Goal: Task Accomplishment & Management: Manage account settings

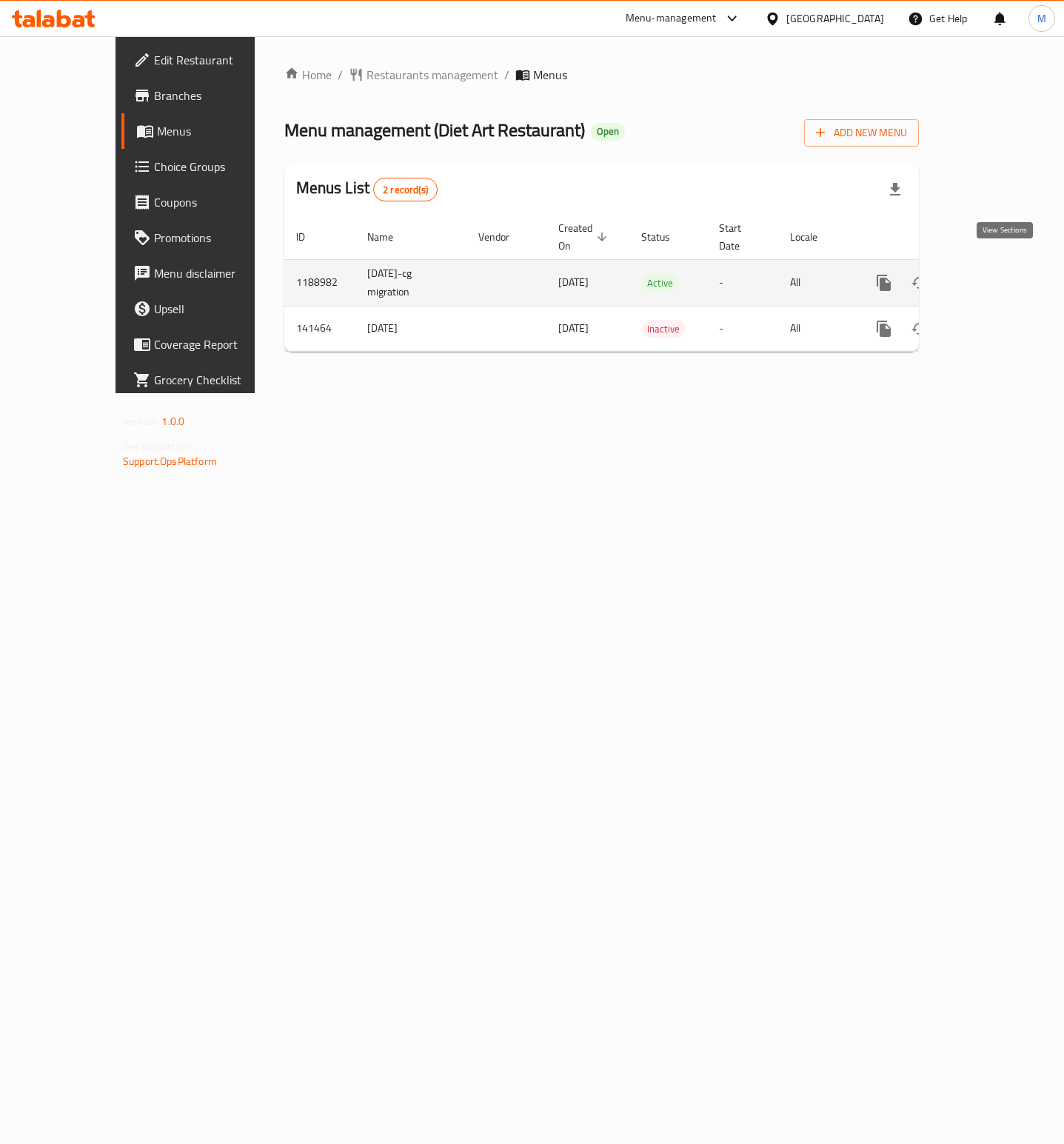
click at [999, 274] on icon "enhanced table" at bounding box center [991, 283] width 18 height 18
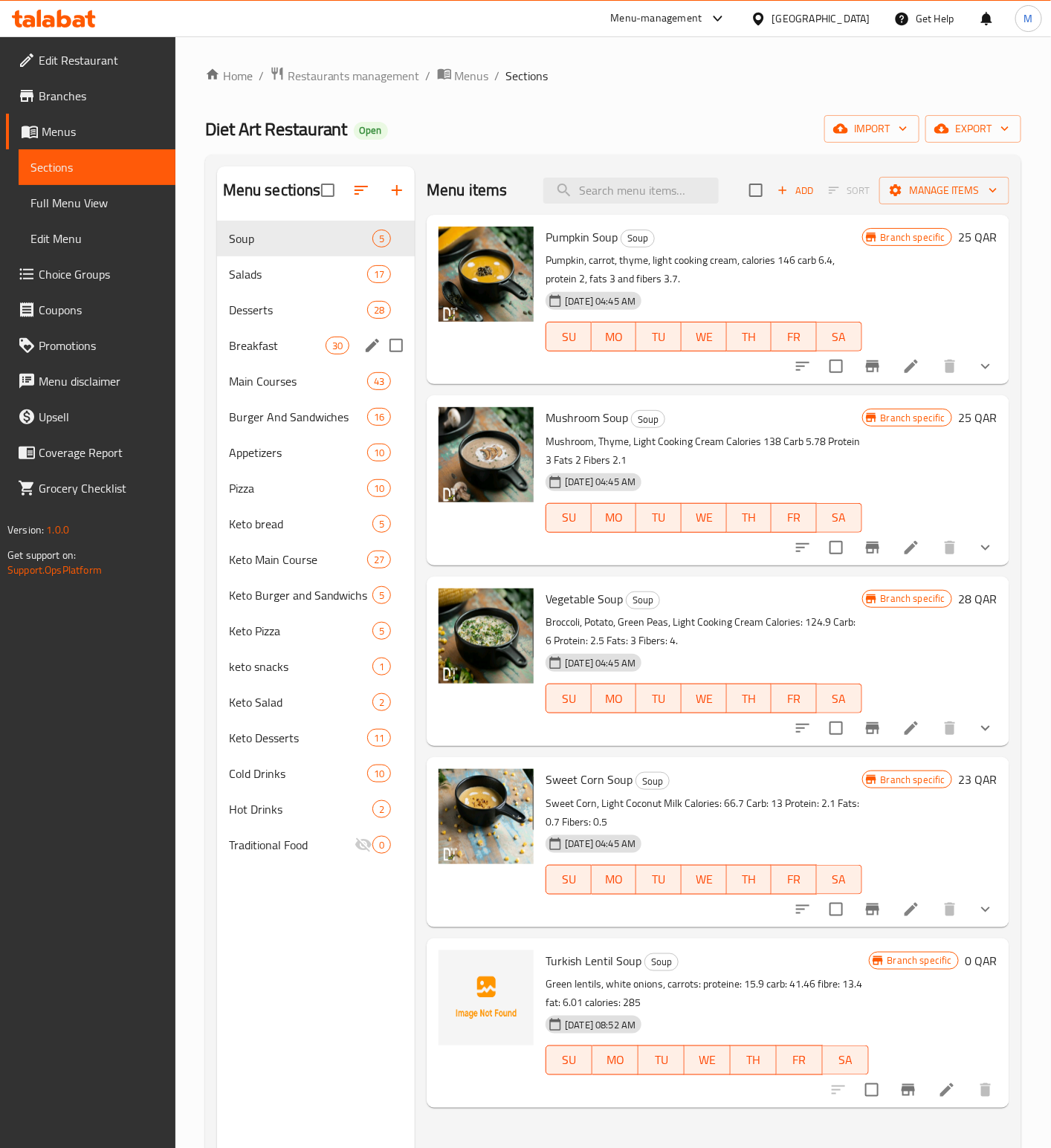
click at [263, 335] on div "Breakfast 30" at bounding box center [316, 345] width 199 height 35
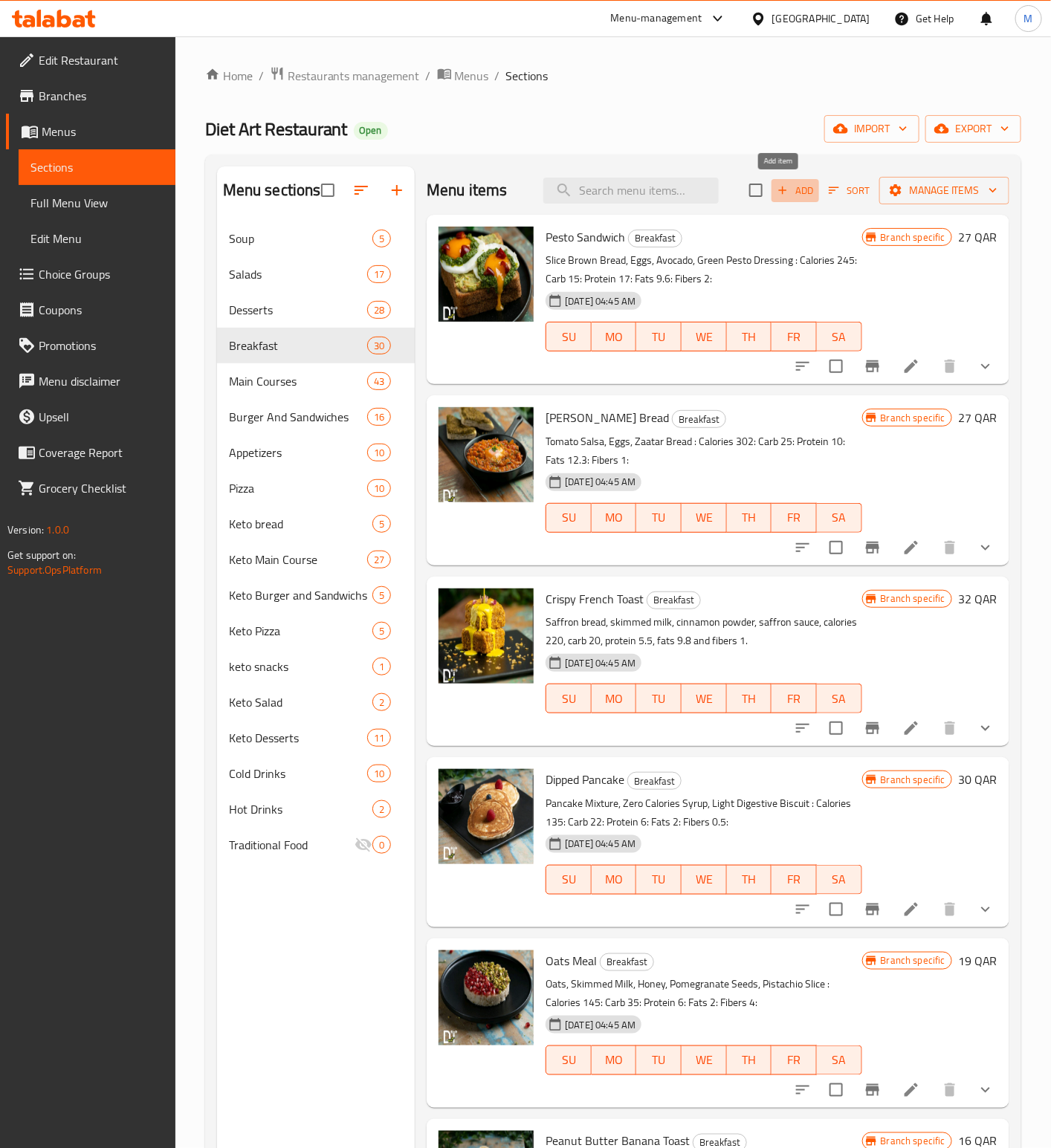
click at [782, 190] on span "Add" at bounding box center [795, 190] width 40 height 17
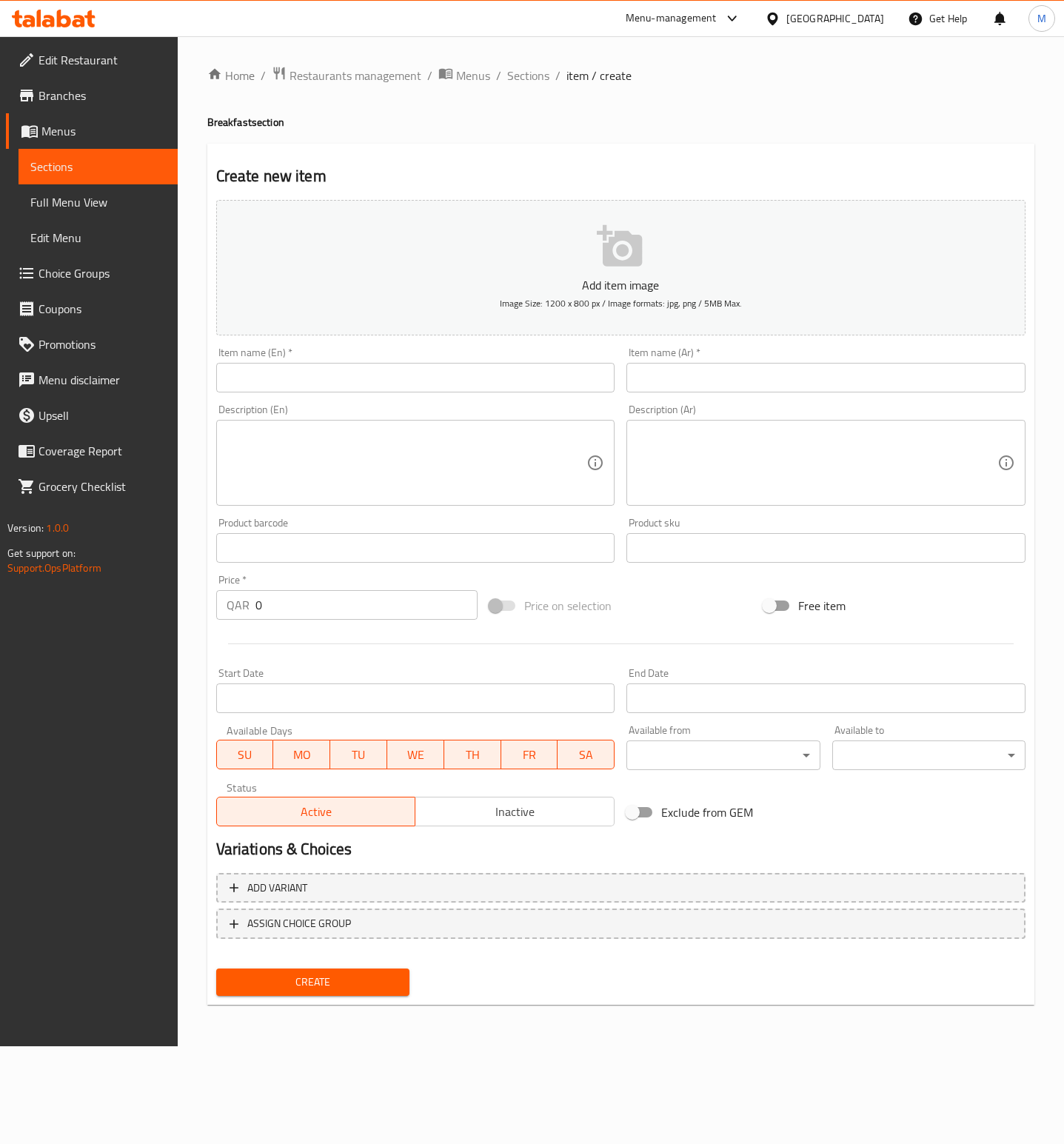
click at [729, 372] on input "text" at bounding box center [826, 378] width 399 height 30
paste input "295 خ[ ال[#وش المحمص"
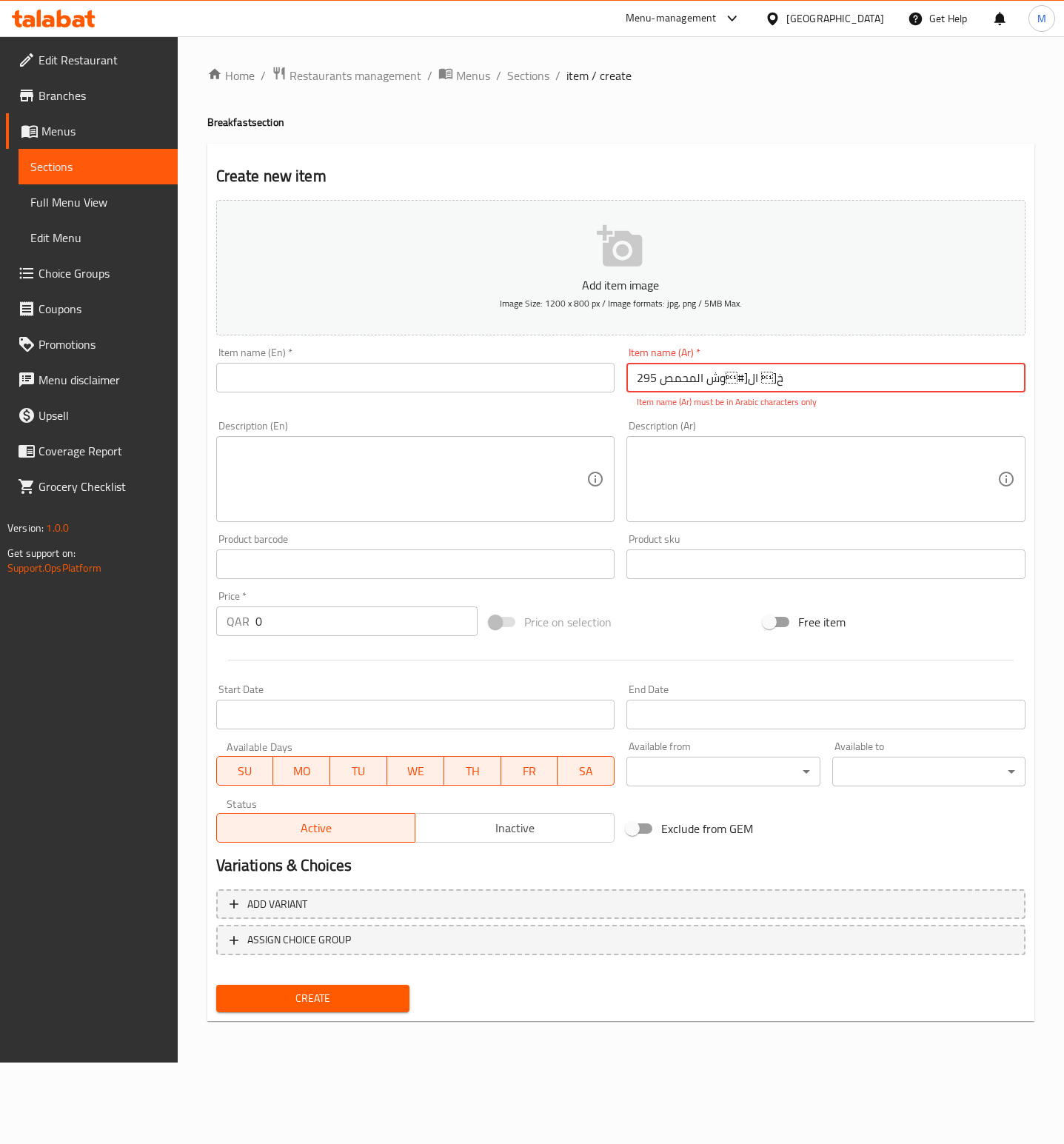
click at [844, 385] on input "295 خ[ ال[#وش المحمص" at bounding box center [826, 378] width 399 height 30
type input "o"
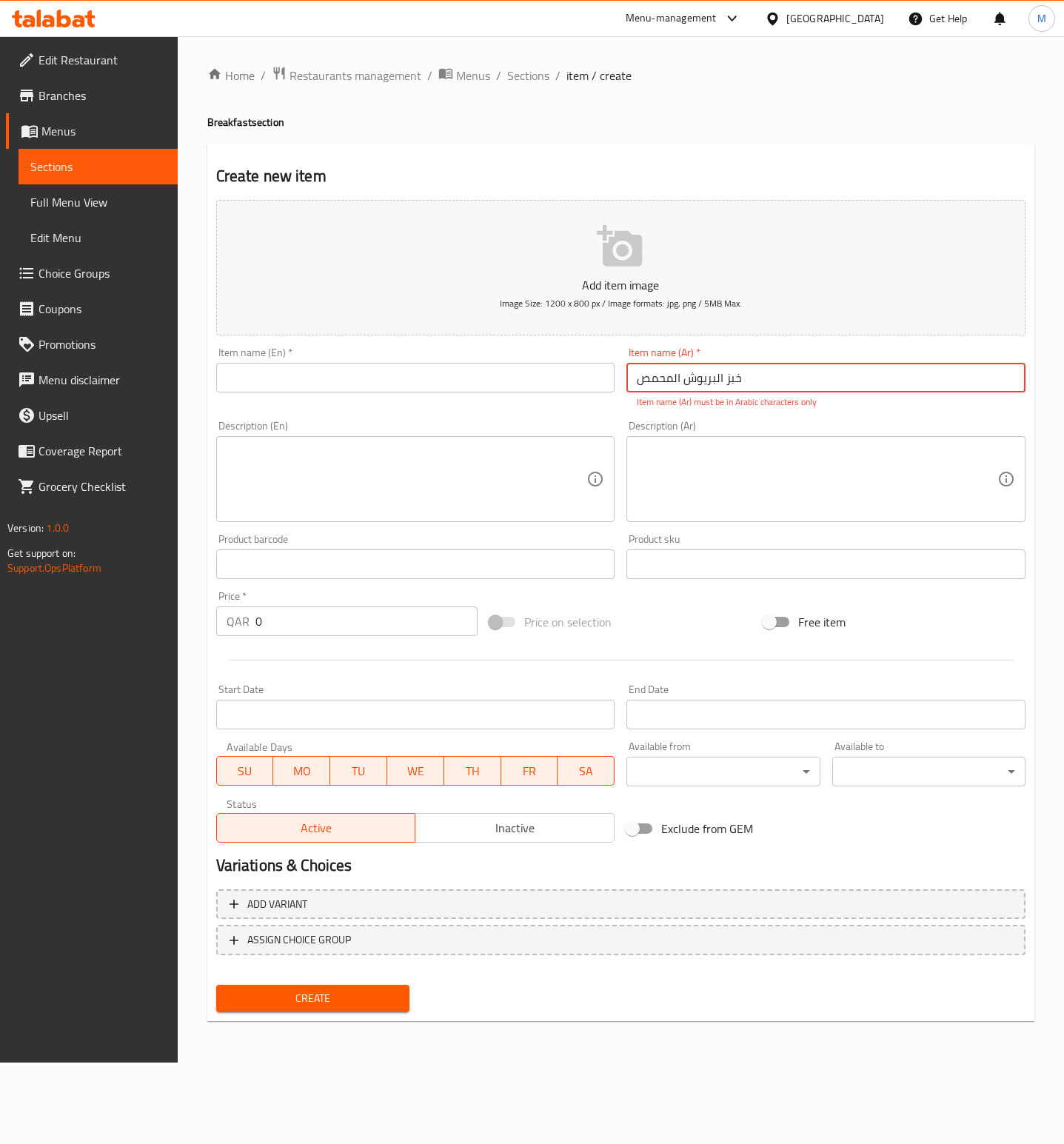
type input "خبز البريوش المحمص"
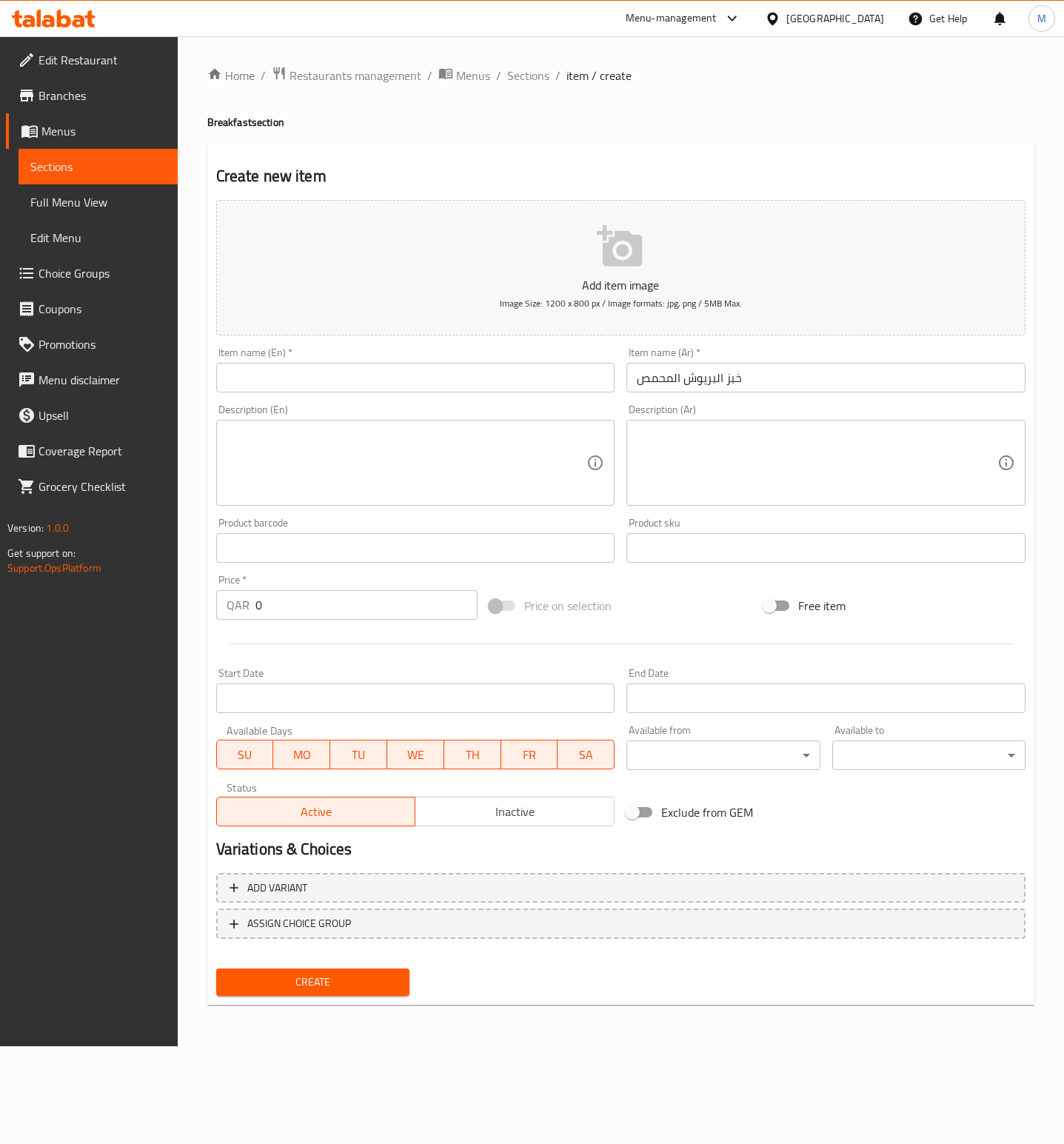
paste input "d Brioche Toasted"
type input "d Brioche Toasted"
click at [342, 379] on input "d Brioche Toasted" at bounding box center [415, 378] width 399 height 30
drag, startPoint x: 349, startPoint y: 378, endPoint x: -2, endPoint y: 387, distance: 351.1
click at [0, 387] on html "​ Menu-management [GEOGRAPHIC_DATA] Get Help M Edit Restaurant Branches Menus S…" at bounding box center [532, 572] width 1064 height 1144
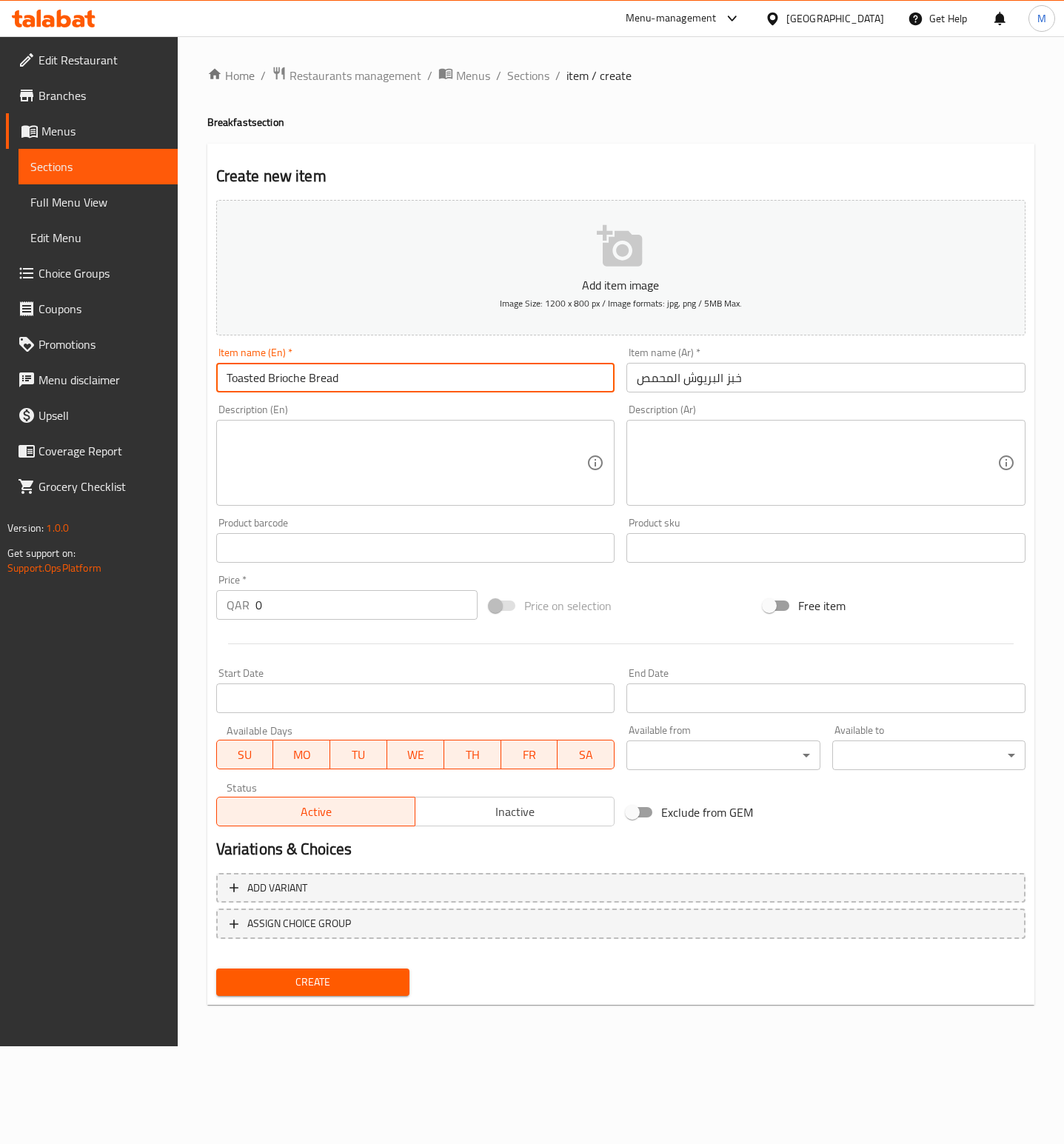
type input "Toasted Brioche Bread"
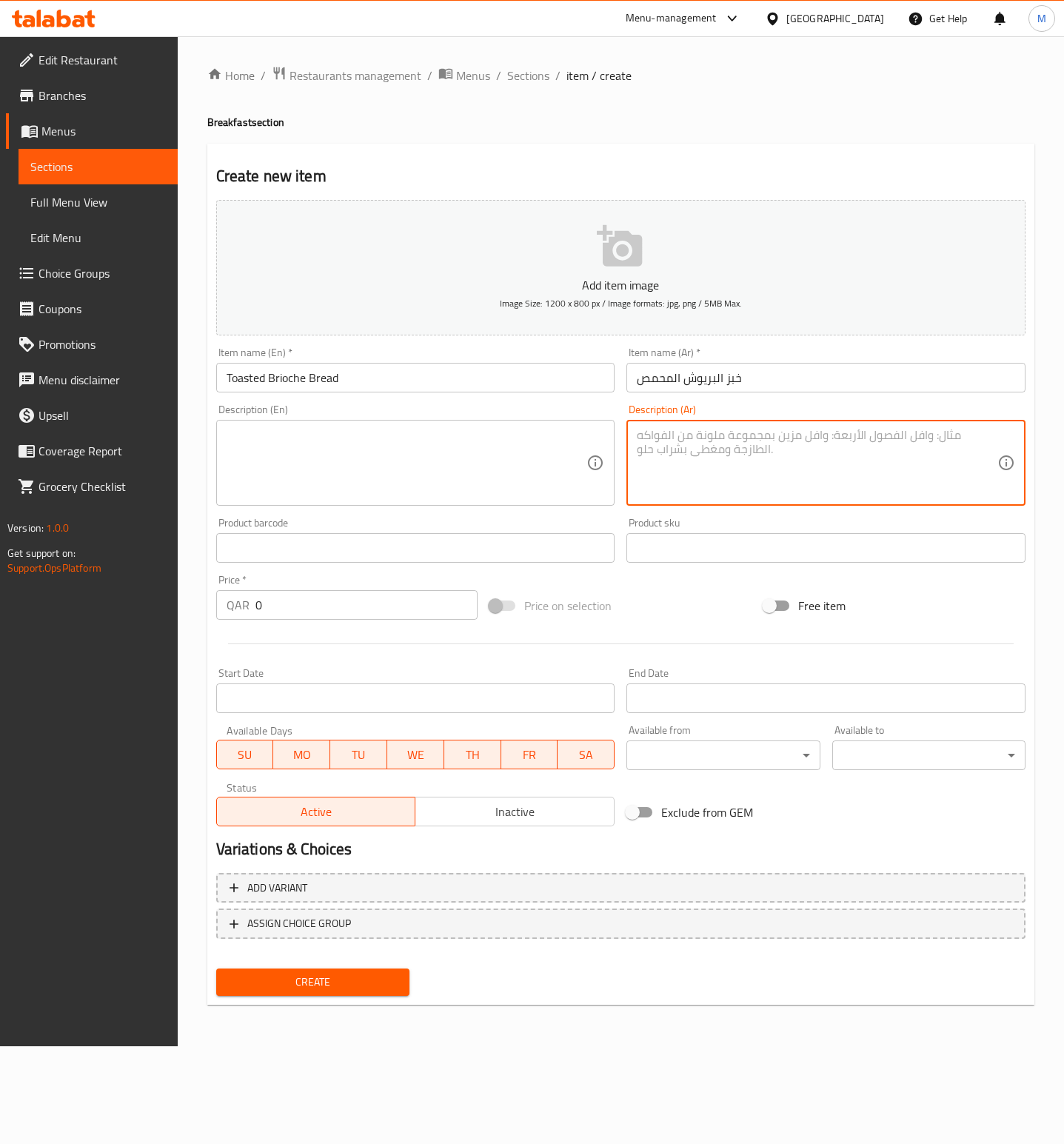
click at [851, 469] on textarea at bounding box center [816, 463] width 360 height 71
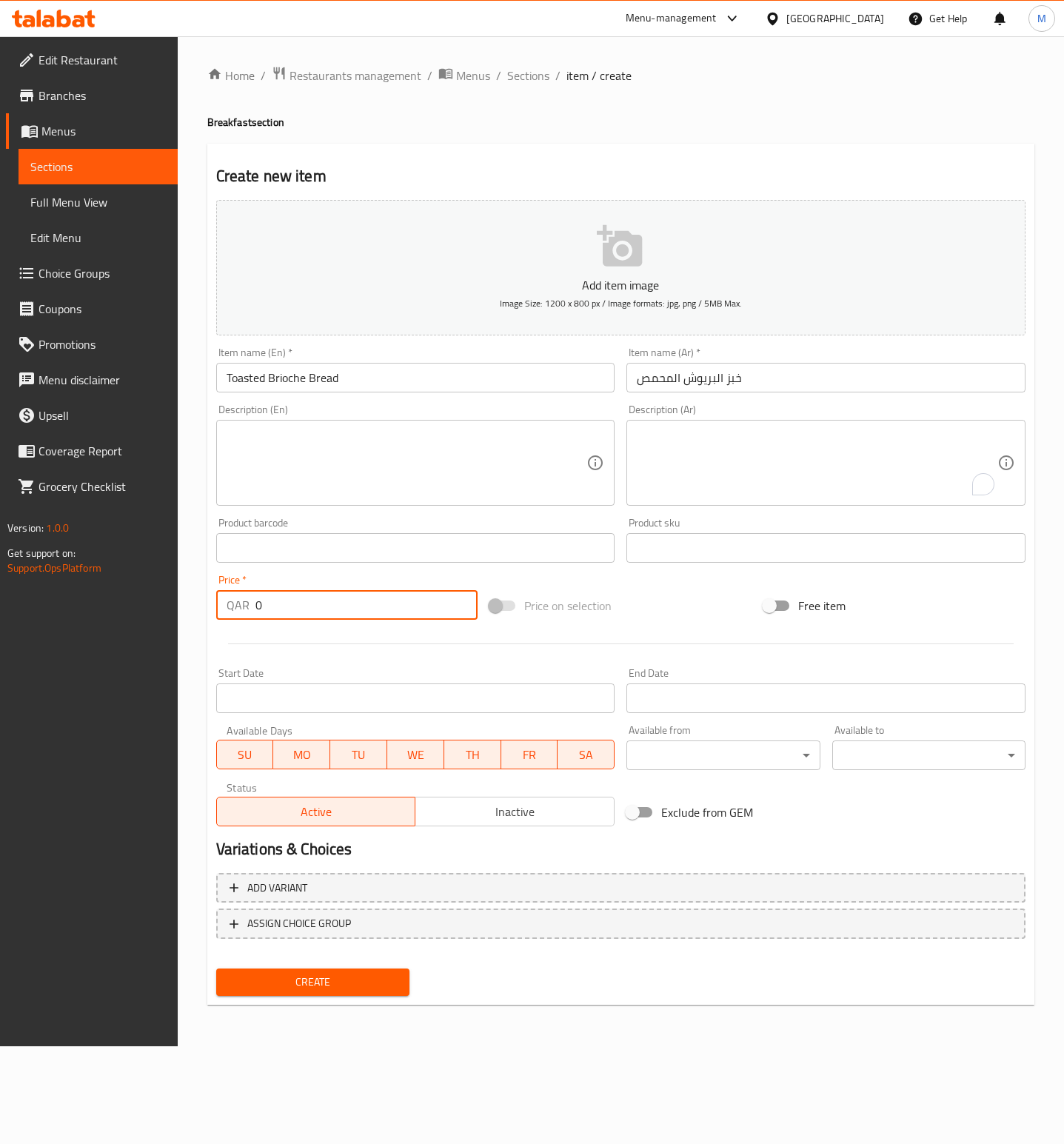
click at [336, 613] on input "0" at bounding box center [366, 605] width 222 height 30
type input "32"
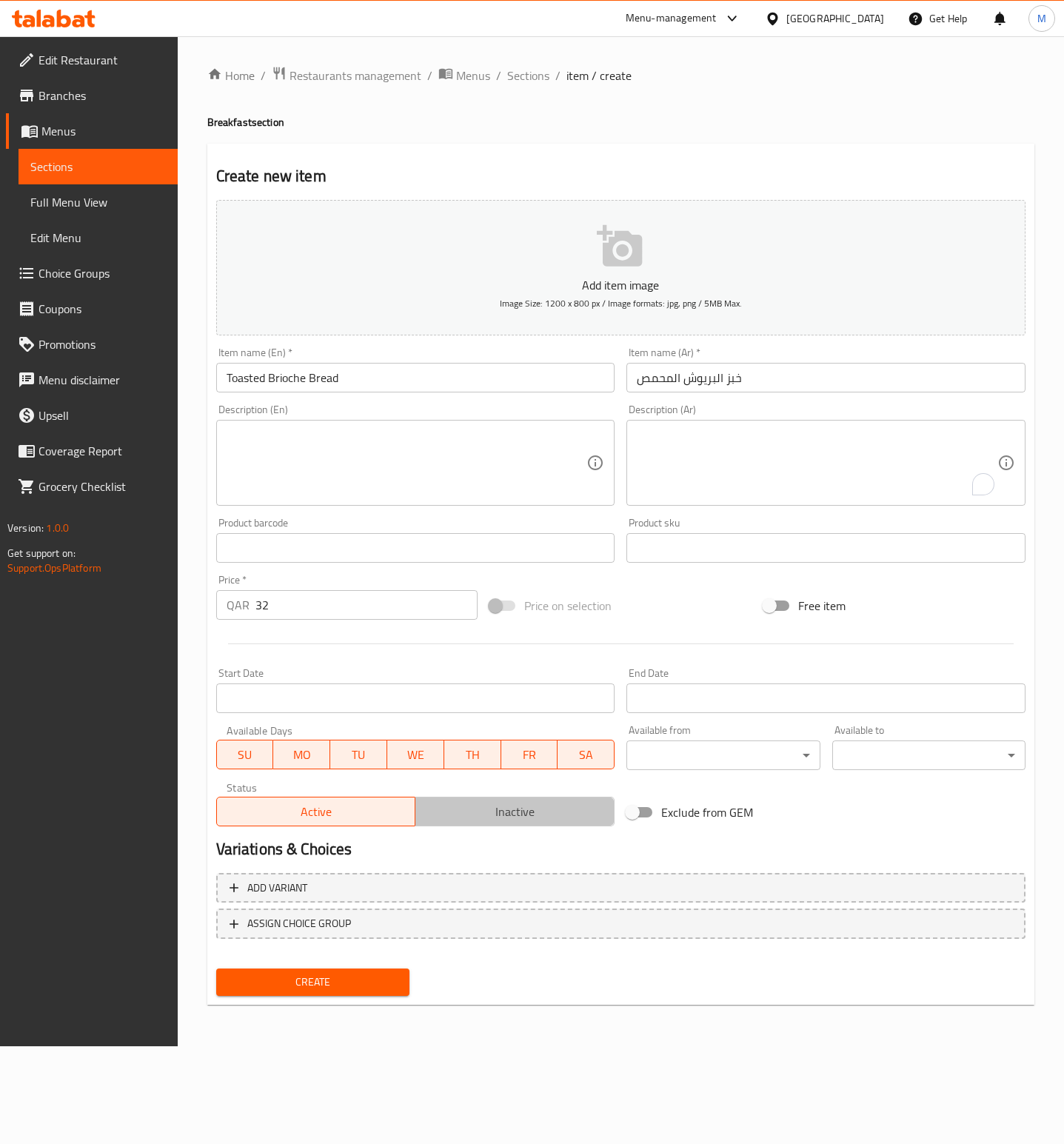
click at [514, 826] on button "Inactive" at bounding box center [514, 811] width 200 height 30
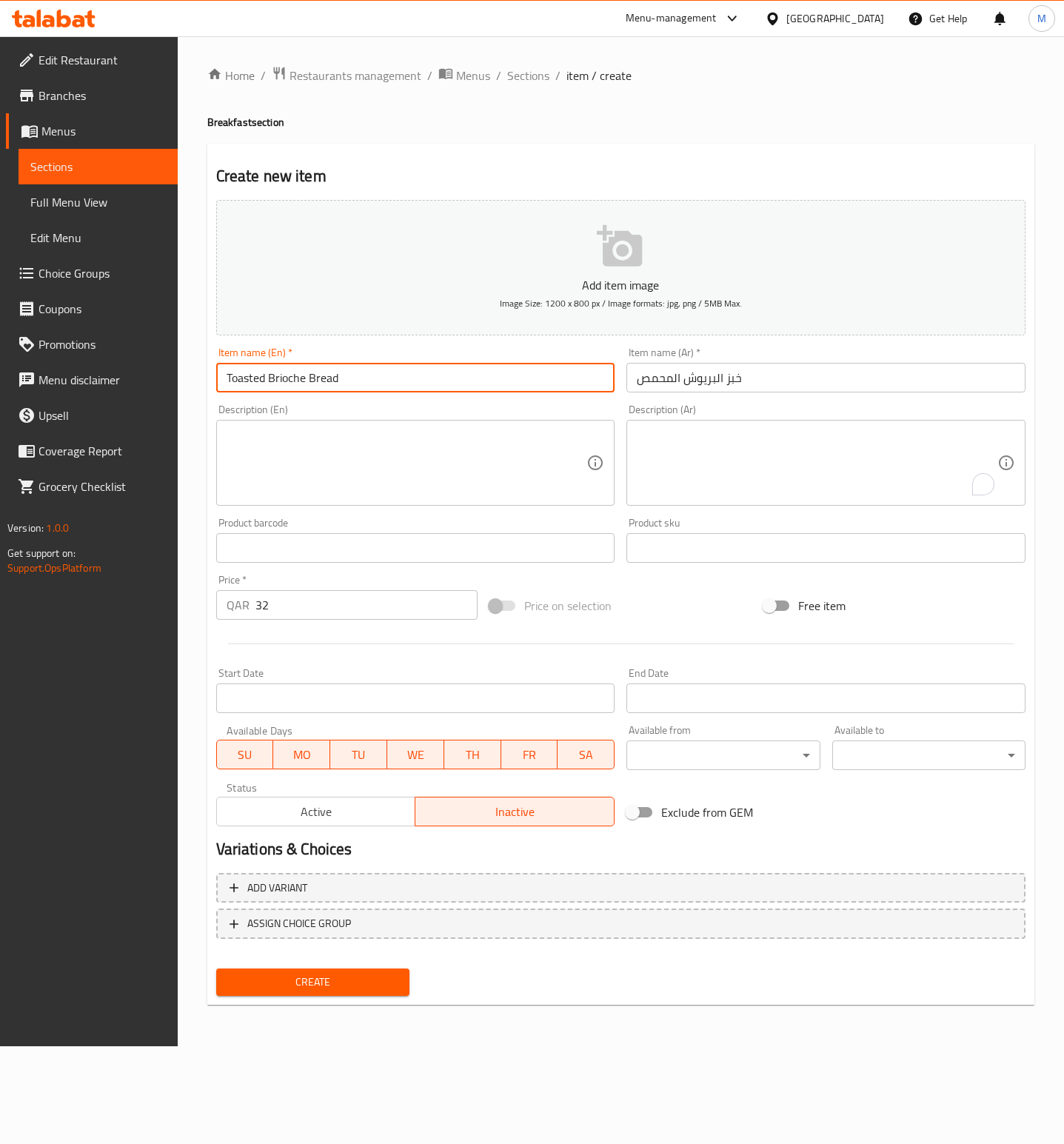
drag, startPoint x: 376, startPoint y: 378, endPoint x: 298, endPoint y: 864, distance: 492.2
click at [0, 380] on html "​ Menu-management [GEOGRAPHIC_DATA] Get Help M Edit Restaurant Branches Menus S…" at bounding box center [532, 572] width 1064 height 1144
drag, startPoint x: 904, startPoint y: 444, endPoint x: 1033, endPoint y: 443, distance: 129.0
click at [904, 444] on textarea "To enrich screen reader interactions, please activate Accessibility in Grammarl…" at bounding box center [816, 463] width 360 height 71
click at [842, 458] on textarea "To enrich screen reader interactions, please activate Accessibility in Grammarl…" at bounding box center [816, 463] width 360 height 71
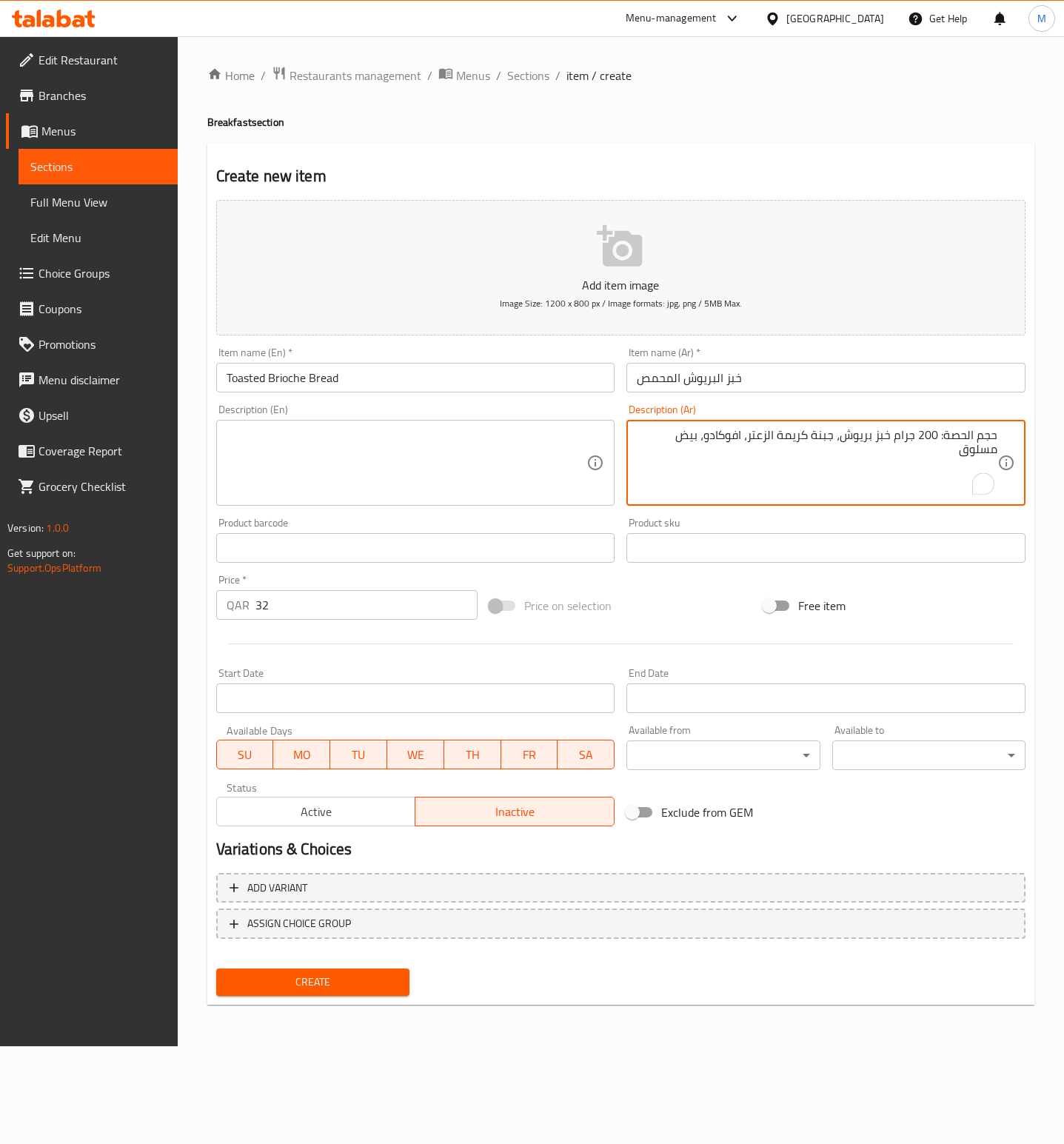
type textarea "حجم الحصة: 200 جرام خبز بريوش، جبنة كريمة الزعتر، افوكادو، بيض مسلوق"
click at [820, 438] on textarea "حجم الحصة: 200 جرام خبز بريوش، جبنة كريمة الزعتر، افوكادو، بيض مسلوق" at bounding box center [816, 463] width 360 height 71
drag, startPoint x: 333, startPoint y: 456, endPoint x: 328, endPoint y: 464, distance: 9.4
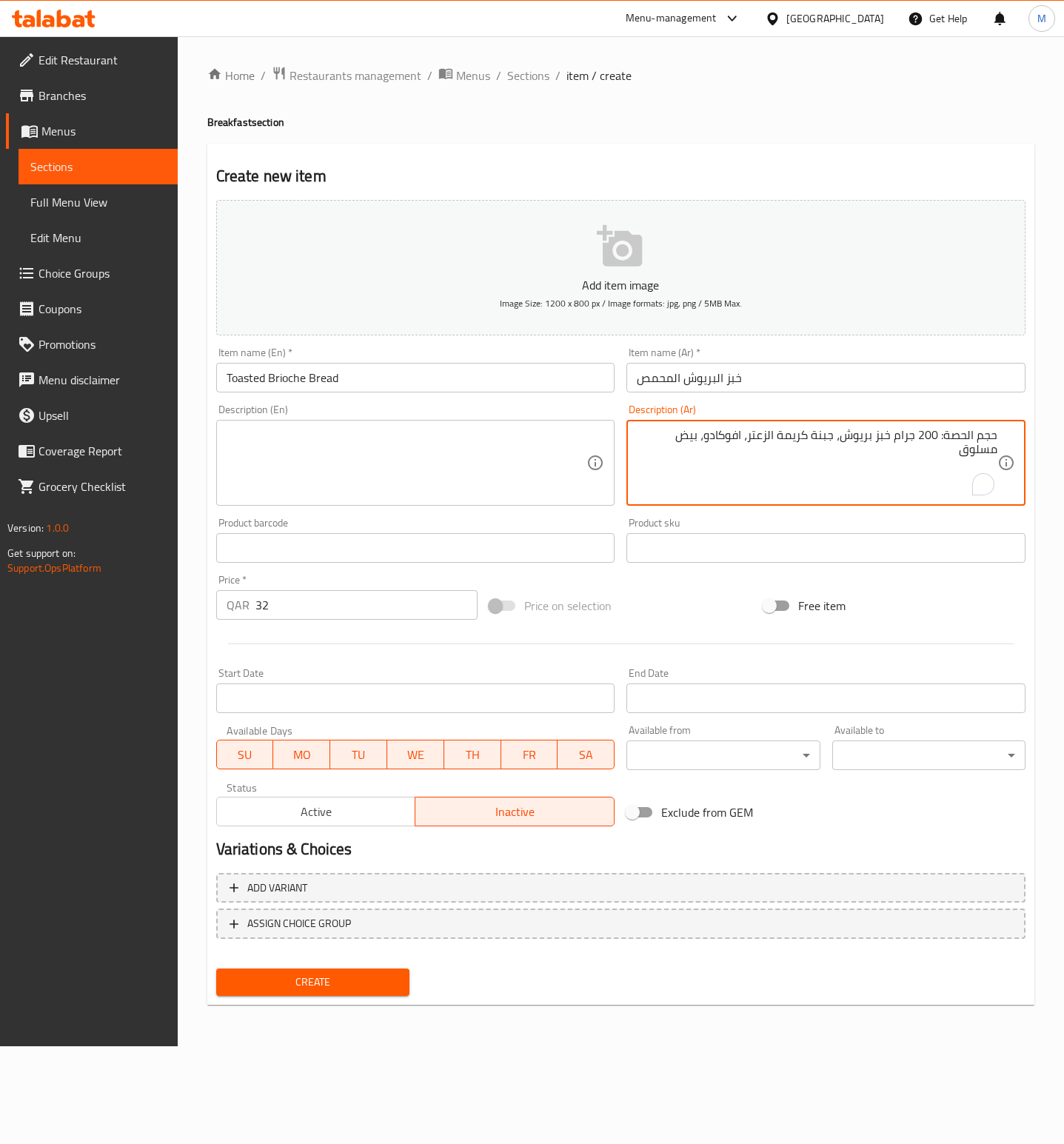
click at [333, 456] on textarea at bounding box center [406, 463] width 360 height 71
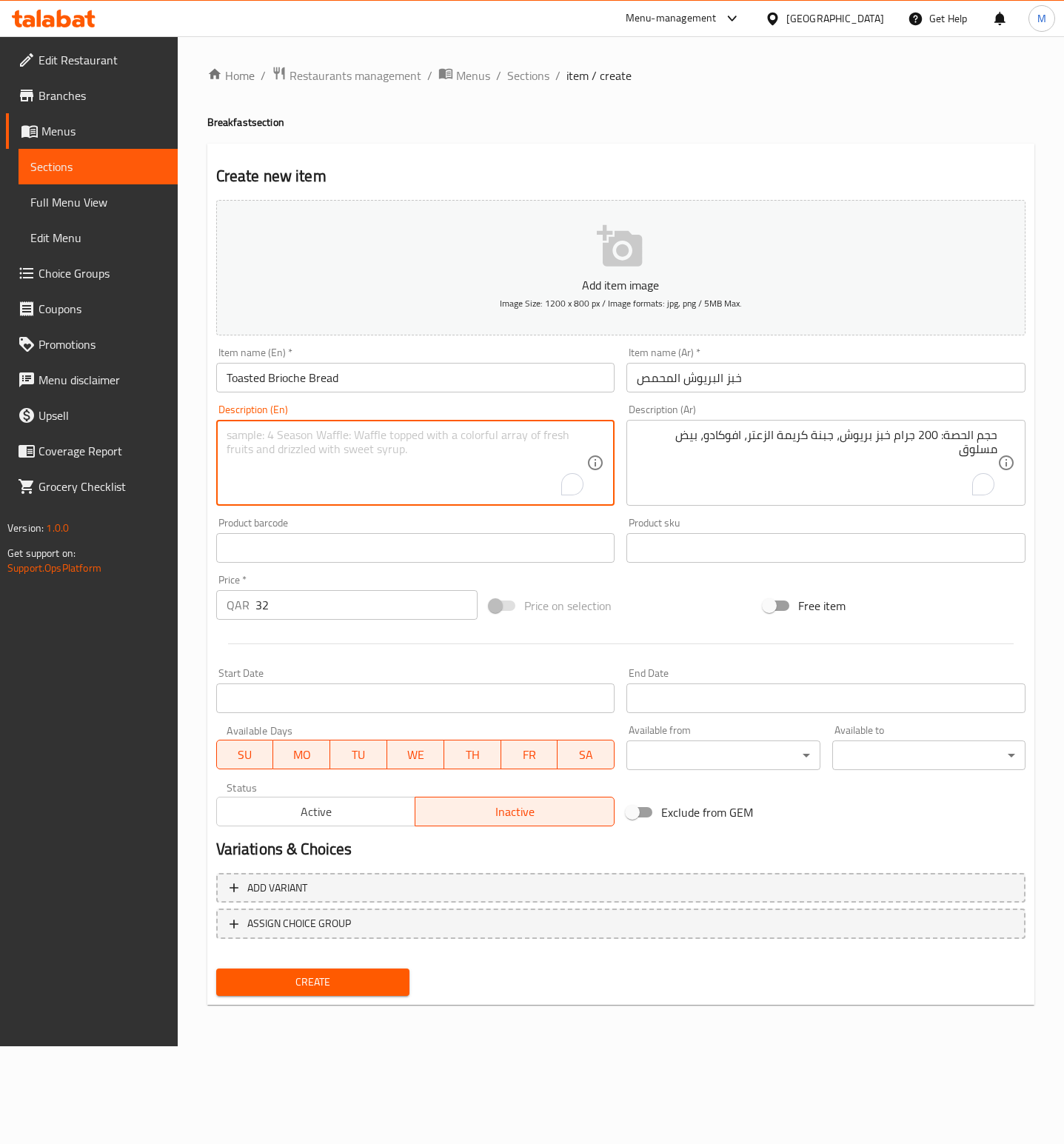
paste textarea "Serving size: 200g brioche bun, thyme cream cheese, avocado, boiled egg"
type textarea "Serving size: 200g brioche bun, thyme cream cheese, avocado, boiled egg"
click at [649, 607] on div "Price on selection" at bounding box center [621, 605] width 274 height 40
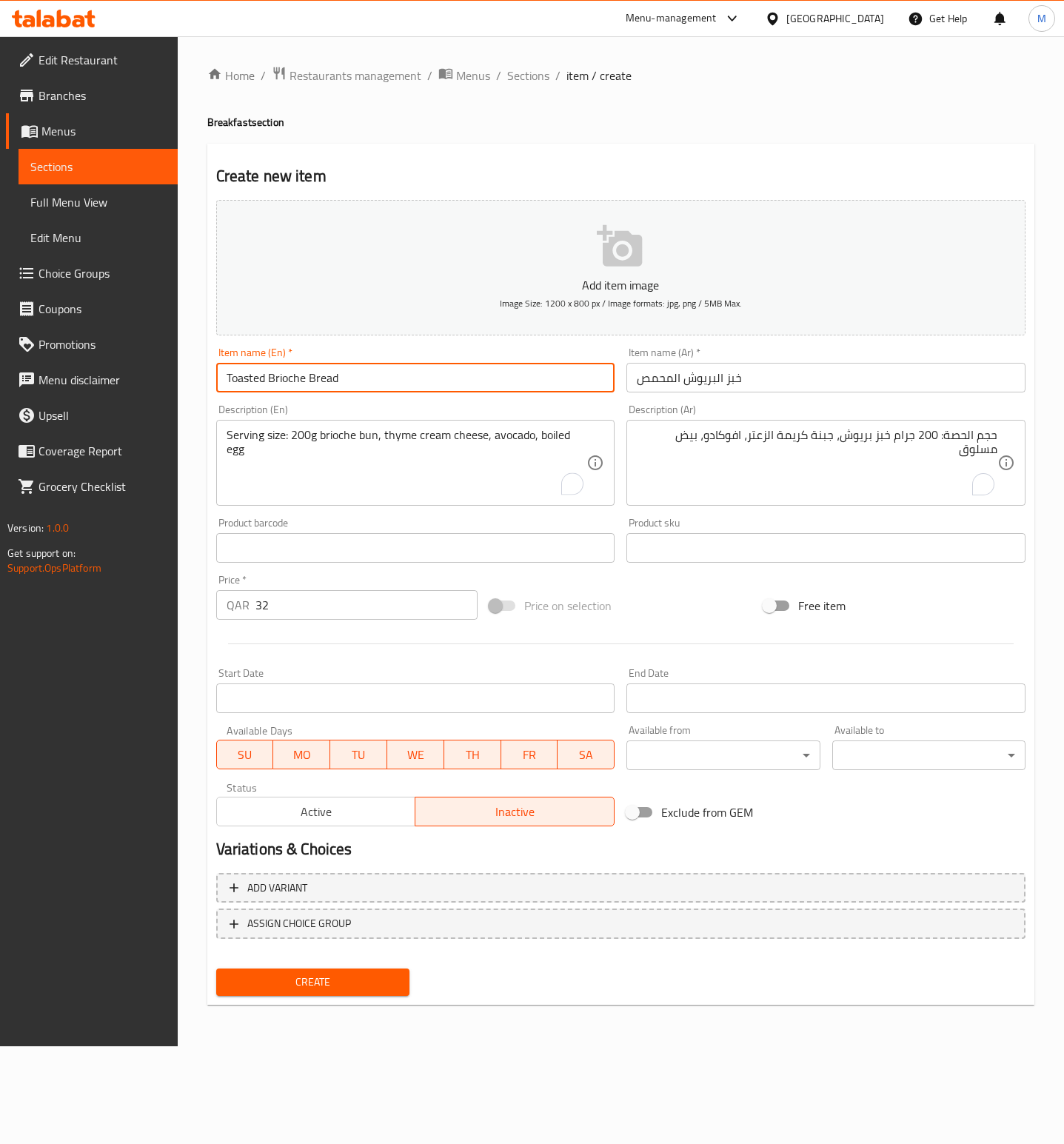
click at [362, 376] on input "Toasted Brioche Bread" at bounding box center [415, 378] width 399 height 30
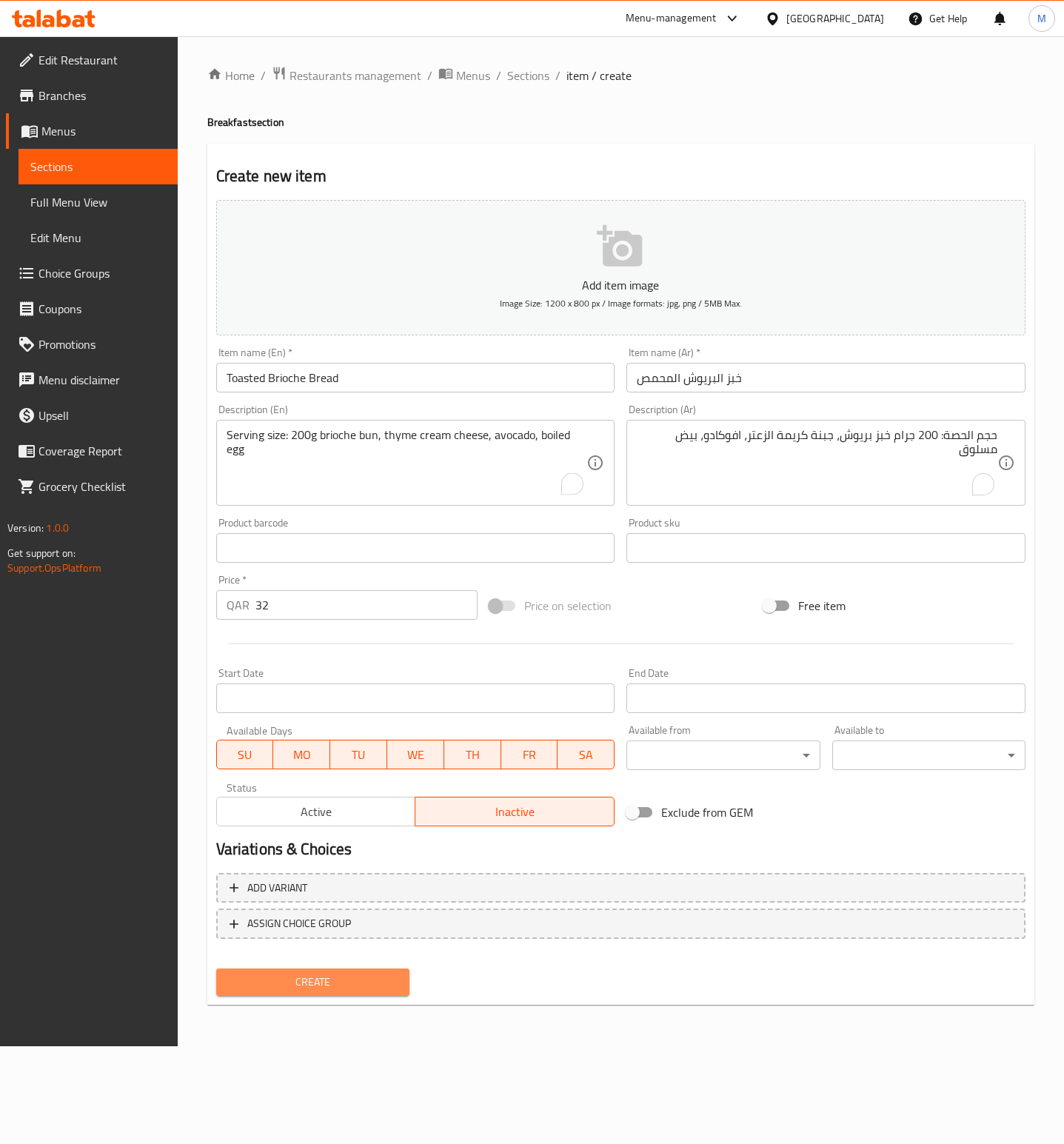
click at [347, 976] on span "Create" at bounding box center [313, 982] width 169 height 19
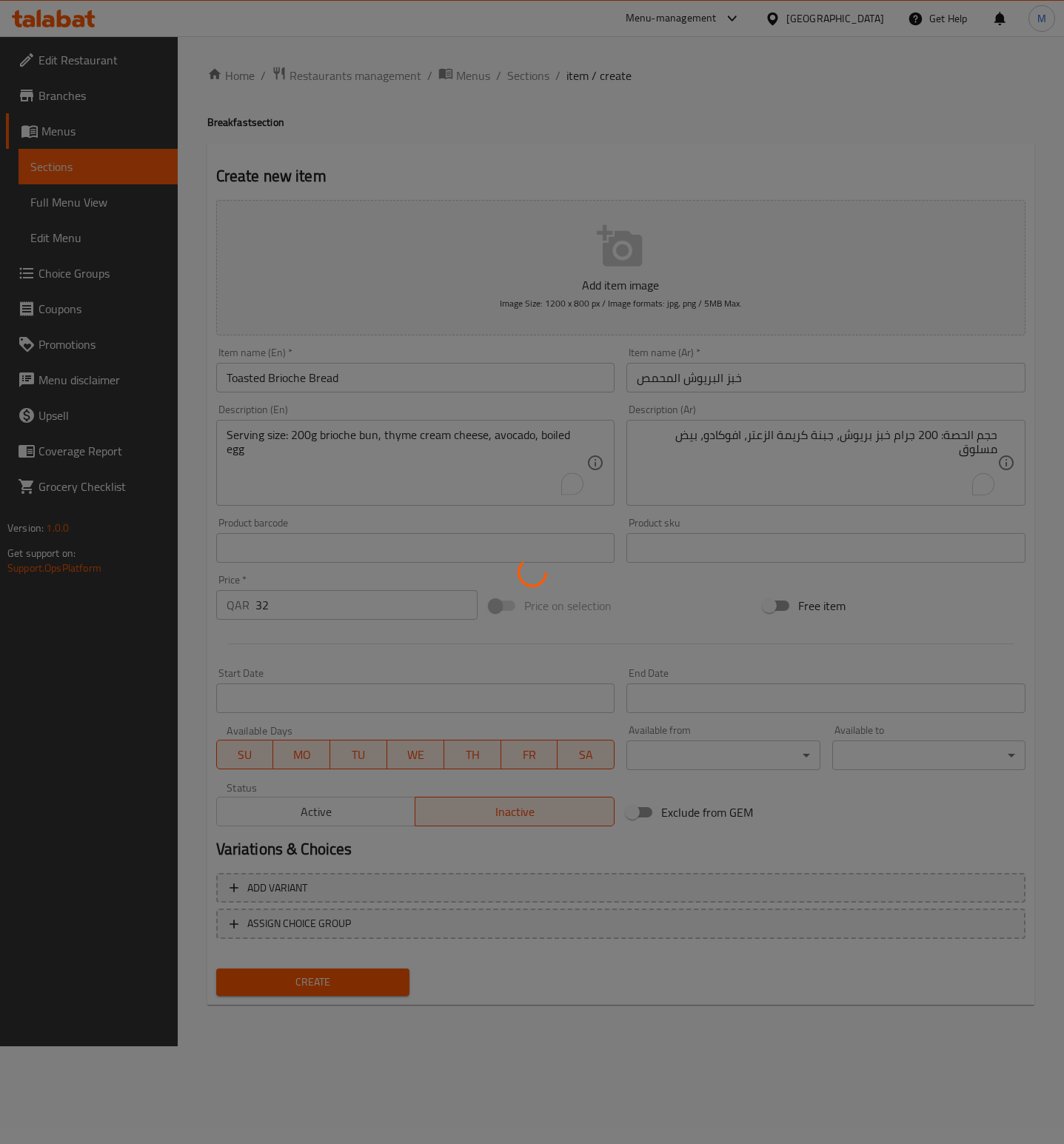
type input "0"
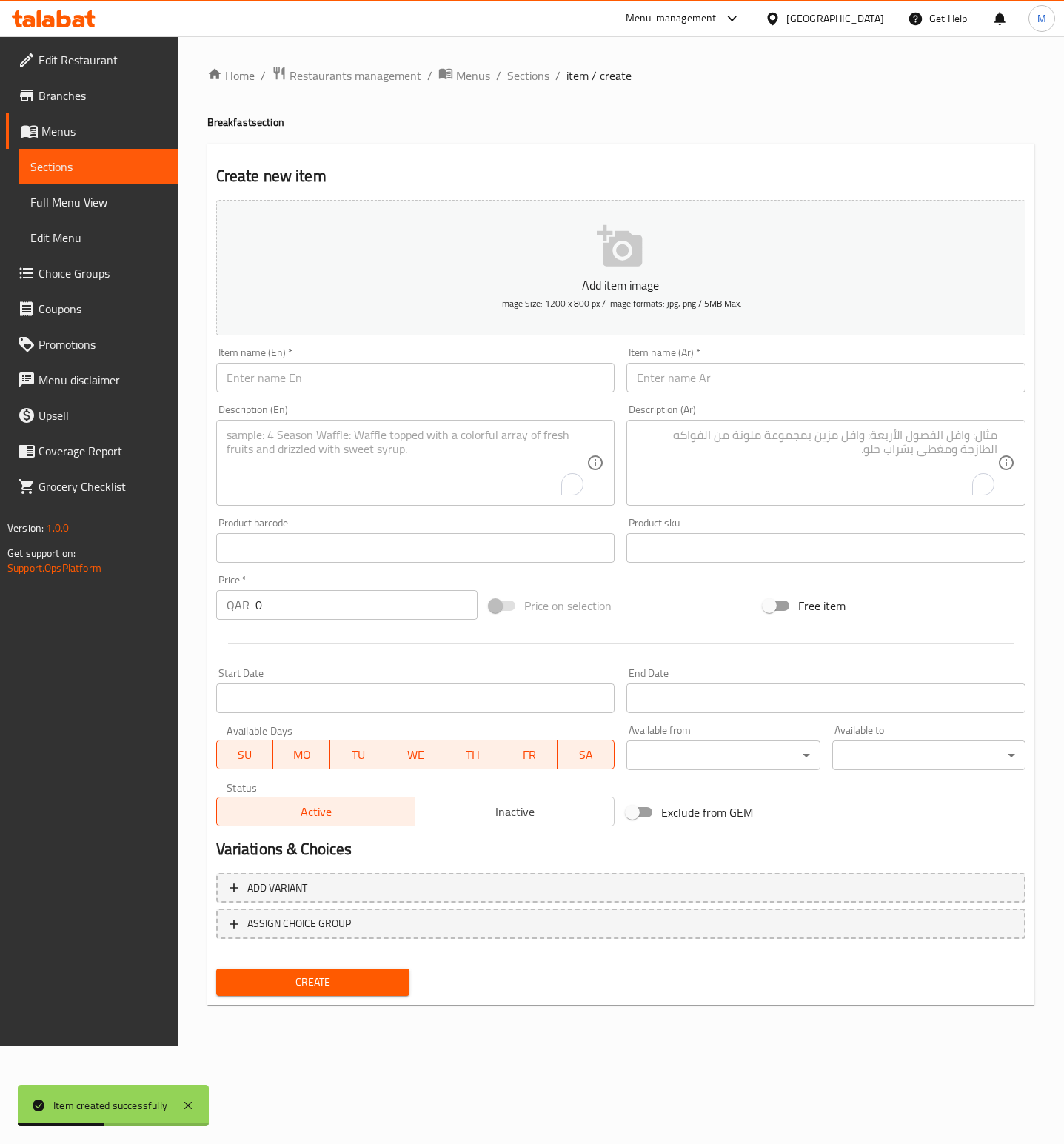
click at [76, 169] on span "Sections" at bounding box center [98, 167] width 135 height 18
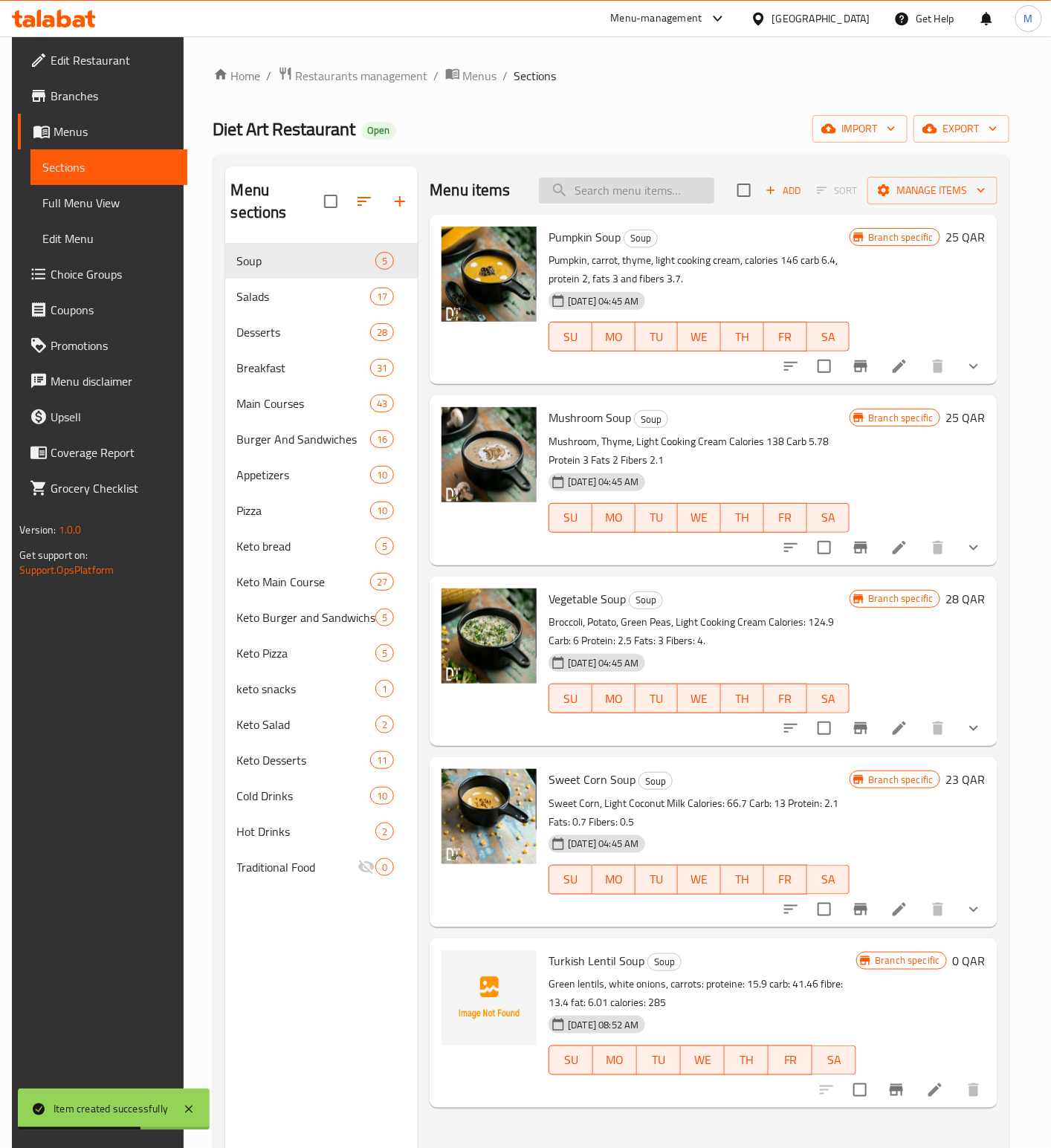
click at [631, 193] on input "search" at bounding box center [626, 190] width 176 height 26
paste input "Toasted Brioche Bread"
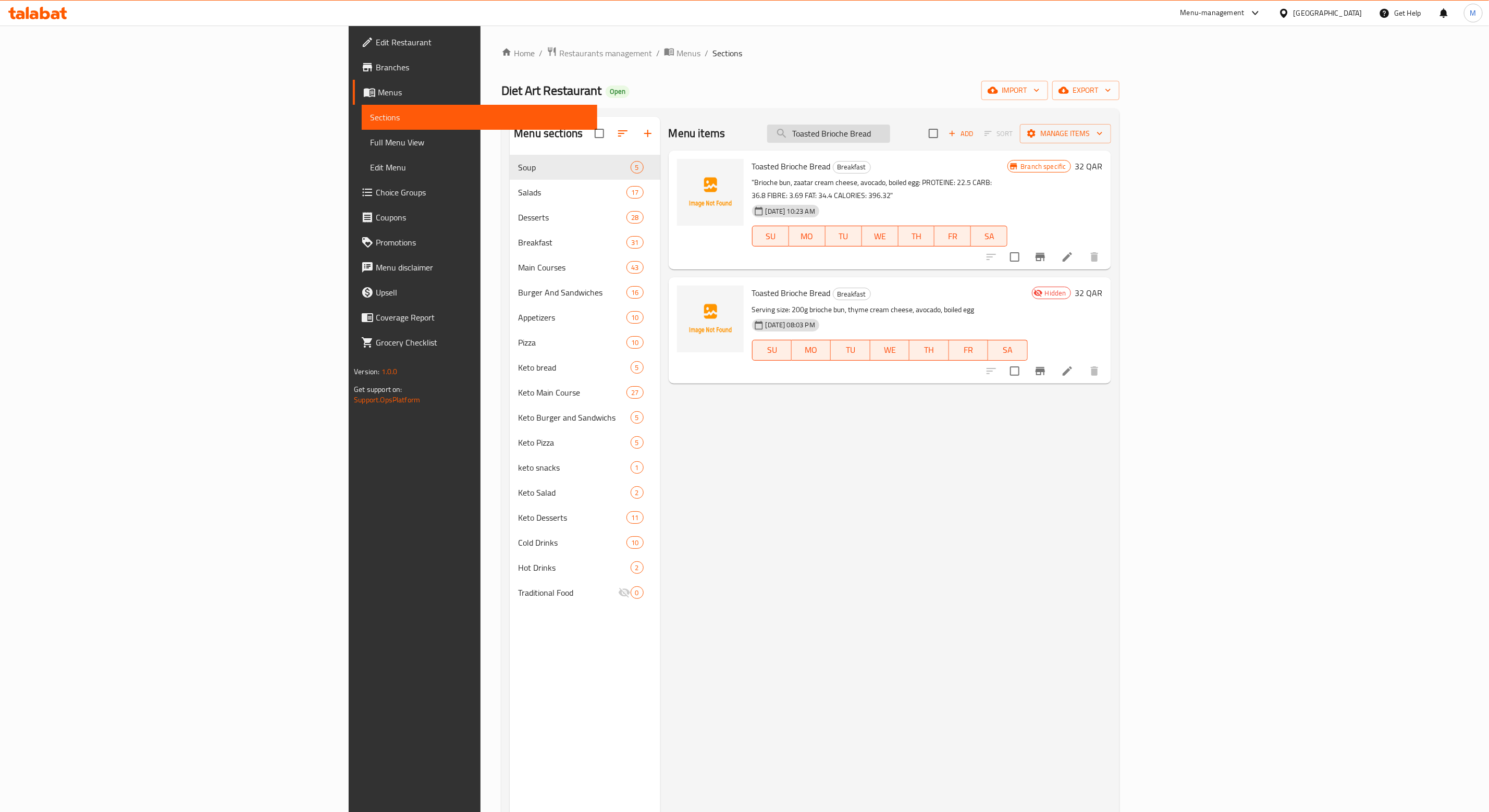
click at [749, 135] on input "Toasted Brioche Bread" at bounding box center [828, 134] width 123 height 18
paste input "Halloumi Cheese Sandwich"
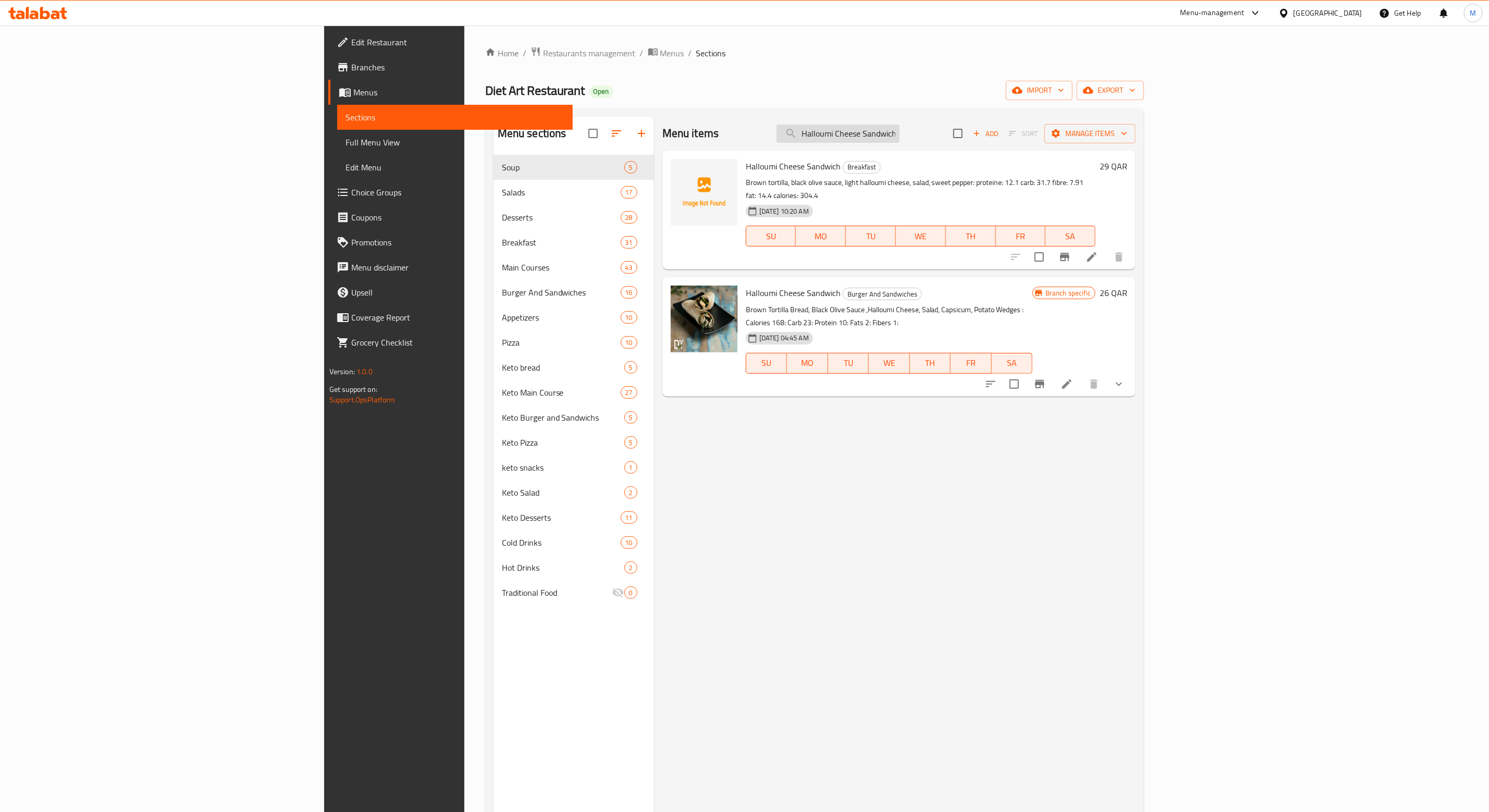
click at [749, 140] on input "Halloumi Cheese Sandwich" at bounding box center [838, 134] width 123 height 18
paste input "Breakfast Quesadillas"
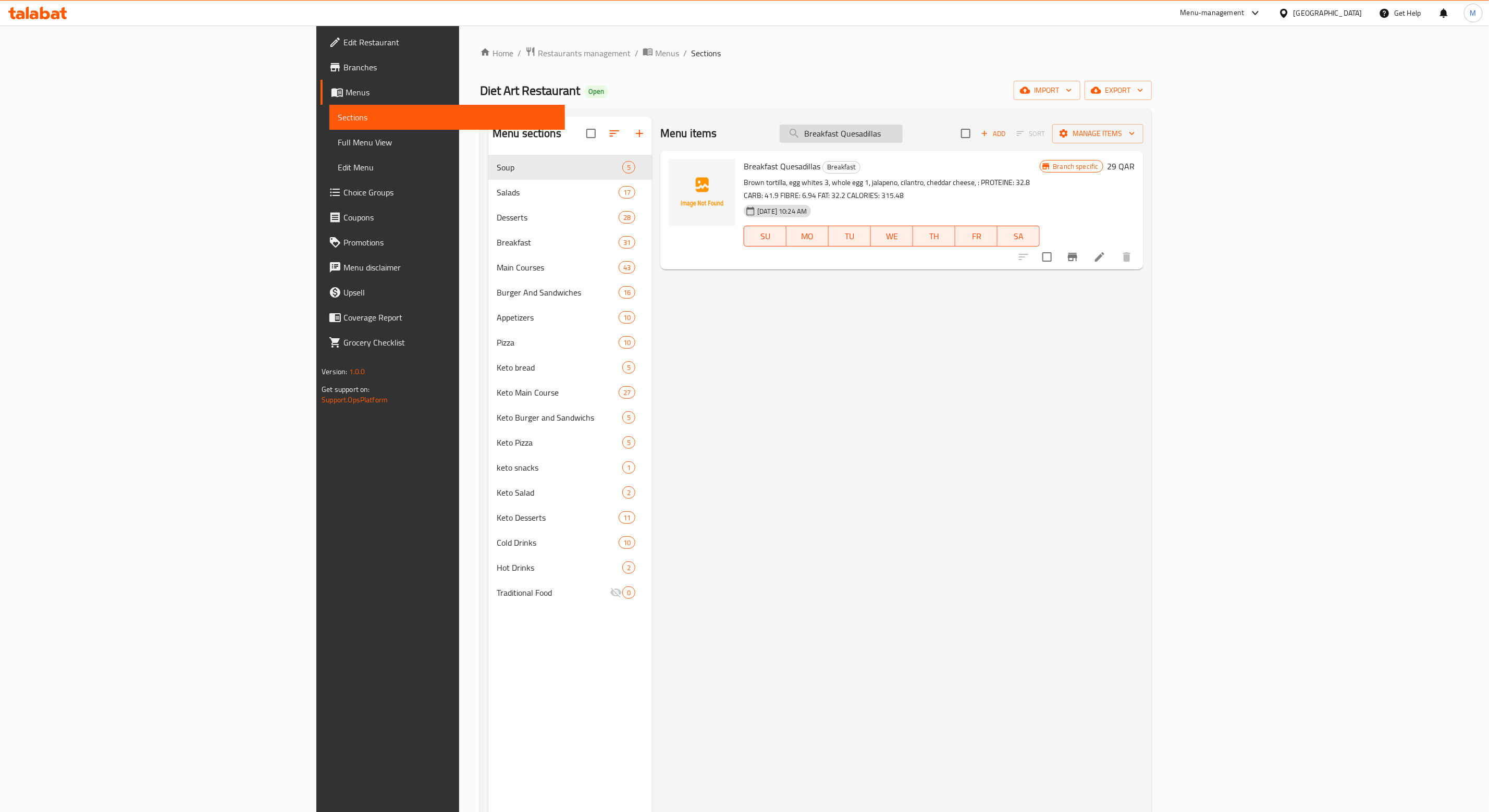
click at [749, 136] on input "Breakfast Quesadillas" at bounding box center [841, 134] width 123 height 18
paste input "Healthy Burrito"
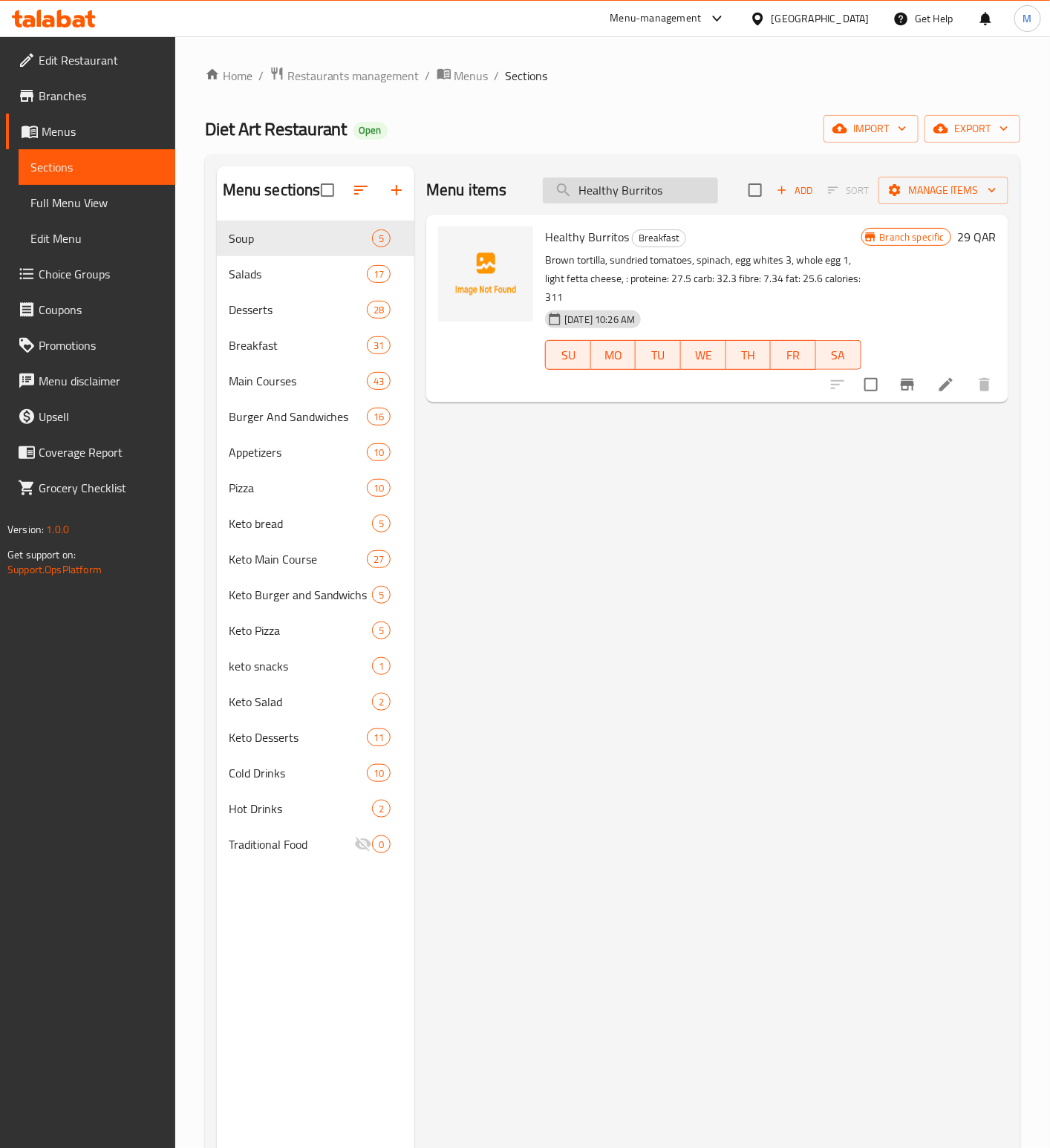
click at [655, 185] on input "Healthy Burritos" at bounding box center [630, 190] width 175 height 26
paste input "Red Hommu"
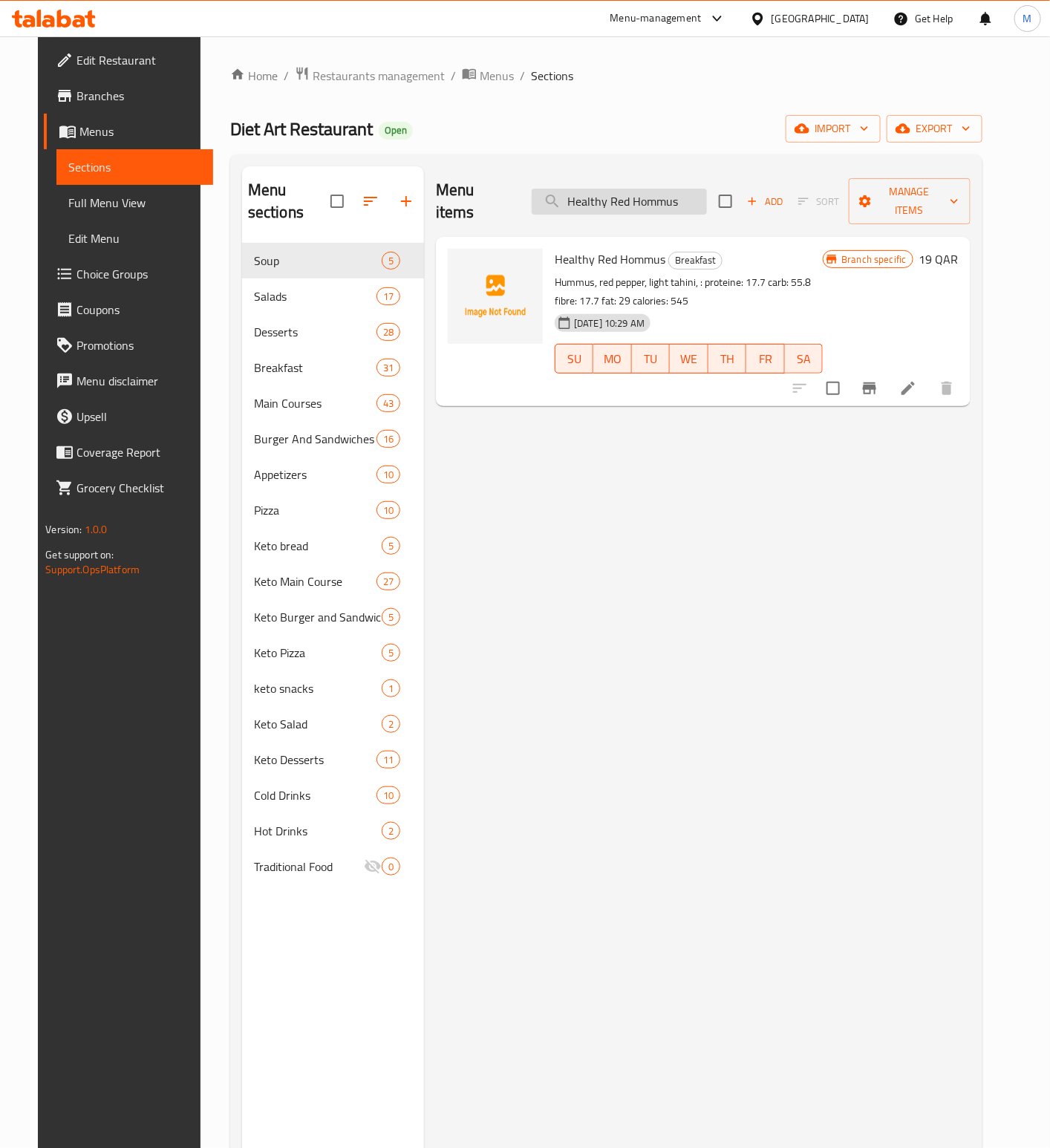
click at [644, 192] on input "Healthy Red Hommus" at bounding box center [619, 202] width 175 height 26
paste input "Crispy Potato Eggs Sandwich"
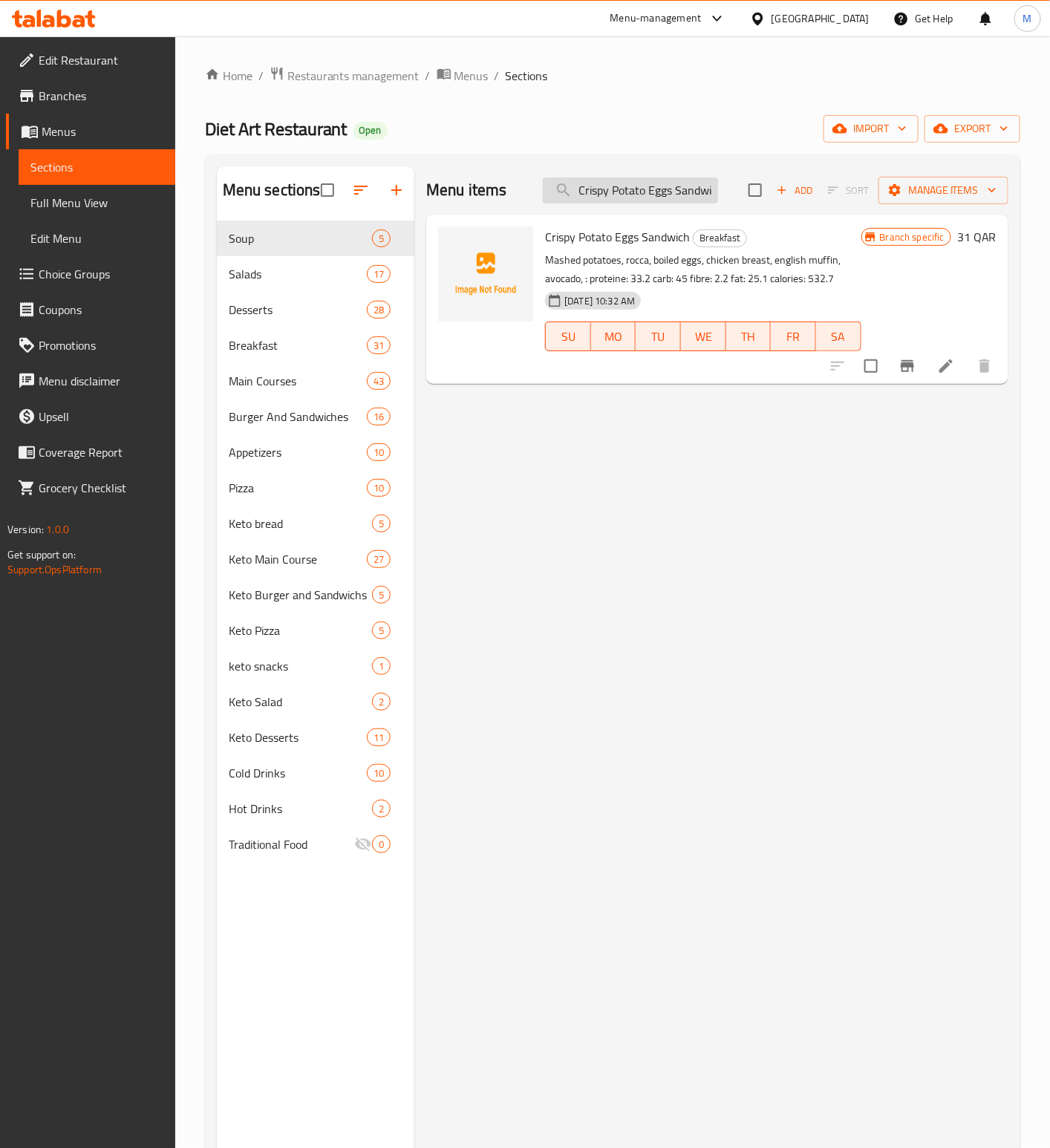
click at [671, 179] on input "Crispy Potato Eggs Sandwich" at bounding box center [630, 190] width 175 height 26
paste input "Delicious Oatmeal With Egg"
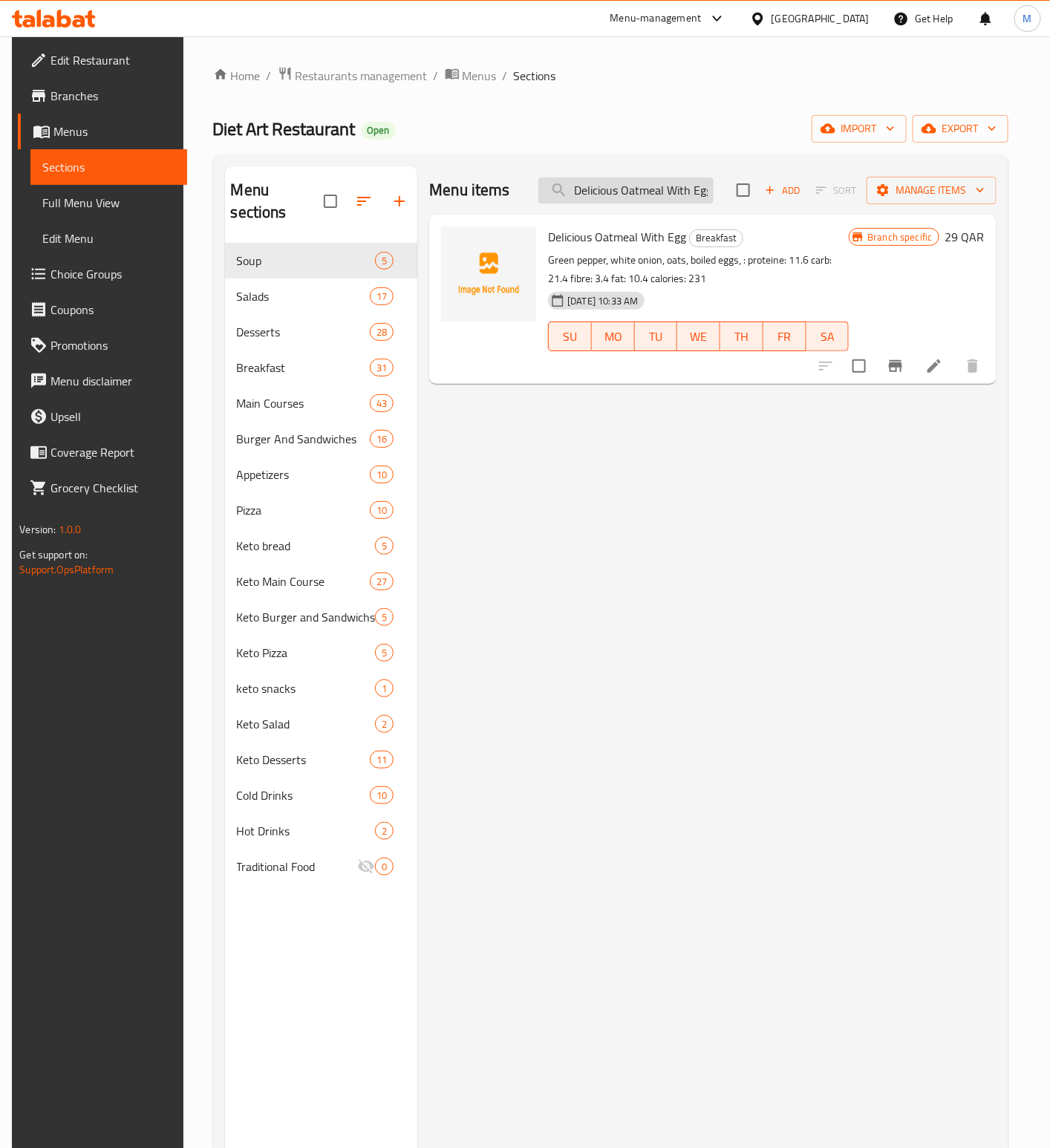
click at [653, 190] on input "Delicious Oatmeal With Egg" at bounding box center [626, 190] width 175 height 26
paste input "Spinach Omelette"
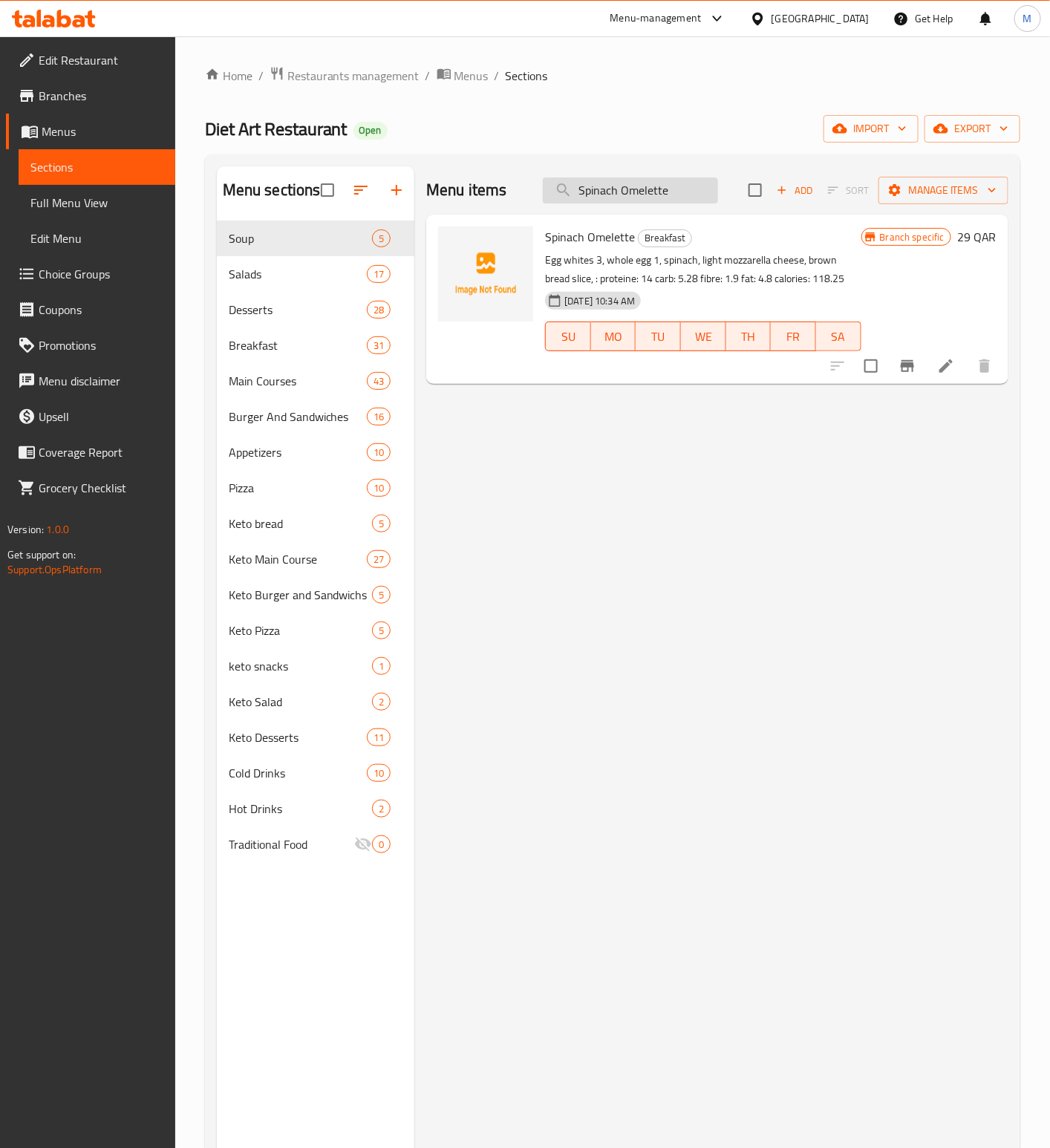
click at [640, 194] on input "Spinach Omelette" at bounding box center [630, 190] width 175 height 26
paste input "Chicken Liver Sandwich"
click at [608, 196] on input "Chicken Liver Sandwich" at bounding box center [630, 190] width 175 height 26
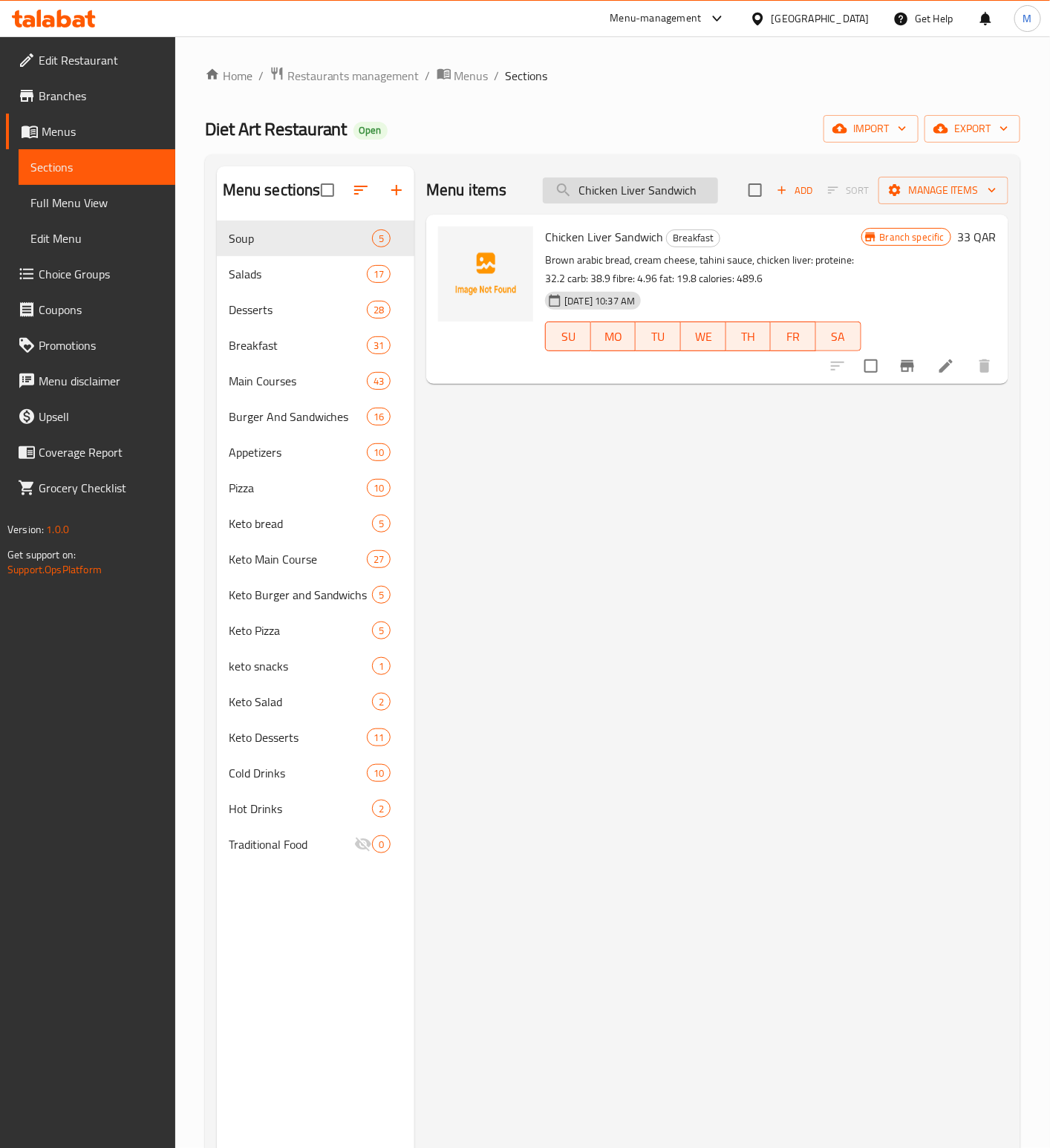
click at [608, 196] on input "Chicken Liver Sandwich" at bounding box center [630, 190] width 175 height 26
paste input "Lamb"
click at [646, 200] on input "Lamb Liver Sandwich" at bounding box center [630, 190] width 175 height 26
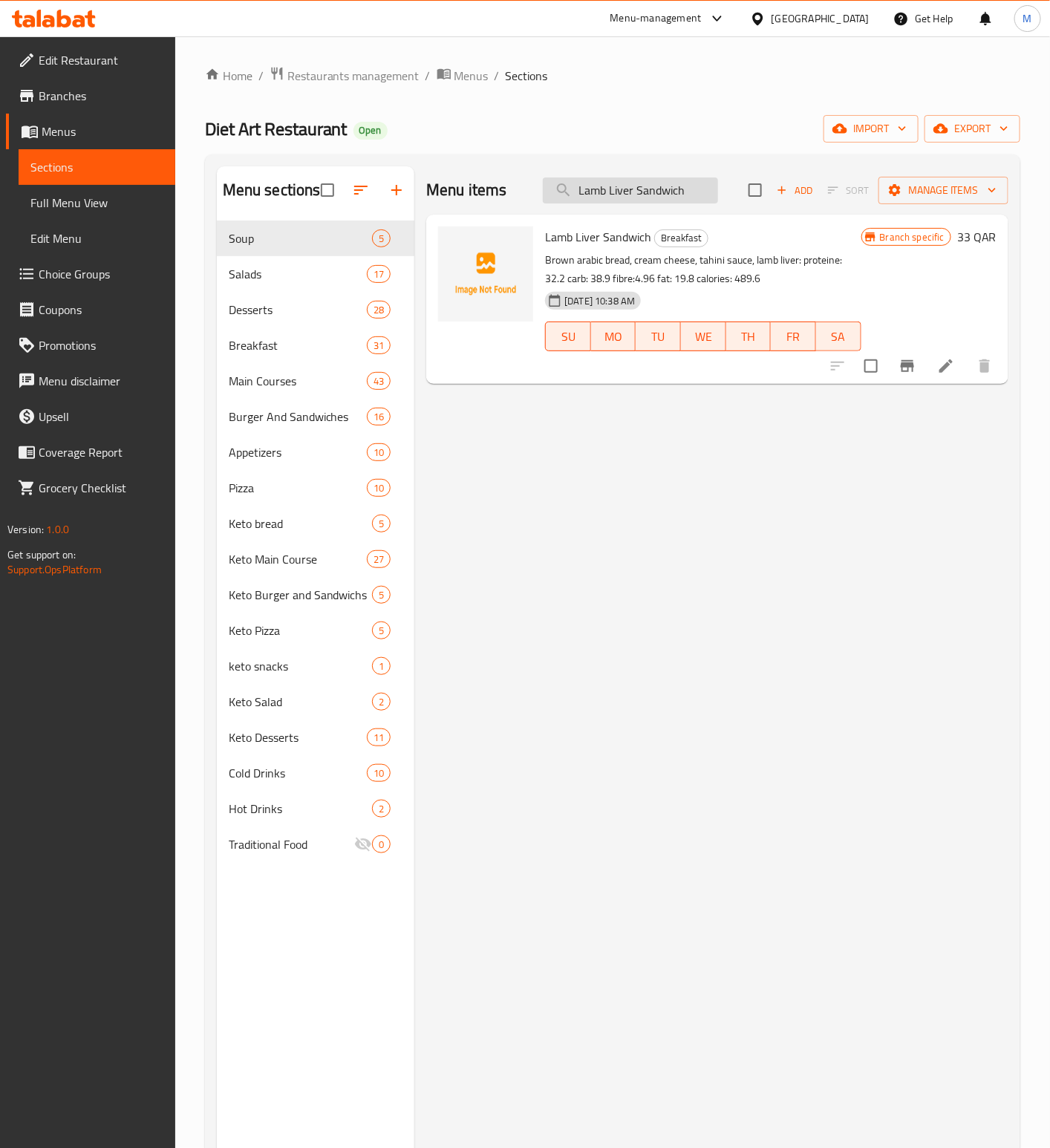
click at [646, 200] on input "Lamb Liver Sandwich" at bounding box center [630, 190] width 175 height 26
paste input "Manakeesh Cheese And Eggs"
click at [622, 201] on input "Manakeesh Cheese And Eggs" at bounding box center [630, 190] width 175 height 26
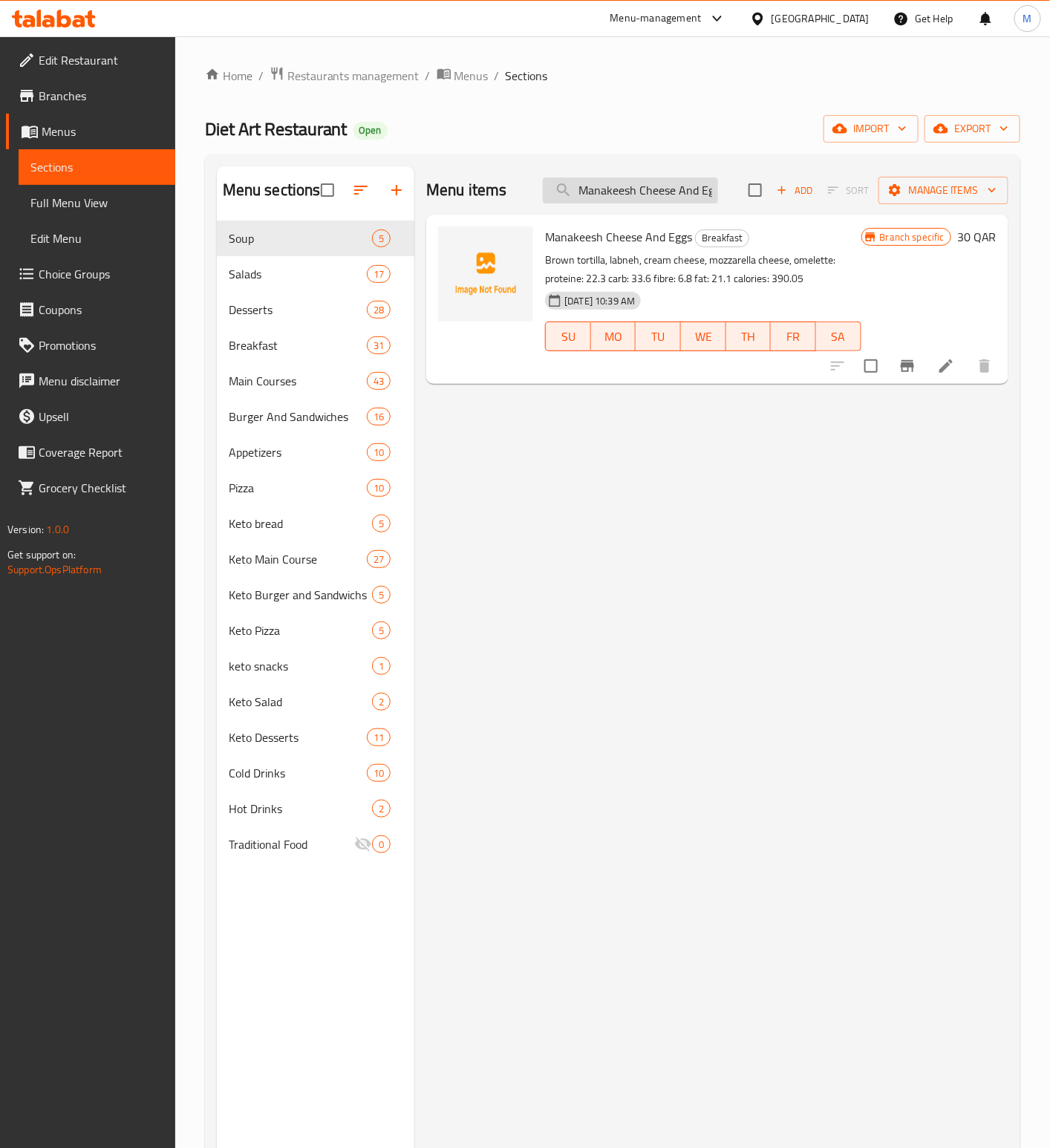
paste input "Club Sandwich"
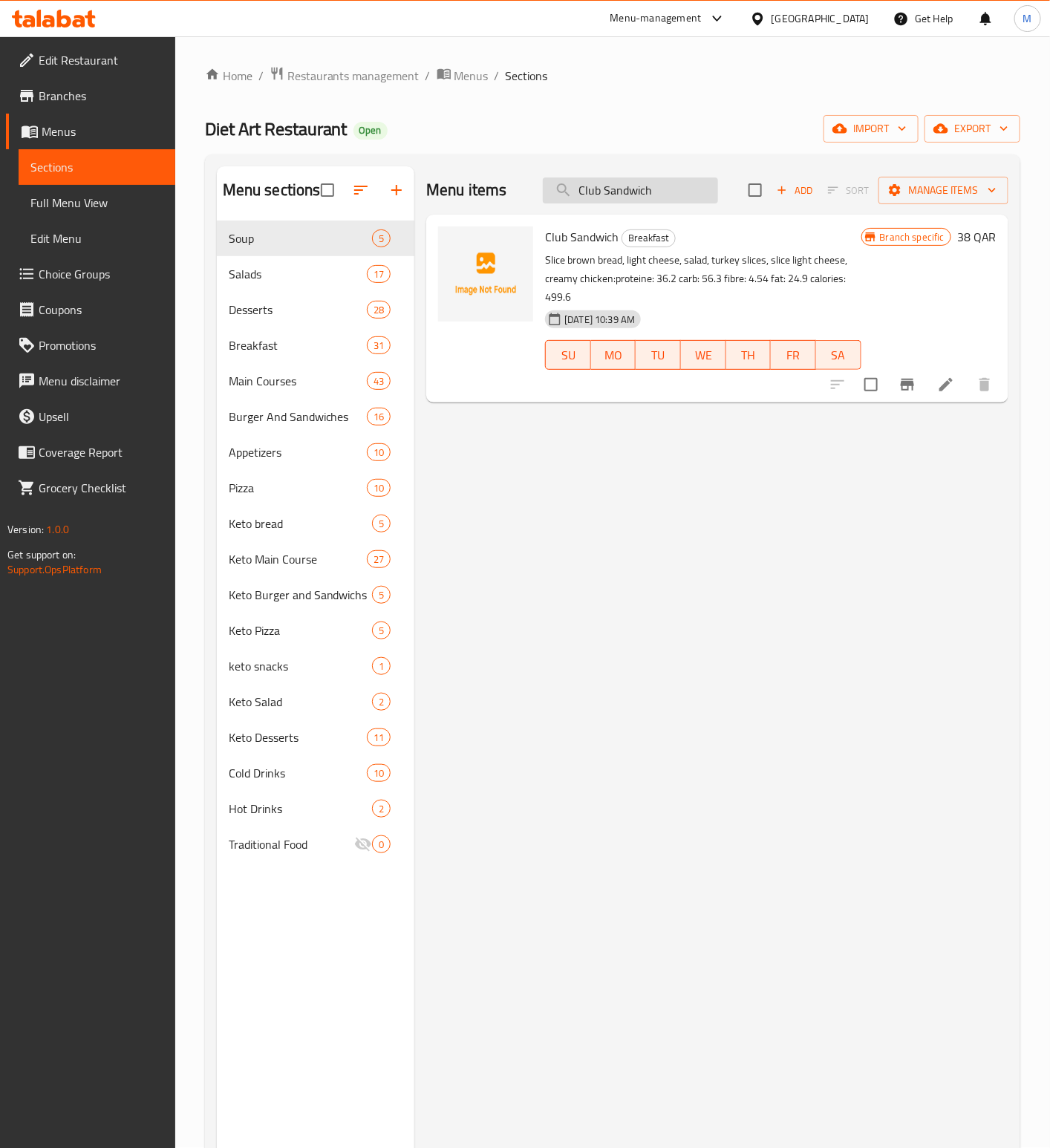
click at [671, 194] on input "Club Sandwich" at bounding box center [630, 190] width 175 height 26
click at [670, 193] on input "Club Sandwich" at bounding box center [630, 190] width 175 height 26
paste input "Moussakaa"
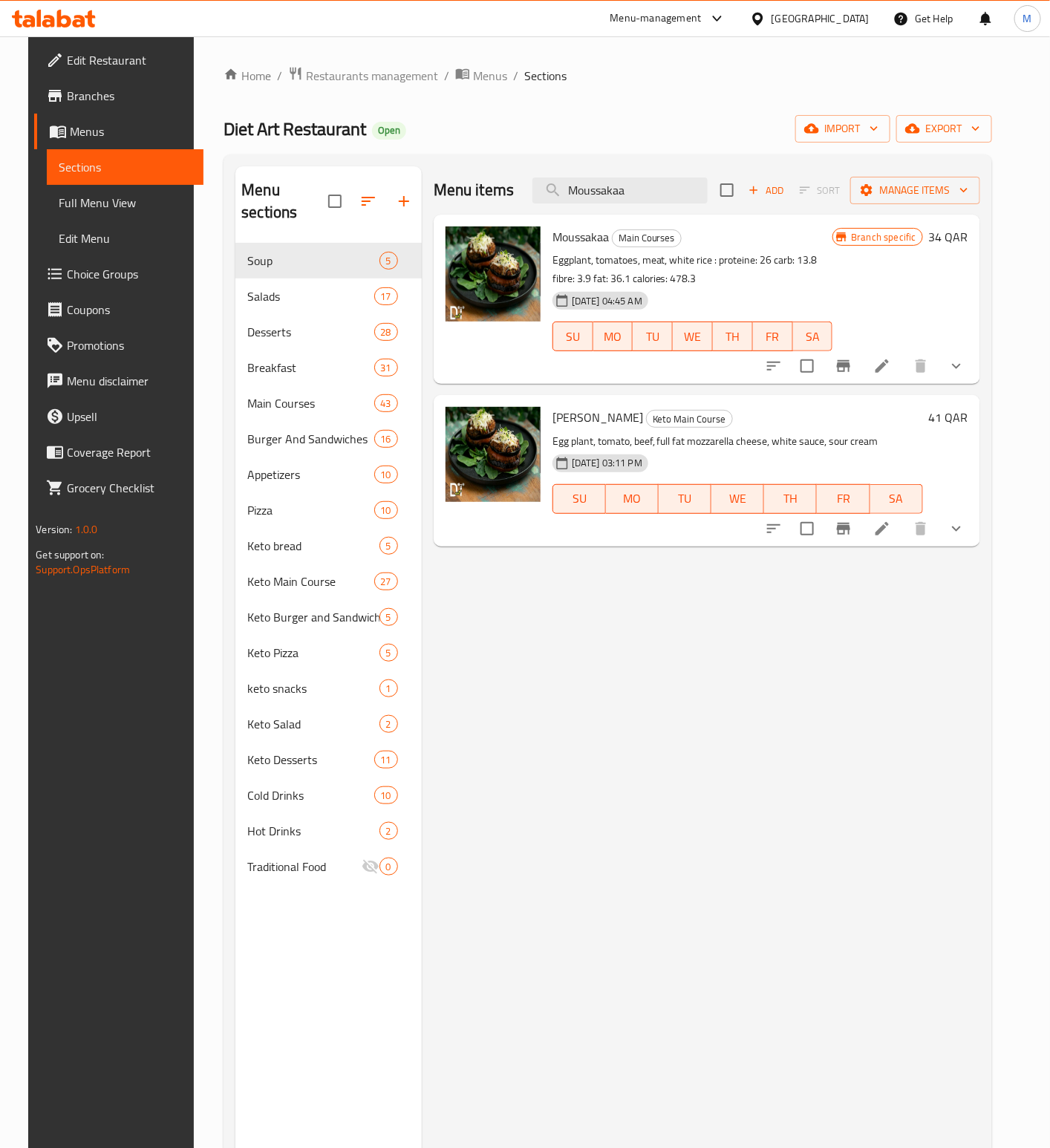
drag, startPoint x: 773, startPoint y: 907, endPoint x: 713, endPoint y: 889, distance: 62.6
click at [773, 905] on div "Menu items Moussakaa Add Sort Manage items Moussakaa Main Courses Eggplant, tom…" at bounding box center [701, 740] width 558 height 1148
click at [619, 201] on input "Moussakaa" at bounding box center [619, 190] width 175 height 26
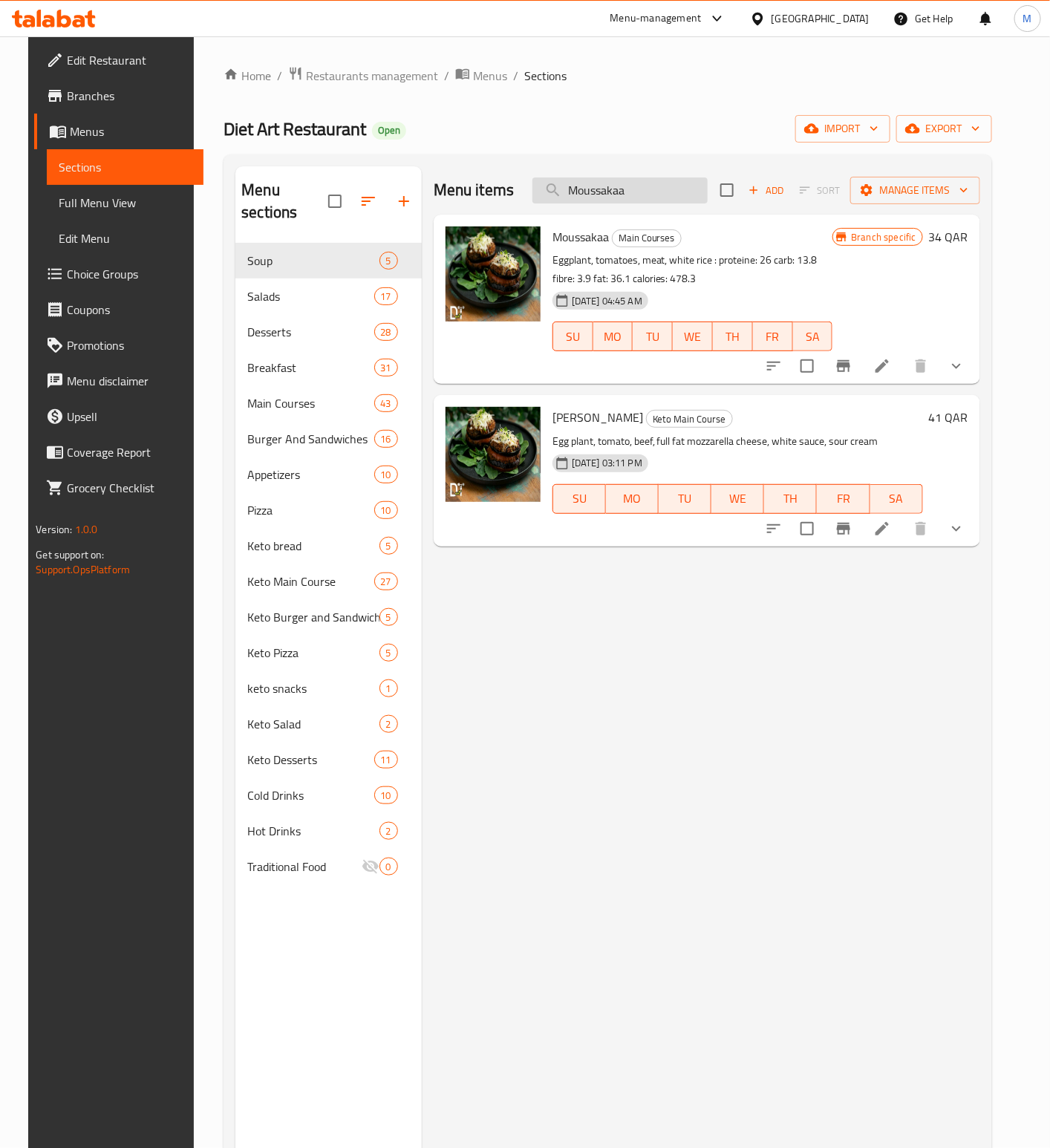
paste input "Chicken Butter"
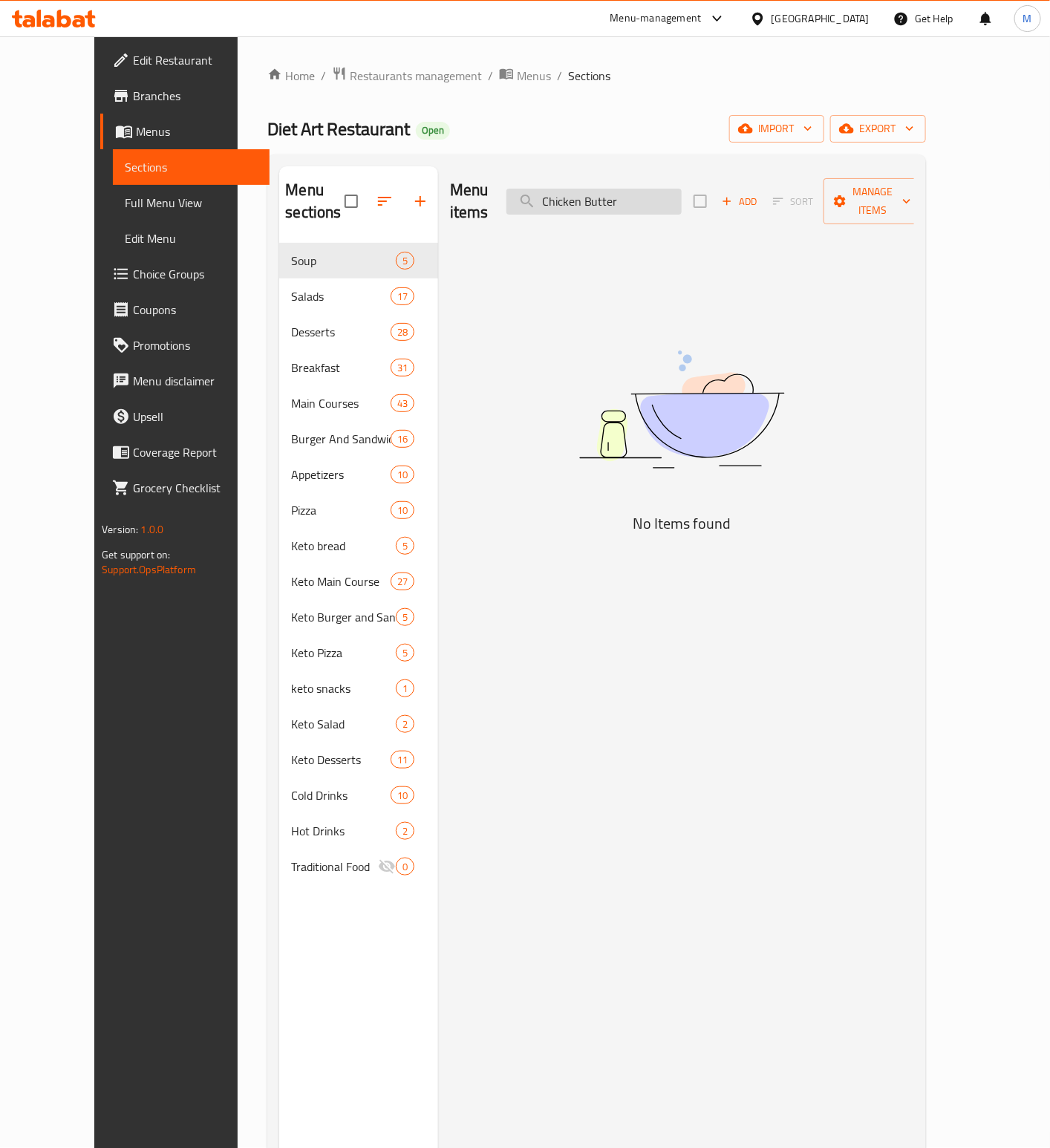
click at [580, 189] on input "Chicken Butter" at bounding box center [594, 202] width 175 height 26
click at [648, 203] on input "Chicken Butter" at bounding box center [594, 202] width 175 height 26
paste input "Toasted Brioche Bread"
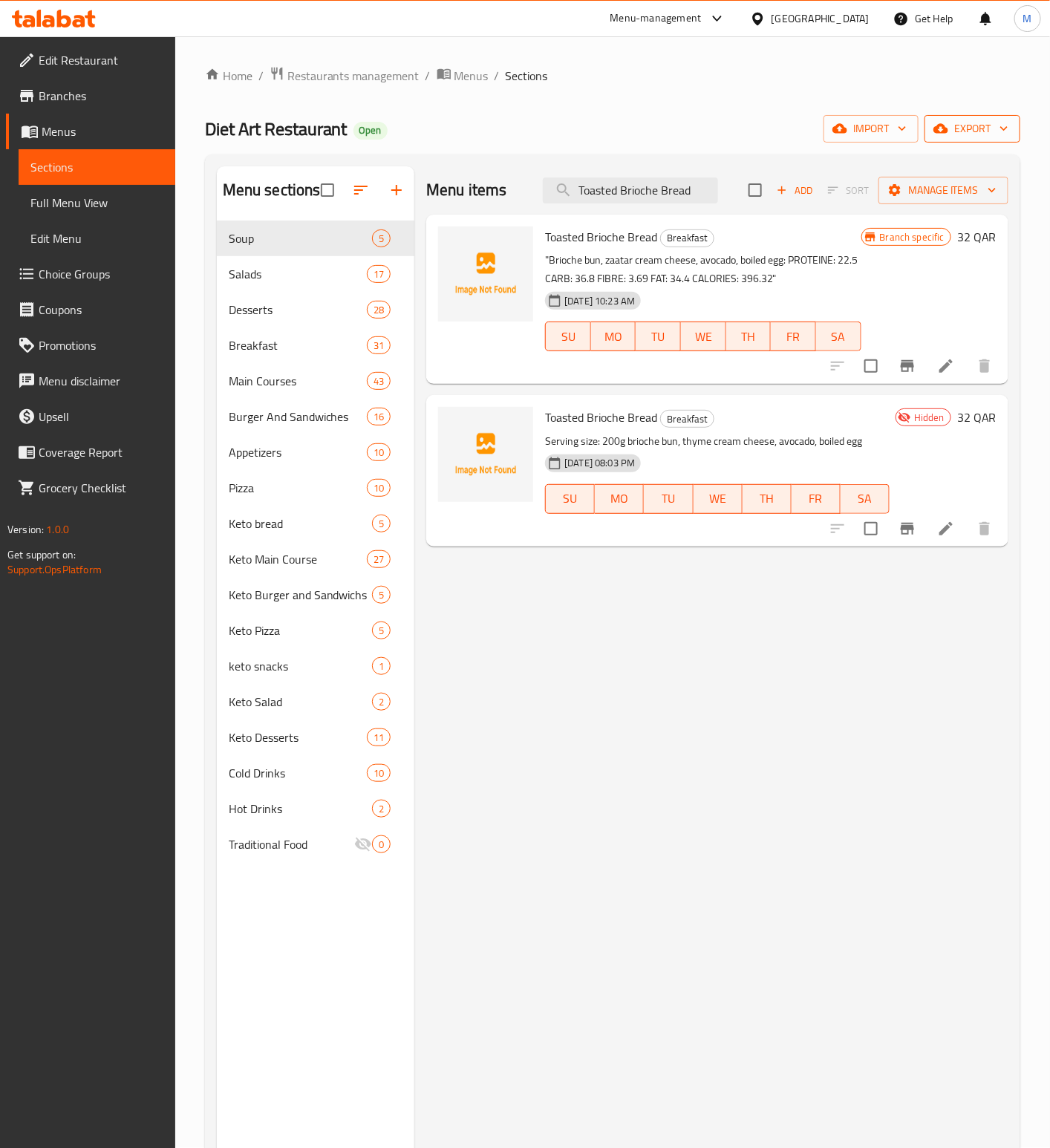
type input "Toasted Brioche Bread"
click at [973, 130] on span "export" at bounding box center [972, 128] width 72 height 19
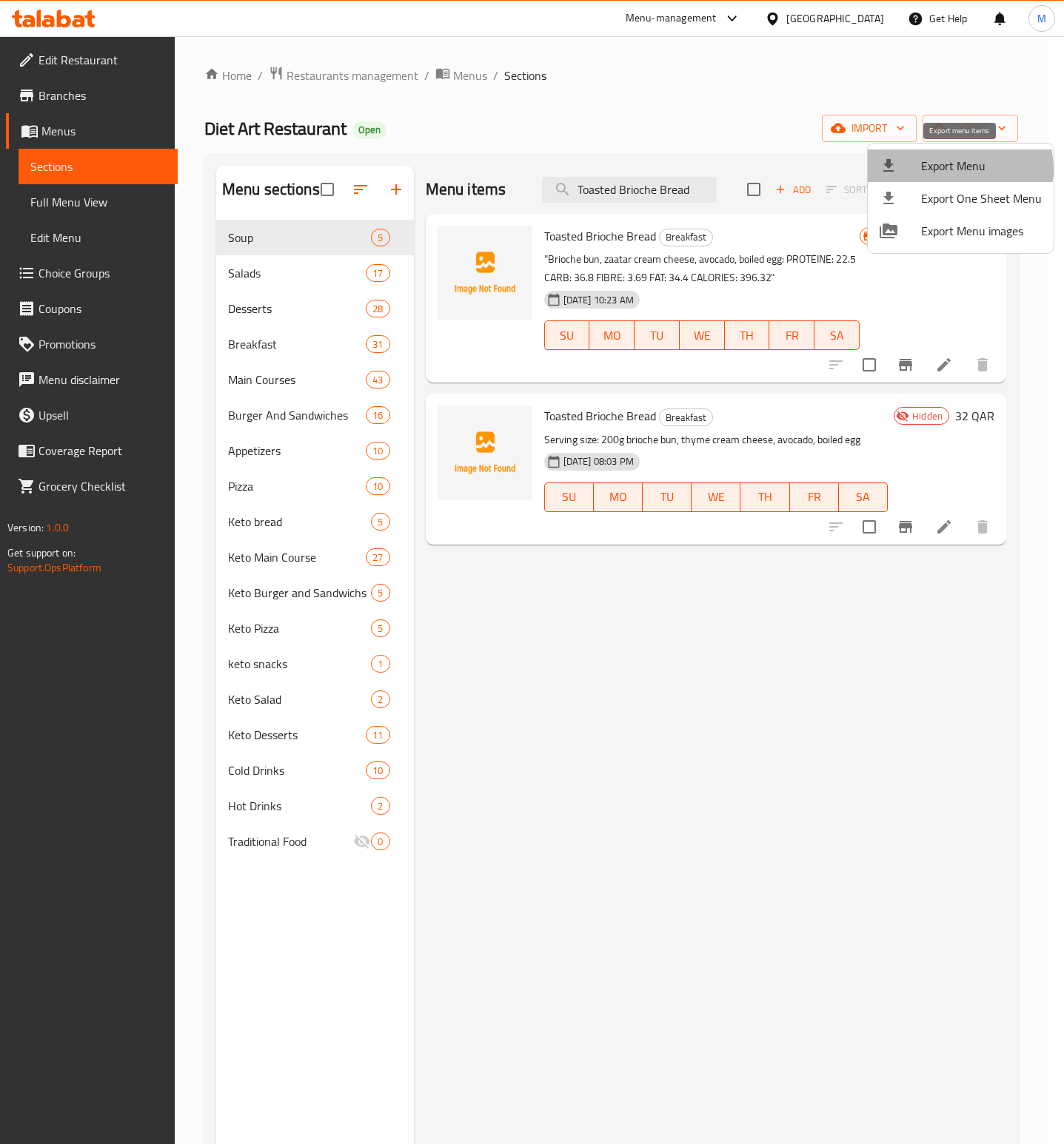
click at [956, 169] on span "Export Menu" at bounding box center [981, 166] width 121 height 18
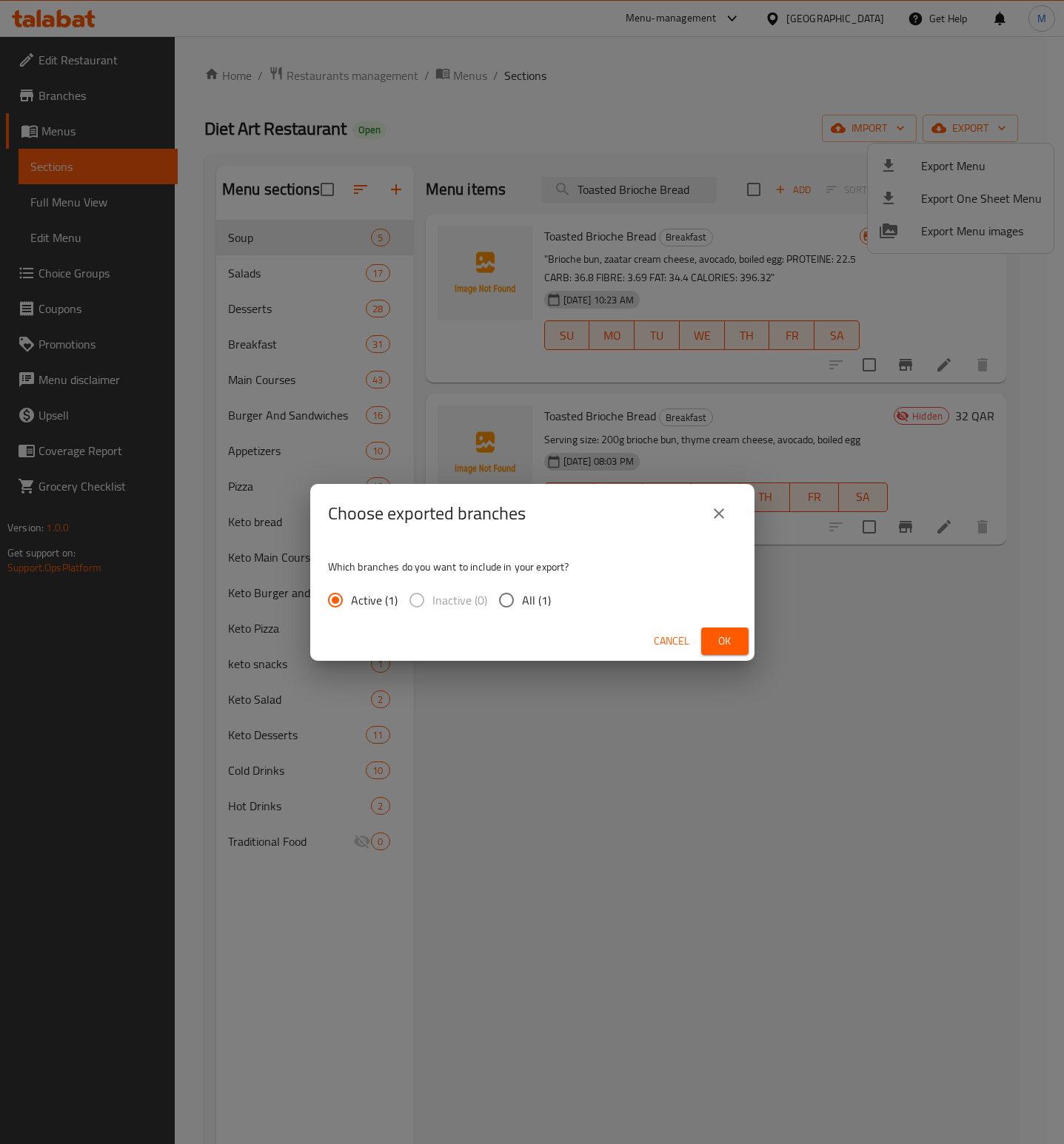
click at [511, 604] on input "All (1)" at bounding box center [507, 600] width 31 height 31
radio input "true"
click at [731, 638] on span "Ok" at bounding box center [724, 641] width 24 height 19
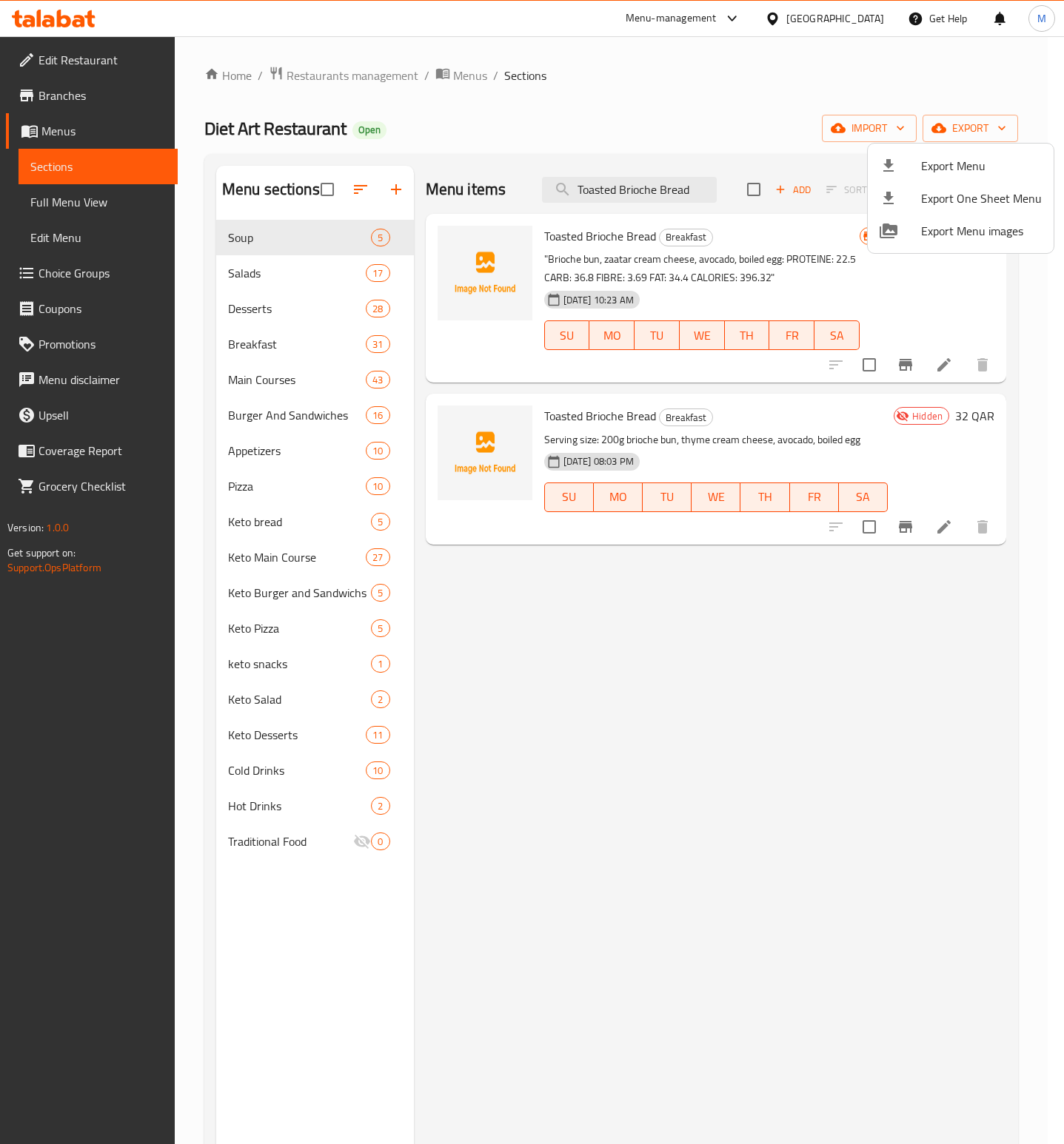
click at [658, 204] on div at bounding box center [532, 572] width 1064 height 1144
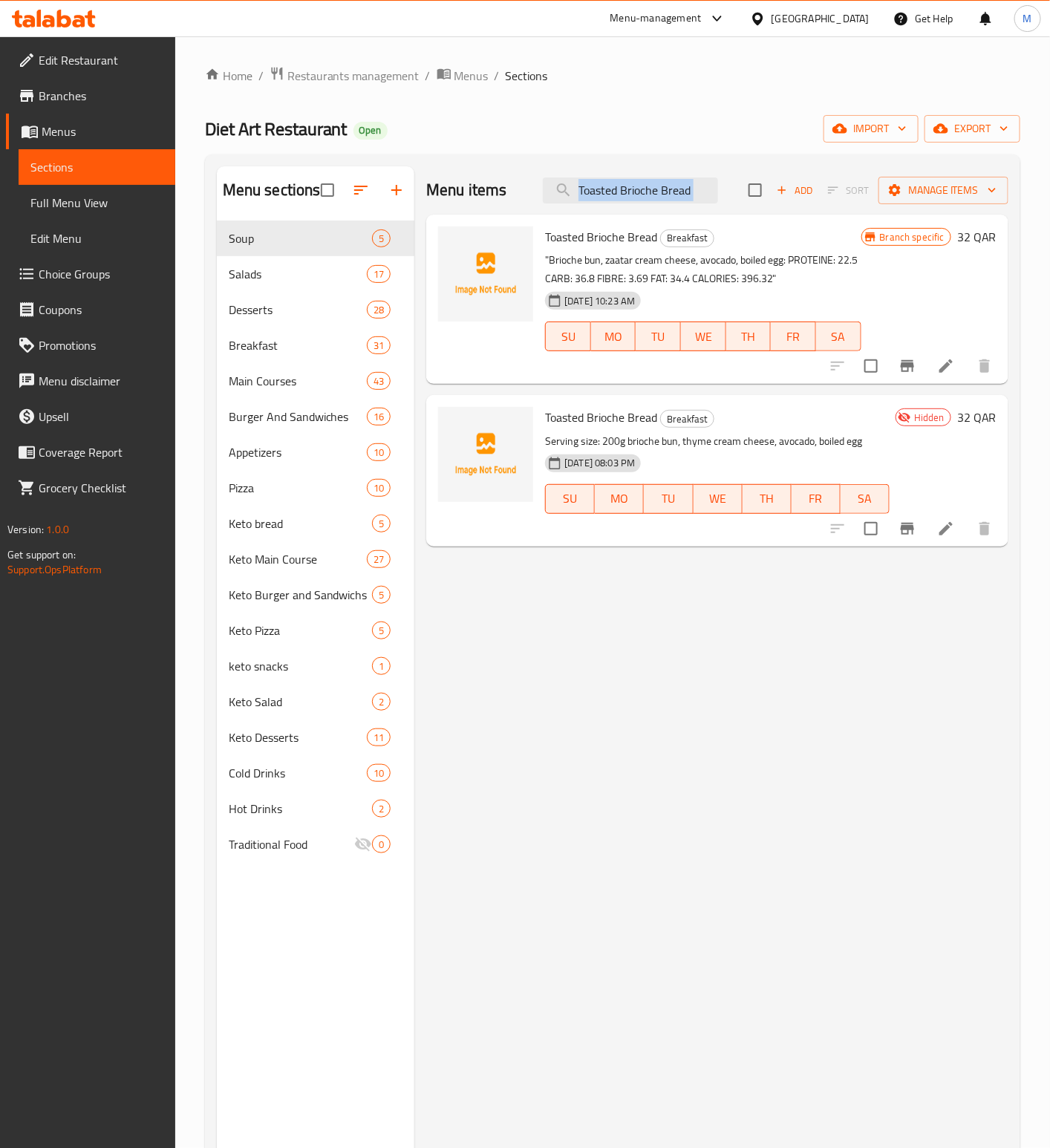
click at [660, 205] on div "Menu items Toasted Brioche Bread Add Sort Manage items" at bounding box center [717, 190] width 582 height 49
drag, startPoint x: 649, startPoint y: 769, endPoint x: 649, endPoint y: 655, distance: 114.0
click at [649, 683] on div "Menu items Toasted Brioche Bread Add Sort Manage items Toasted Brioche Bread Br…" at bounding box center [711, 740] width 594 height 1148
click at [610, 199] on input "Toasted Brioche Bread" at bounding box center [630, 190] width 175 height 26
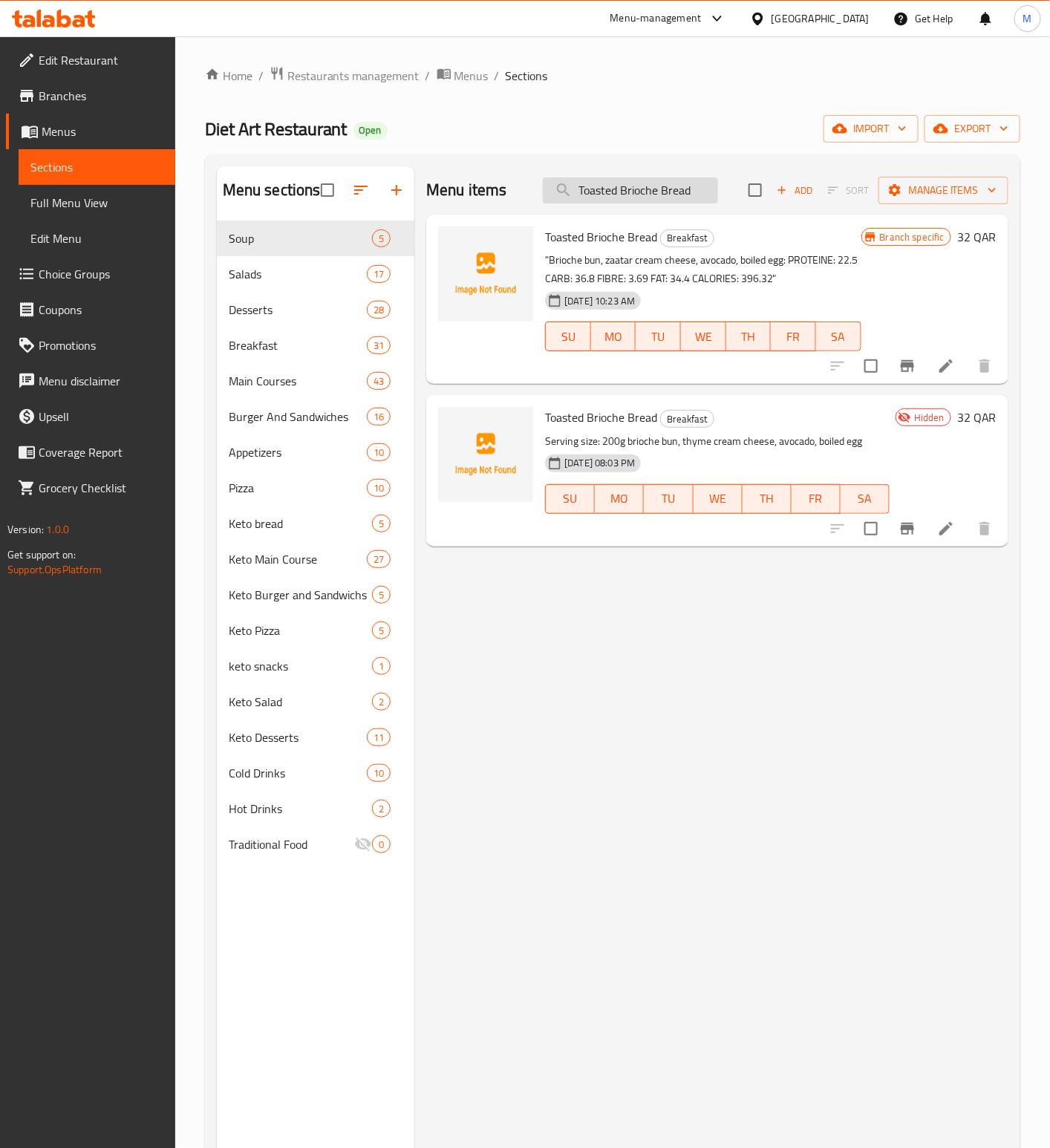
click at [610, 199] on input "Toasted Brioche Bread" at bounding box center [630, 190] width 175 height 26
paste input "Moussakaa"
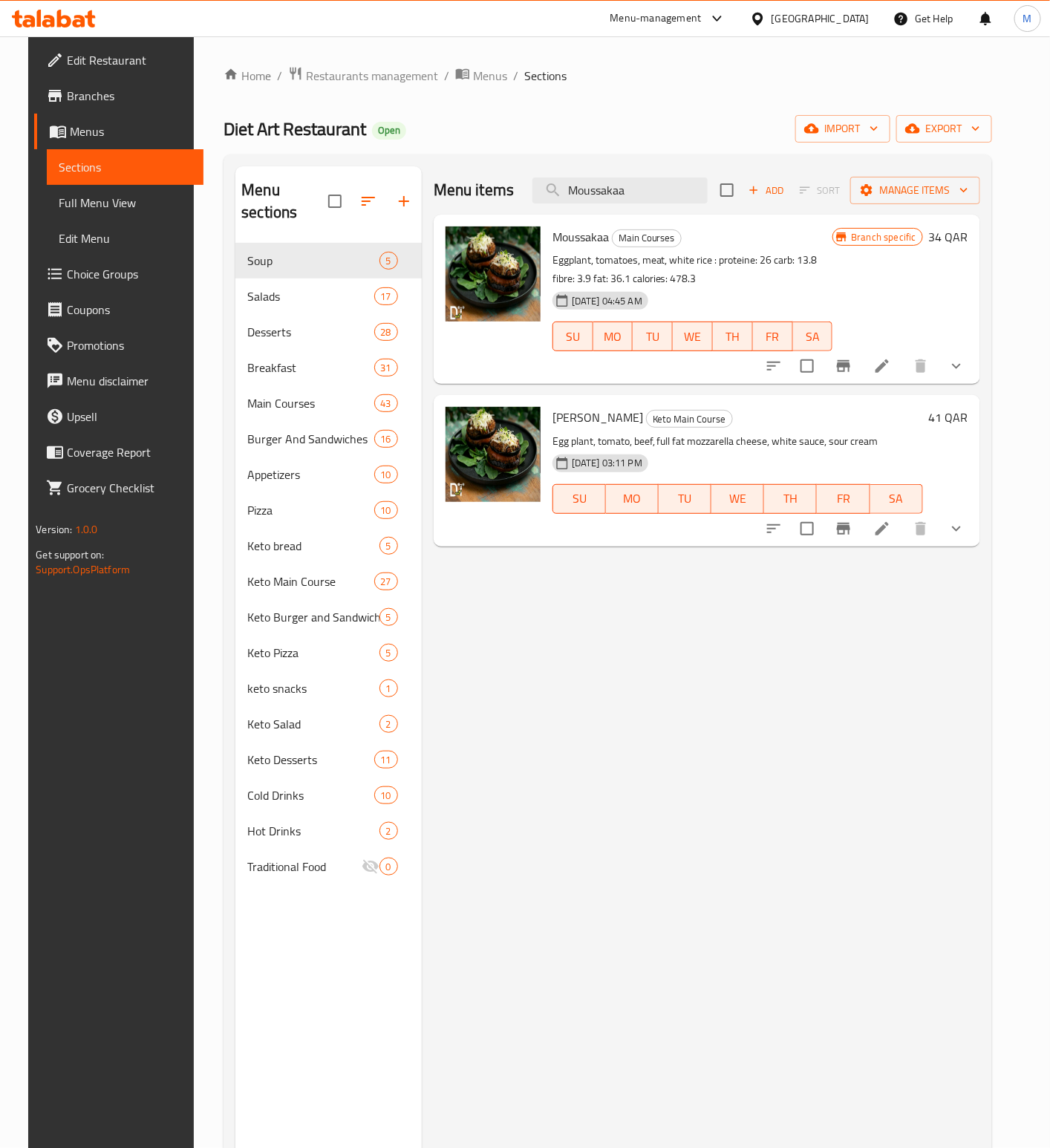
type input "Moussakaa"
click at [852, 357] on icon "Branch-specific-item" at bounding box center [843, 366] width 18 height 18
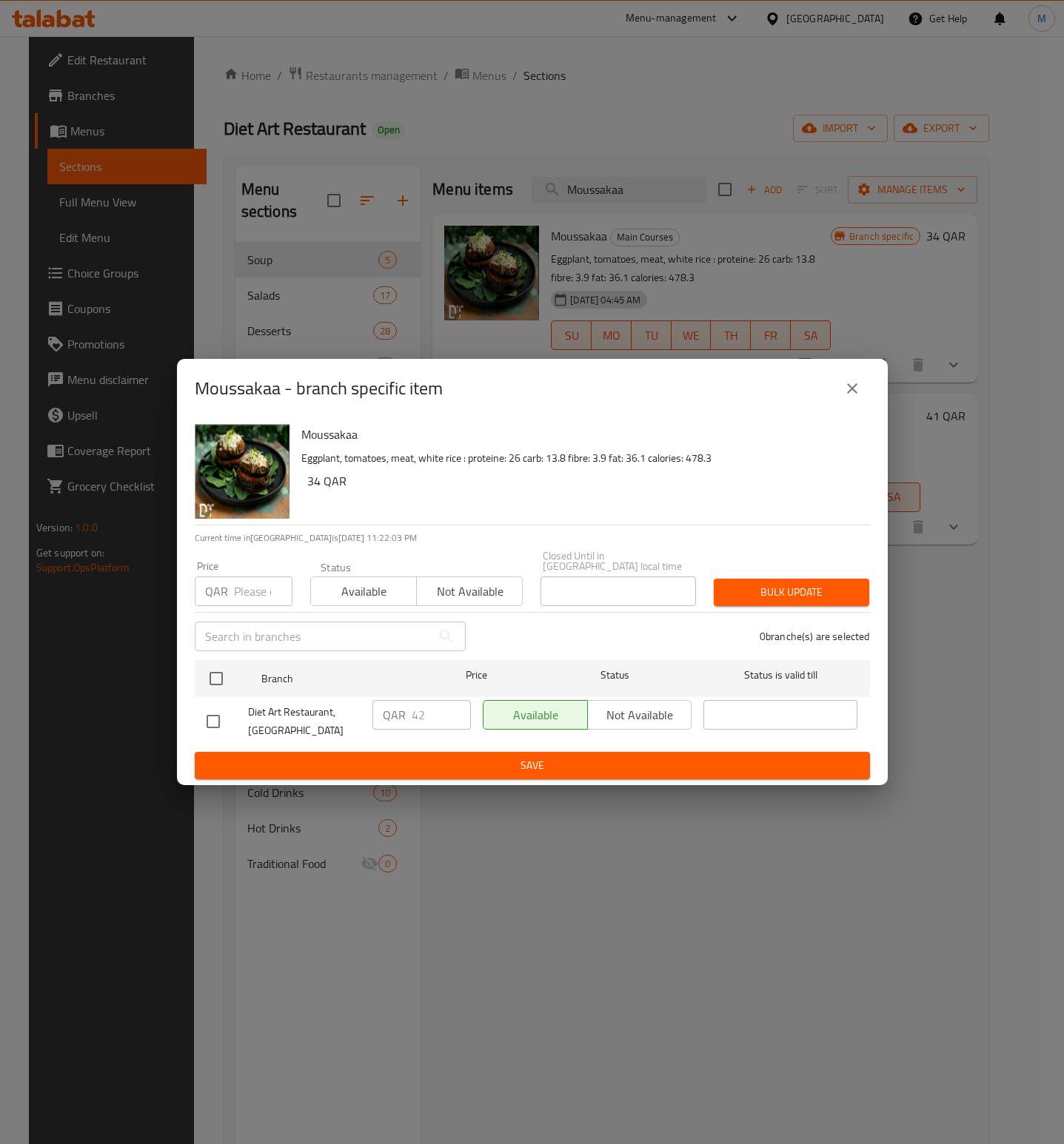
click at [245, 593] on input "number" at bounding box center [263, 591] width 58 height 30
paste input "42"
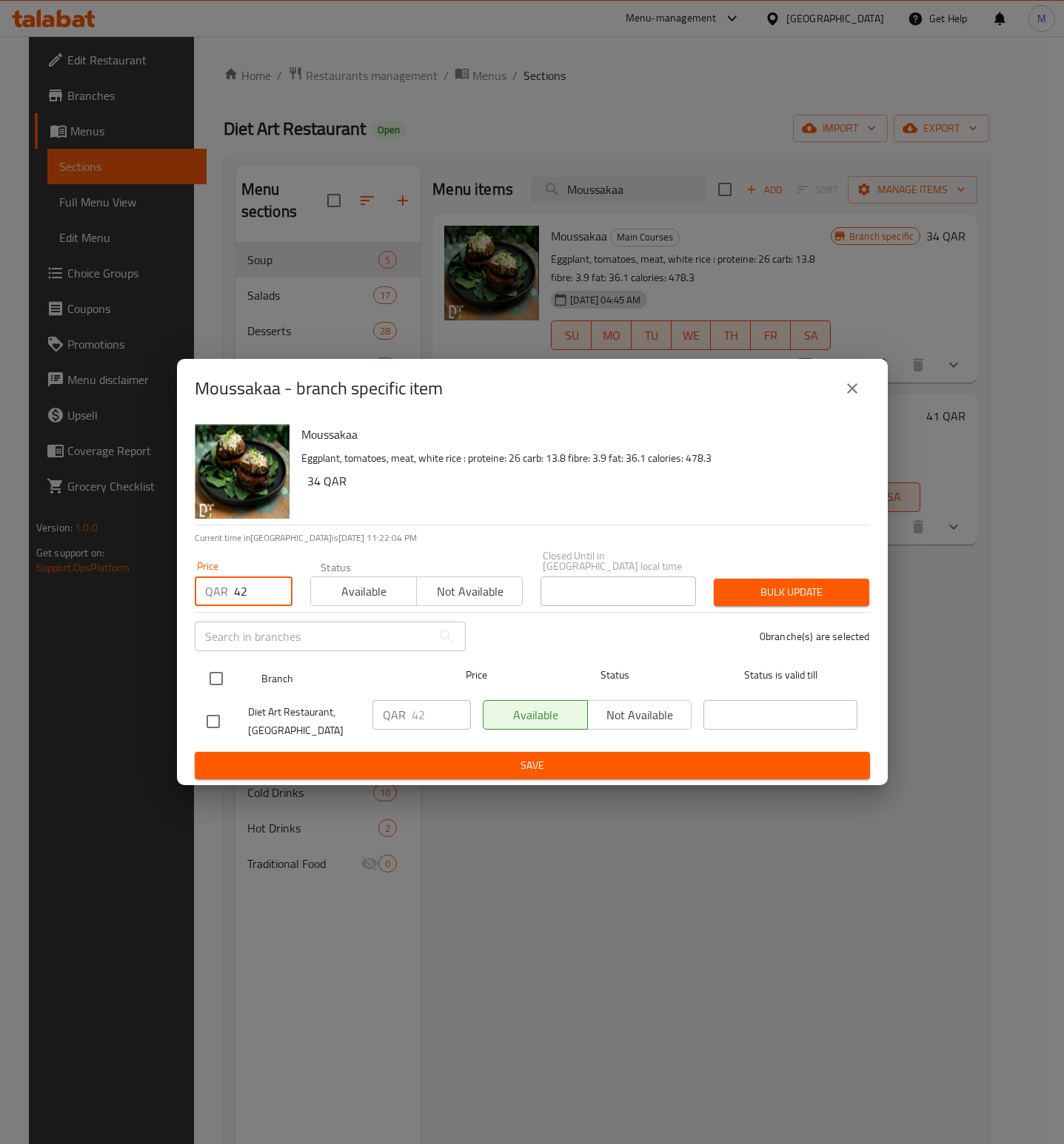
type input "42"
click at [214, 682] on input "checkbox" at bounding box center [216, 679] width 31 height 31
checkbox input "true"
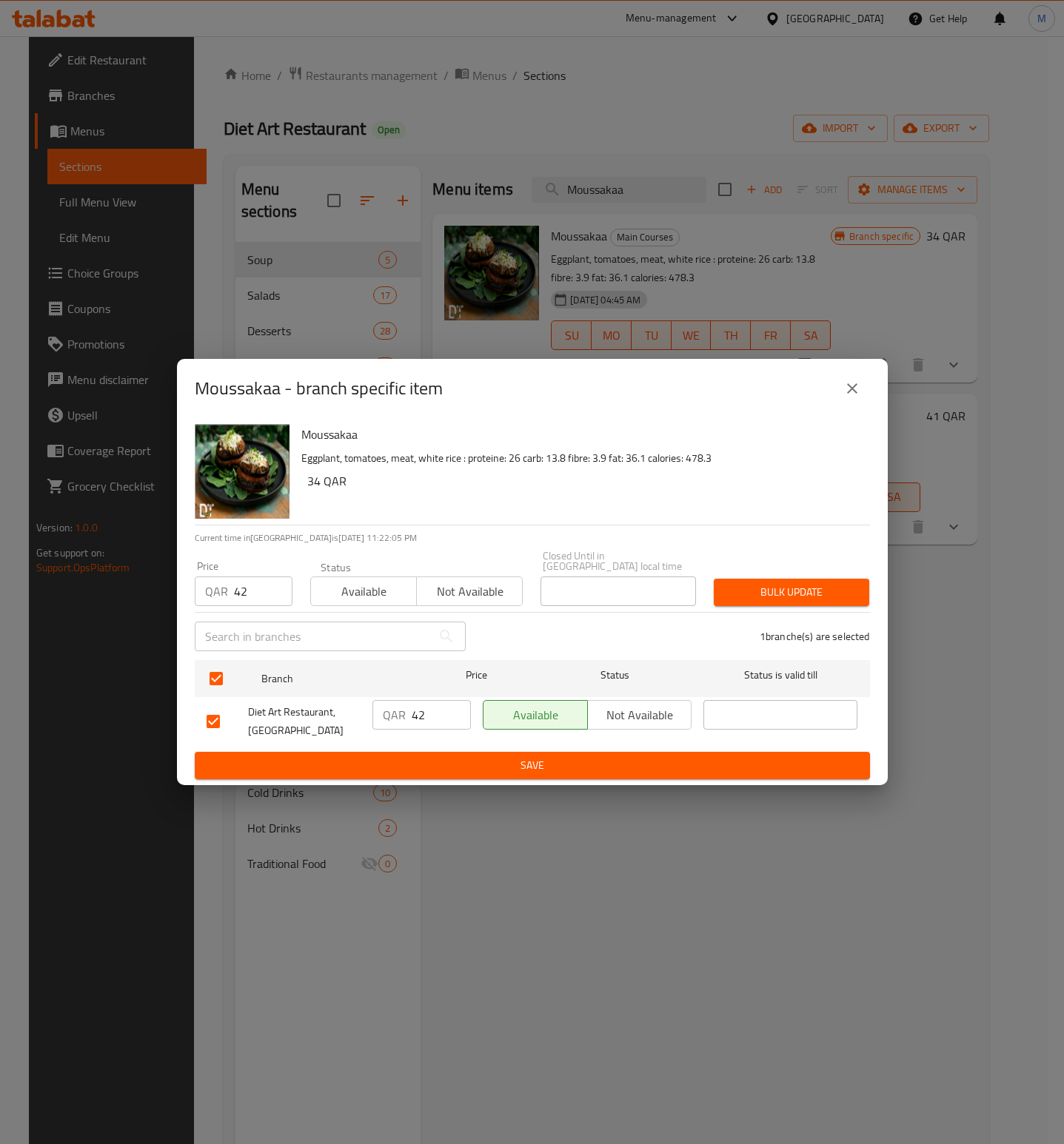
click at [787, 570] on div "Bulk update" at bounding box center [791, 592] width 173 height 45
click at [787, 583] on span "Bulk update" at bounding box center [791, 592] width 131 height 19
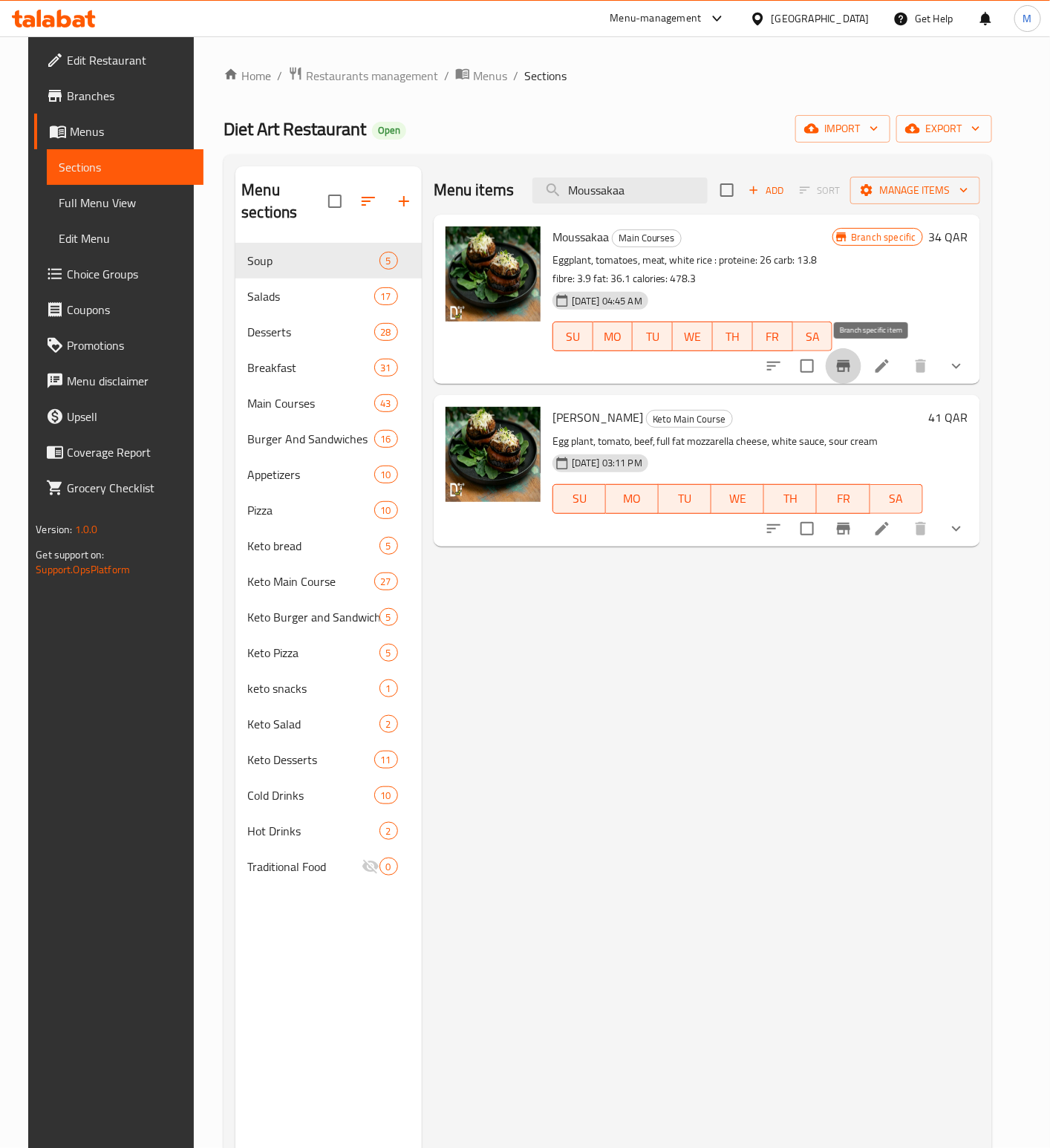
click at [852, 363] on icon "Branch-specific-item" at bounding box center [843, 366] width 18 height 18
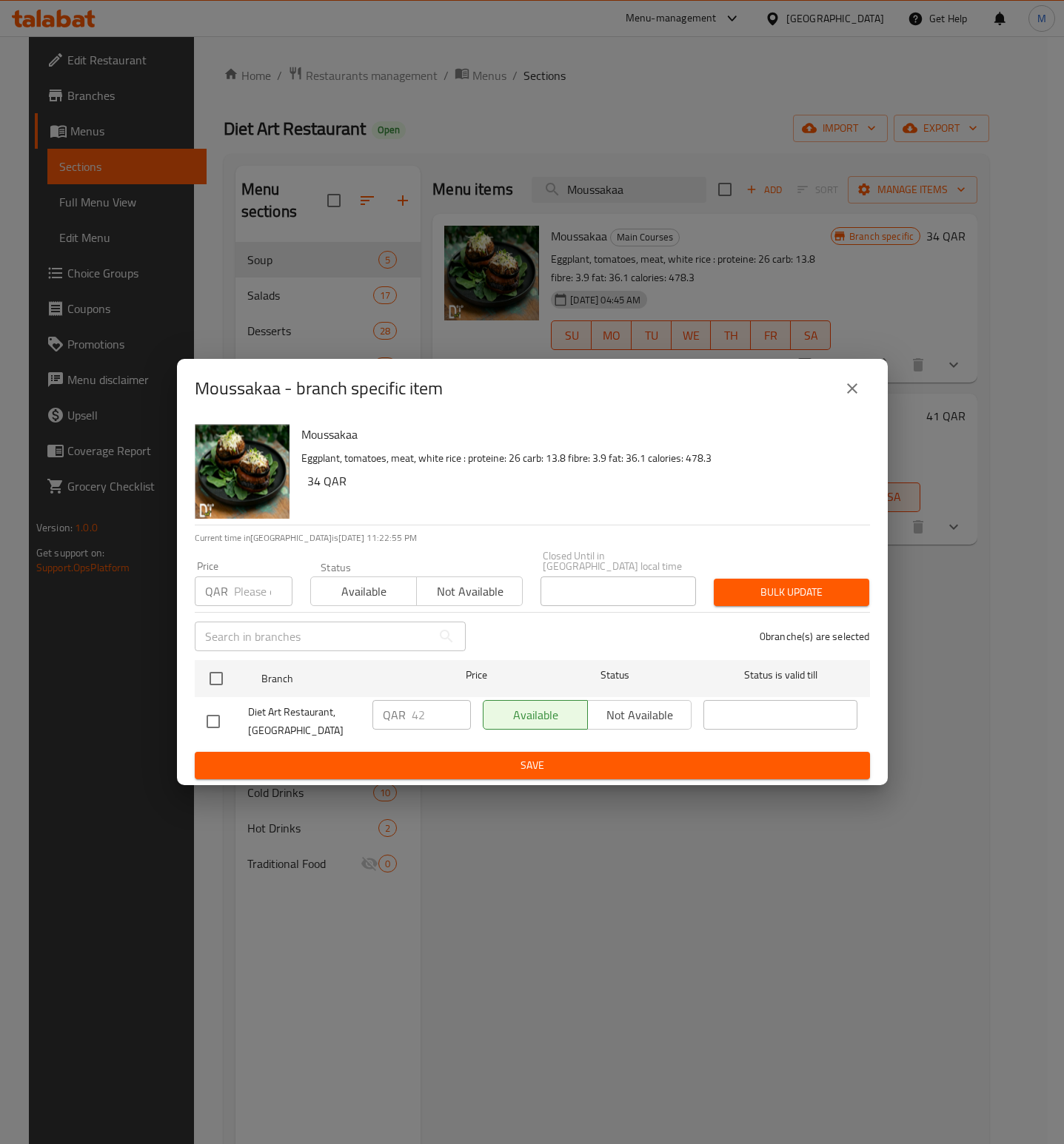
click at [851, 397] on icon "close" at bounding box center [852, 389] width 18 height 18
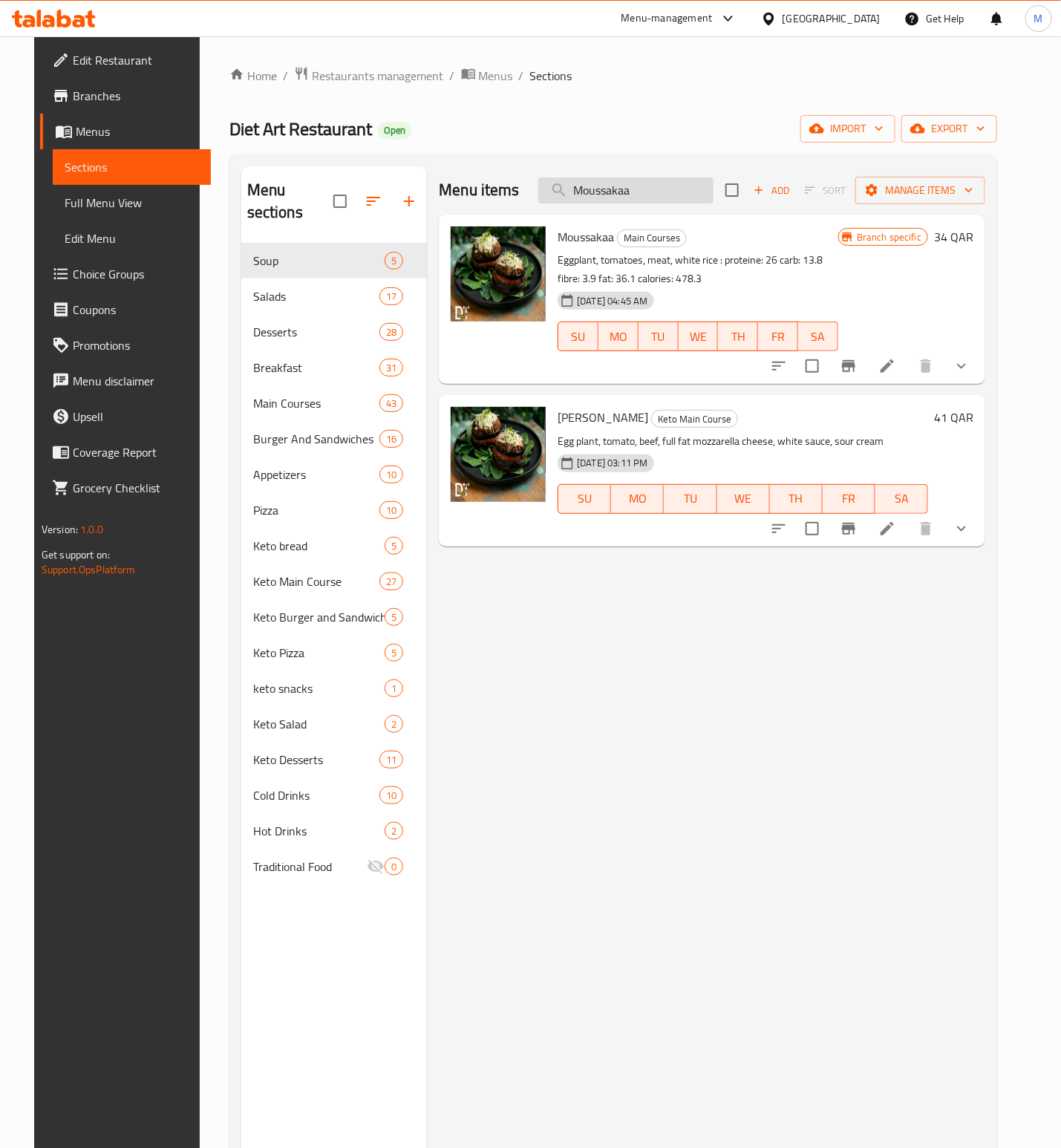
click at [653, 188] on input "Moussakaa" at bounding box center [626, 190] width 175 height 26
paste input "Pasta Fetta Chicken"
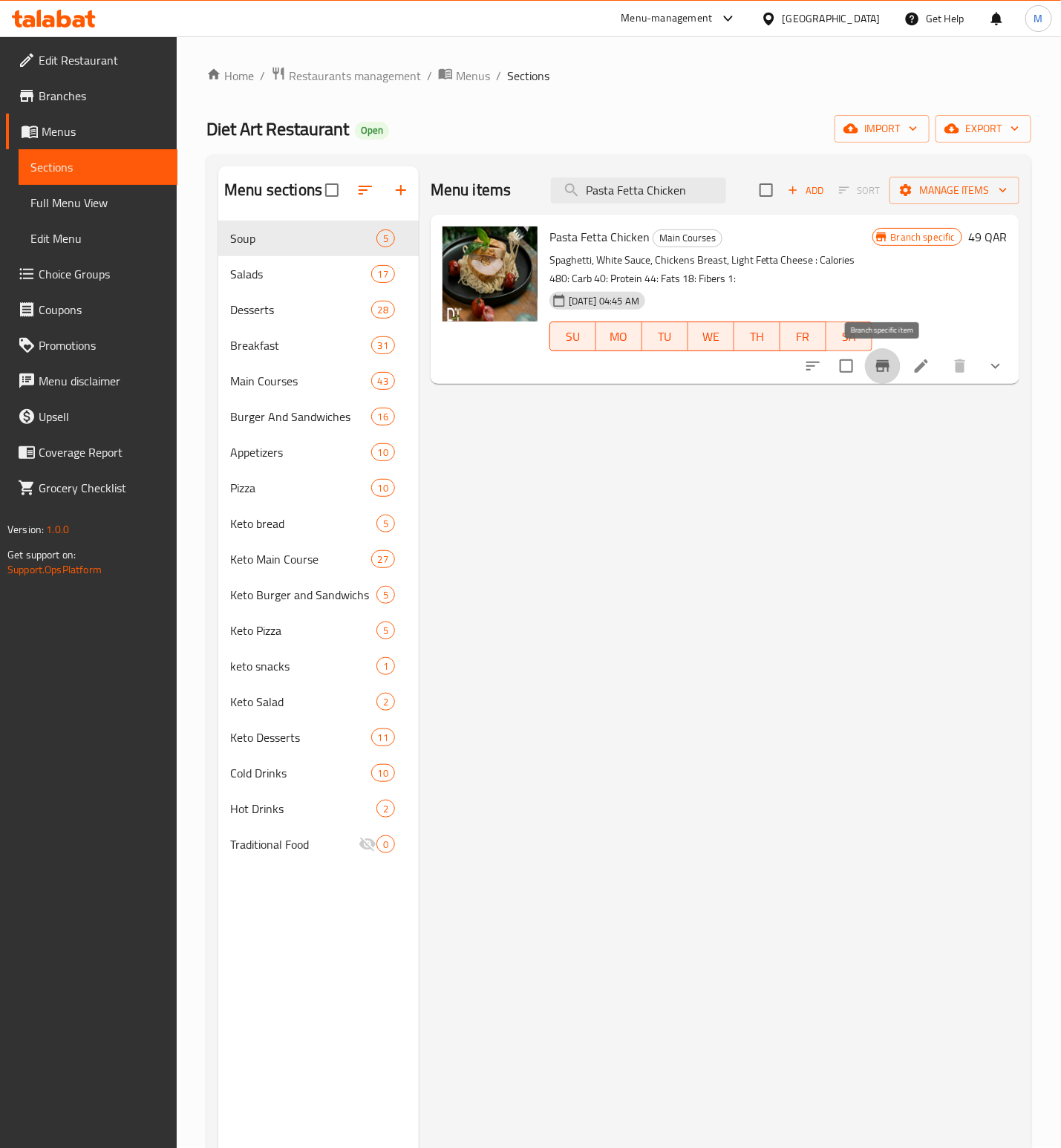
click at [890, 364] on icon "Branch-specific-item" at bounding box center [883, 366] width 18 height 18
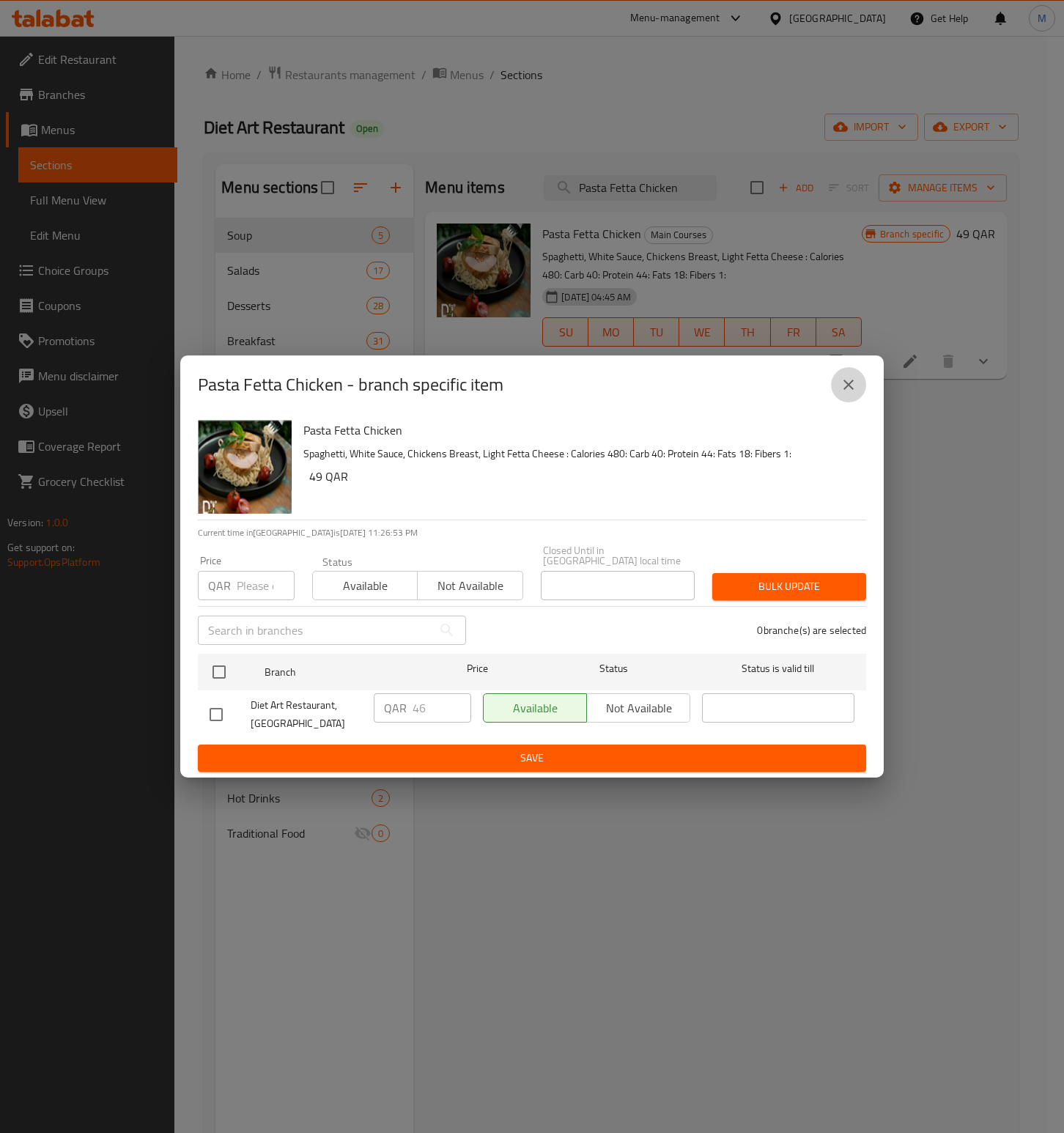
click at [845, 398] on button "close" at bounding box center [848, 384] width 35 height 35
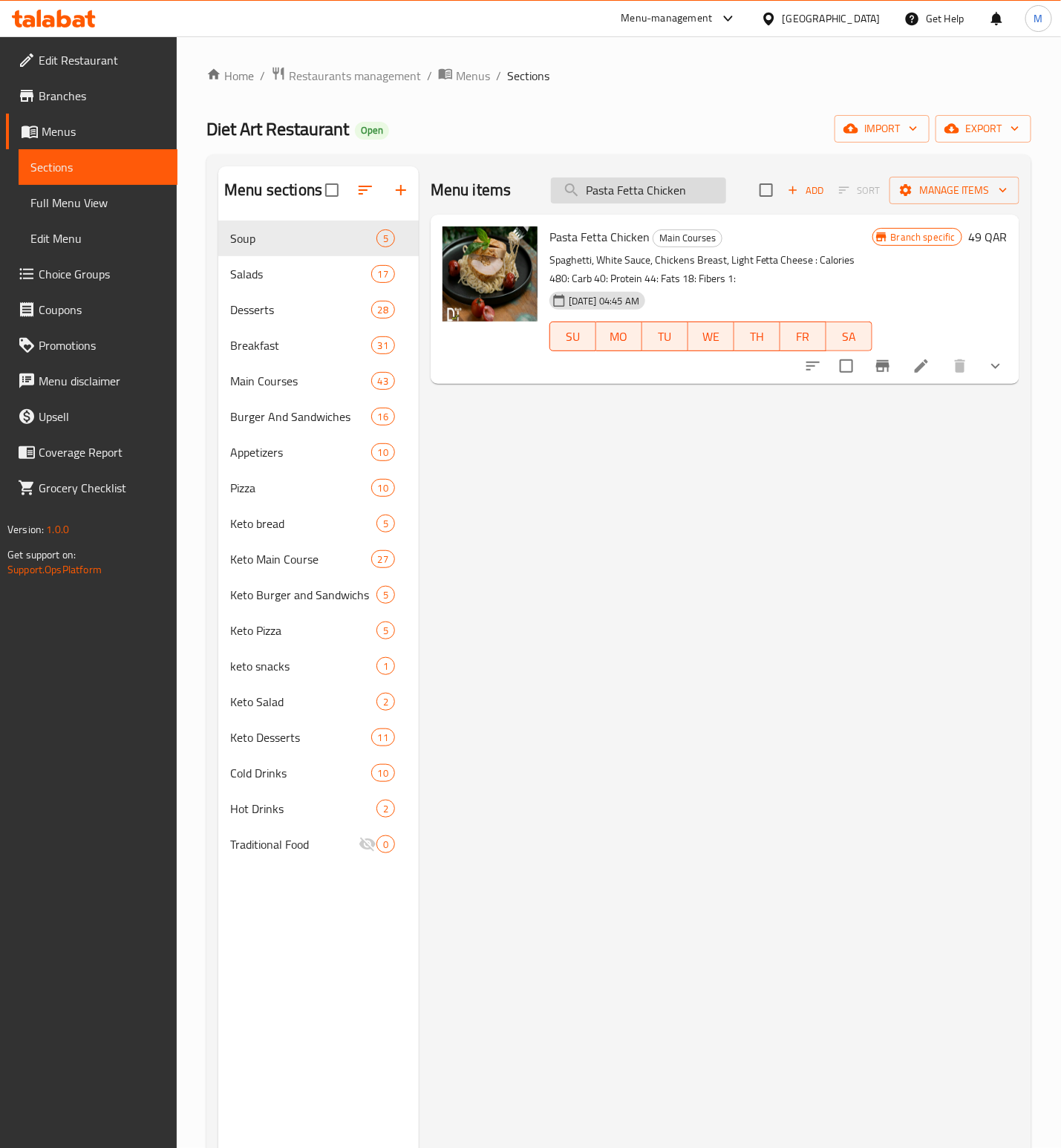
click at [617, 203] on input "Pasta Fetta Chicken" at bounding box center [638, 190] width 175 height 26
paste input "Almond Butter"
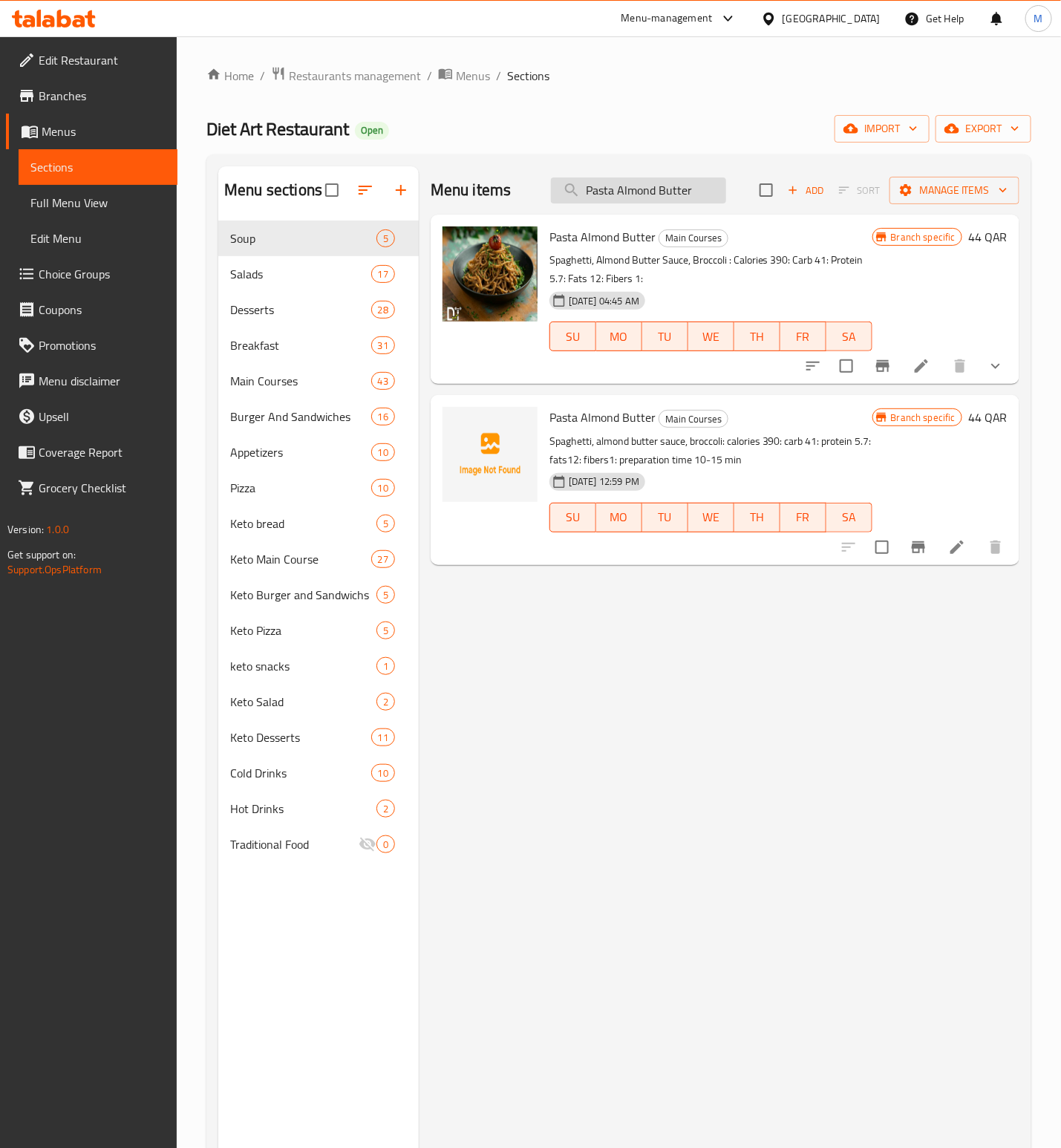
click at [639, 183] on input "Pasta Almond Butter" at bounding box center [638, 190] width 175 height 26
paste input "Cordon Bleu"
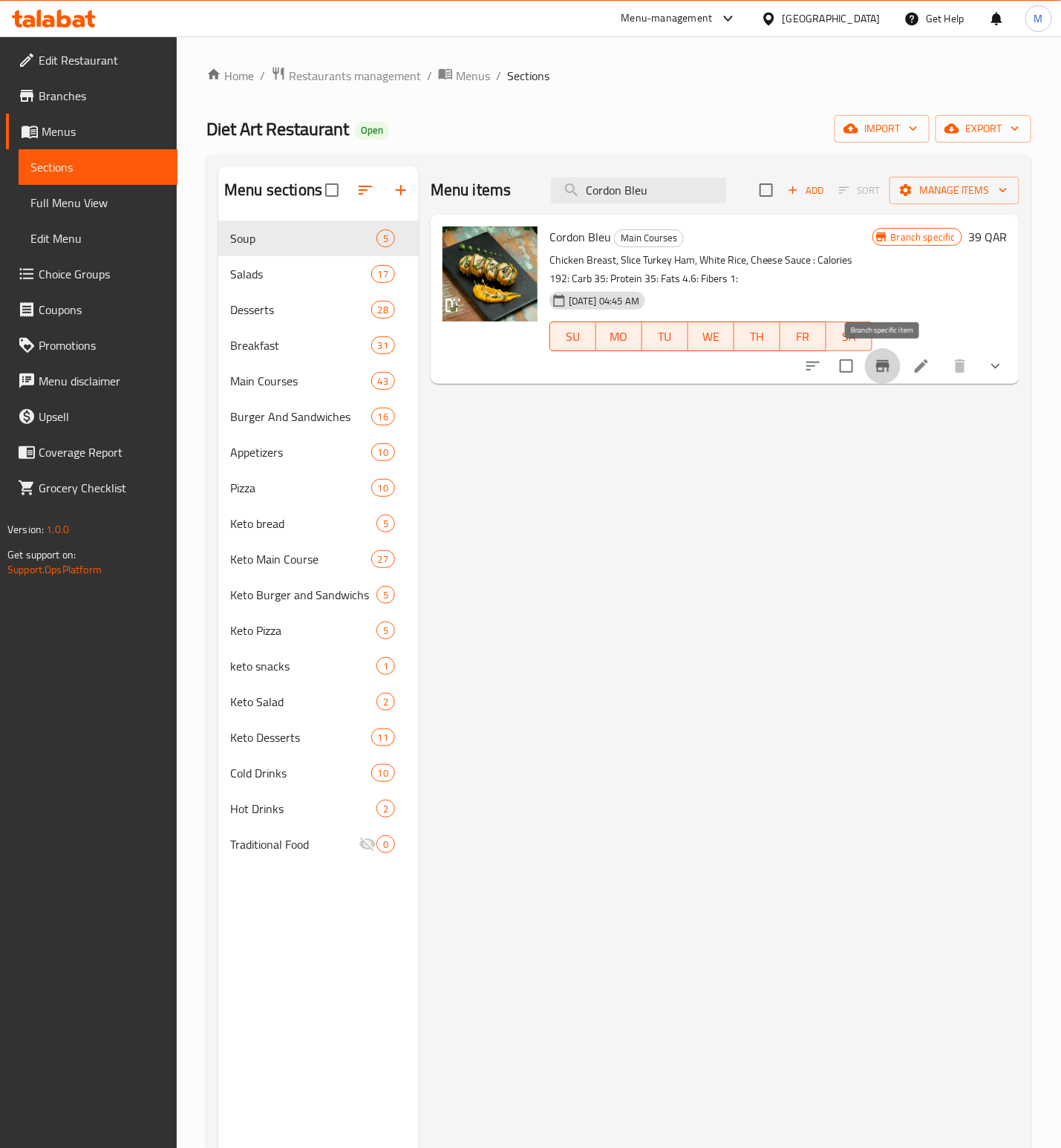
click at [876, 366] on icon "Branch-specific-item" at bounding box center [883, 366] width 18 height 18
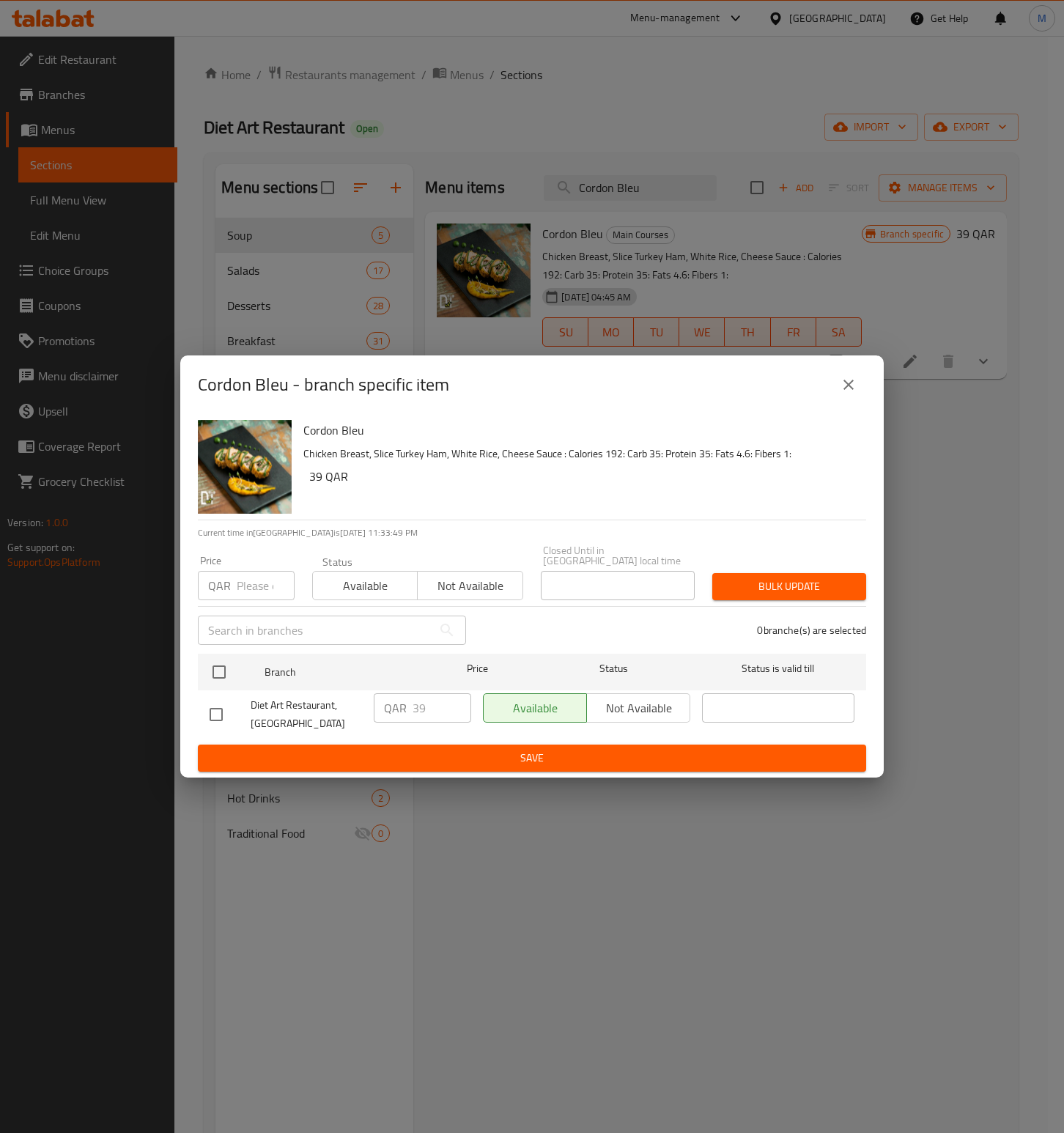
click at [849, 388] on icon "close" at bounding box center [849, 385] width 18 height 18
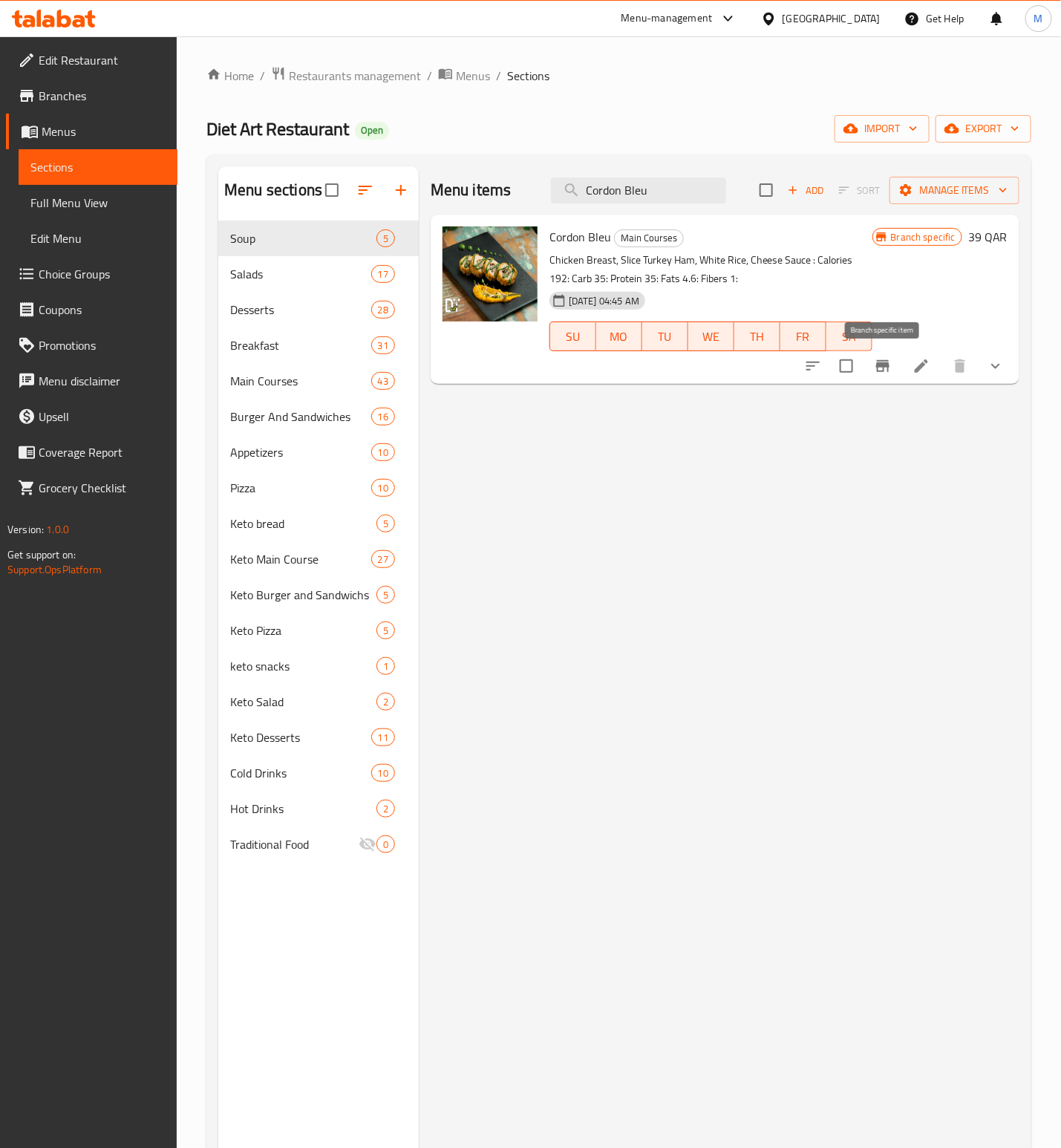
click at [886, 362] on icon "Branch-specific-item" at bounding box center [883, 366] width 13 height 12
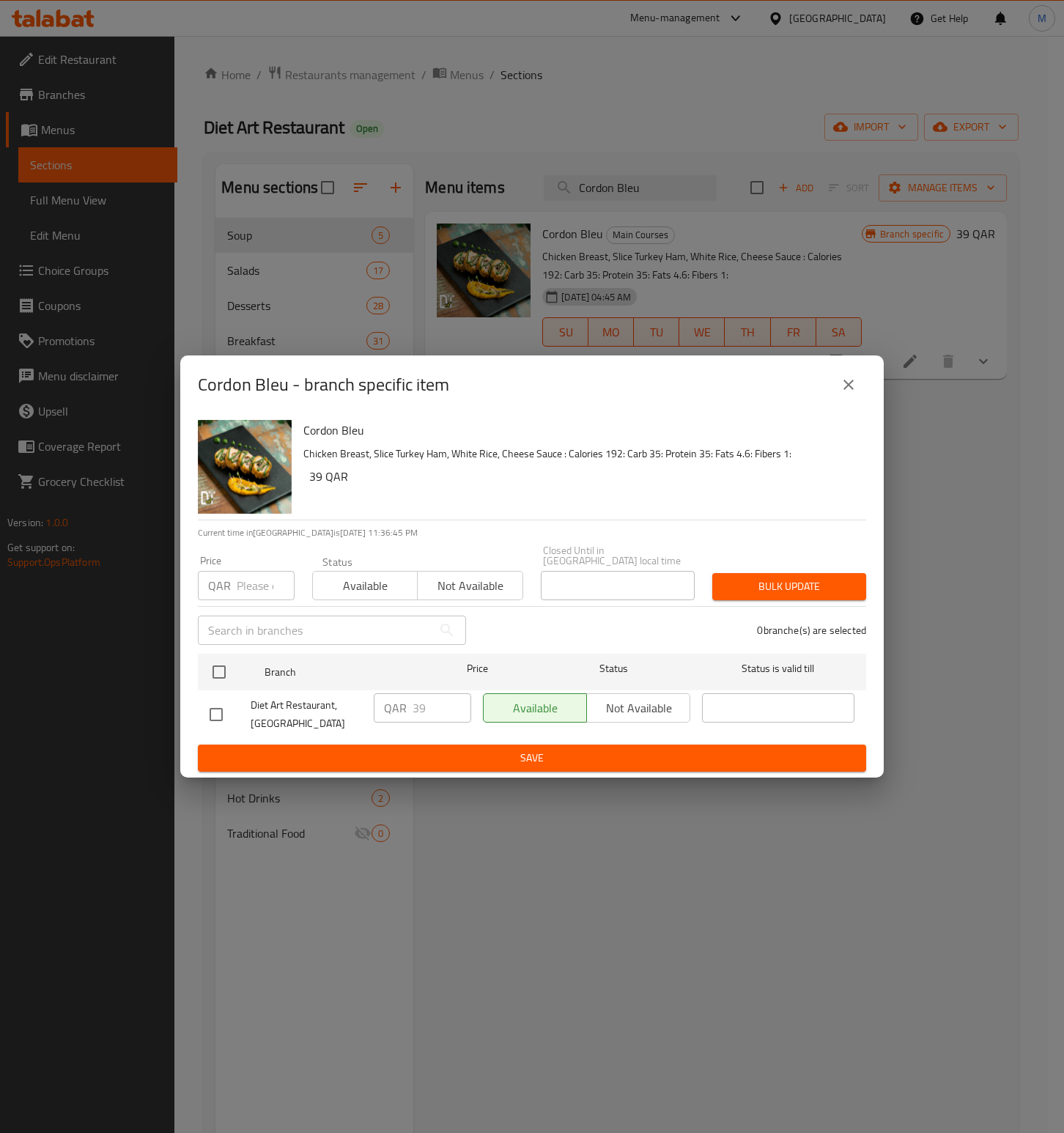
click at [853, 375] on button "close" at bounding box center [848, 384] width 35 height 35
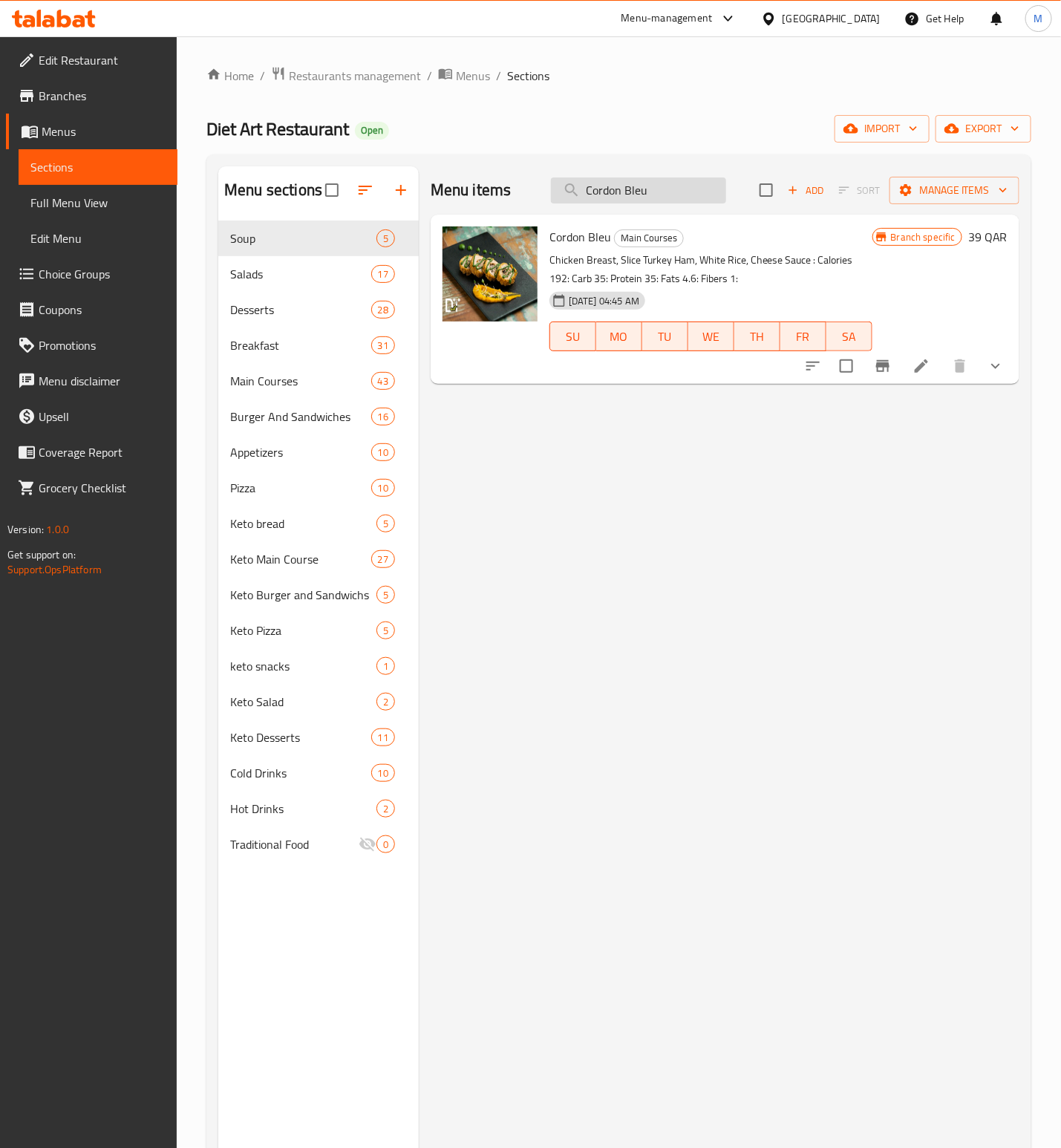
click at [633, 197] on input "Cordon Bleu" at bounding box center [638, 190] width 175 height 26
paste input "[PERSON_NAME]"
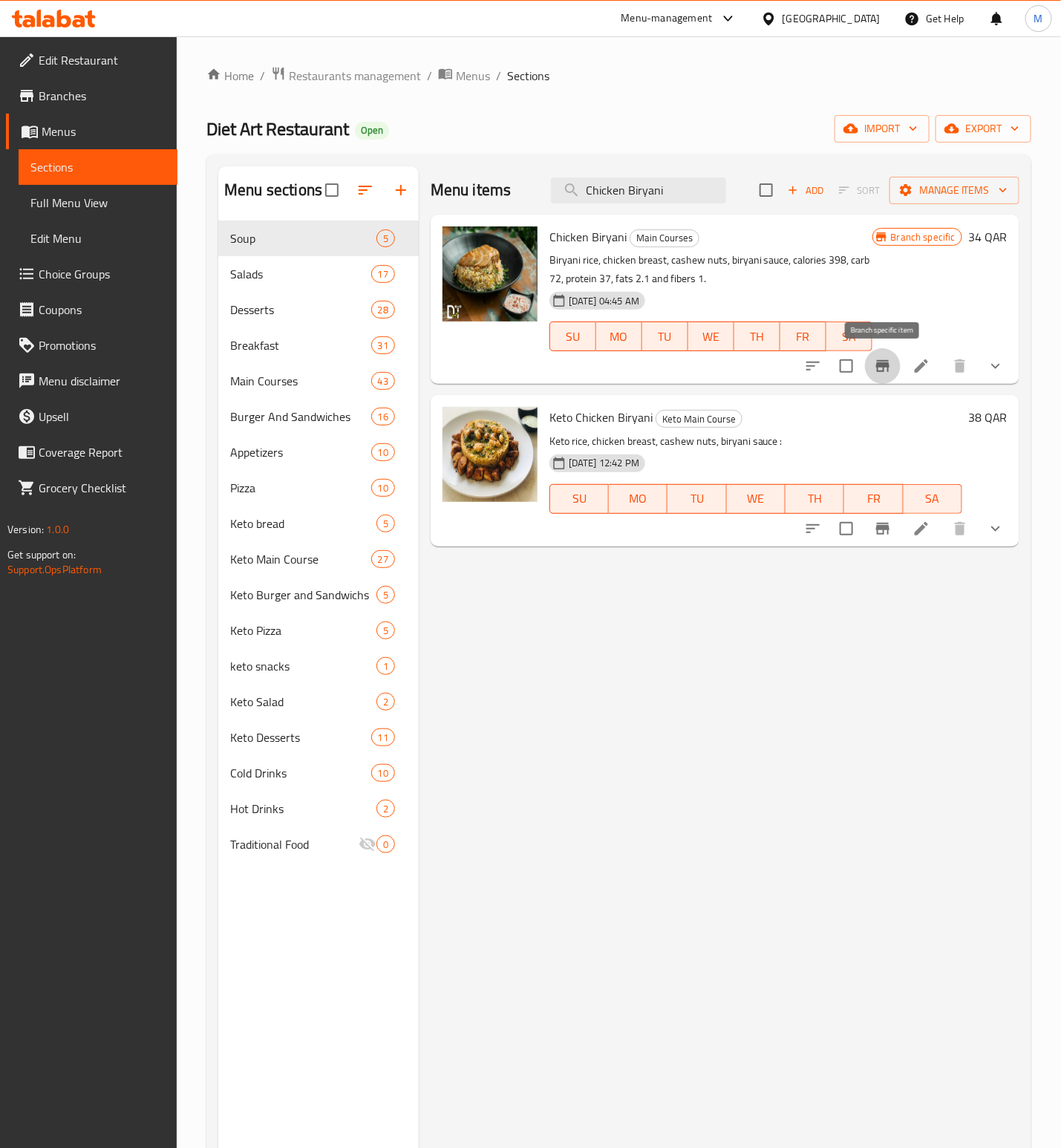
click at [892, 361] on icon "Branch-specific-item" at bounding box center [883, 366] width 18 height 18
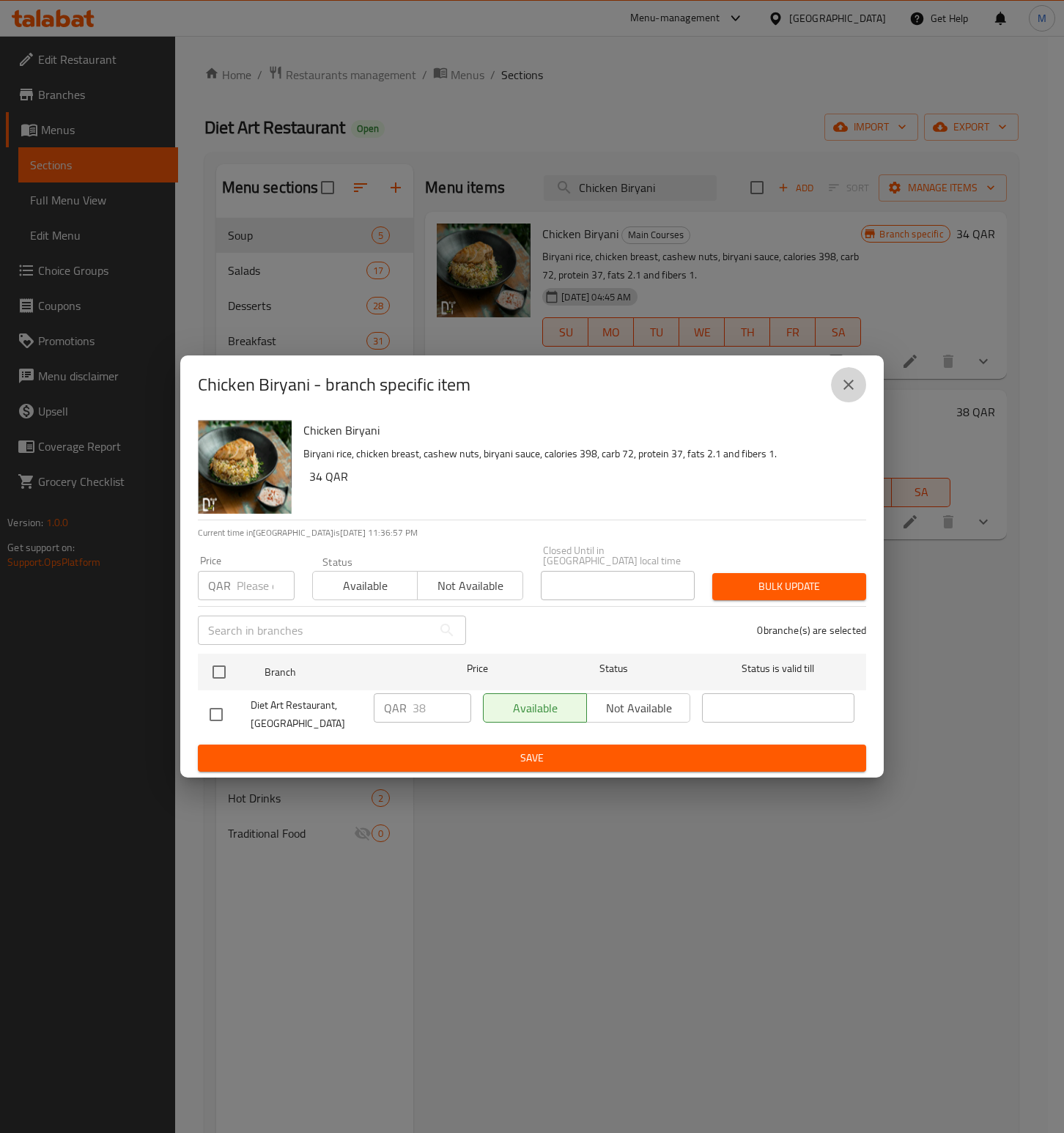
click at [845, 385] on icon "close" at bounding box center [849, 384] width 11 height 11
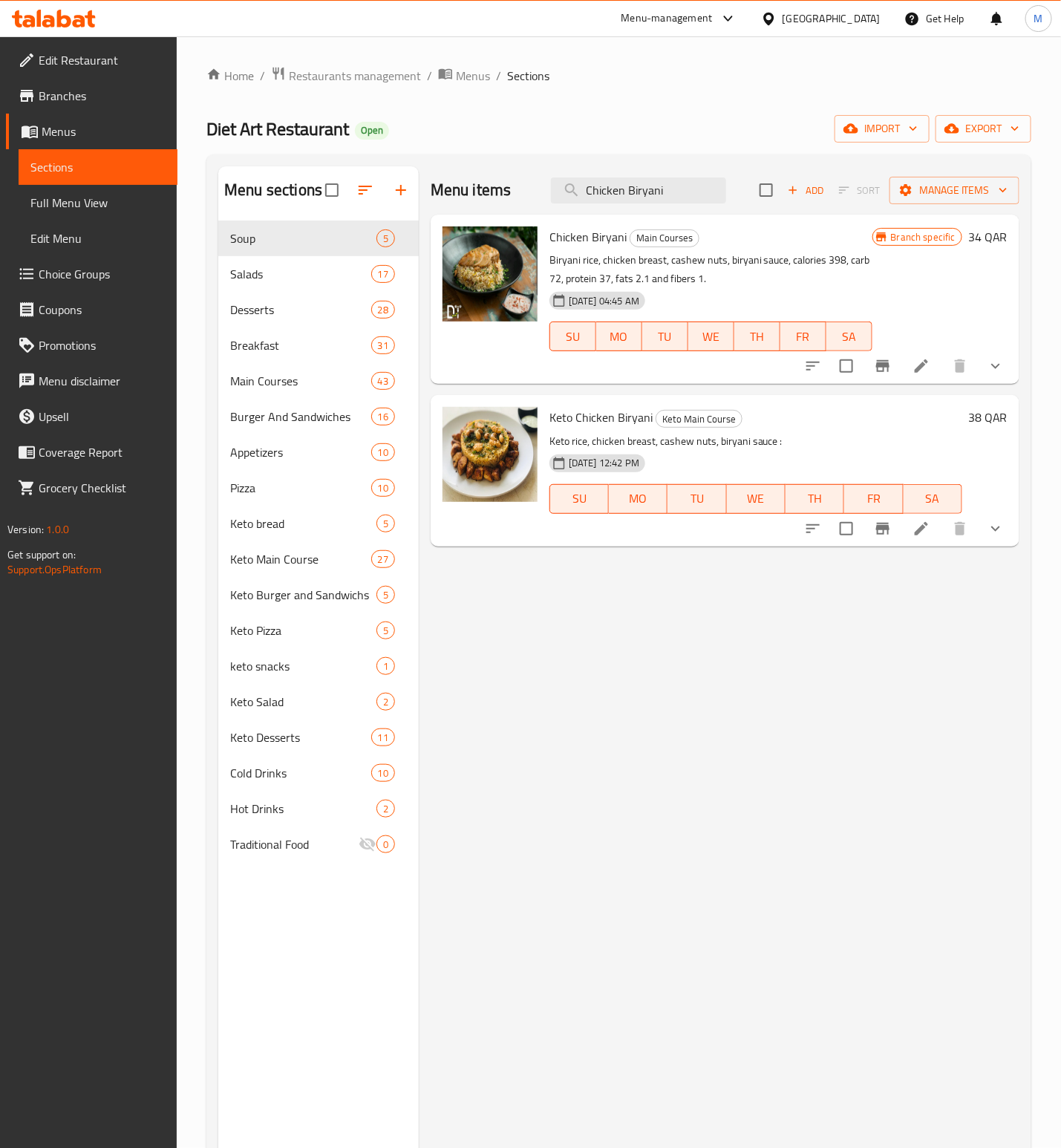
click at [630, 205] on div "Menu items Chicken Biryani Add Sort Manage items" at bounding box center [725, 190] width 589 height 49
click at [630, 193] on input "Chicken Biryani" at bounding box center [638, 190] width 175 height 26
paste input "Mushroom Risotto Chicken"
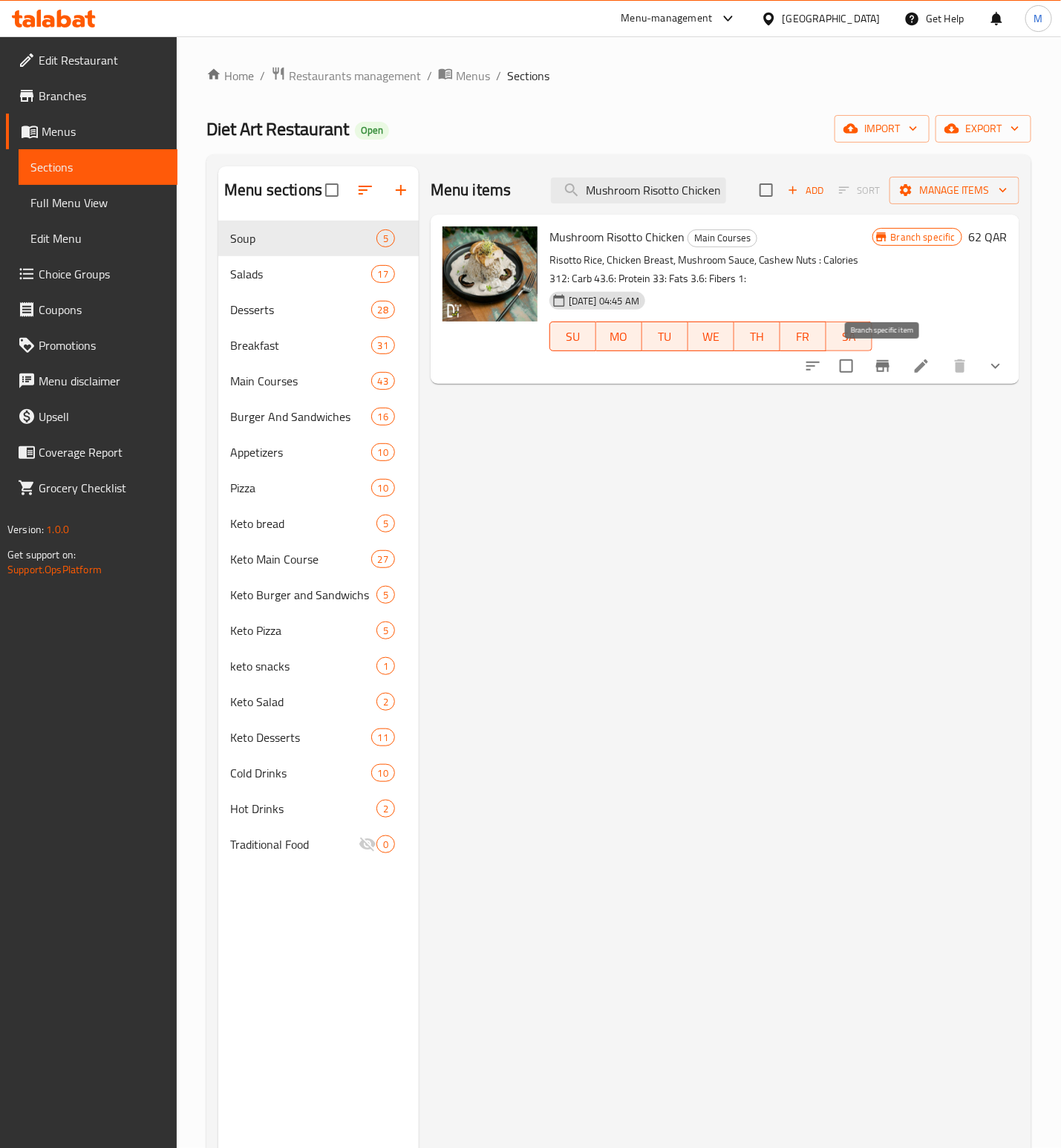
click at [882, 368] on icon "Branch-specific-item" at bounding box center [883, 366] width 18 height 18
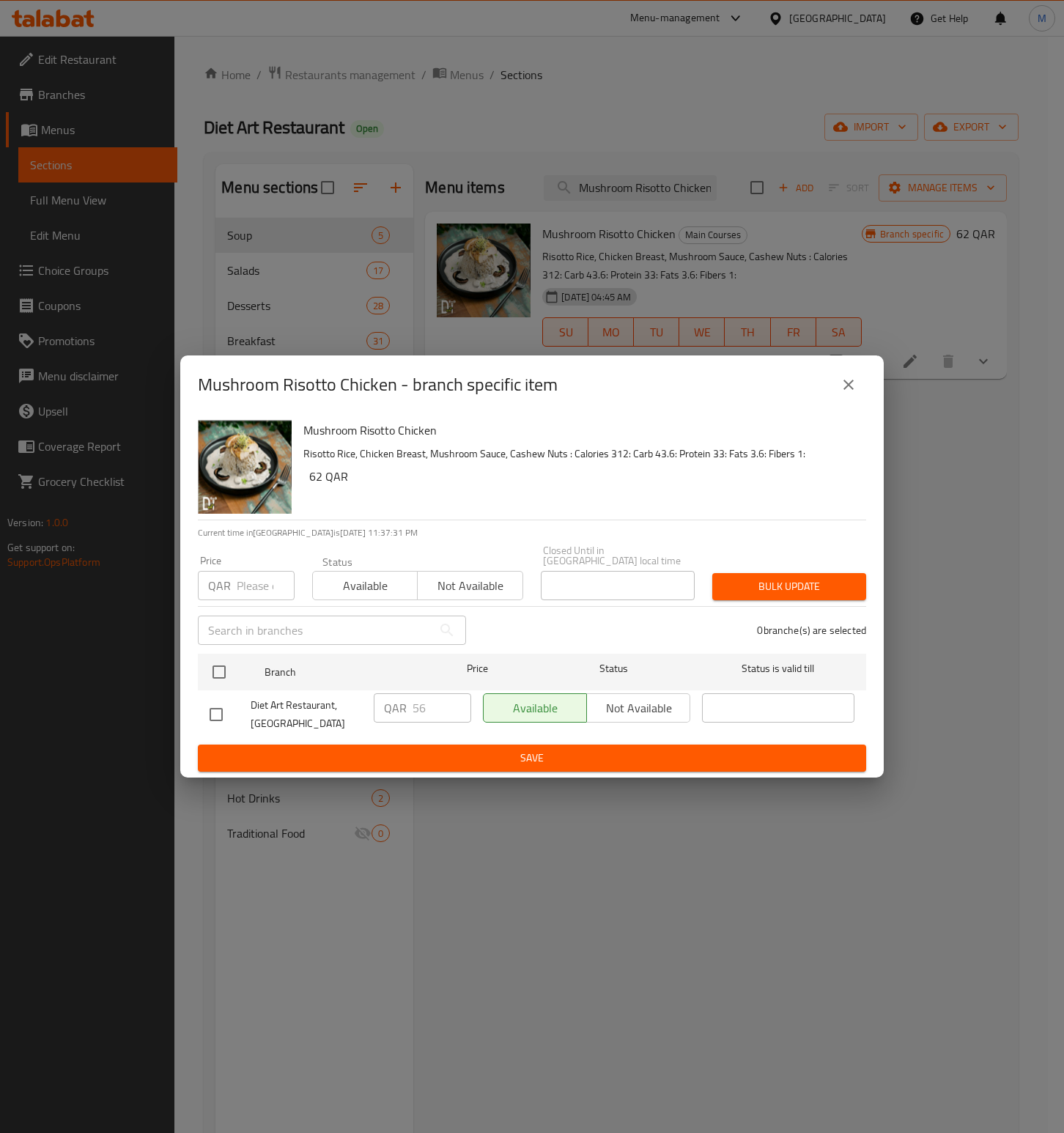
click at [838, 402] on button "close" at bounding box center [848, 384] width 35 height 35
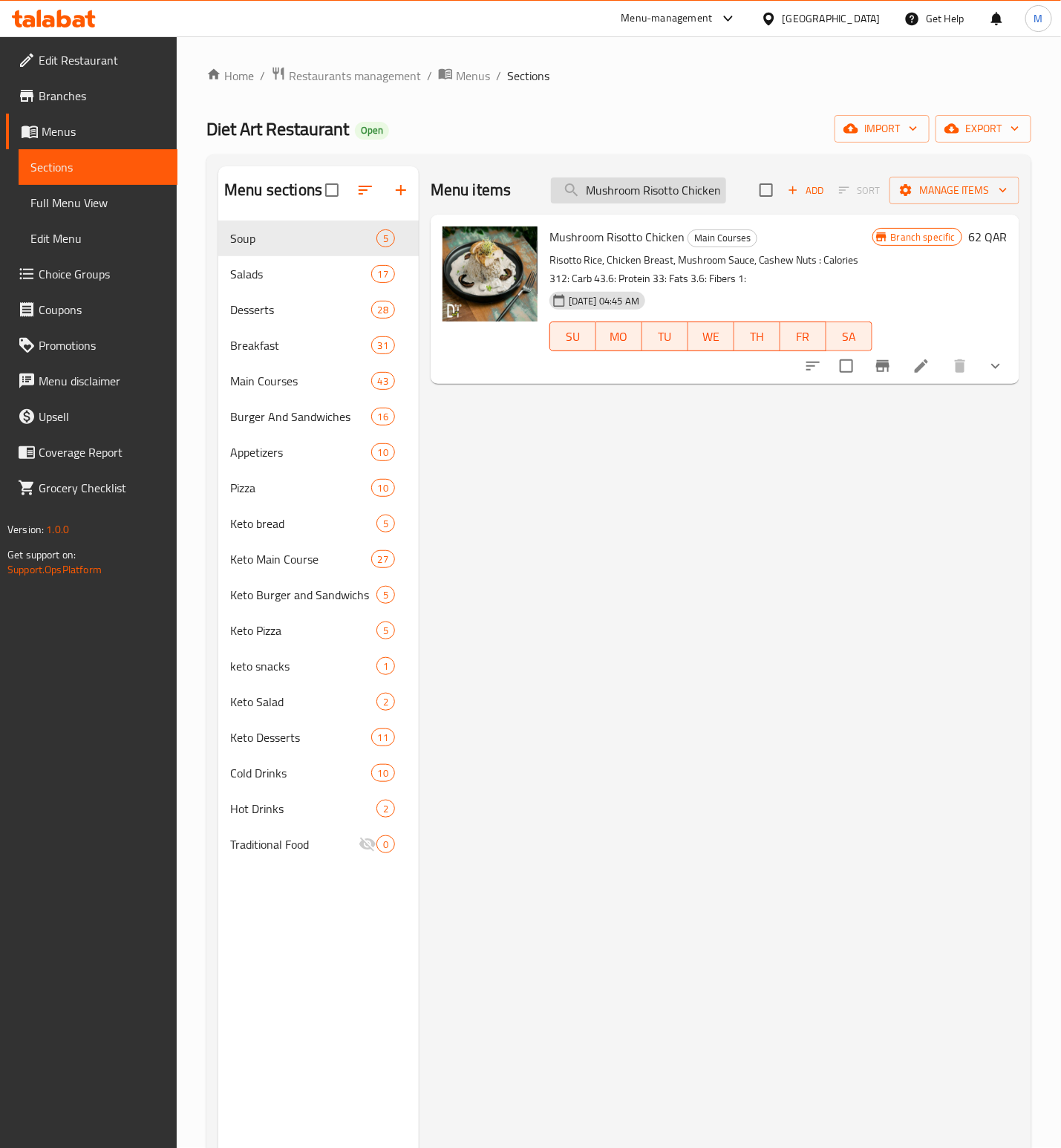
click at [651, 201] on input "Mushroom Risotto Chicken" at bounding box center [638, 190] width 175 height 26
paste input "White Sauce Pasta"
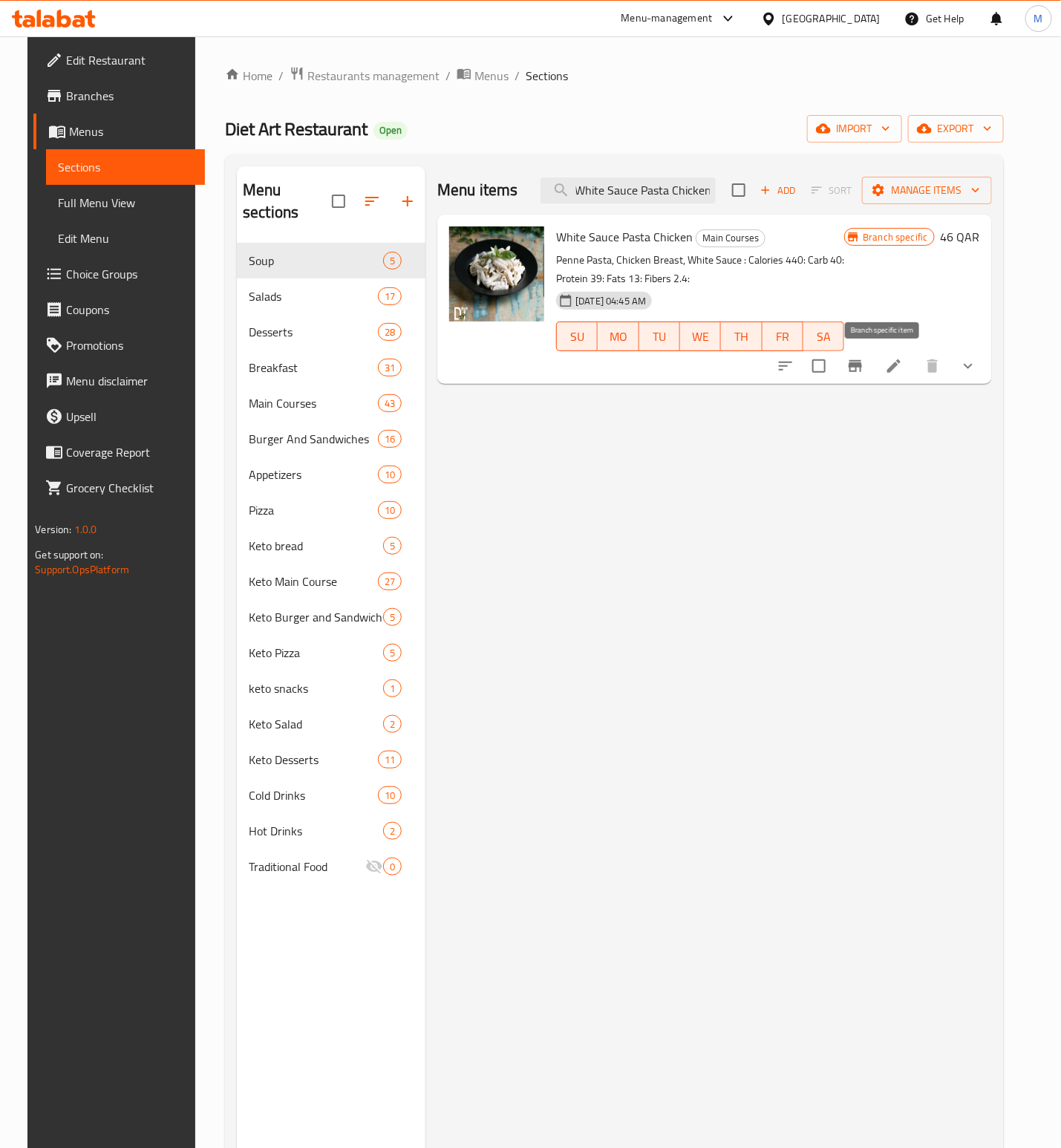
click at [873, 355] on button "Branch-specific-item" at bounding box center [855, 366] width 35 height 35
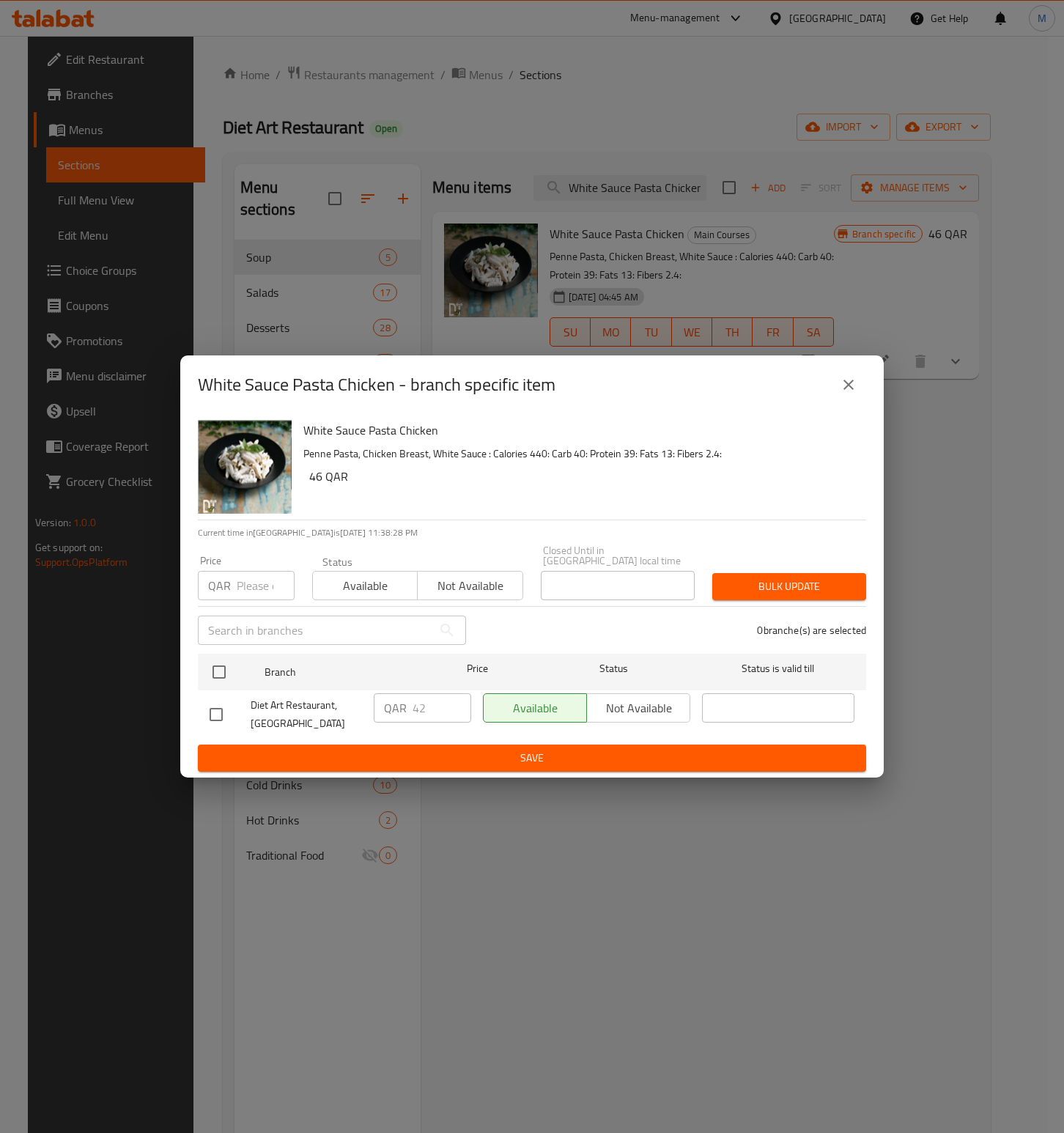
click at [840, 389] on icon "close" at bounding box center [849, 385] width 18 height 18
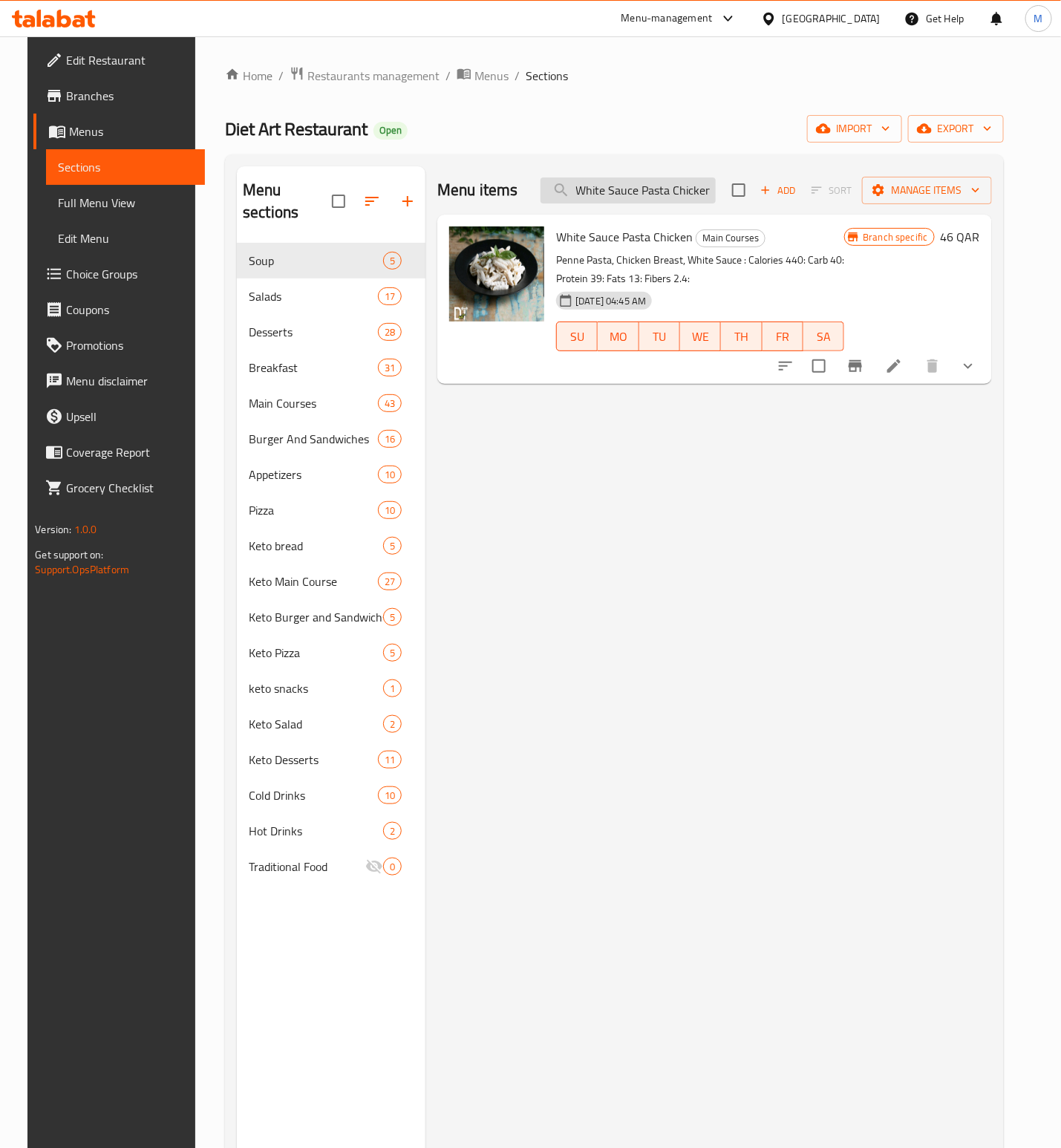
click at [630, 189] on input "White Sauce Pasta Chicken" at bounding box center [628, 190] width 175 height 26
click at [865, 374] on icon "Branch-specific-item" at bounding box center [856, 366] width 18 height 18
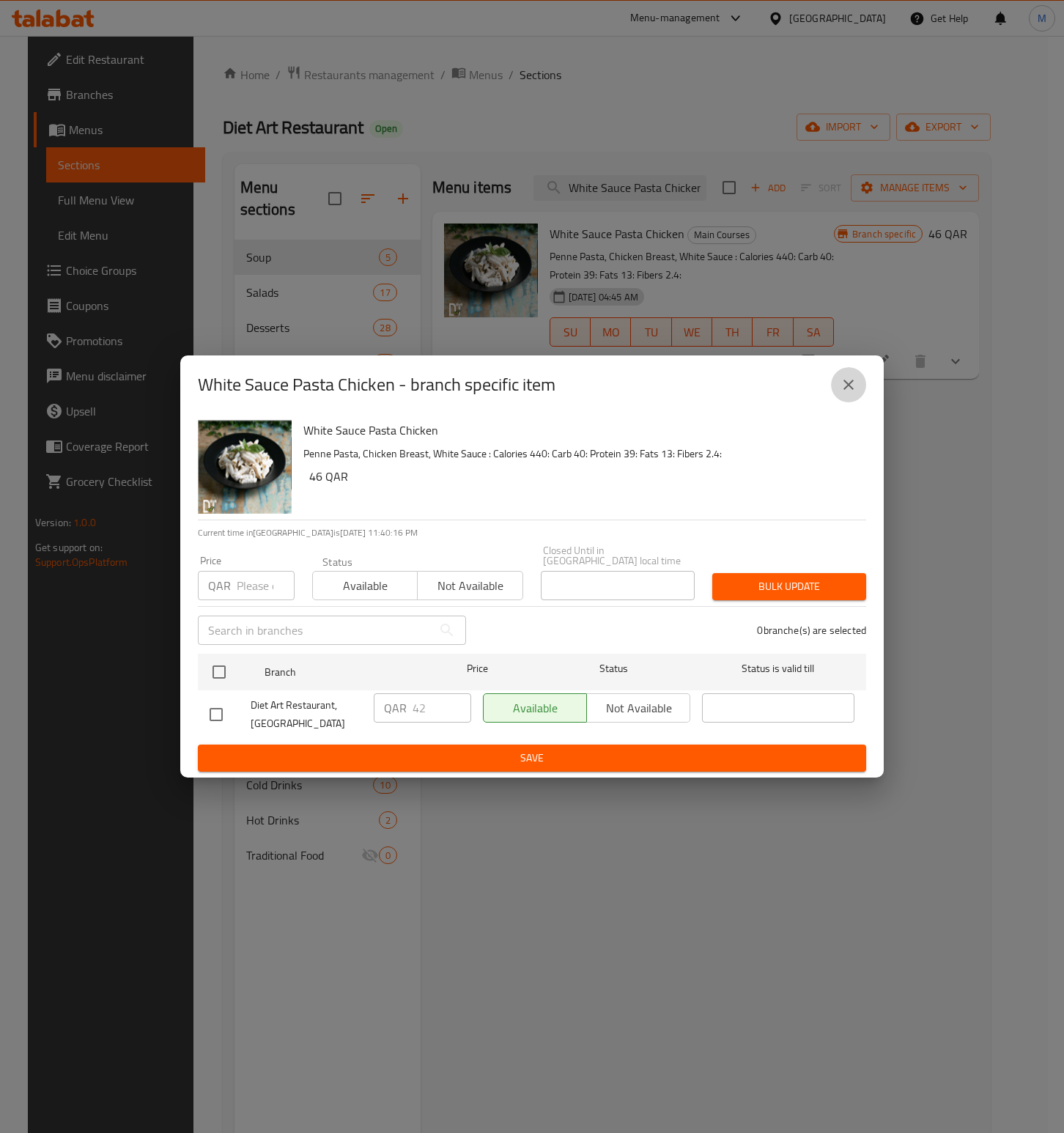
click at [855, 393] on icon "close" at bounding box center [849, 385] width 18 height 18
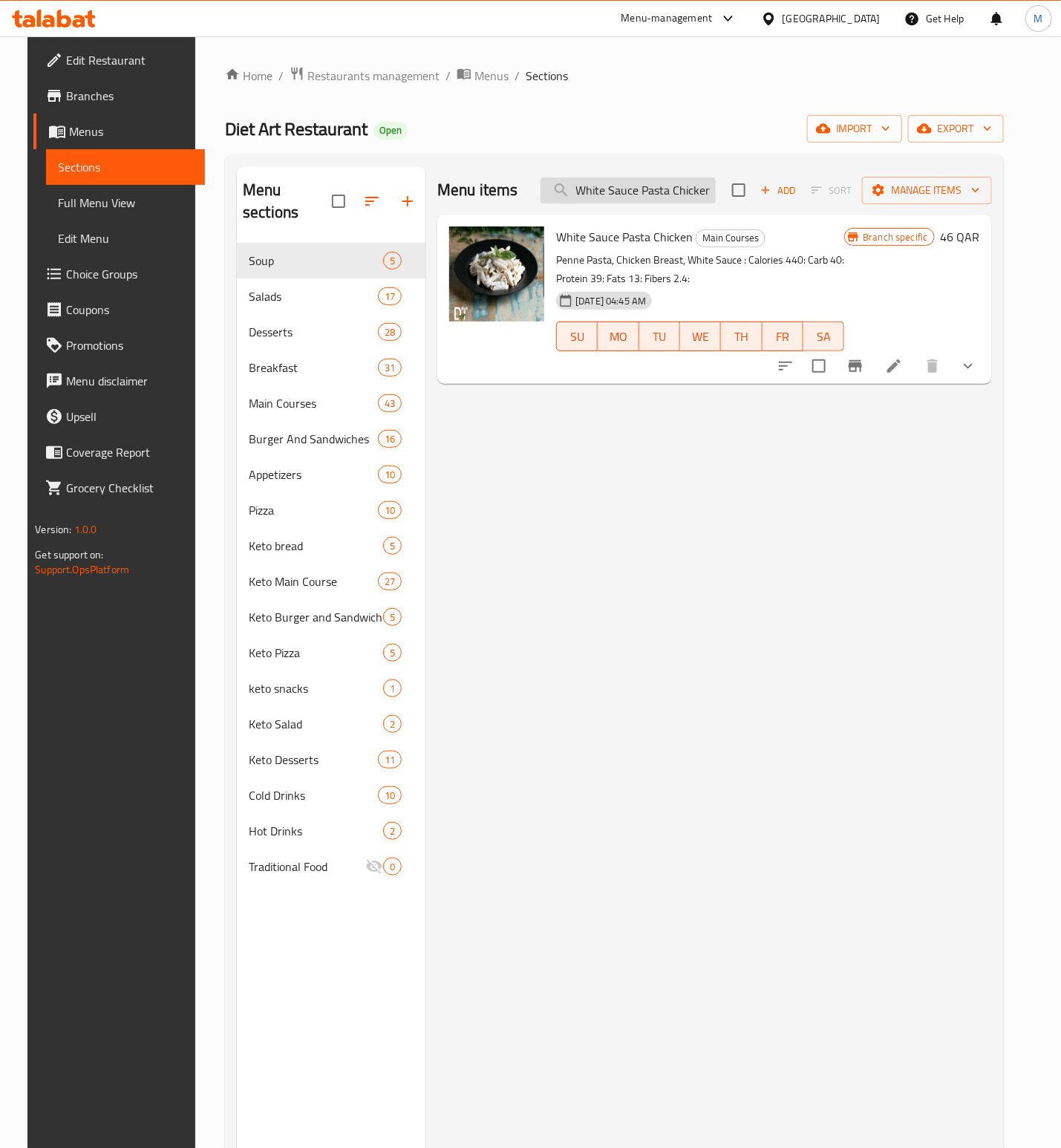
click at [661, 194] on input "White Sauce Pasta Chicken" at bounding box center [628, 190] width 175 height 26
paste input "Red"
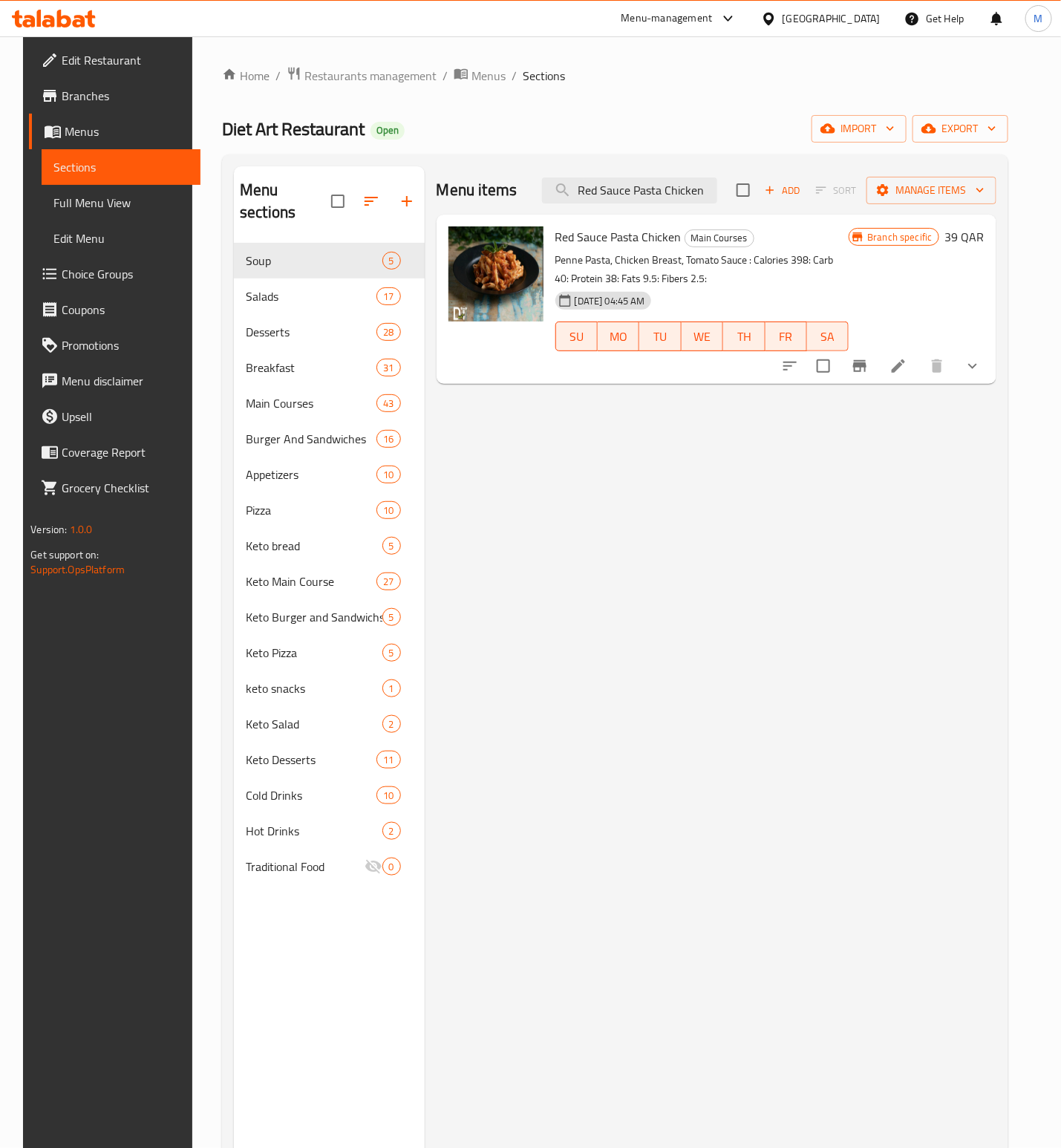
type input "Red Sauce Pasta Chicken"
click at [895, 381] on div at bounding box center [881, 366] width 218 height 35
click at [878, 376] on button "Branch-specific-item" at bounding box center [859, 366] width 35 height 35
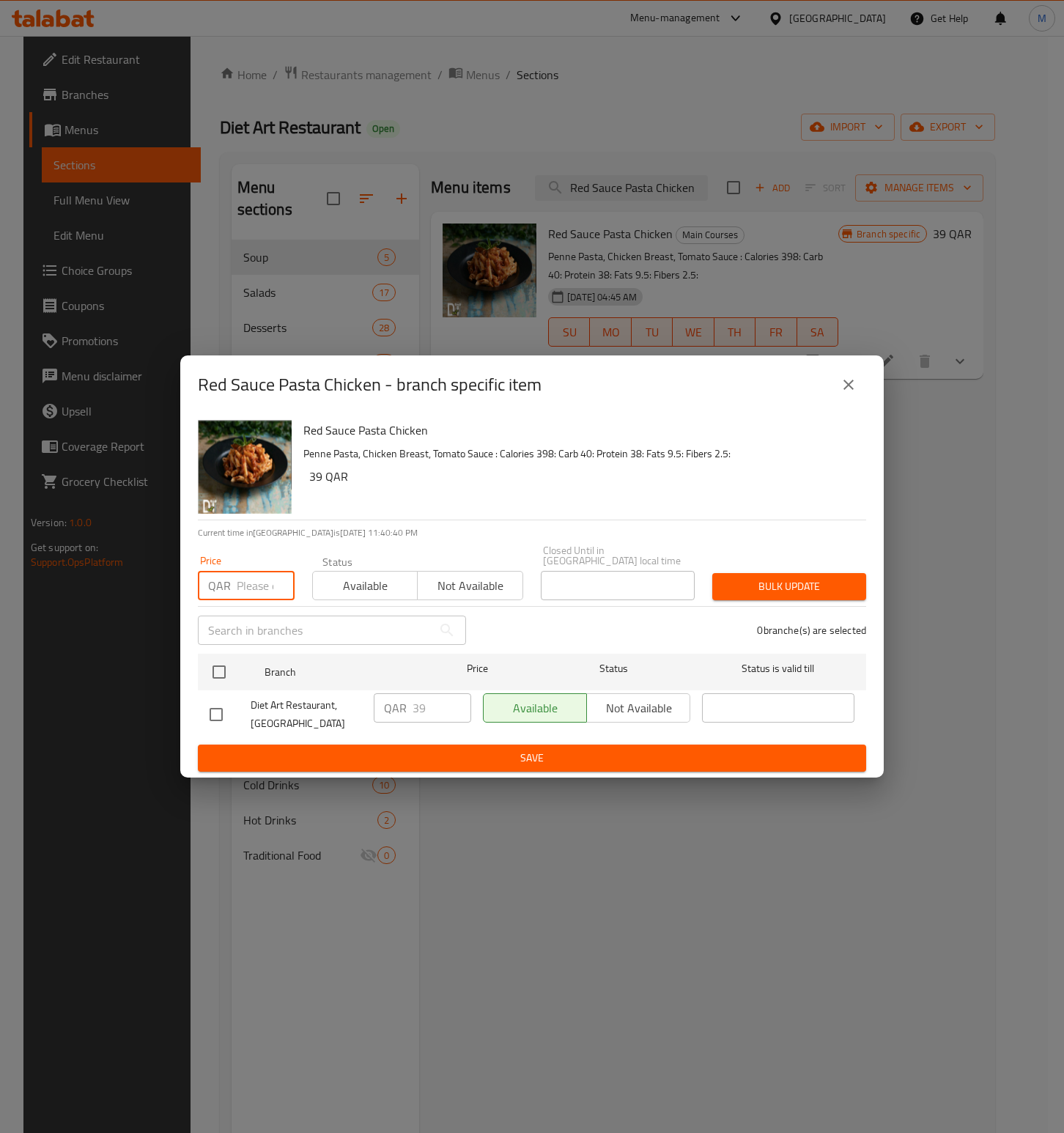
click at [254, 593] on input "number" at bounding box center [265, 585] width 58 height 29
paste input "39"
type input "39"
drag, startPoint x: 565, startPoint y: 491, endPoint x: 808, endPoint y: 456, distance: 245.5
click at [605, 487] on h6 "39 QAR" at bounding box center [581, 475] width 545 height 20
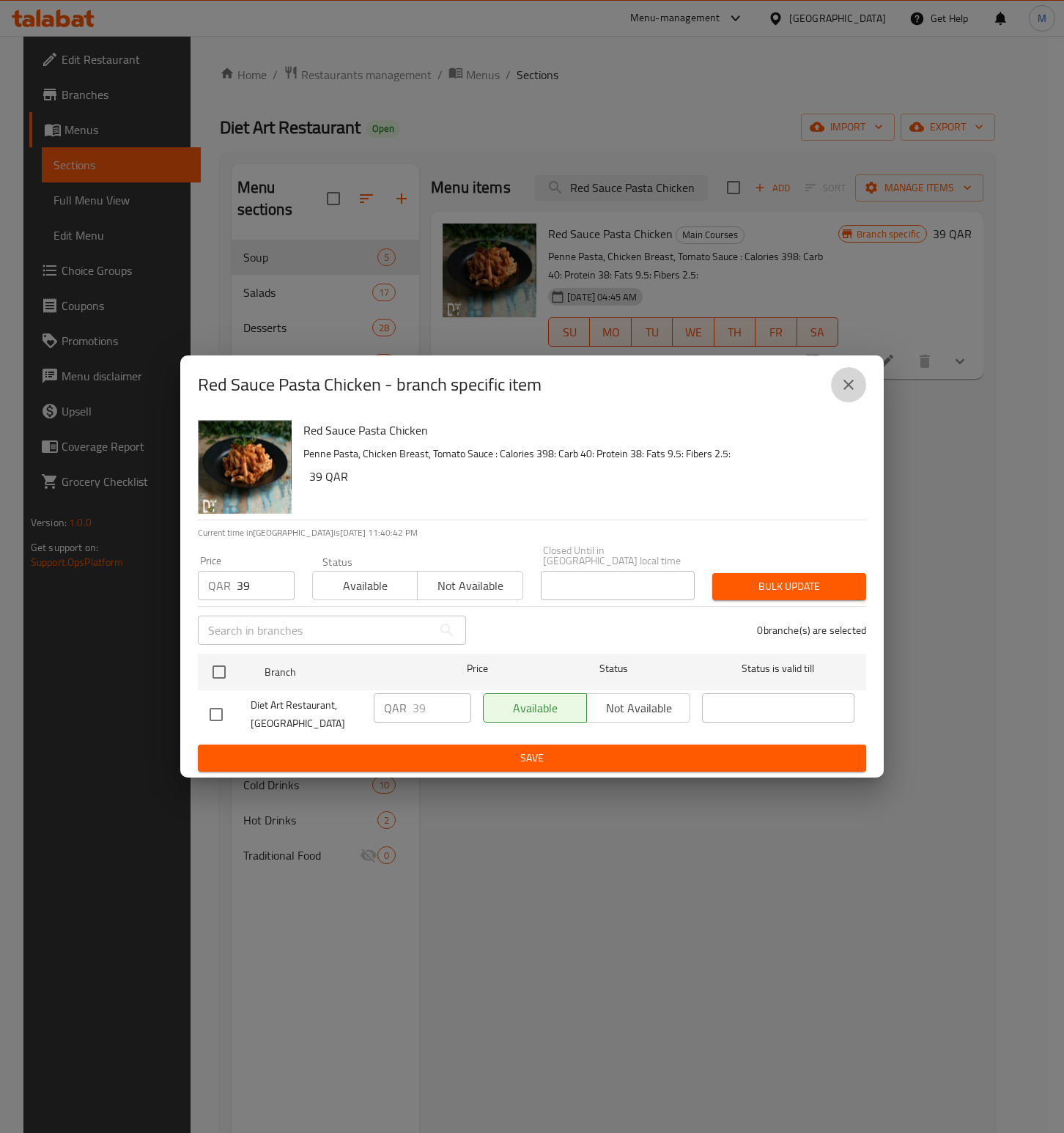
click at [836, 392] on button "close" at bounding box center [848, 384] width 35 height 35
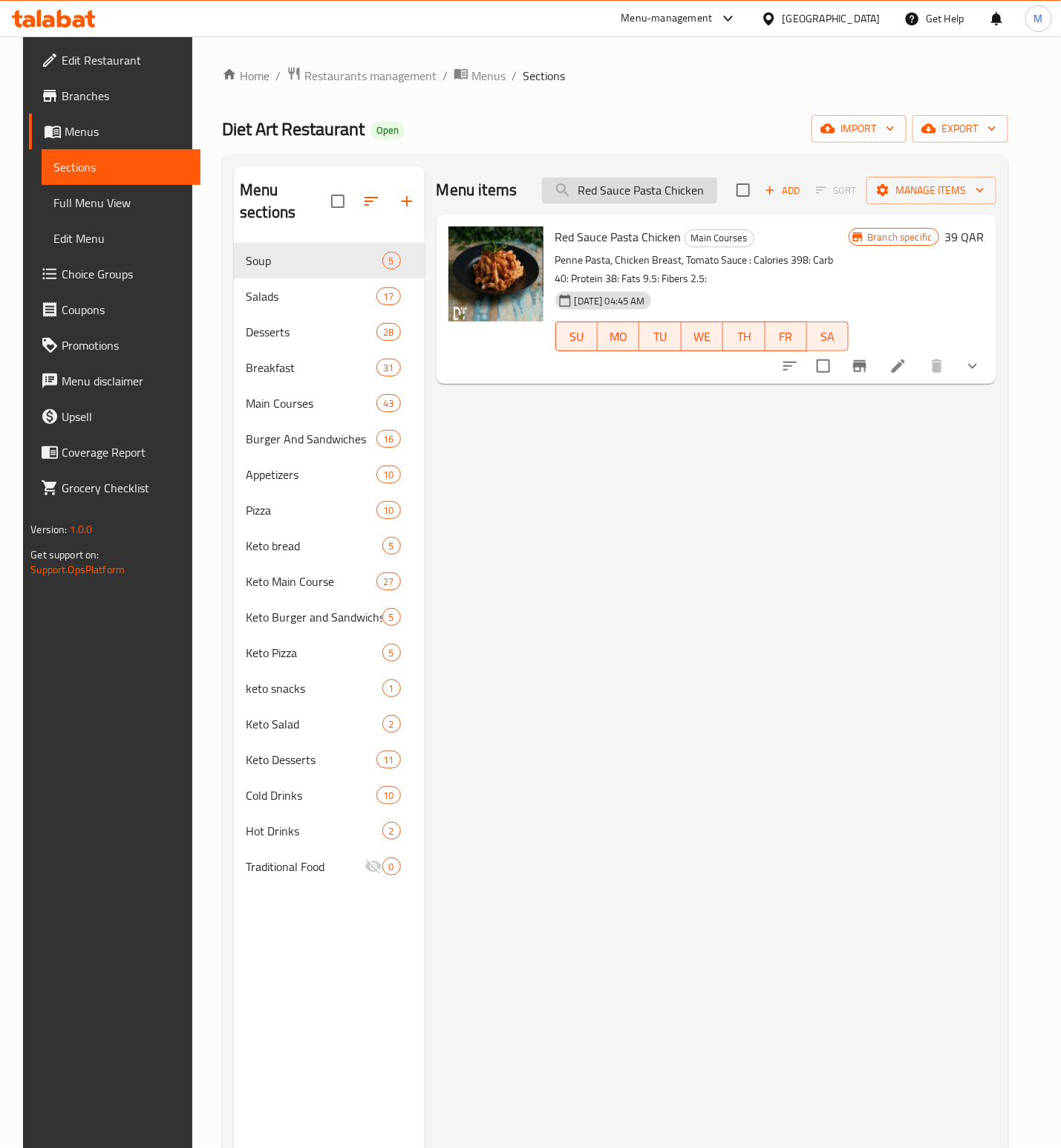
click at [618, 187] on input "Red Sauce Pasta Chicken" at bounding box center [629, 190] width 175 height 26
paste input "Mix"
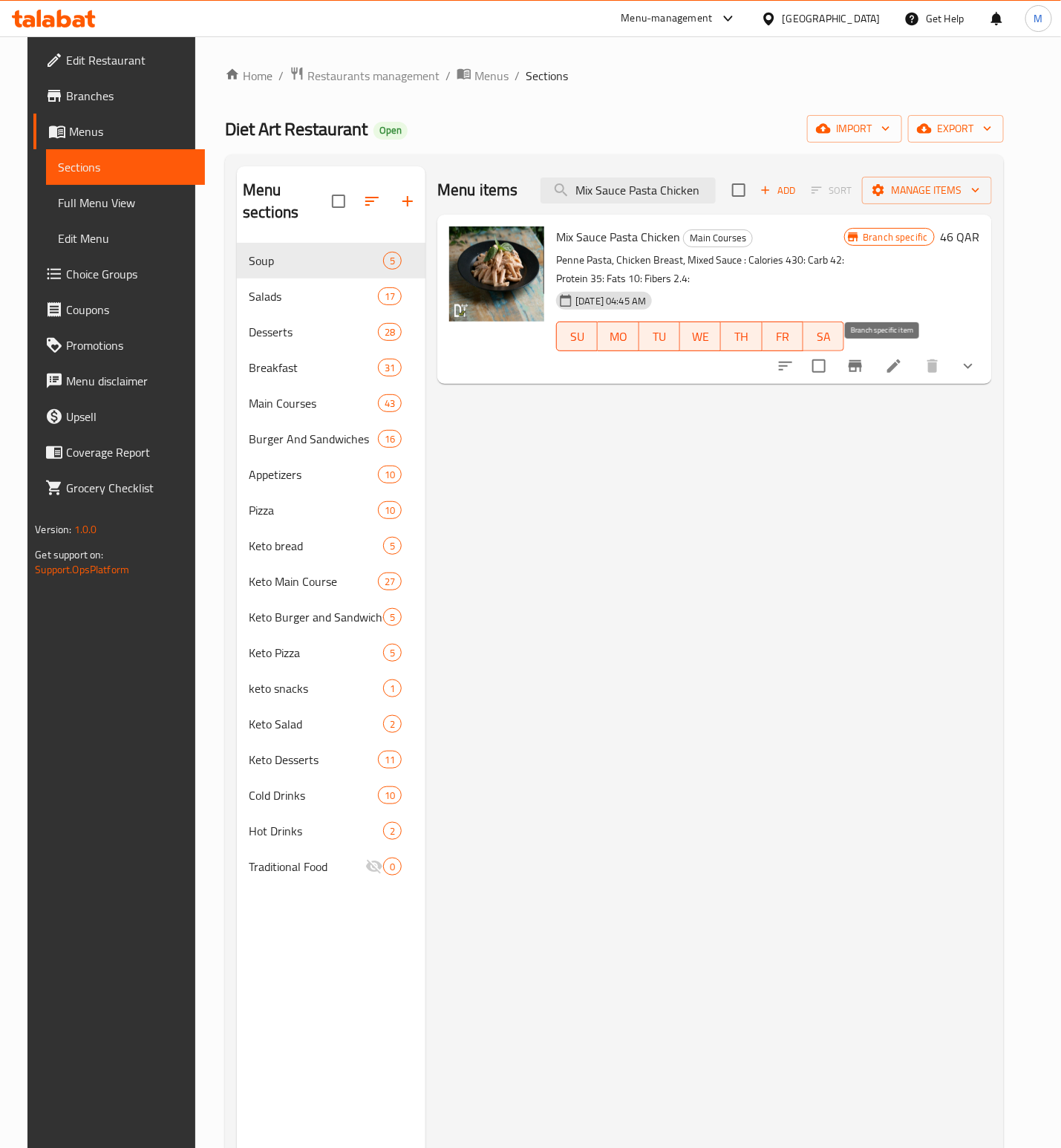
type input "Mix Sauce Pasta Chicken"
click at [865, 357] on icon "Branch-specific-item" at bounding box center [856, 366] width 18 height 18
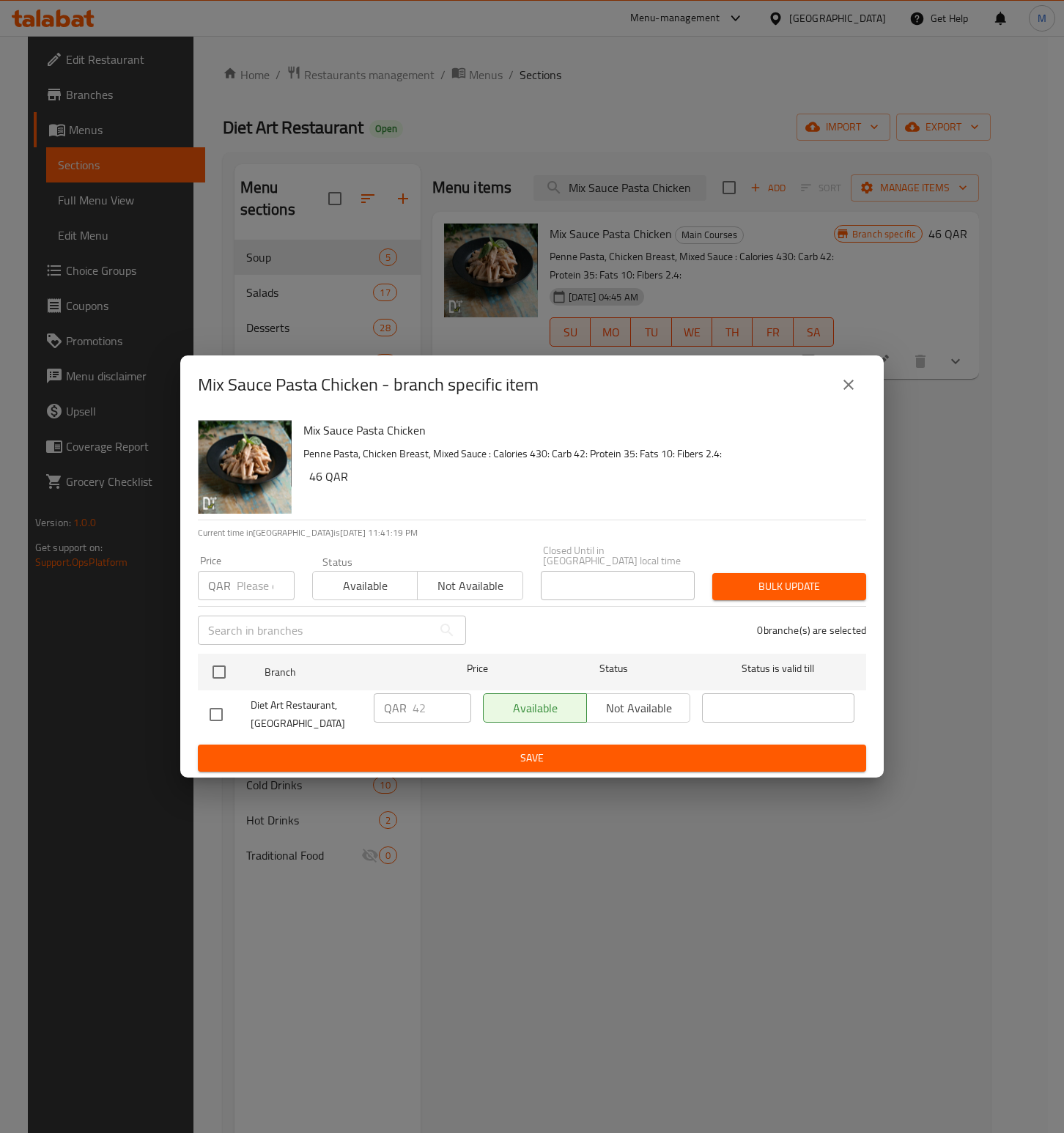
click at [244, 588] on input "number" at bounding box center [265, 585] width 58 height 29
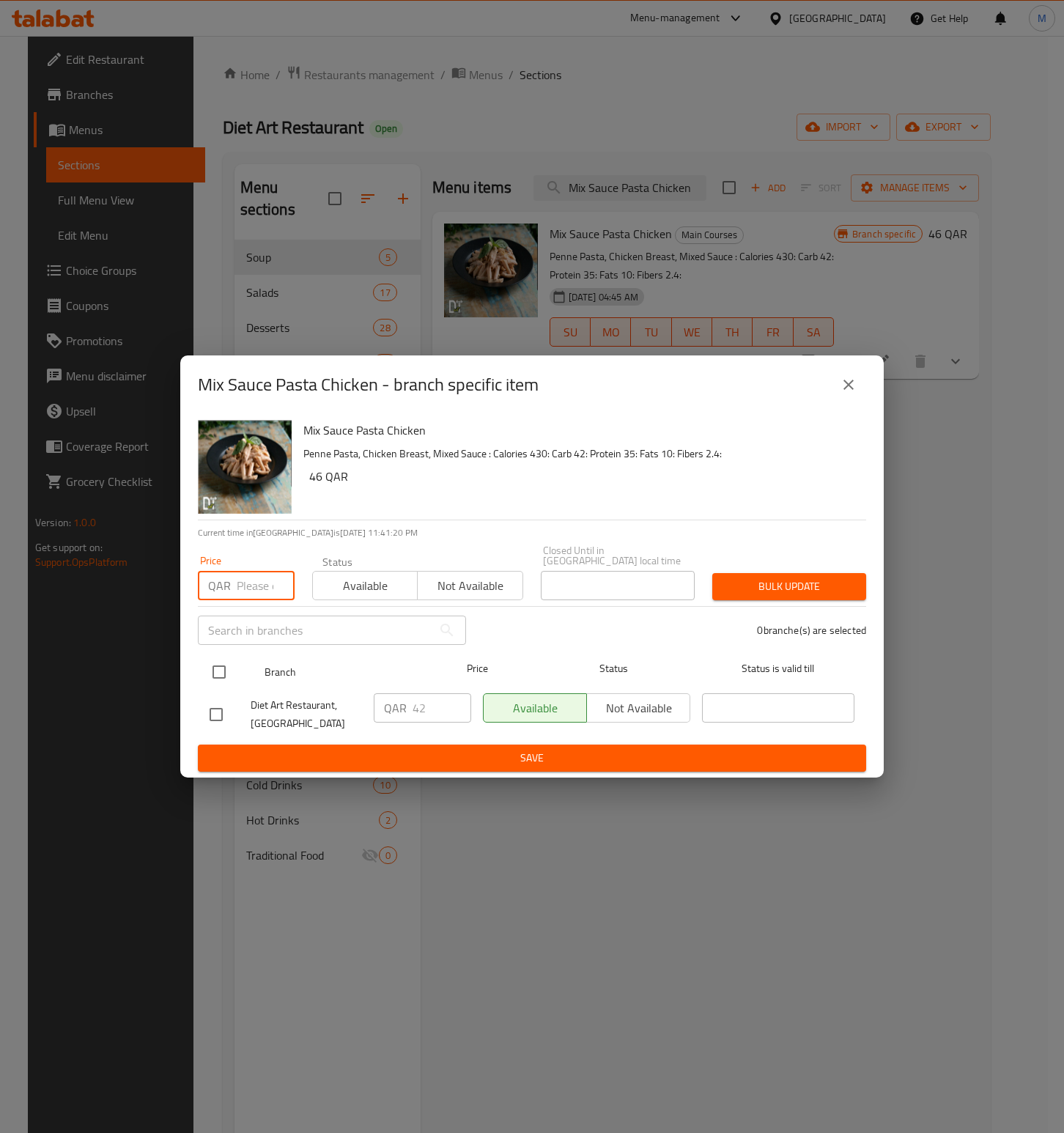
paste input "42"
type input "42"
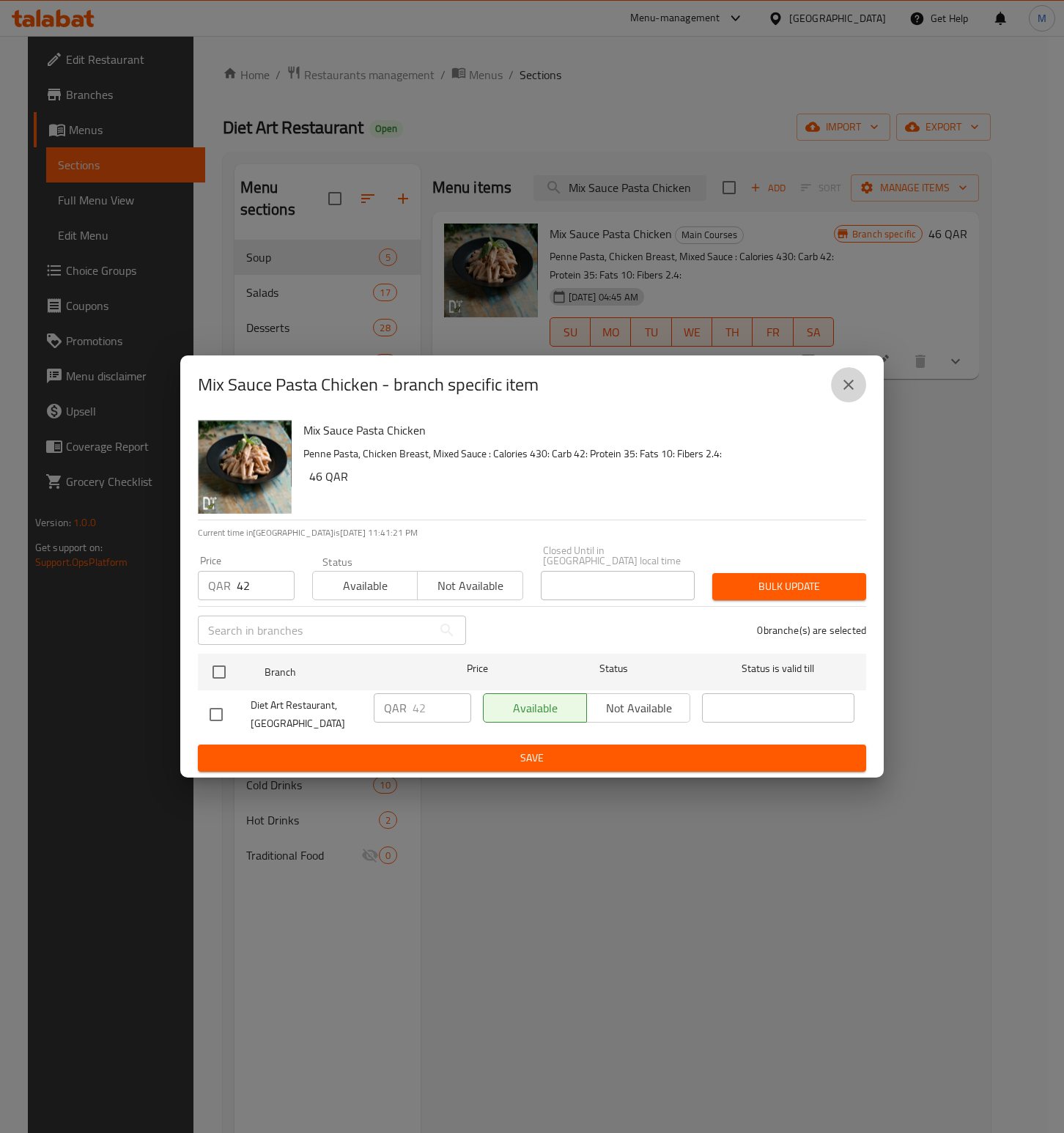
click at [845, 390] on icon "close" at bounding box center [849, 385] width 18 height 18
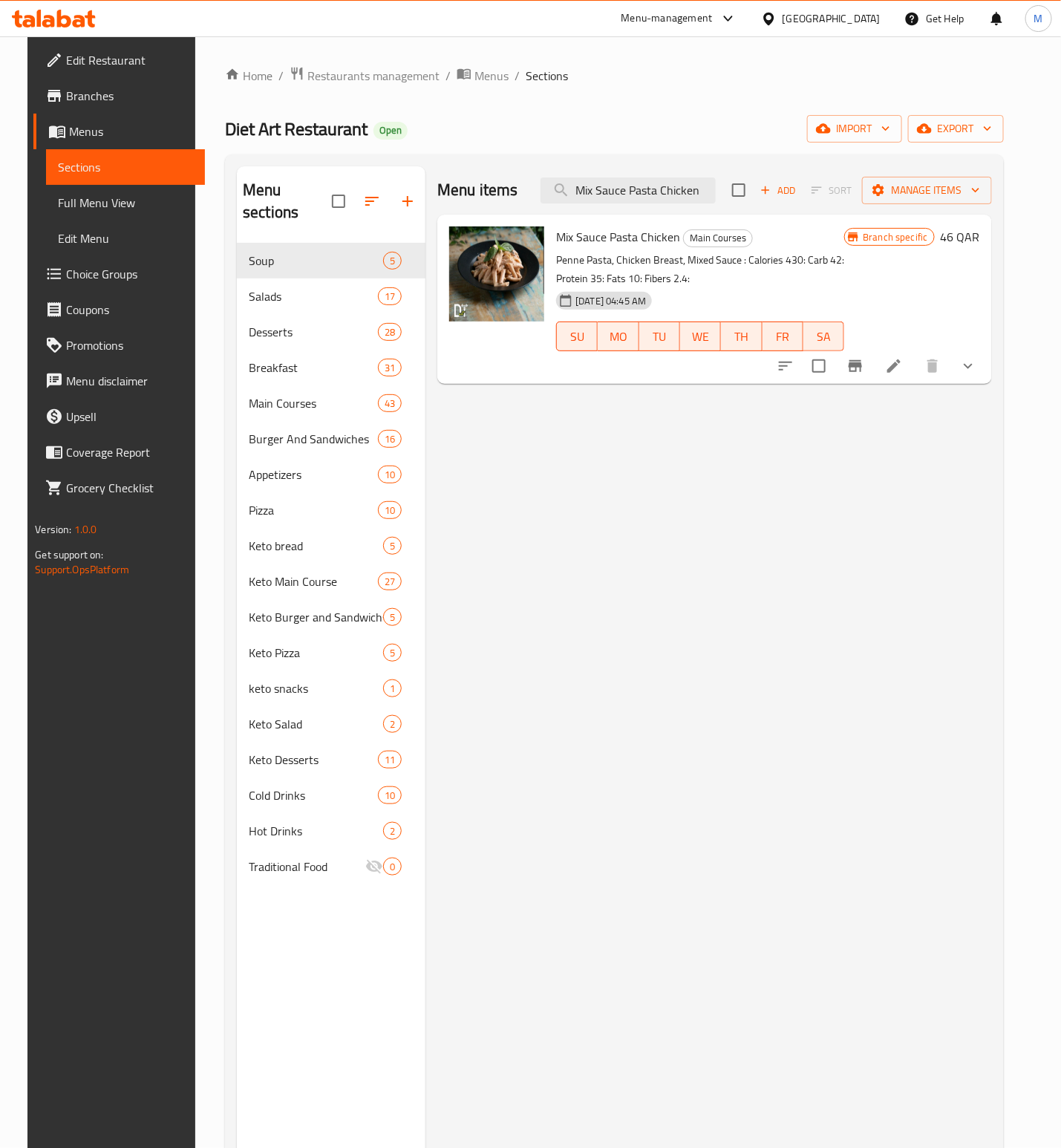
click at [614, 208] on div "Menu items Mix Sauce Pasta Chicken Add Sort Manage items" at bounding box center [714, 190] width 554 height 49
click at [614, 206] on div "Menu items Mix Sauce Pasta Chicken Add Sort Manage items" at bounding box center [714, 190] width 554 height 49
click at [618, 196] on input "Mix Sauce Pasta Chicken" at bounding box center [628, 190] width 175 height 26
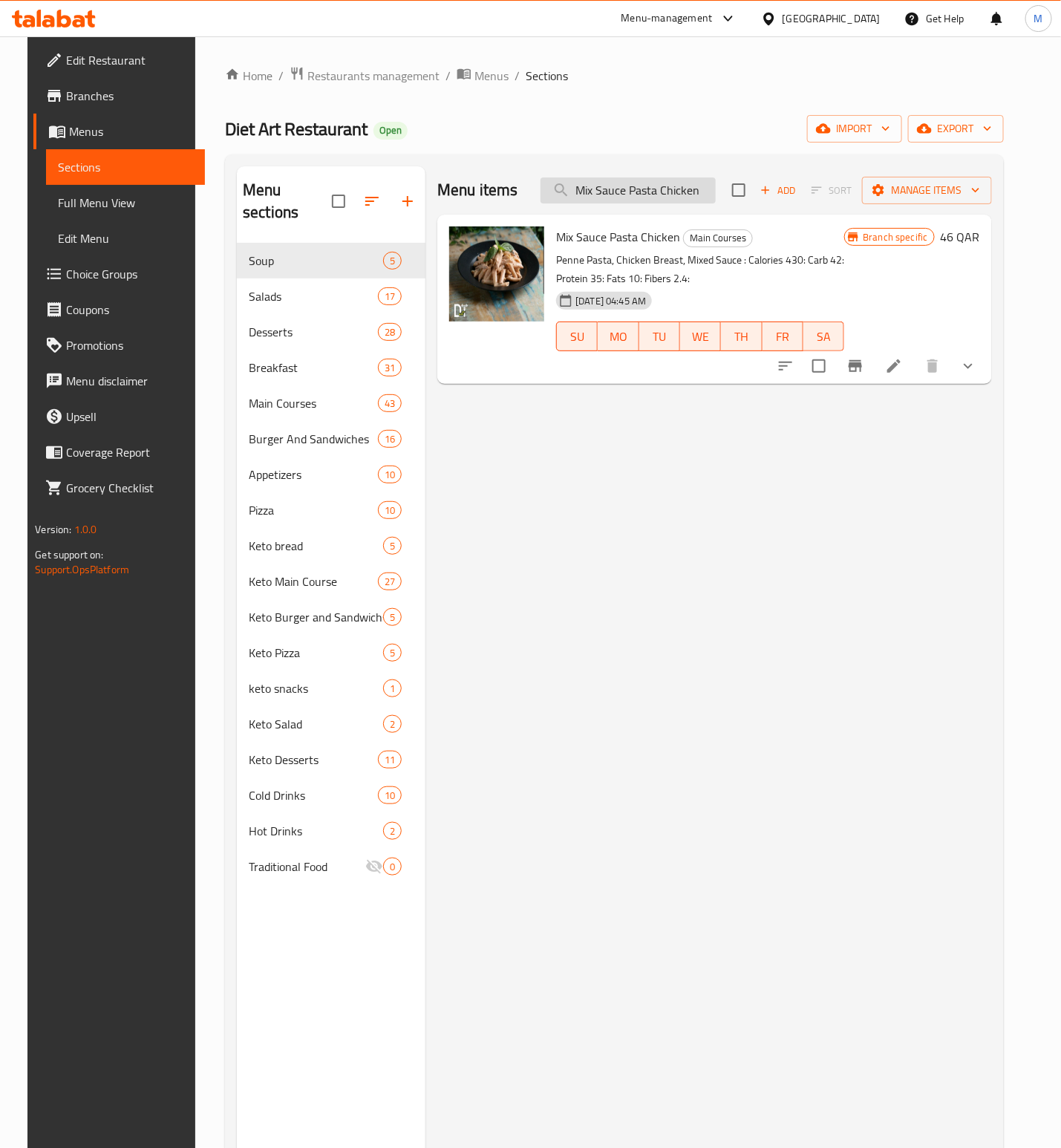
click at [618, 196] on input "Mix Sauce Pasta Chicken" at bounding box center [628, 190] width 175 height 26
paste input "Grill Salmon"
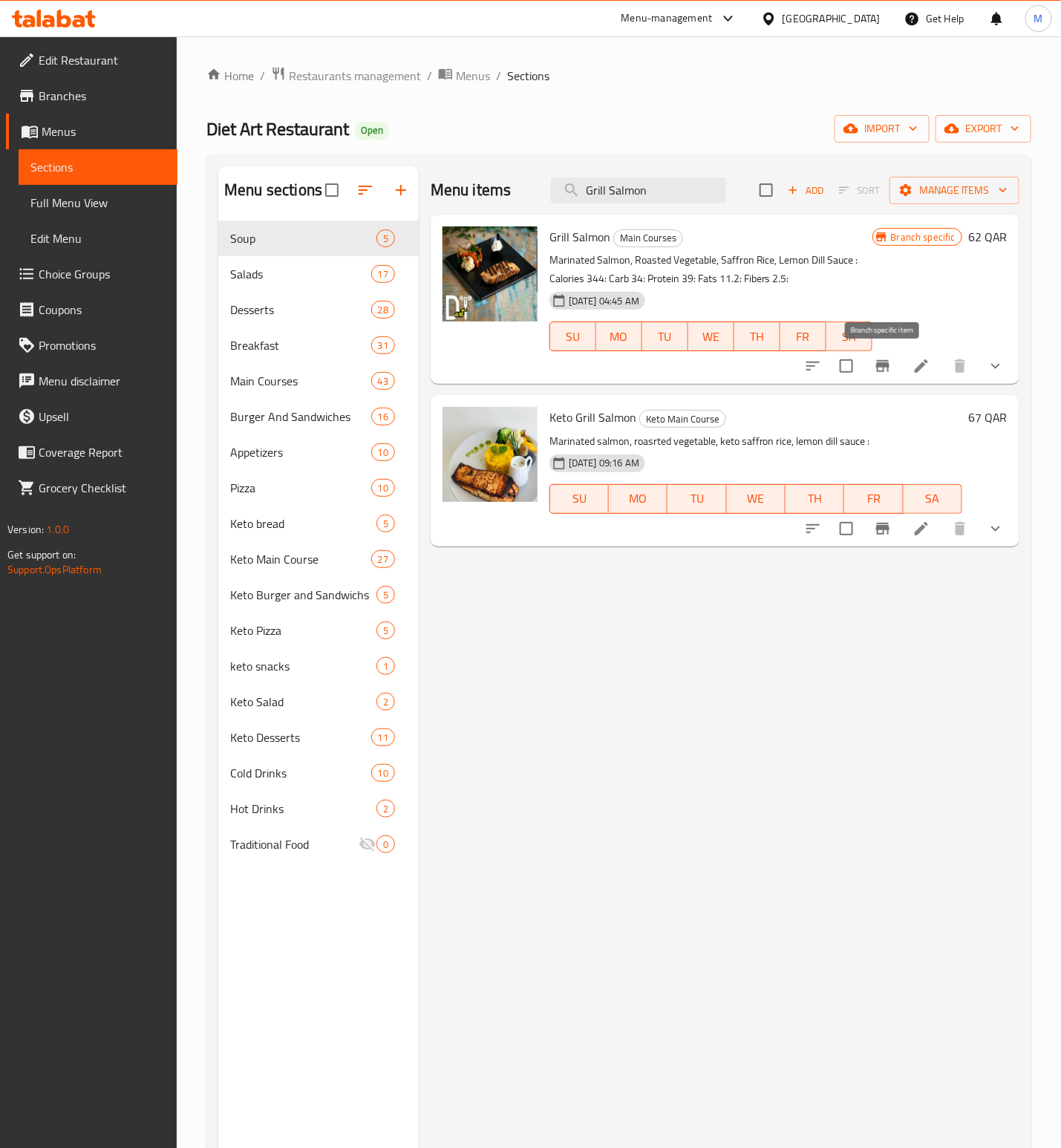
type input "Grill Salmon"
click at [895, 366] on button "Branch-specific-item" at bounding box center [882, 366] width 35 height 35
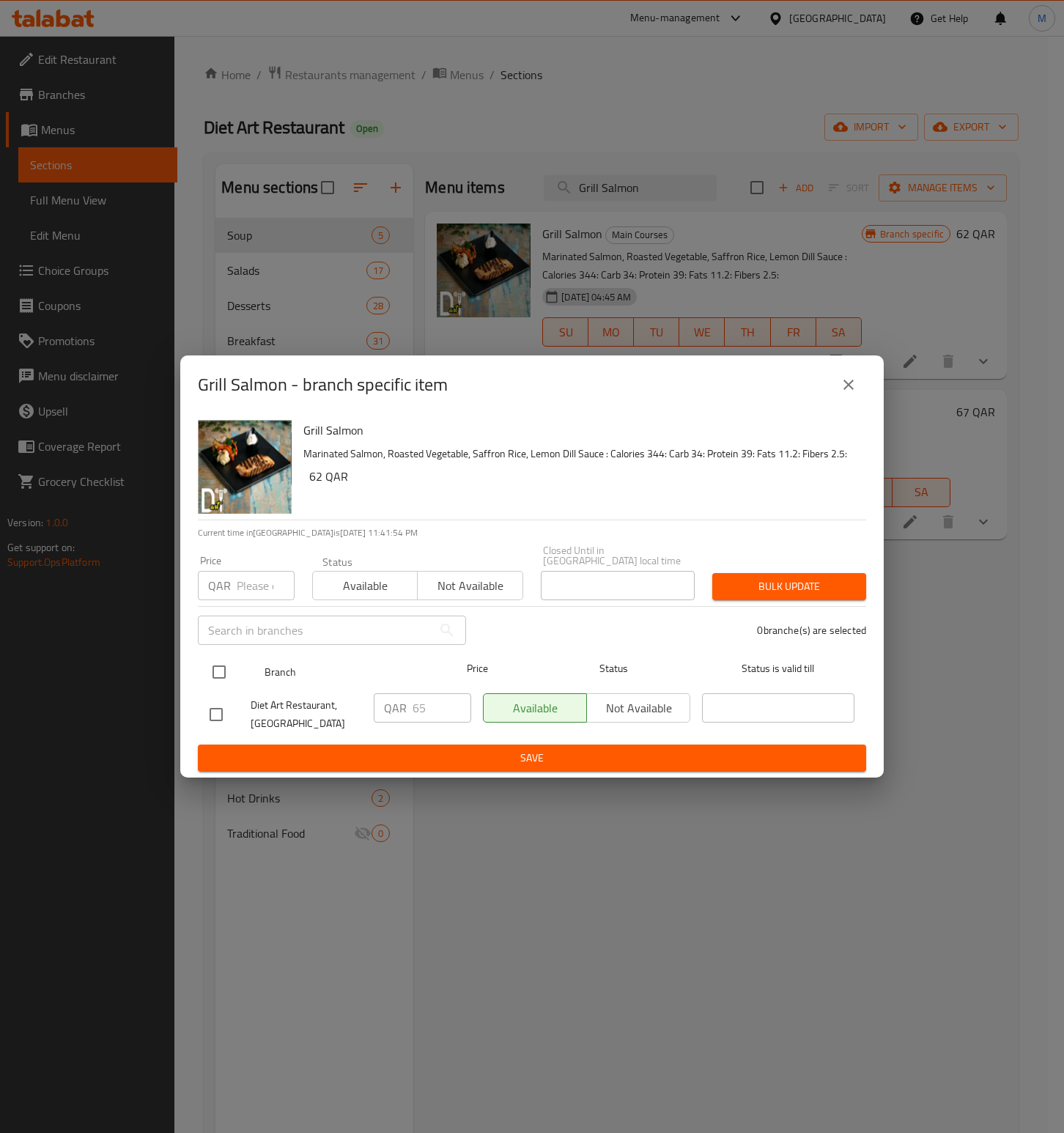
click at [223, 662] on input "checkbox" at bounding box center [219, 672] width 31 height 31
checkbox input "true"
click at [250, 607] on div "​" at bounding box center [332, 631] width 286 height 47
click at [855, 393] on icon "close" at bounding box center [849, 385] width 18 height 18
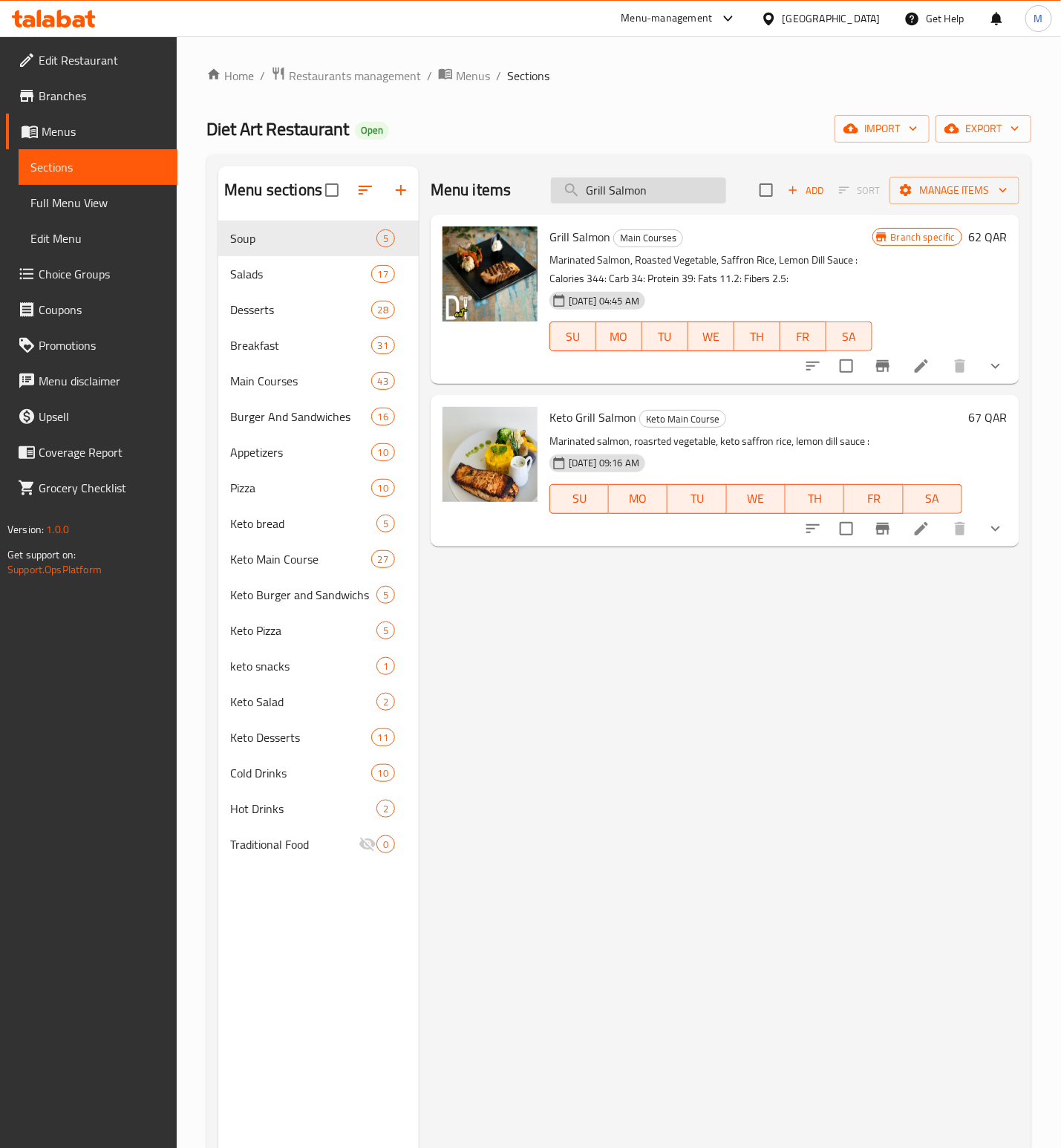
click at [658, 189] on input "Grill Salmon" at bounding box center [638, 190] width 175 height 26
paste input "Chicken Breast"
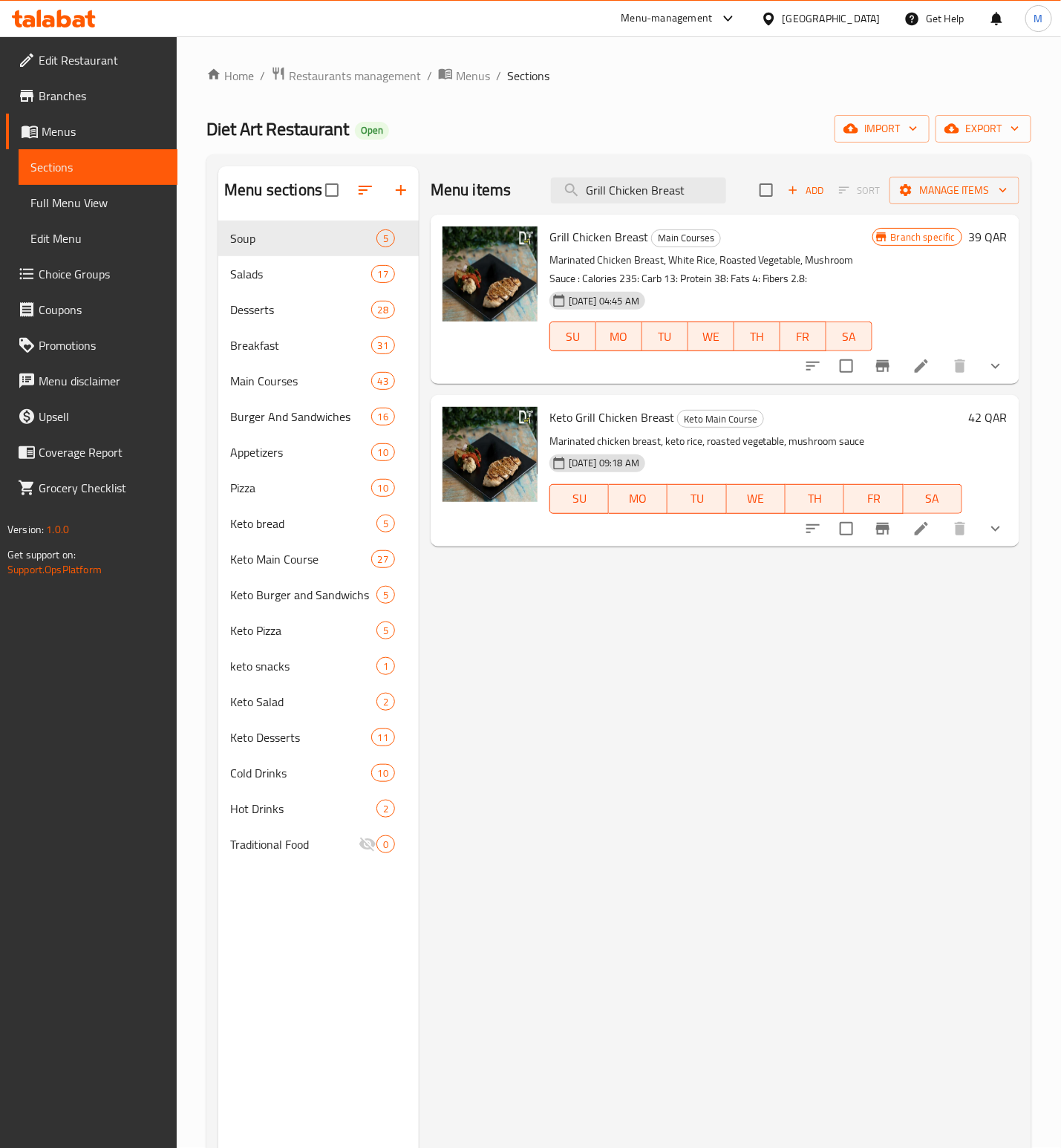
type input "Grill Chicken Breast"
click at [872, 366] on button "Branch-specific-item" at bounding box center [882, 366] width 35 height 35
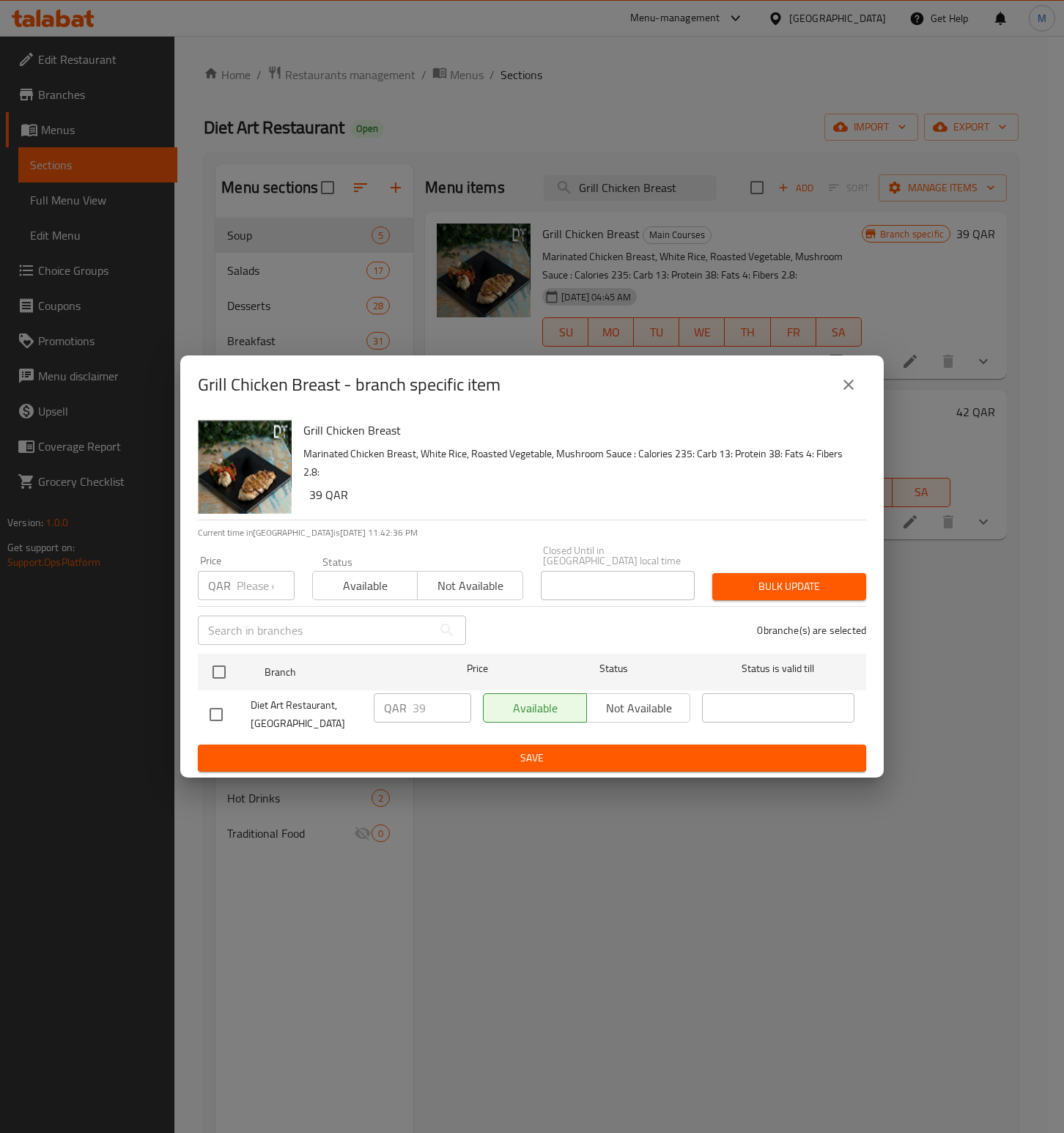
click at [245, 581] on input "number" at bounding box center [265, 585] width 58 height 29
paste input "39"
type input "39"
click at [519, 499] on h6 "39 QAR" at bounding box center [581, 494] width 545 height 20
click at [845, 381] on icon "close" at bounding box center [849, 385] width 18 height 18
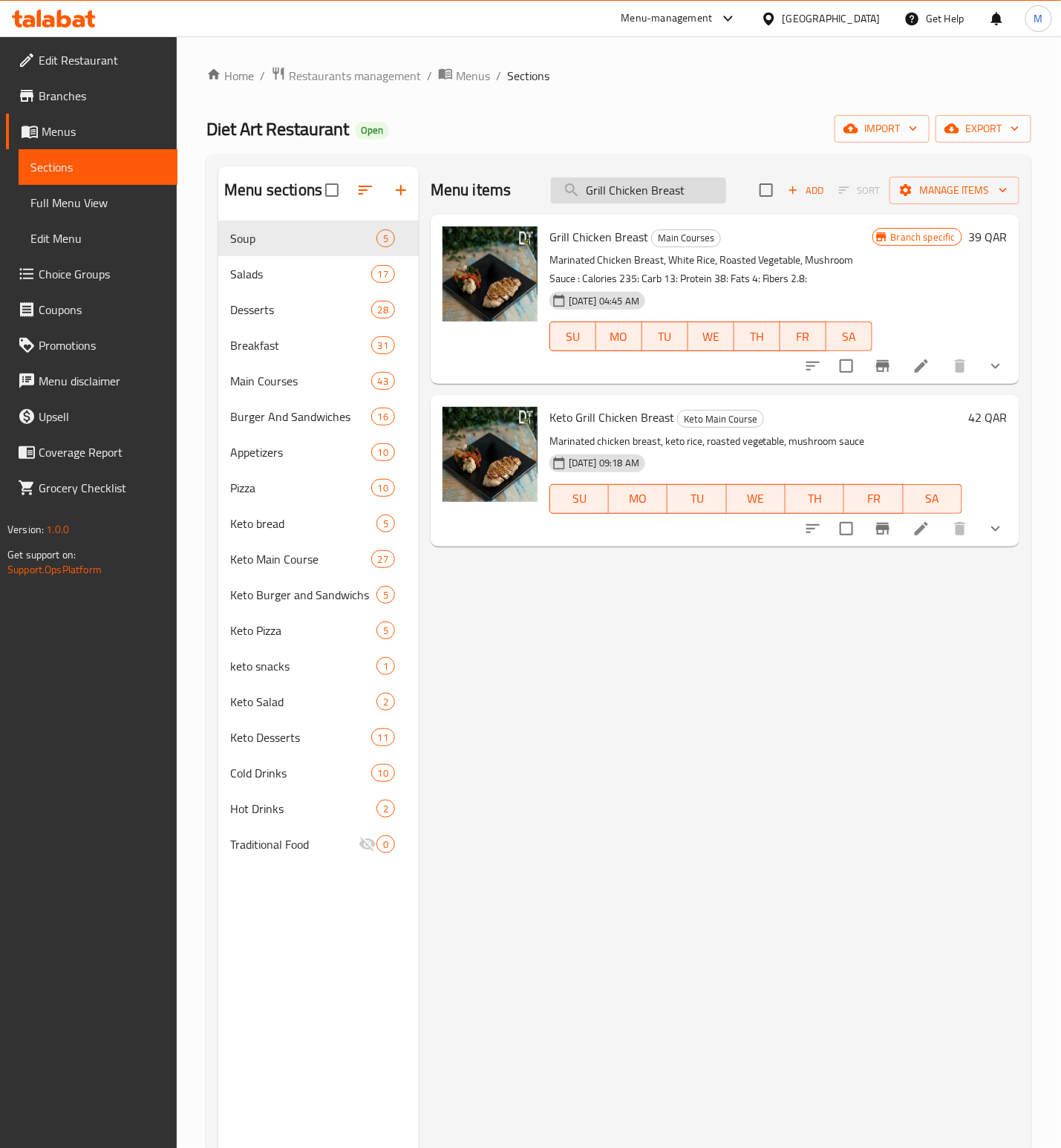
click at [617, 185] on input "Grill Chicken Breast" at bounding box center [638, 190] width 175 height 26
paste input "Beef Tenderloine"
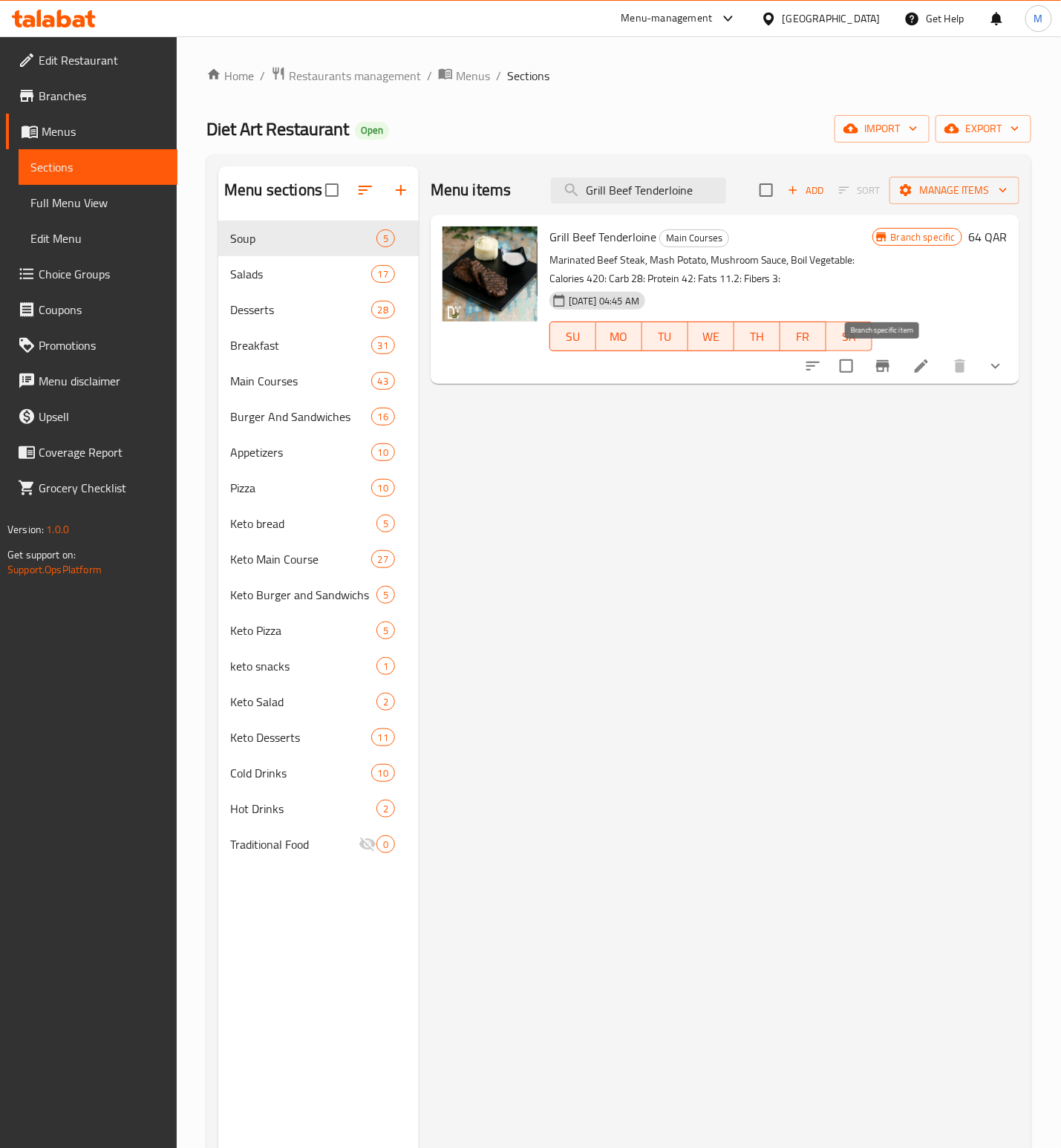
click at [895, 366] on button "Branch-specific-item" at bounding box center [882, 366] width 35 height 35
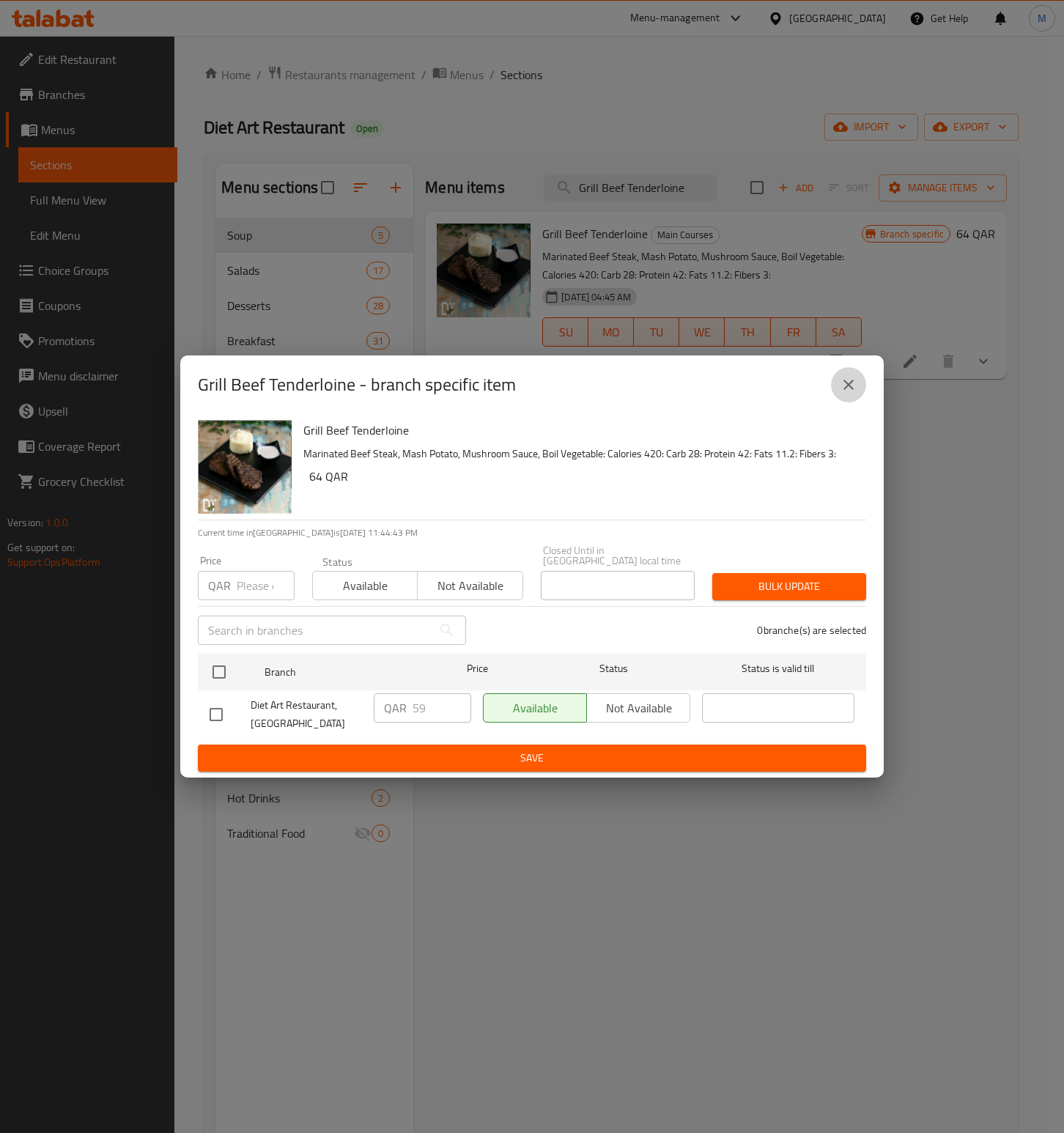
click at [853, 387] on icon "close" at bounding box center [849, 385] width 18 height 18
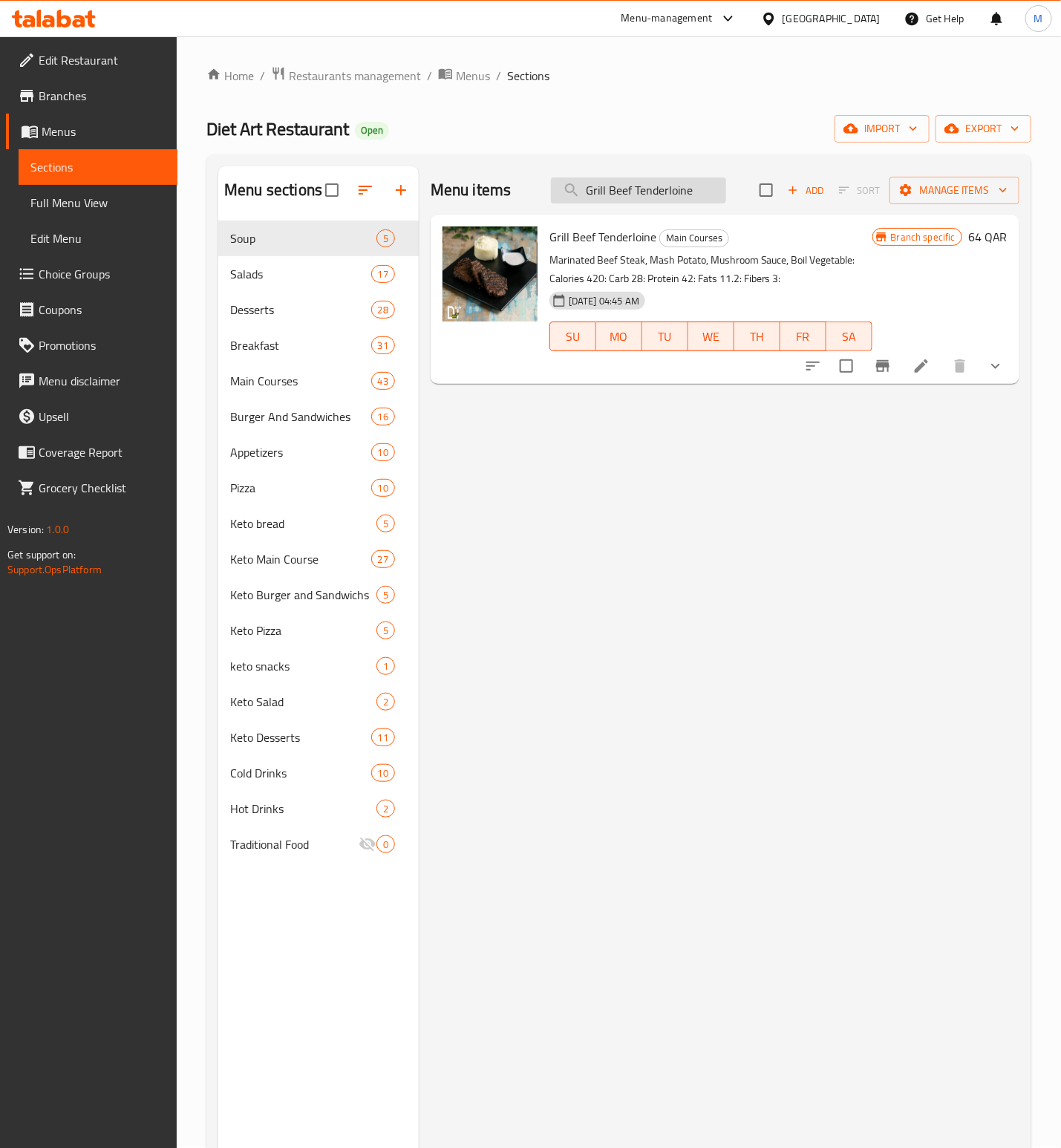
click at [620, 189] on input "Grill Beef Tenderloine" at bounding box center [638, 190] width 175 height 26
paste input "Asian Vegetable Rice"
type input "Asian Vegetable Rice"
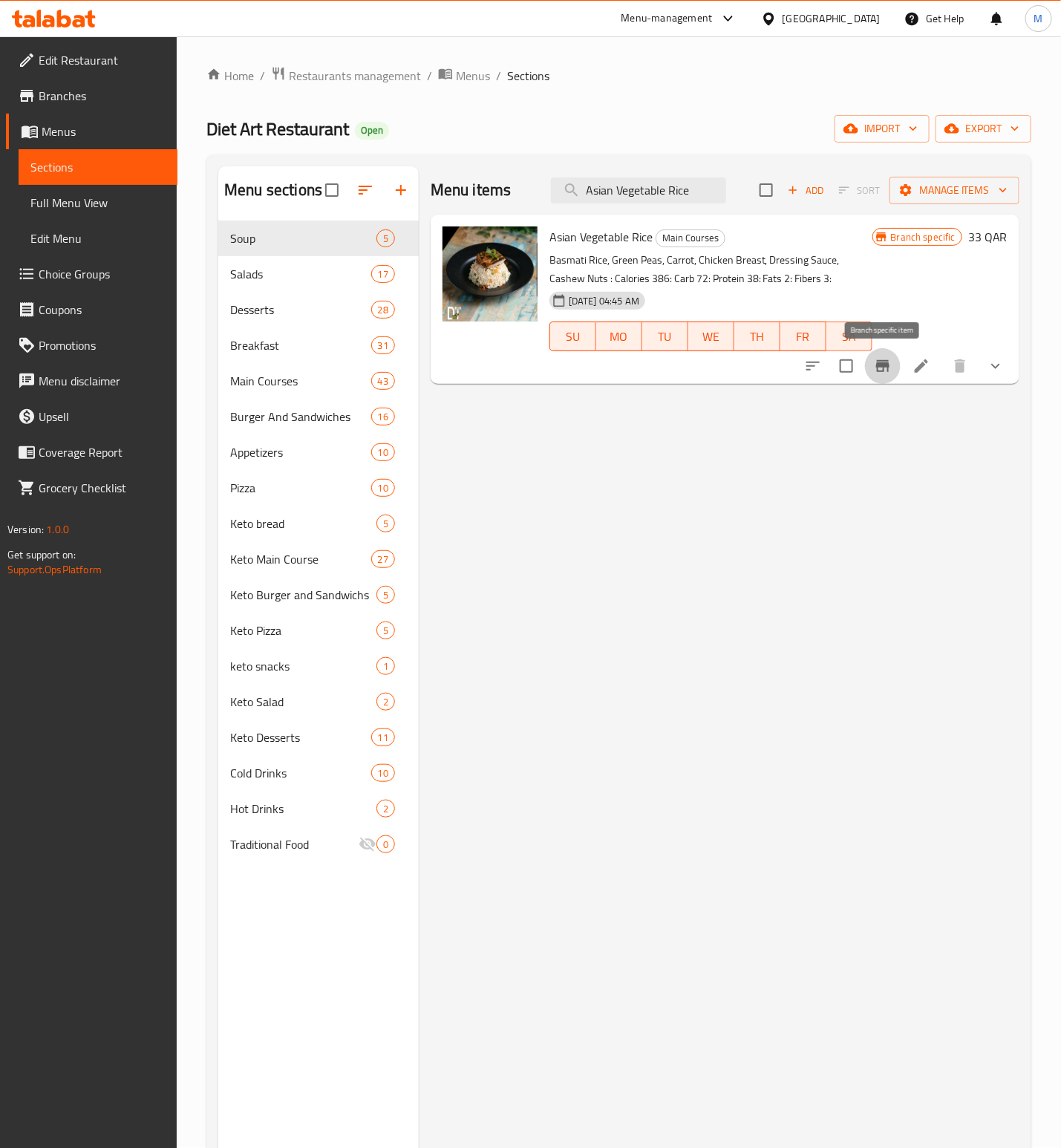
click at [887, 373] on icon "Branch-specific-item" at bounding box center [883, 366] width 18 height 18
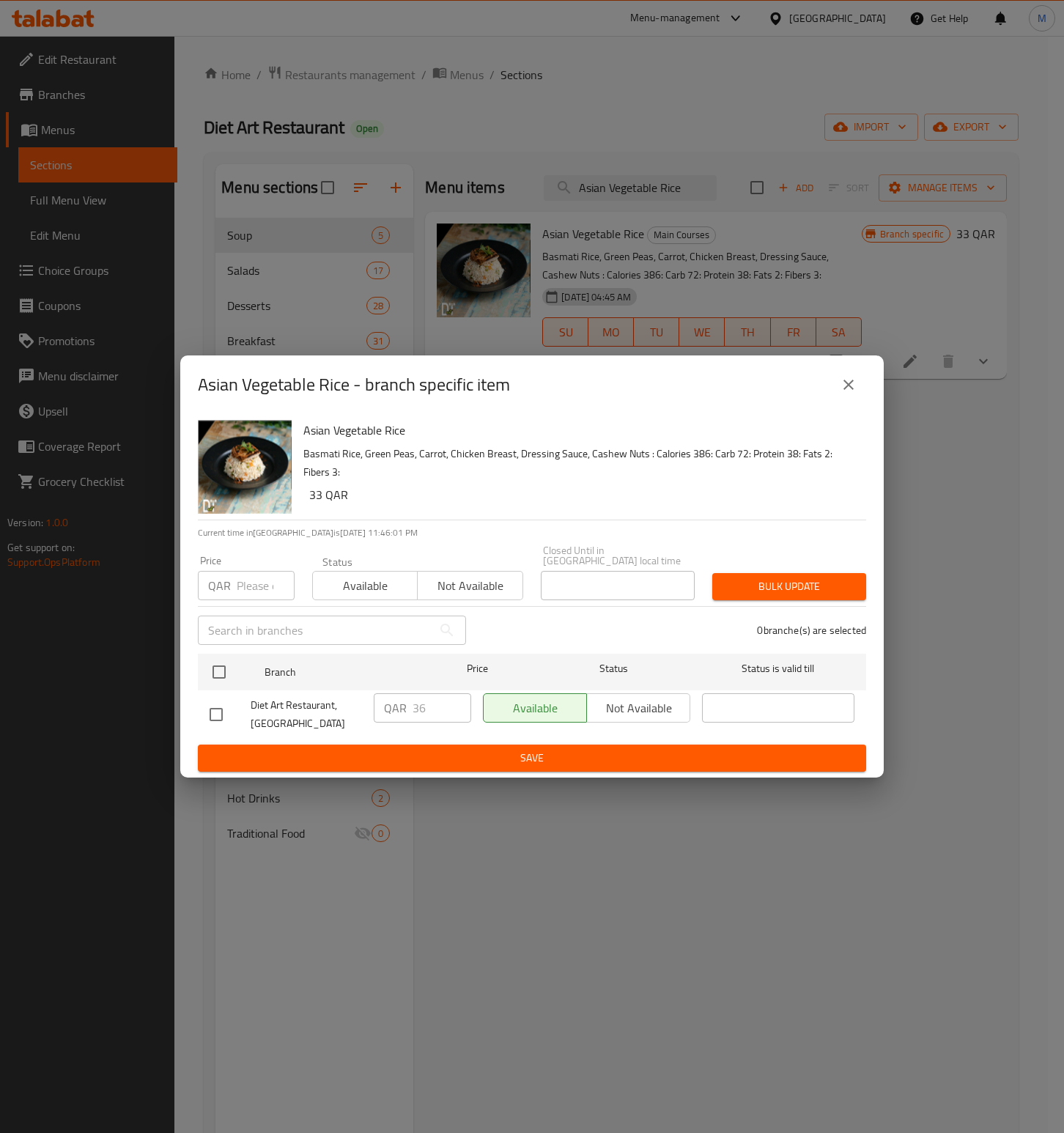
click at [234, 593] on div "QAR Price" at bounding box center [245, 585] width 97 height 29
paste input "36"
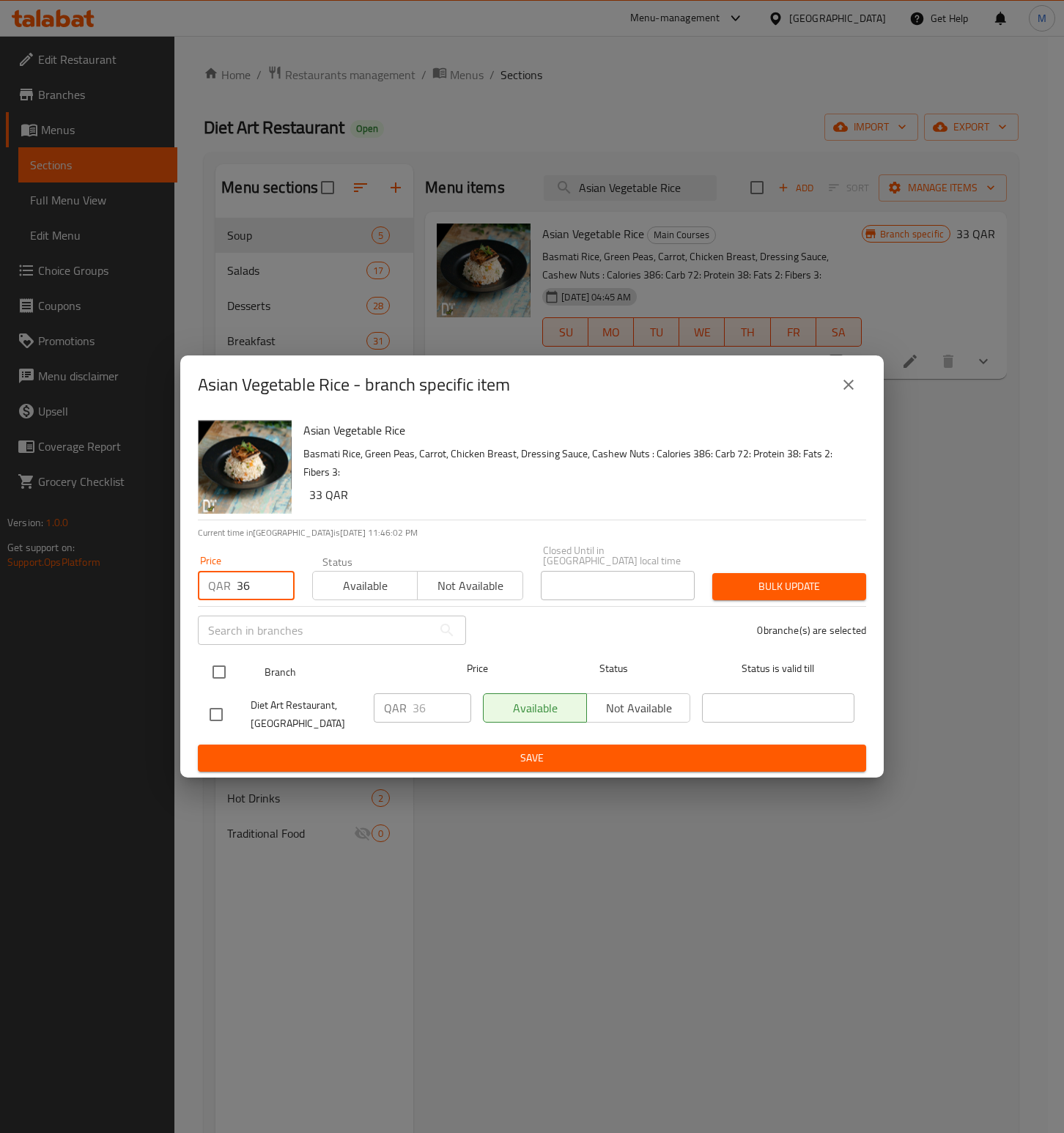
type input "36"
click at [220, 662] on input "checkbox" at bounding box center [219, 672] width 31 height 31
checkbox input "true"
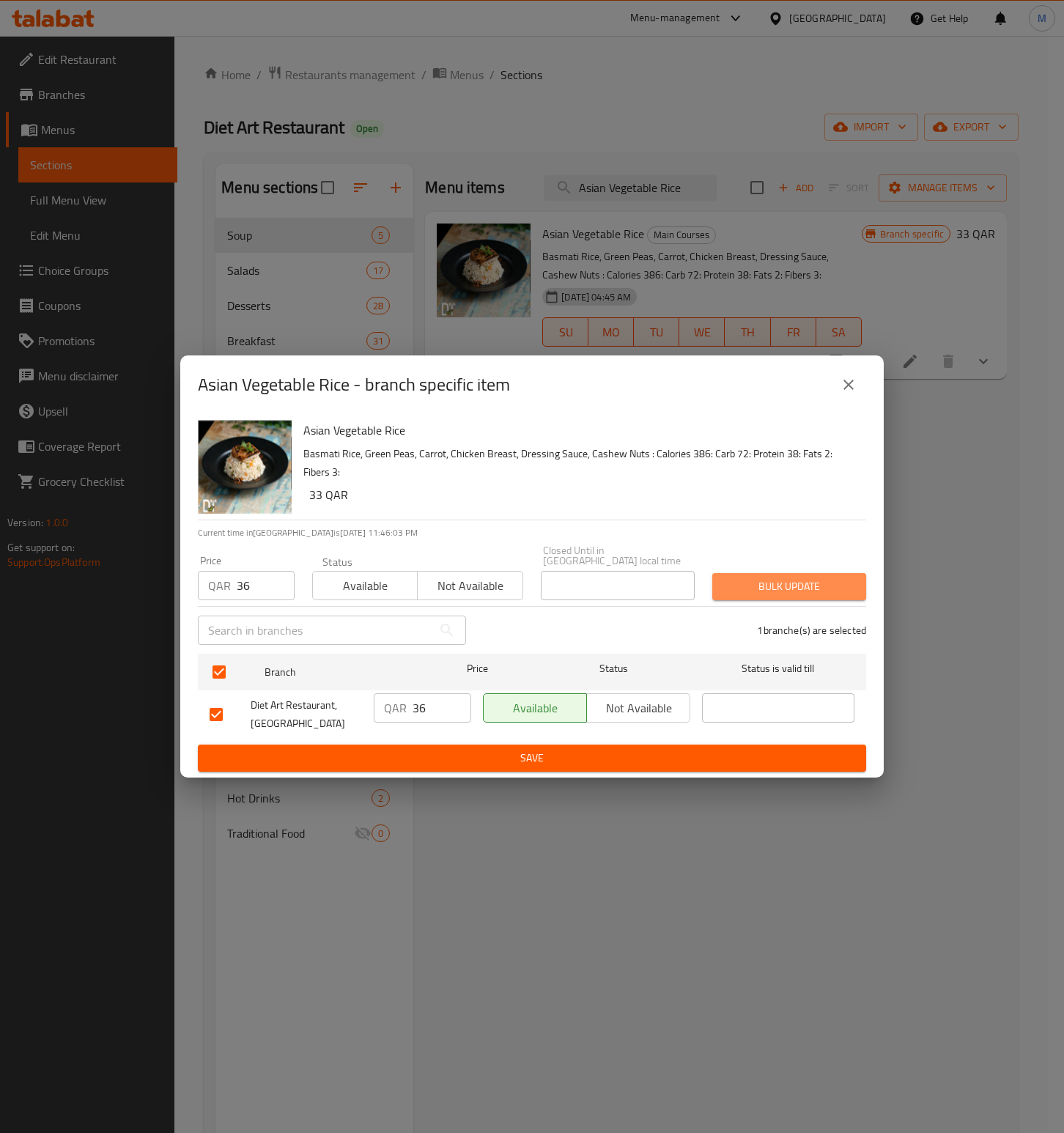
click at [827, 578] on span "Bulk update" at bounding box center [789, 586] width 130 height 19
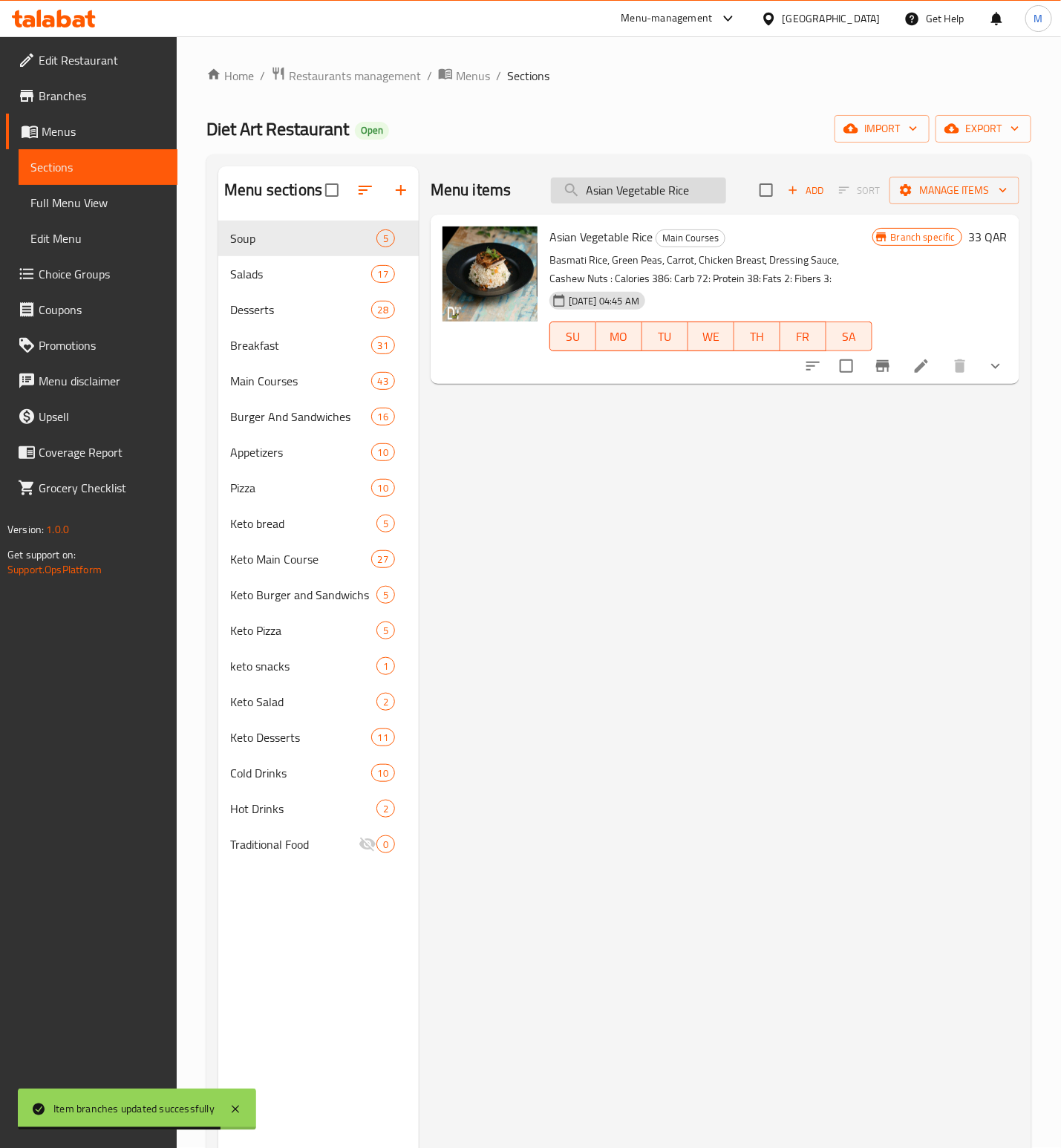
click at [638, 197] on input "Asian Vegetable Rice" at bounding box center [638, 190] width 175 height 26
click at [633, 198] on input "Asian Vegetable Rice" at bounding box center [638, 190] width 175 height 26
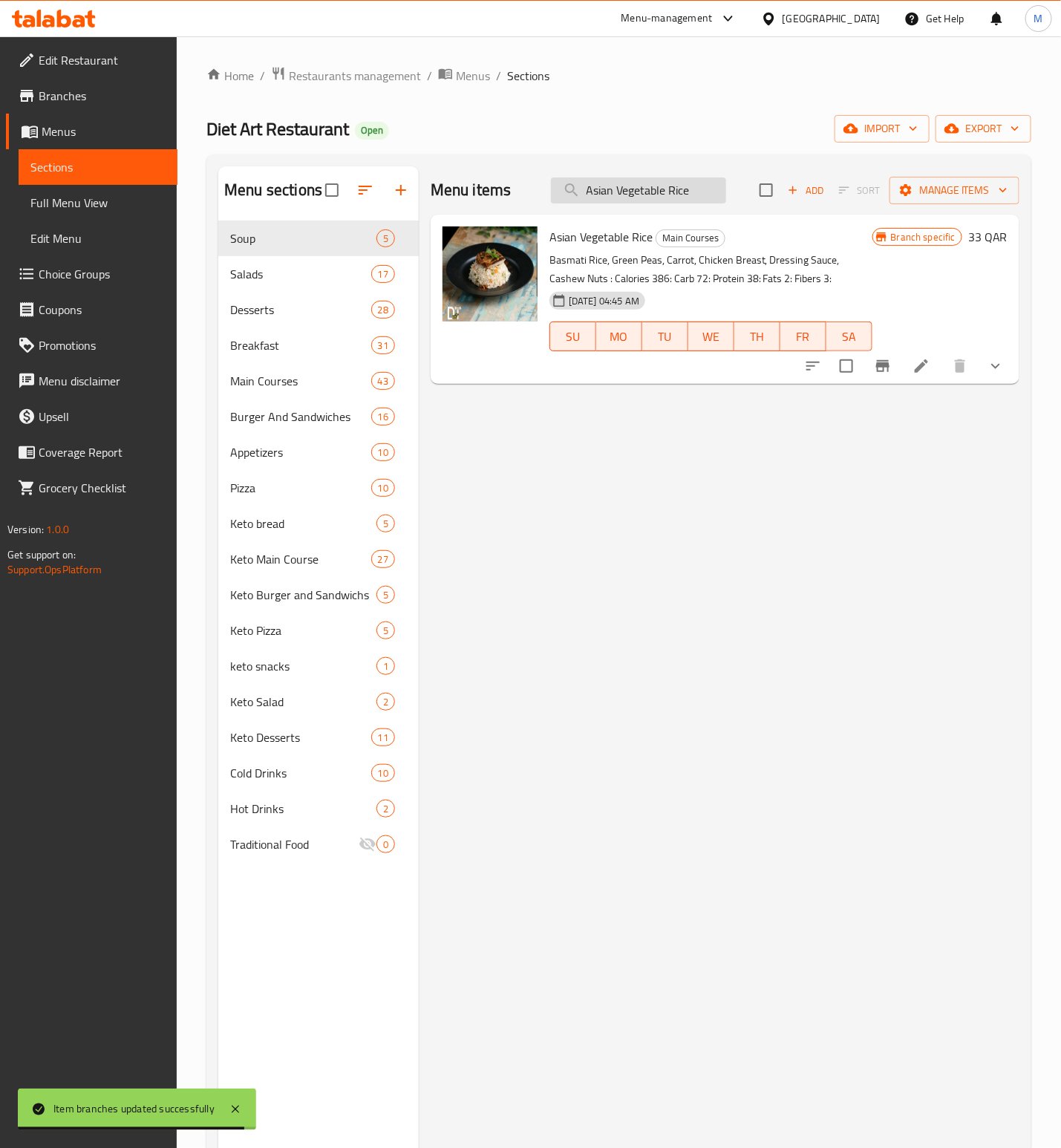
click at [633, 198] on input "Asian Vegetable Rice" at bounding box center [638, 190] width 175 height 26
paste input "Tiryaki Salmon"
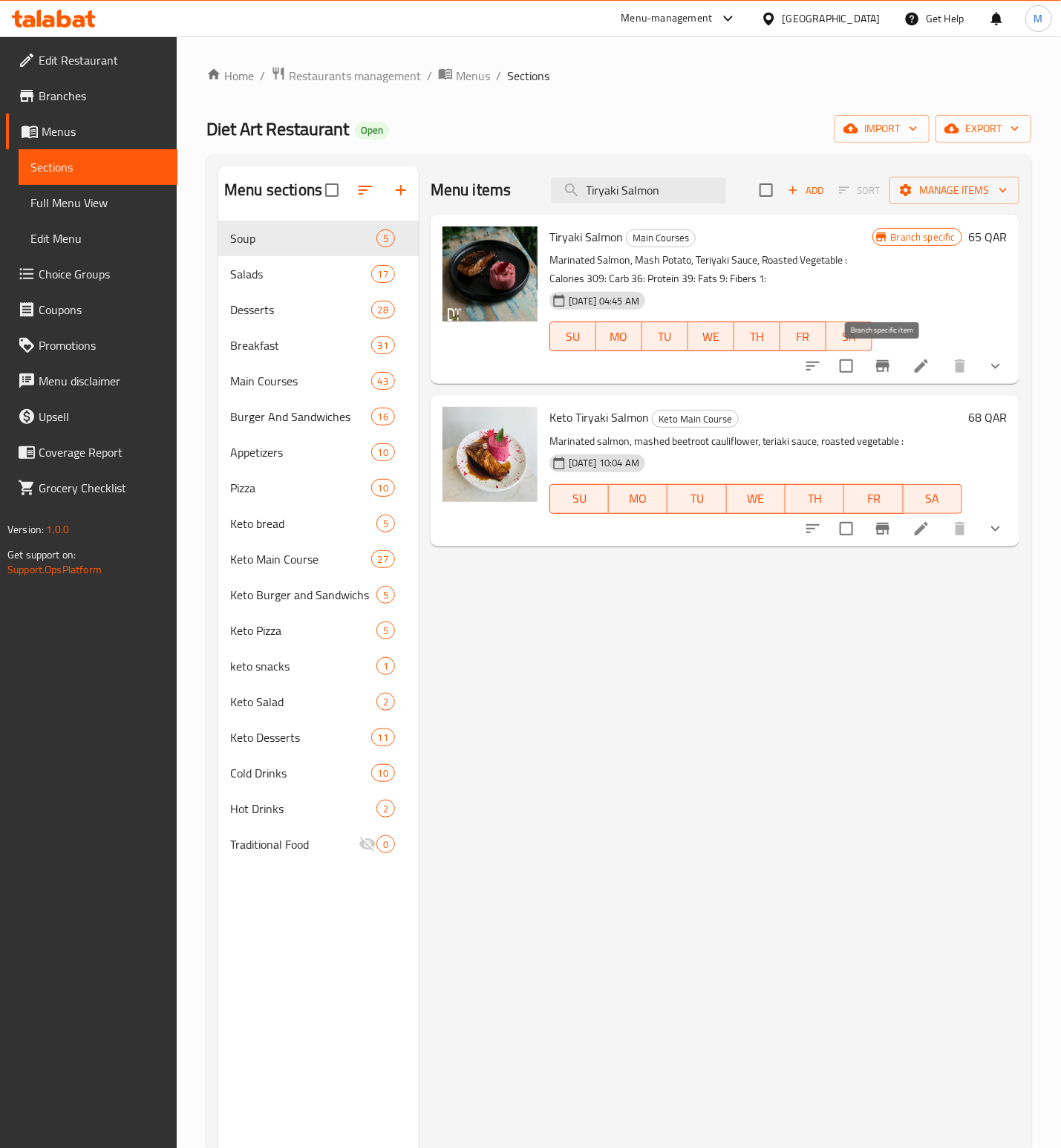
type input "Tiryaki Salmon"
click at [895, 366] on button "Branch-specific-item" at bounding box center [882, 366] width 35 height 35
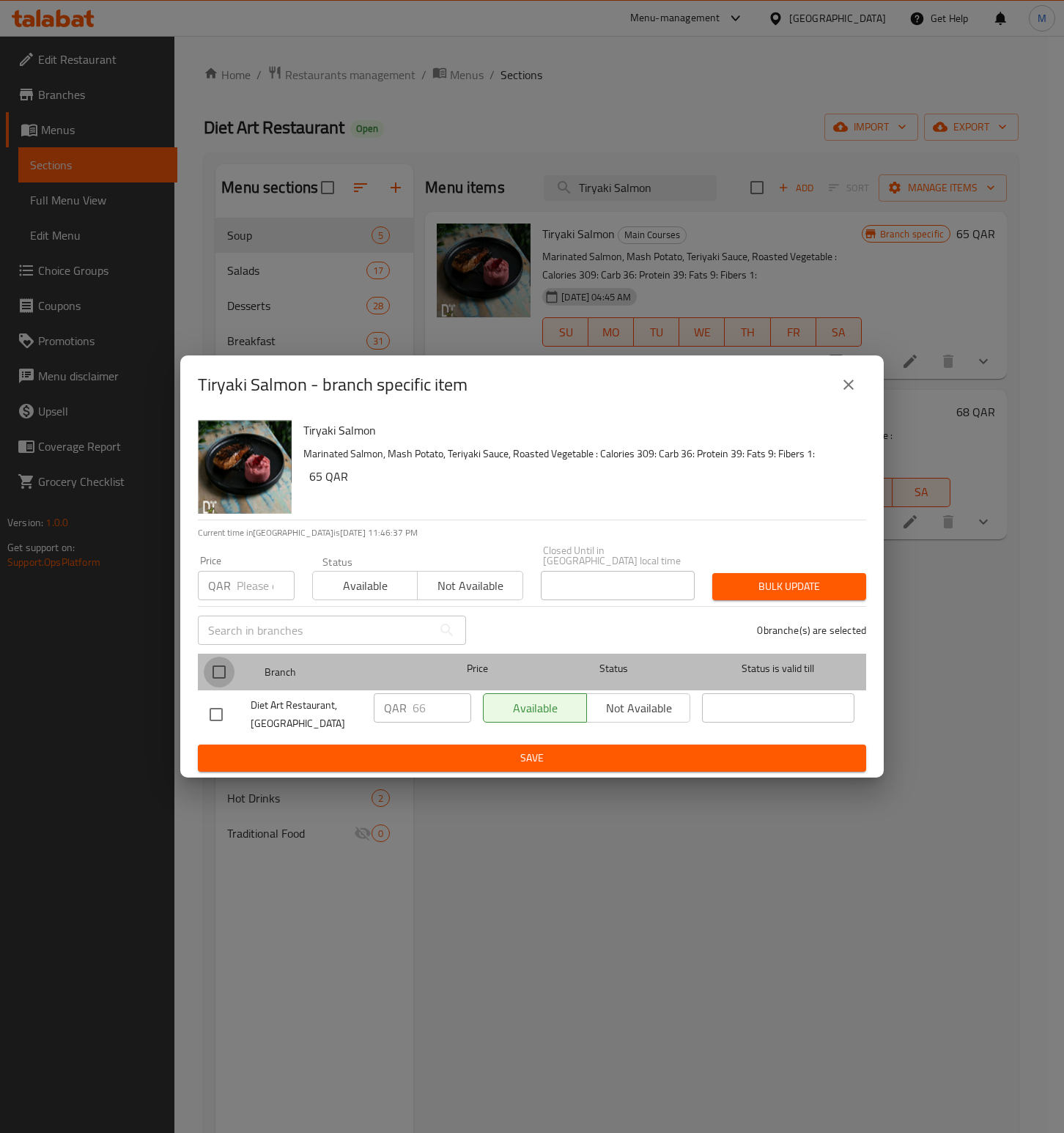
click at [234, 664] on input "checkbox" at bounding box center [219, 672] width 31 height 31
checkbox input "true"
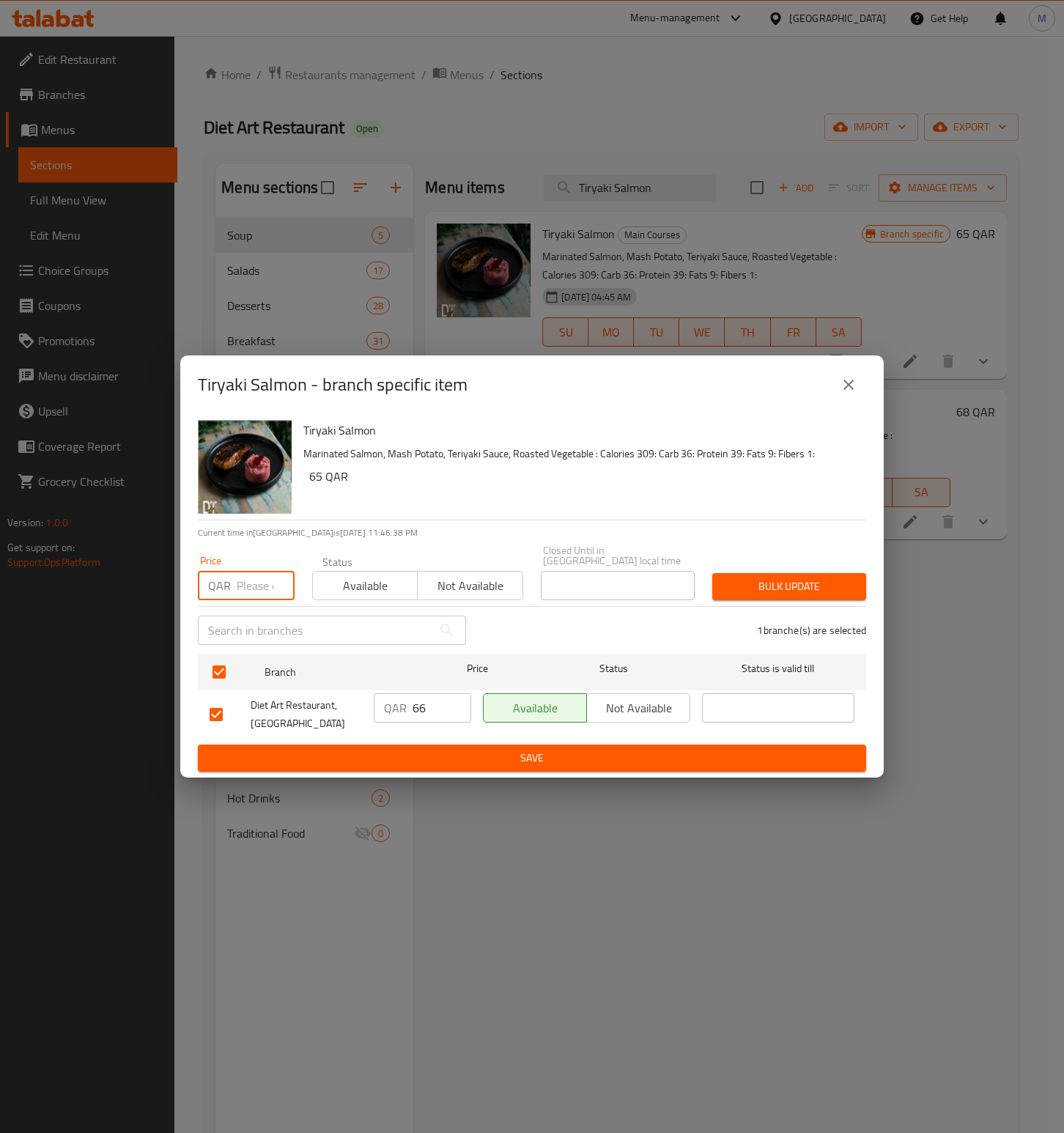
click at [237, 583] on input "number" at bounding box center [265, 585] width 58 height 29
paste input "66"
type input "66"
click at [465, 510] on div "Tiryaki Salmon Marinated Salmon, Mash Potato, Teriyaki Sauce, Roasted Vegetable…" at bounding box center [579, 467] width 562 height 106
click at [820, 589] on span "Bulk update" at bounding box center [789, 586] width 130 height 19
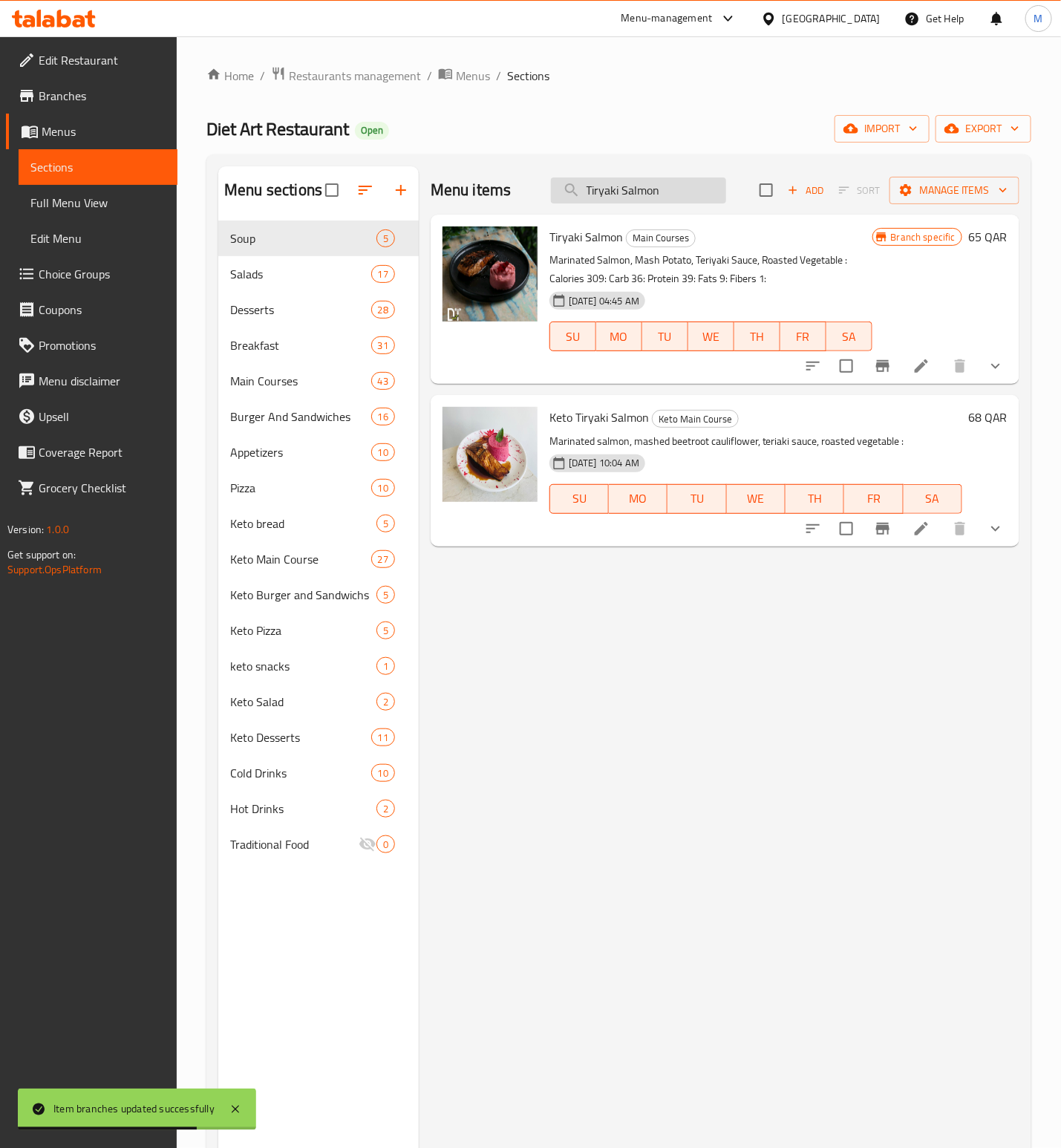
click at [653, 188] on input "Tiryaki Salmon" at bounding box center [638, 190] width 175 height 26
paste input "Grill Herby Salmon"
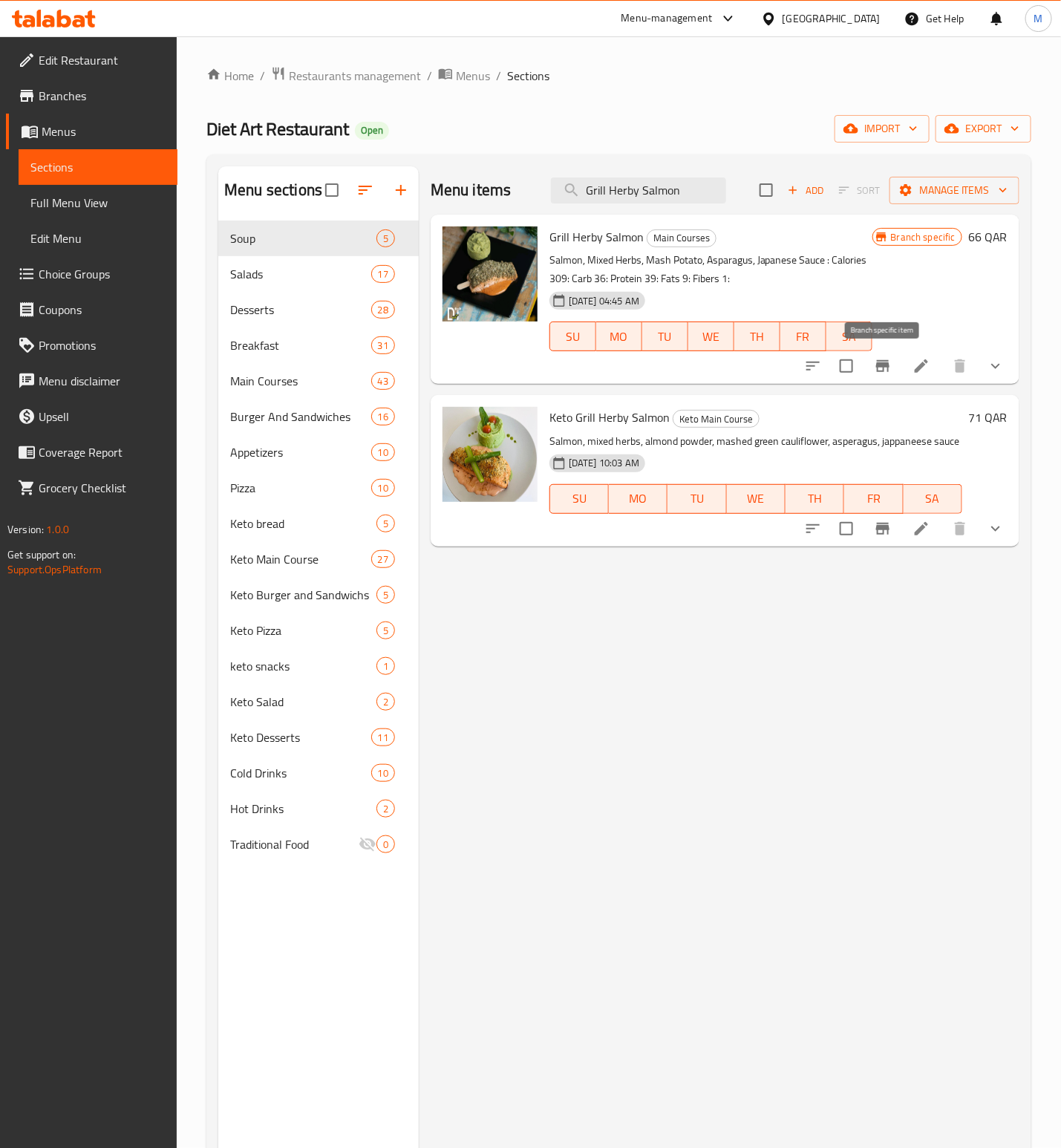
click at [898, 363] on button "Branch-specific-item" at bounding box center [882, 366] width 35 height 35
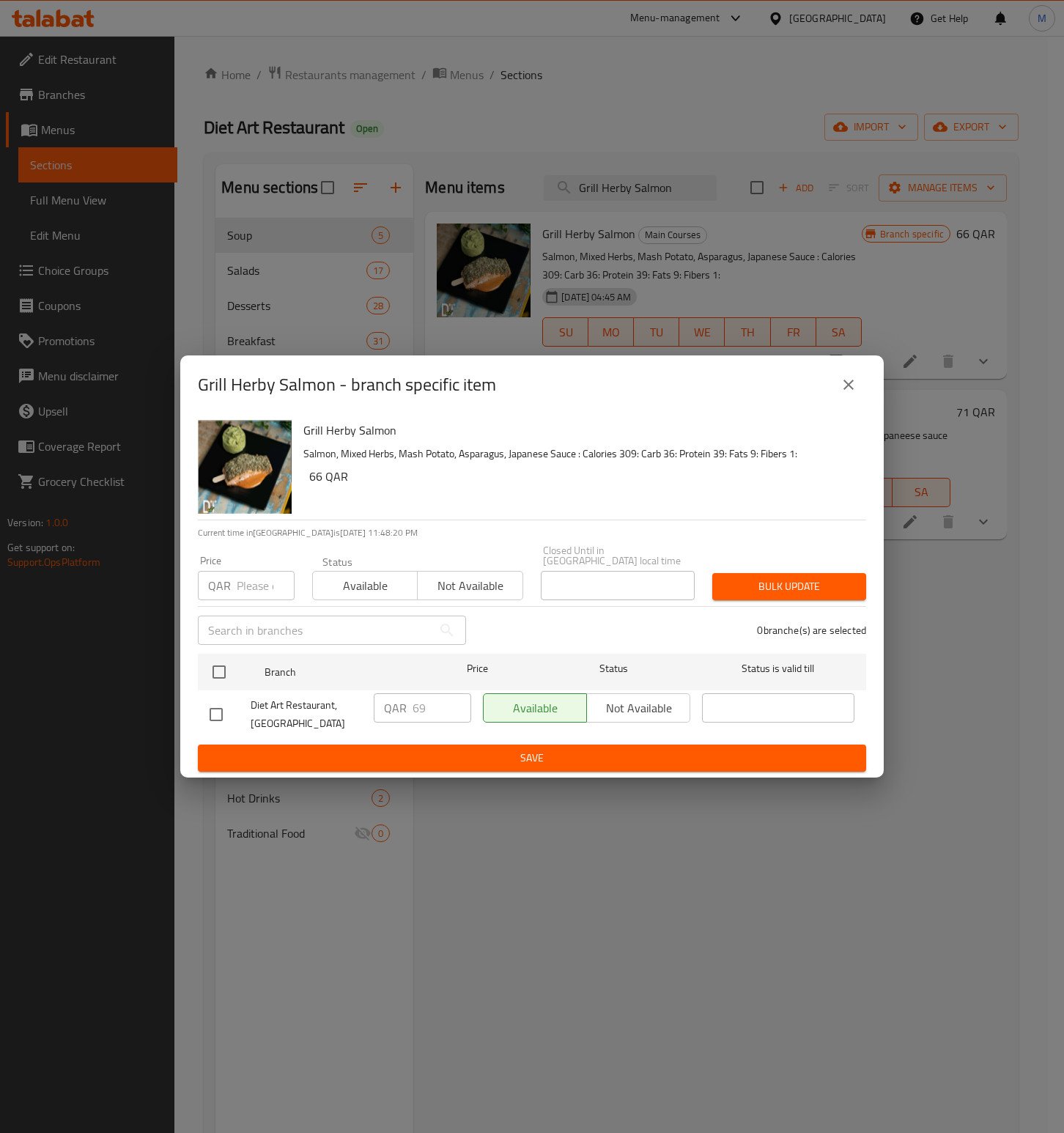
drag, startPoint x: 858, startPoint y: 388, endPoint x: 823, endPoint y: 391, distance: 35.1
click at [855, 388] on button "close" at bounding box center [848, 384] width 35 height 35
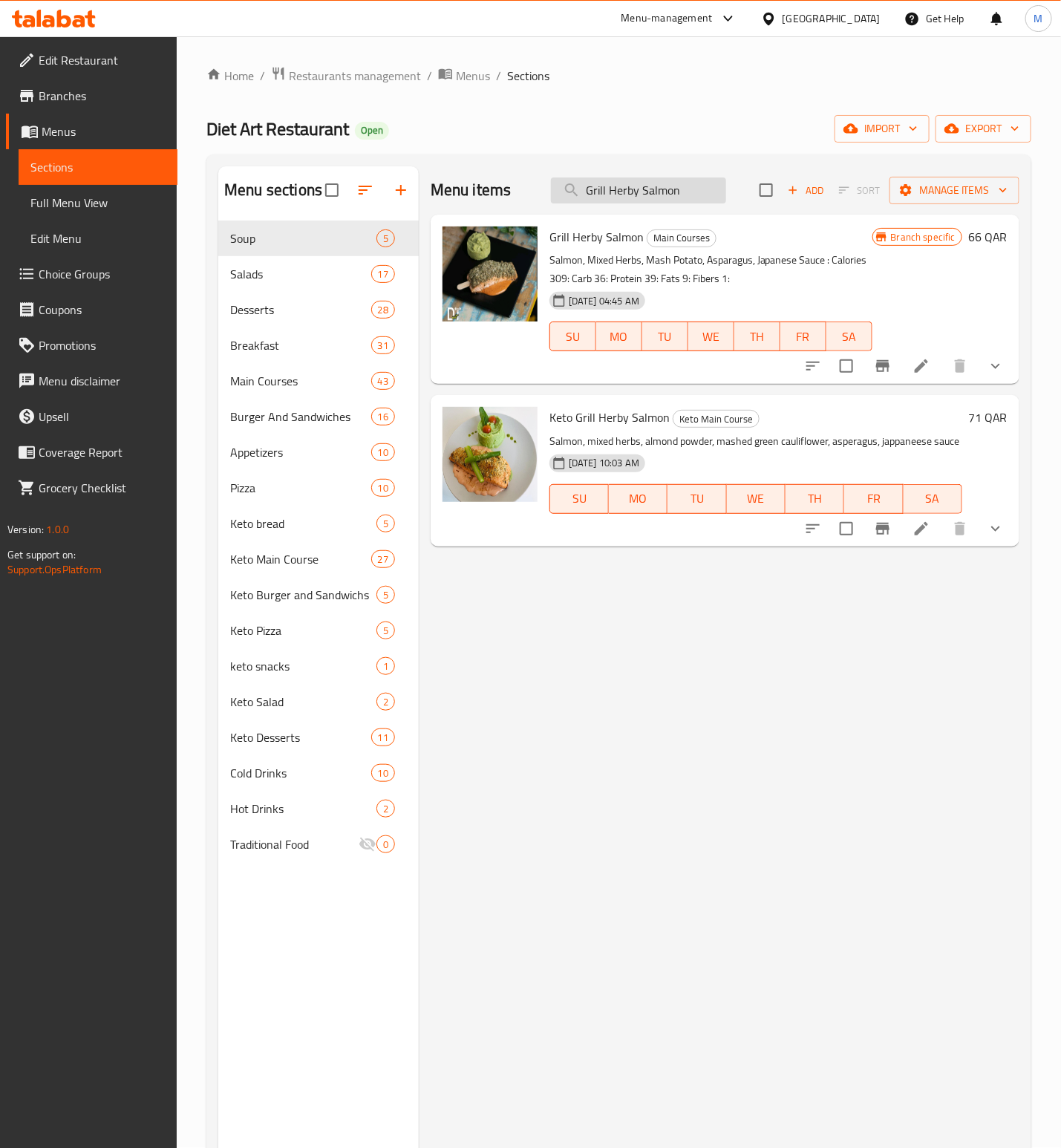
click at [622, 194] on input "Grill Herby Salmon" at bounding box center [638, 190] width 175 height 26
paste input "Chicken Fahita"
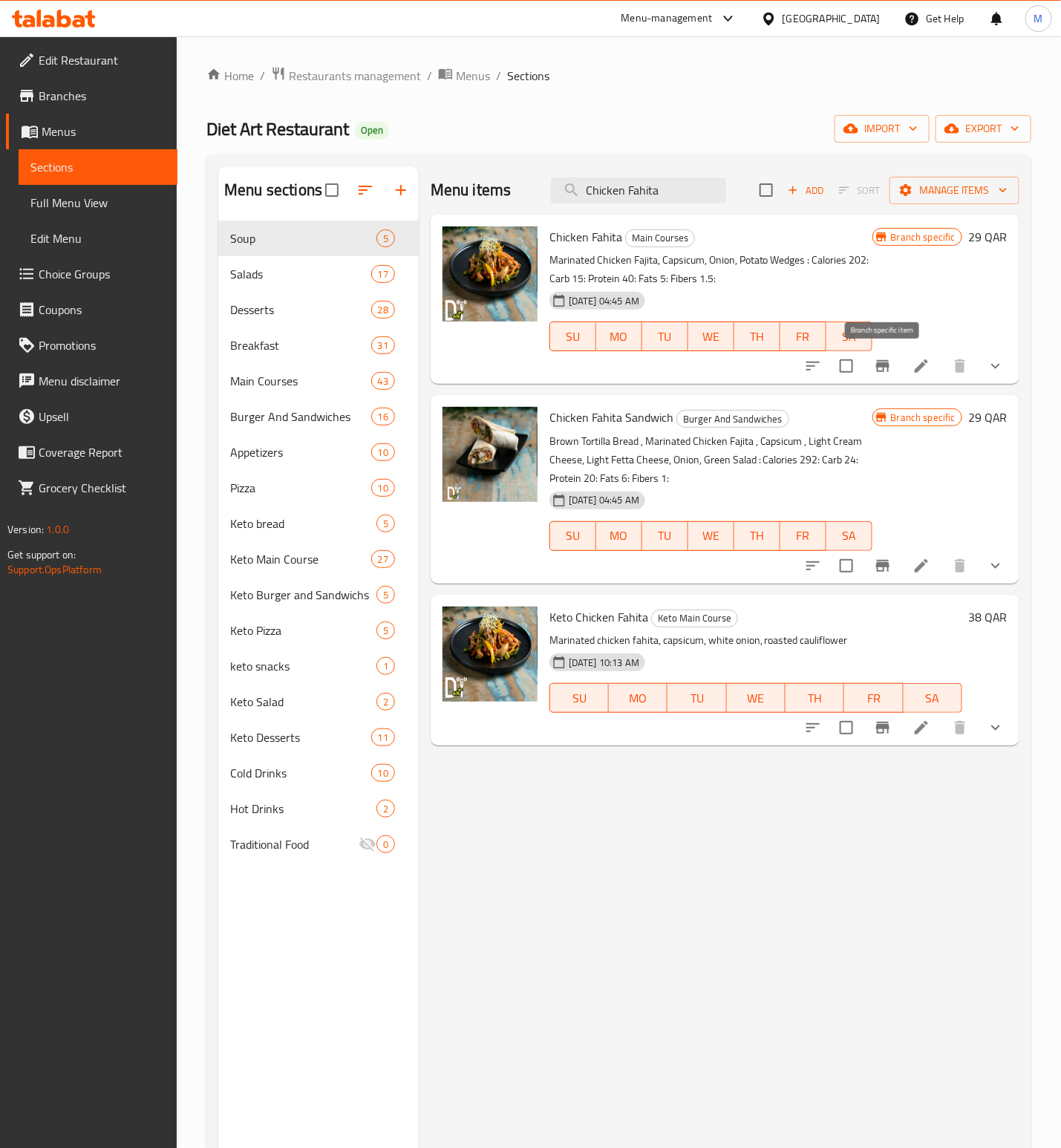
click at [873, 372] on button "Branch-specific-item" at bounding box center [882, 366] width 35 height 35
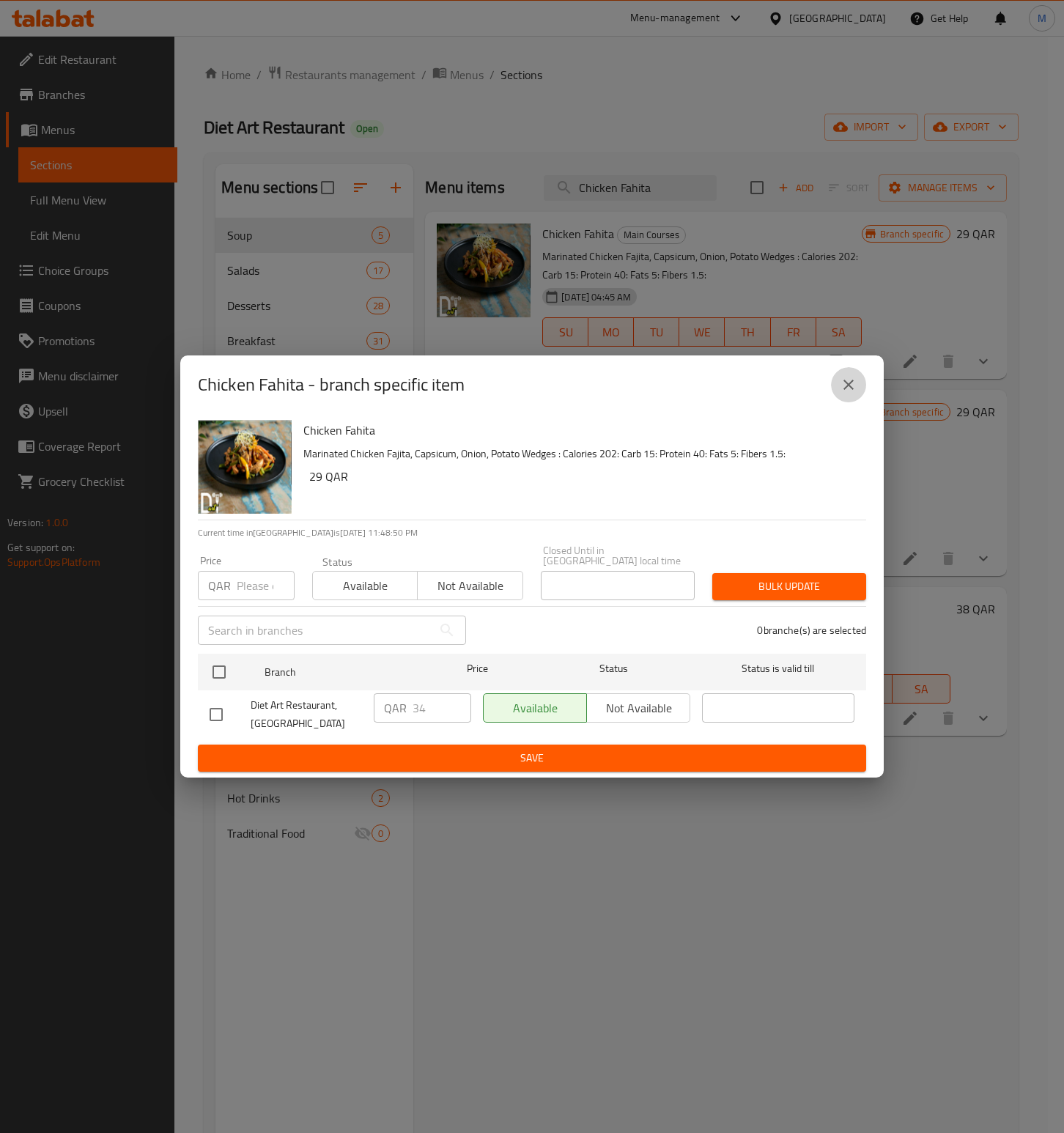
drag, startPoint x: 831, startPoint y: 384, endPoint x: 838, endPoint y: 380, distance: 8.1
click at [833, 383] on button "close" at bounding box center [848, 384] width 35 height 35
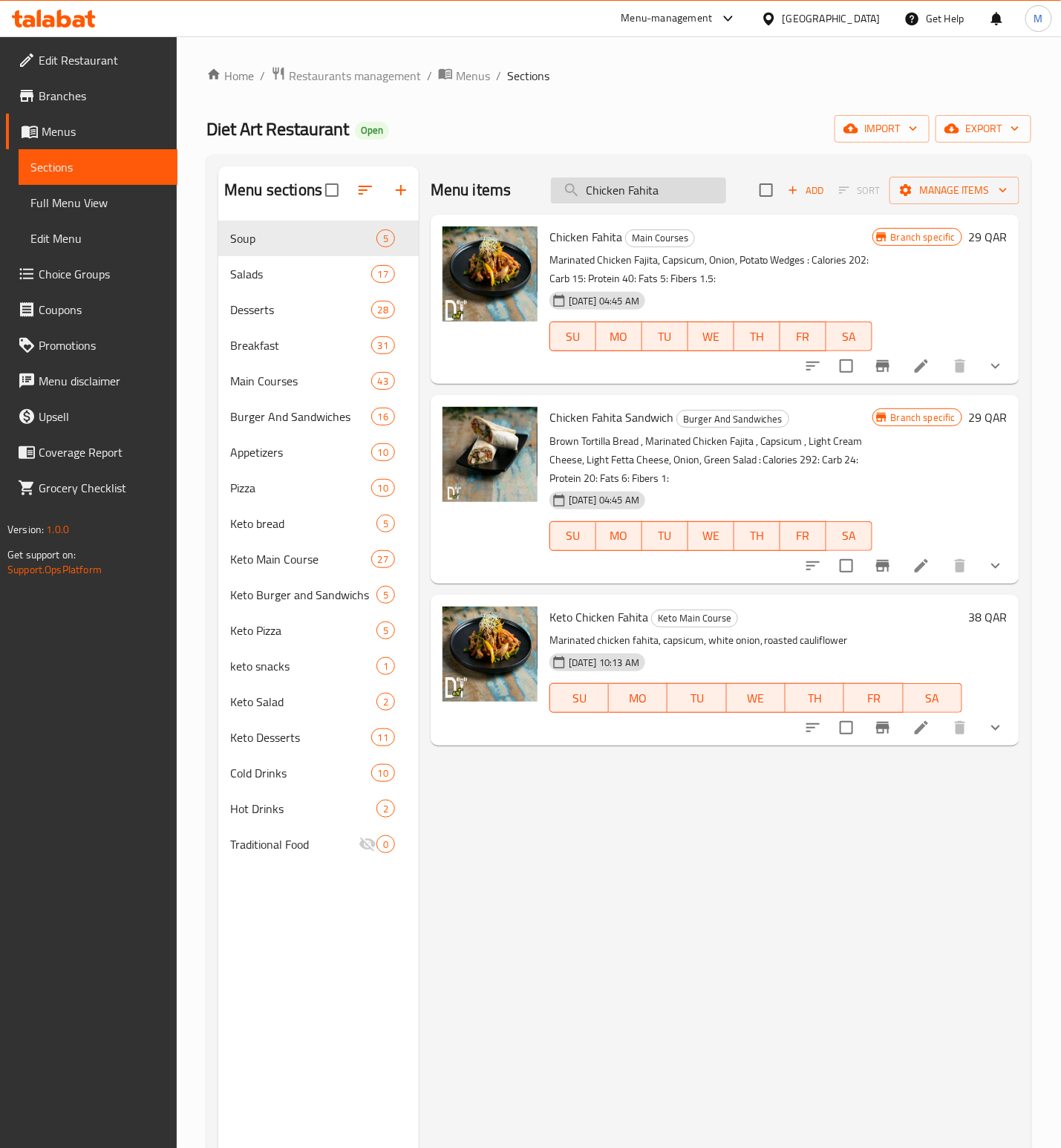
click at [653, 196] on input "Chicken Fahita" at bounding box center [638, 190] width 175 height 26
paste input "Beef Fahita"
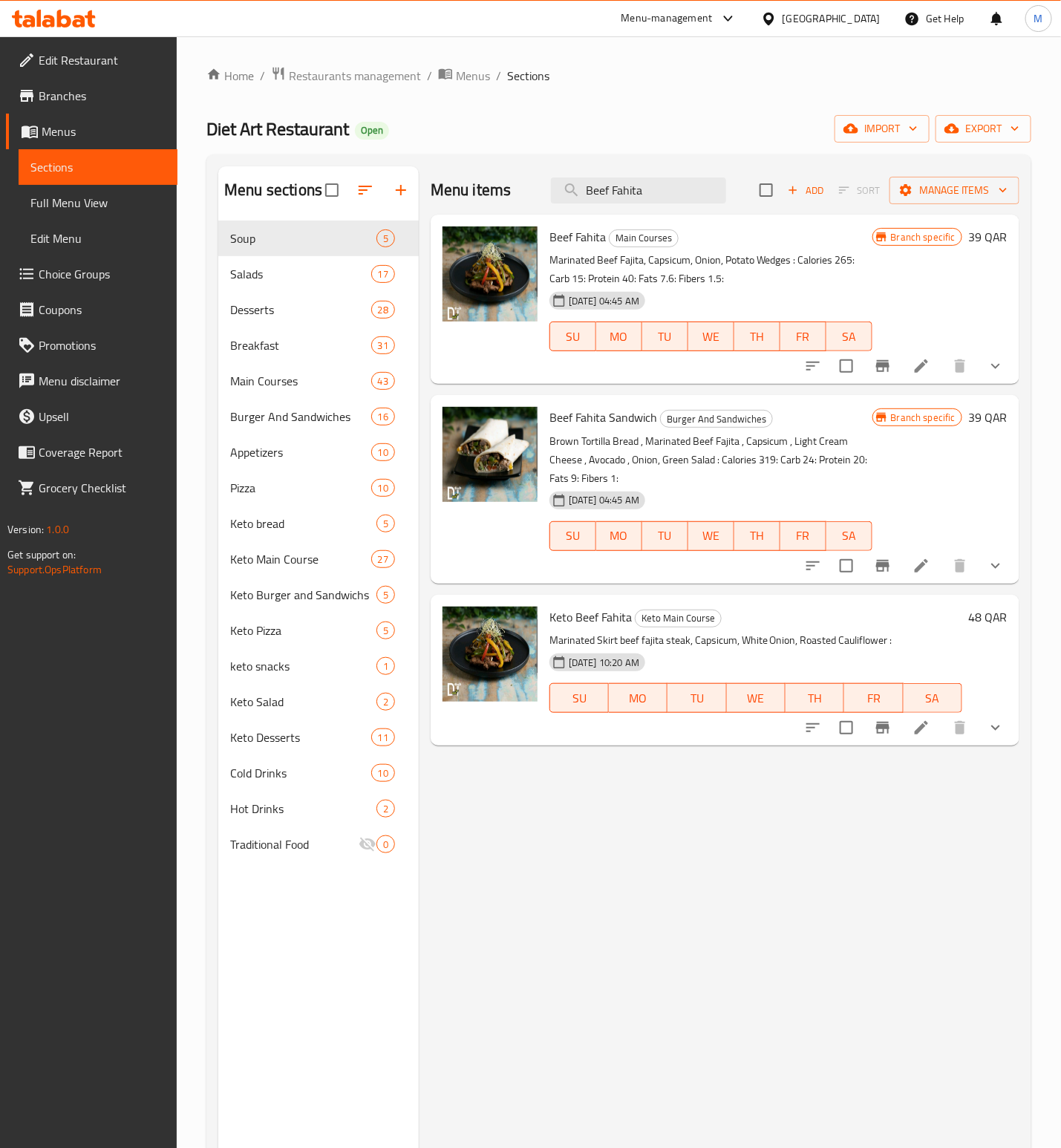
type input "Beef Fahita"
click at [885, 364] on icon "Branch-specific-item" at bounding box center [883, 366] width 13 height 12
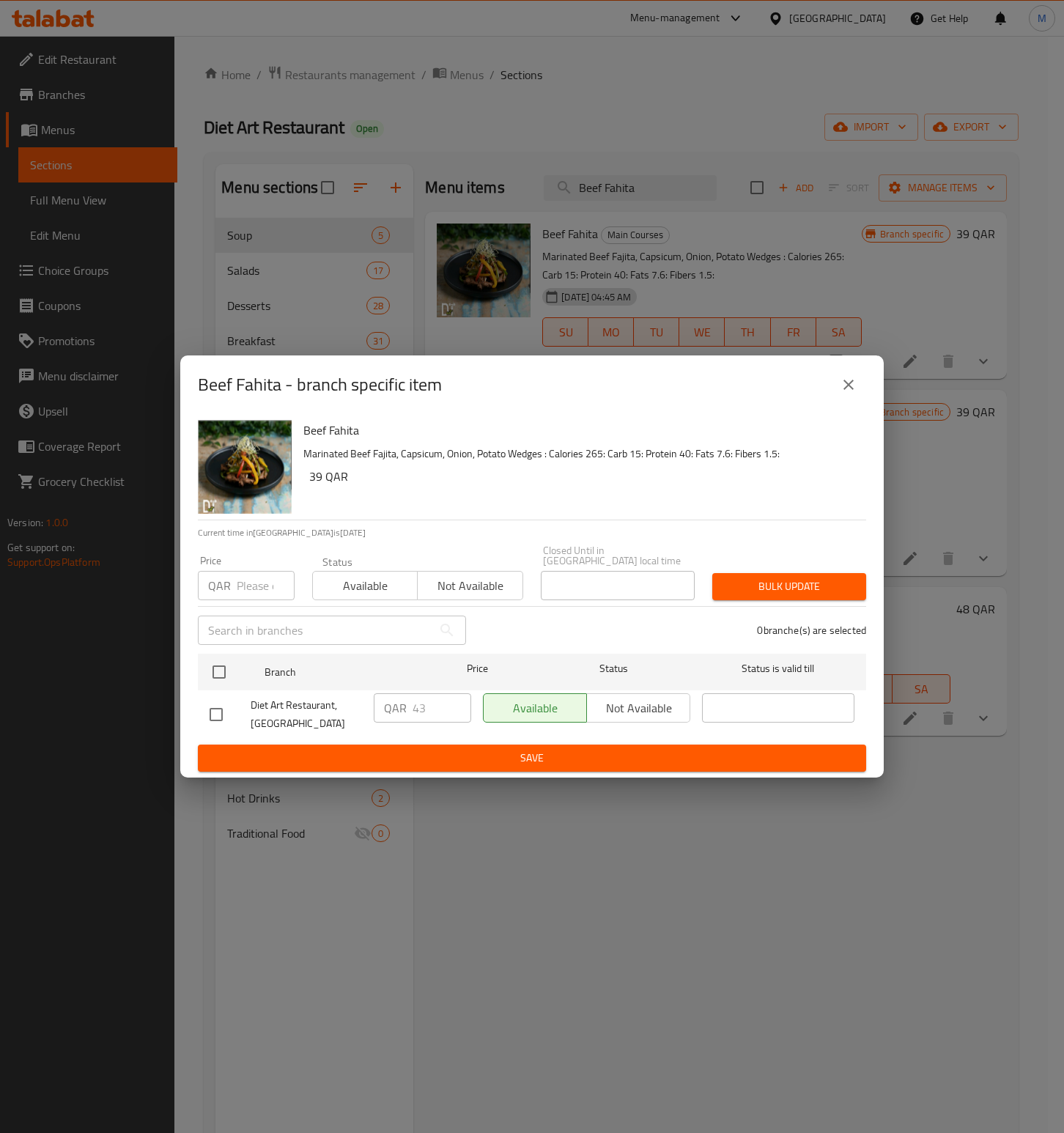
click at [250, 577] on input "number" at bounding box center [265, 585] width 58 height 29
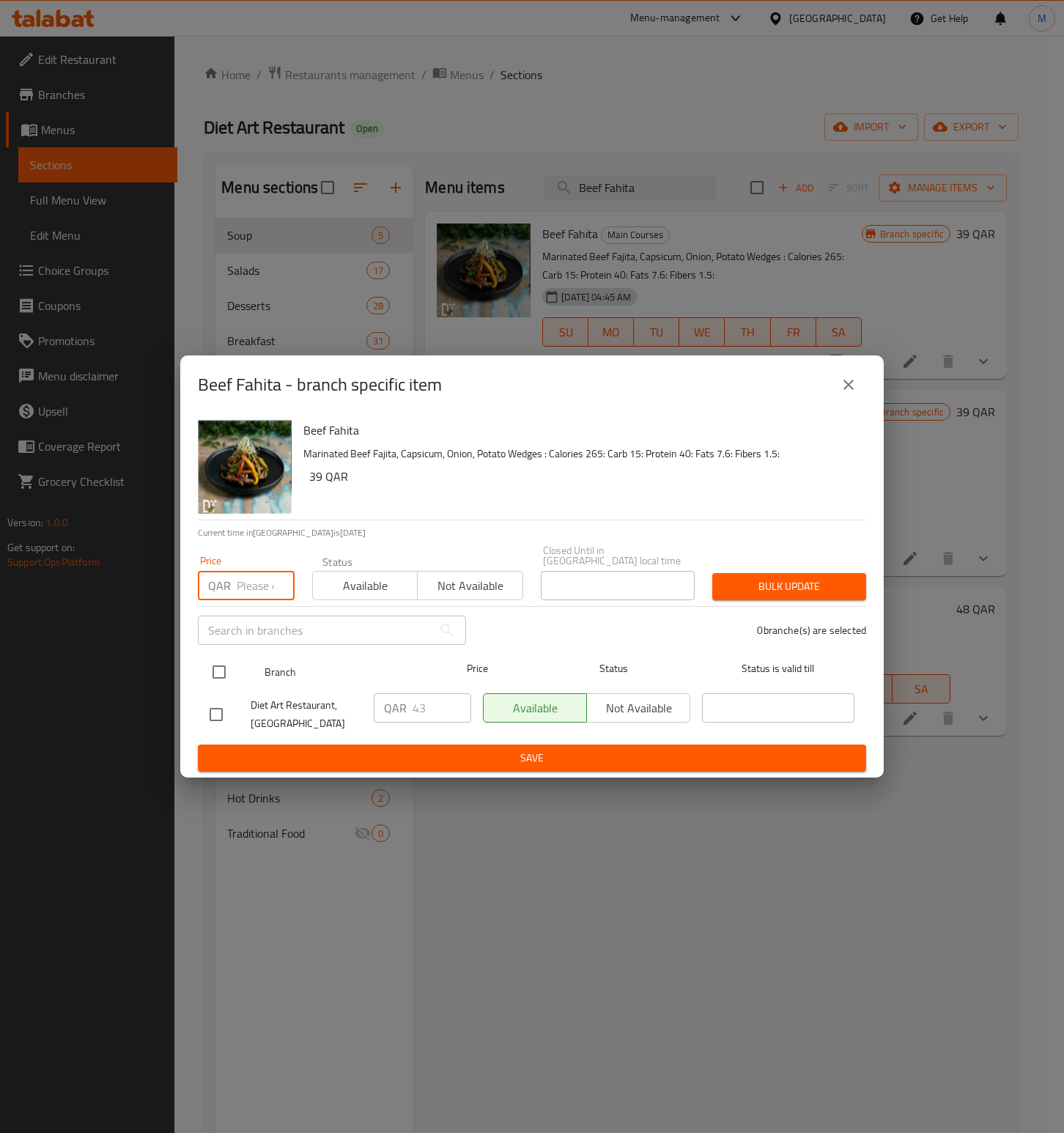
paste input "43"
type input "43"
click at [214, 665] on input "checkbox" at bounding box center [219, 672] width 31 height 31
checkbox input "true"
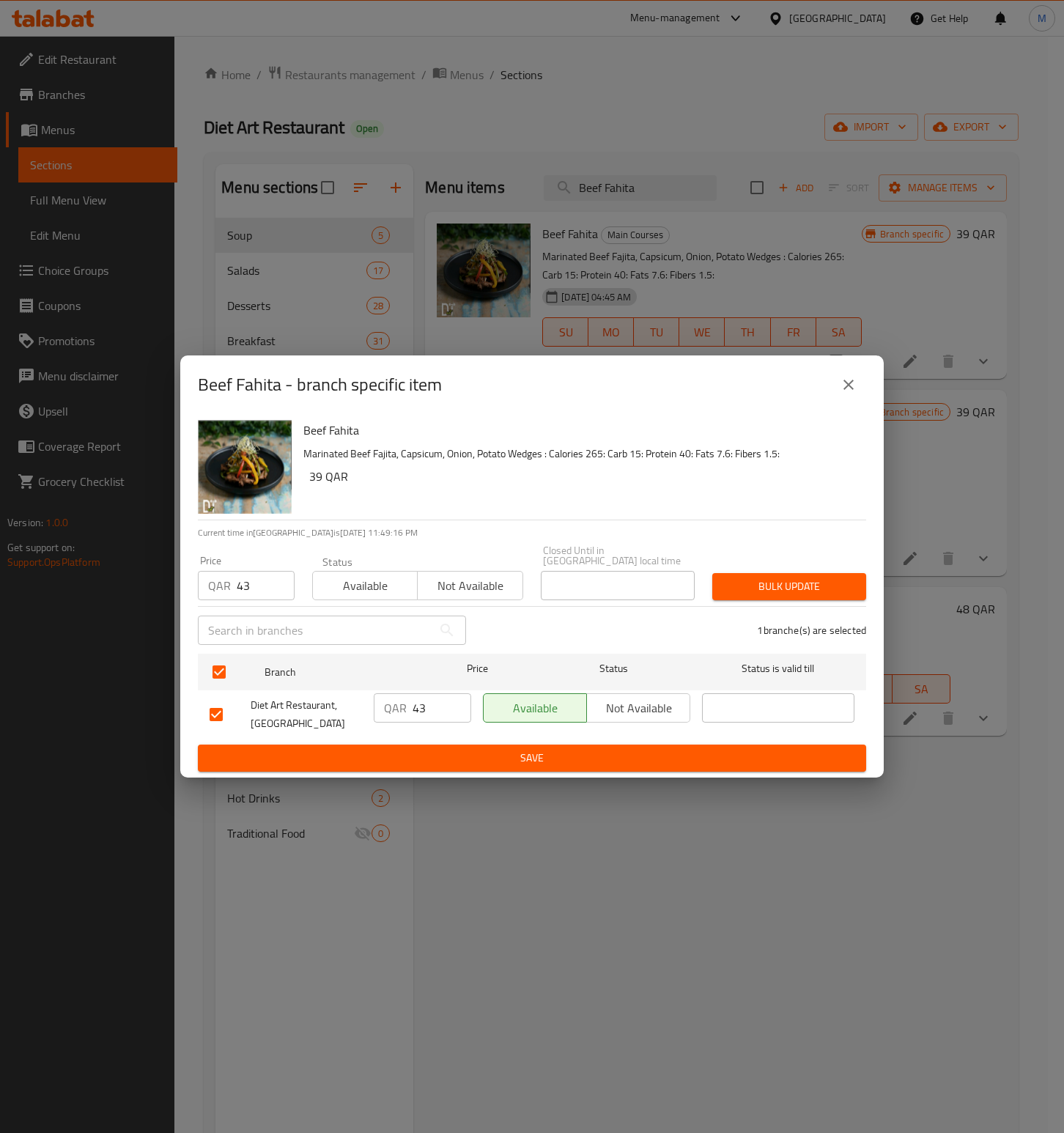
click at [433, 513] on div "Beef Fahita Marinated Beef Fajita, Capsicum, Onion, Potato Wedges : Calories 26…" at bounding box center [579, 467] width 562 height 106
click at [796, 597] on div "Bulk update" at bounding box center [789, 586] width 172 height 45
click at [798, 577] on span "Bulk update" at bounding box center [789, 586] width 130 height 19
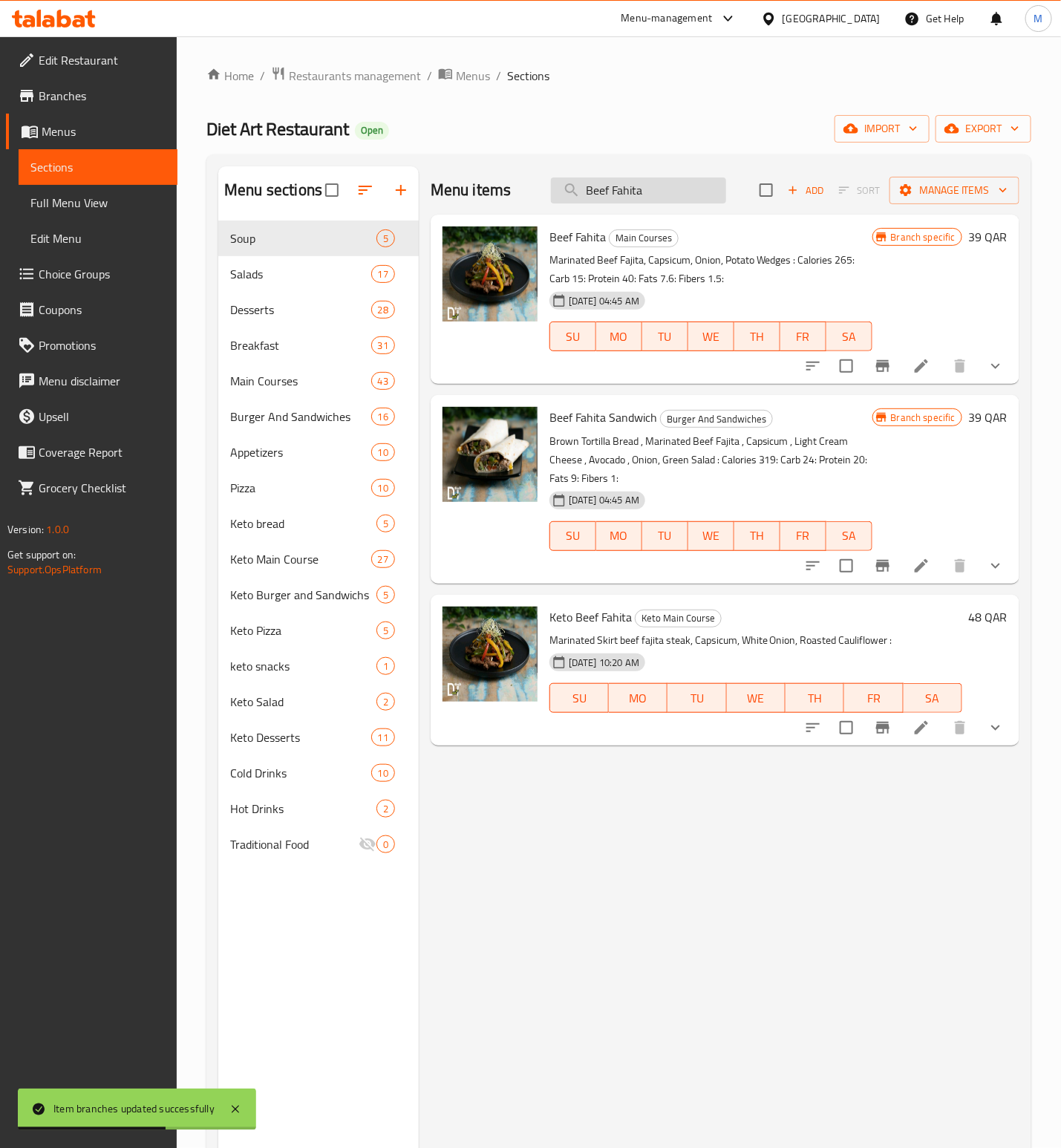
click at [646, 198] on input "Beef Fahita" at bounding box center [638, 190] width 175 height 26
paste input "Grill White Fish"
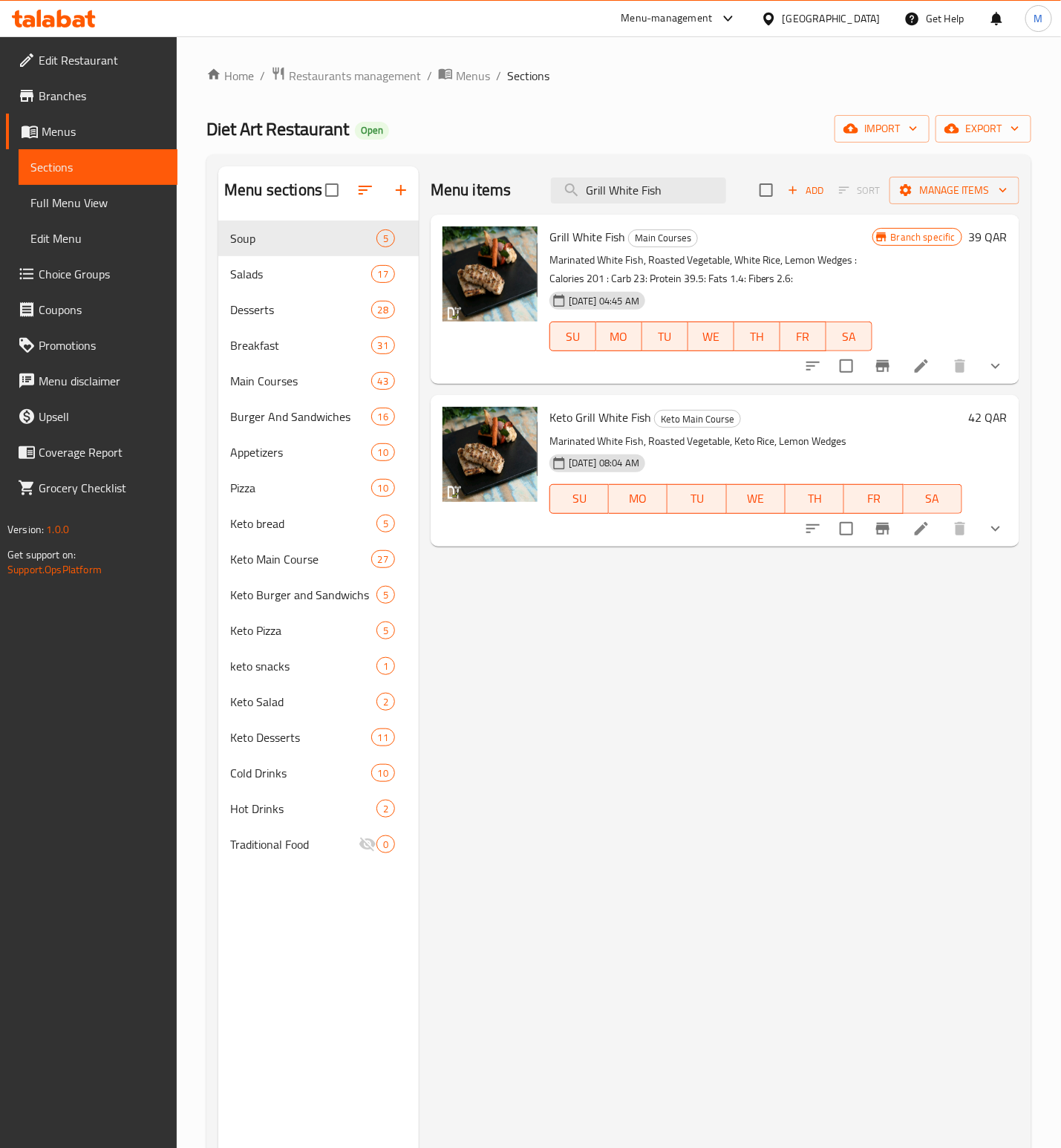
type input "Grill White Fish"
click at [902, 357] on li at bounding box center [922, 366] width 41 height 26
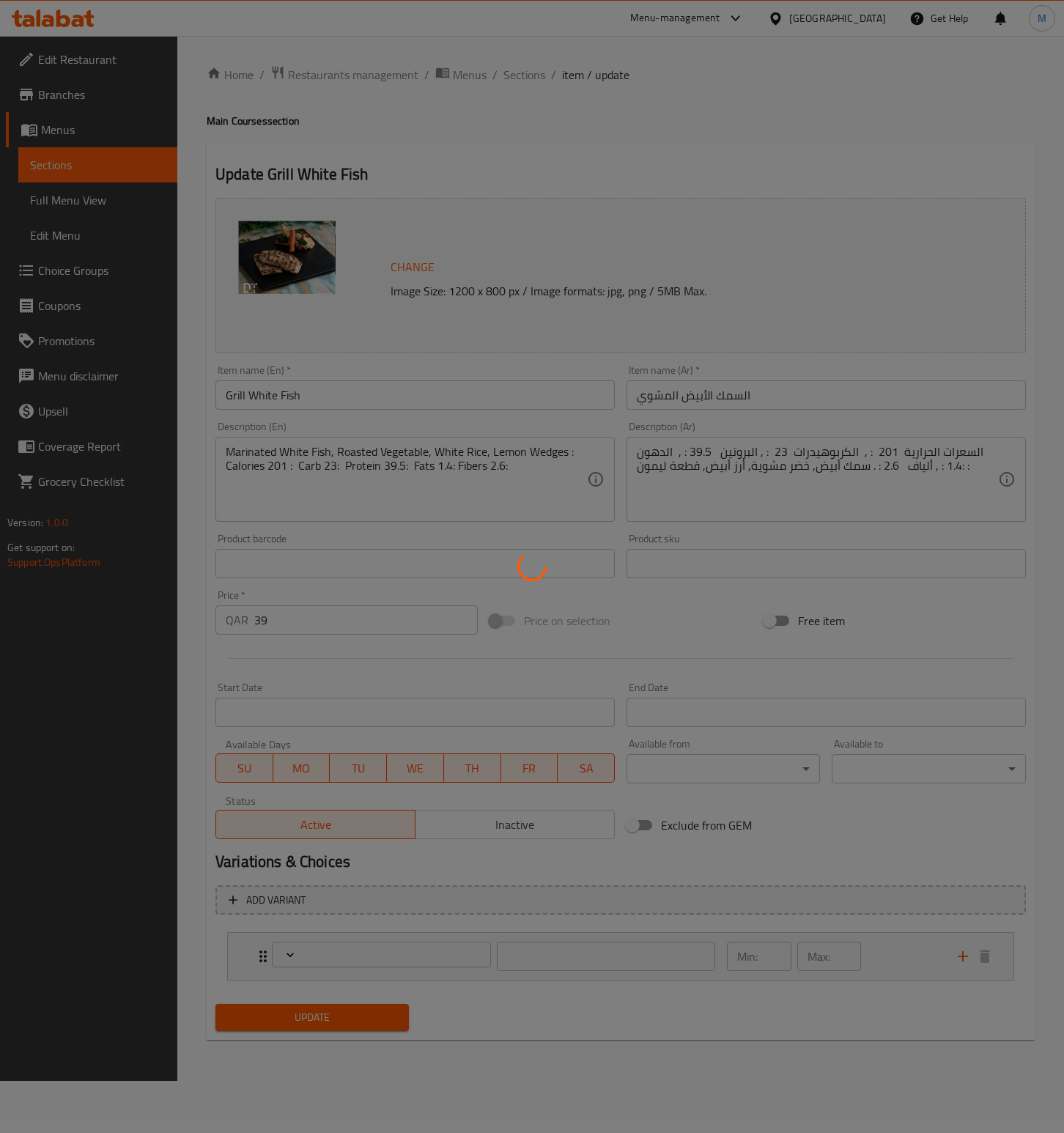
type input "الإضافات:"
type input "0"
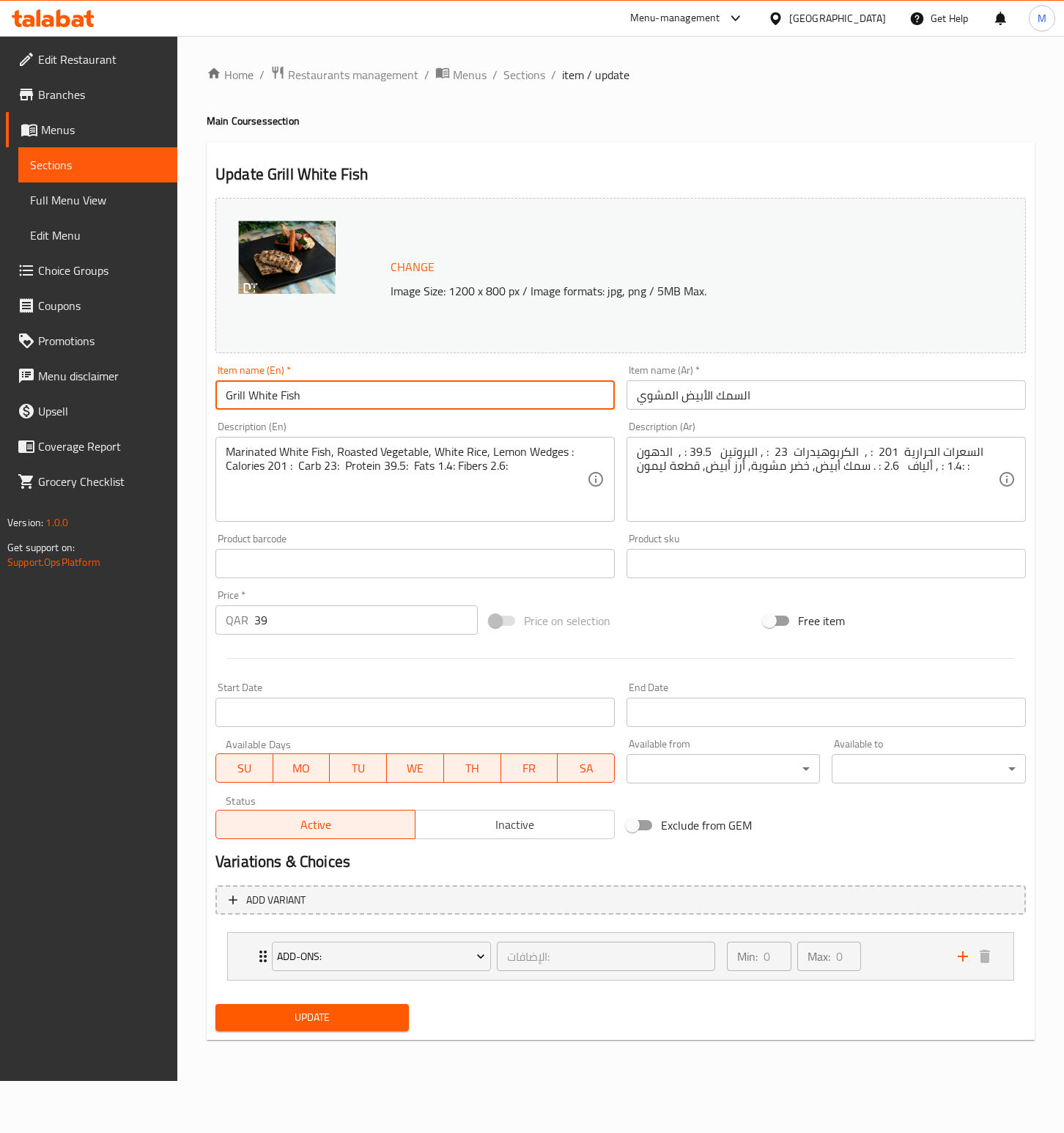
drag, startPoint x: 297, startPoint y: 393, endPoint x: 86, endPoint y: 197, distance: 288.0
click at [201, 379] on div "Home / Restaurants management / Menus / Sections / item / update Main Courses s…" at bounding box center [620, 558] width 887 height 1045
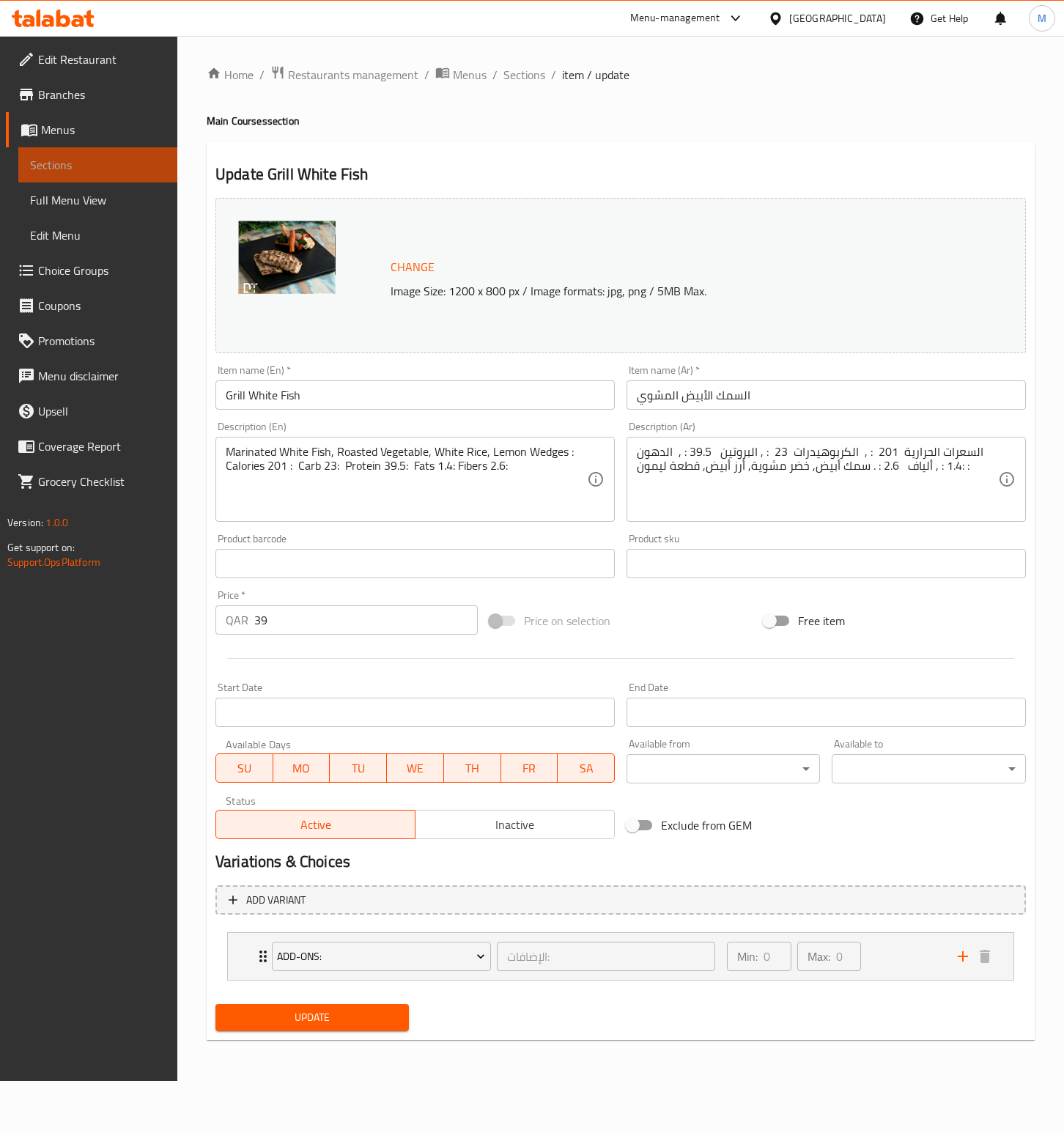
click at [84, 163] on span "Sections" at bounding box center [98, 165] width 136 height 18
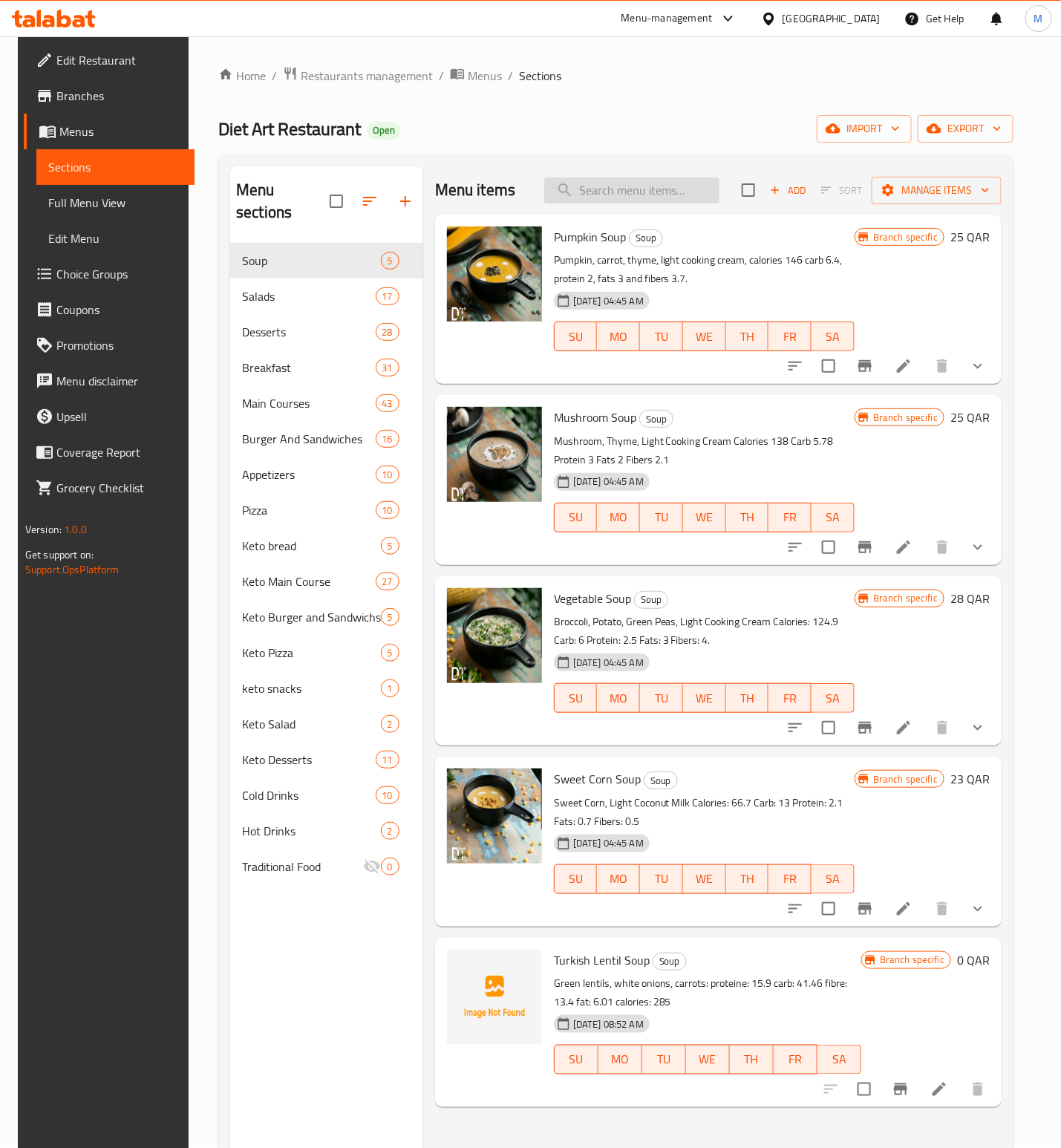
drag, startPoint x: 693, startPoint y: 222, endPoint x: 675, endPoint y: 203, distance: 26.2
click at [689, 218] on div "Pumpkin Soup Soup Pumpkin, carrot, thyme, light cooking cream, calories 146 car…" at bounding box center [718, 300] width 567 height 170
click at [675, 203] on input "search" at bounding box center [632, 190] width 175 height 26
paste input "Grill White Fish"
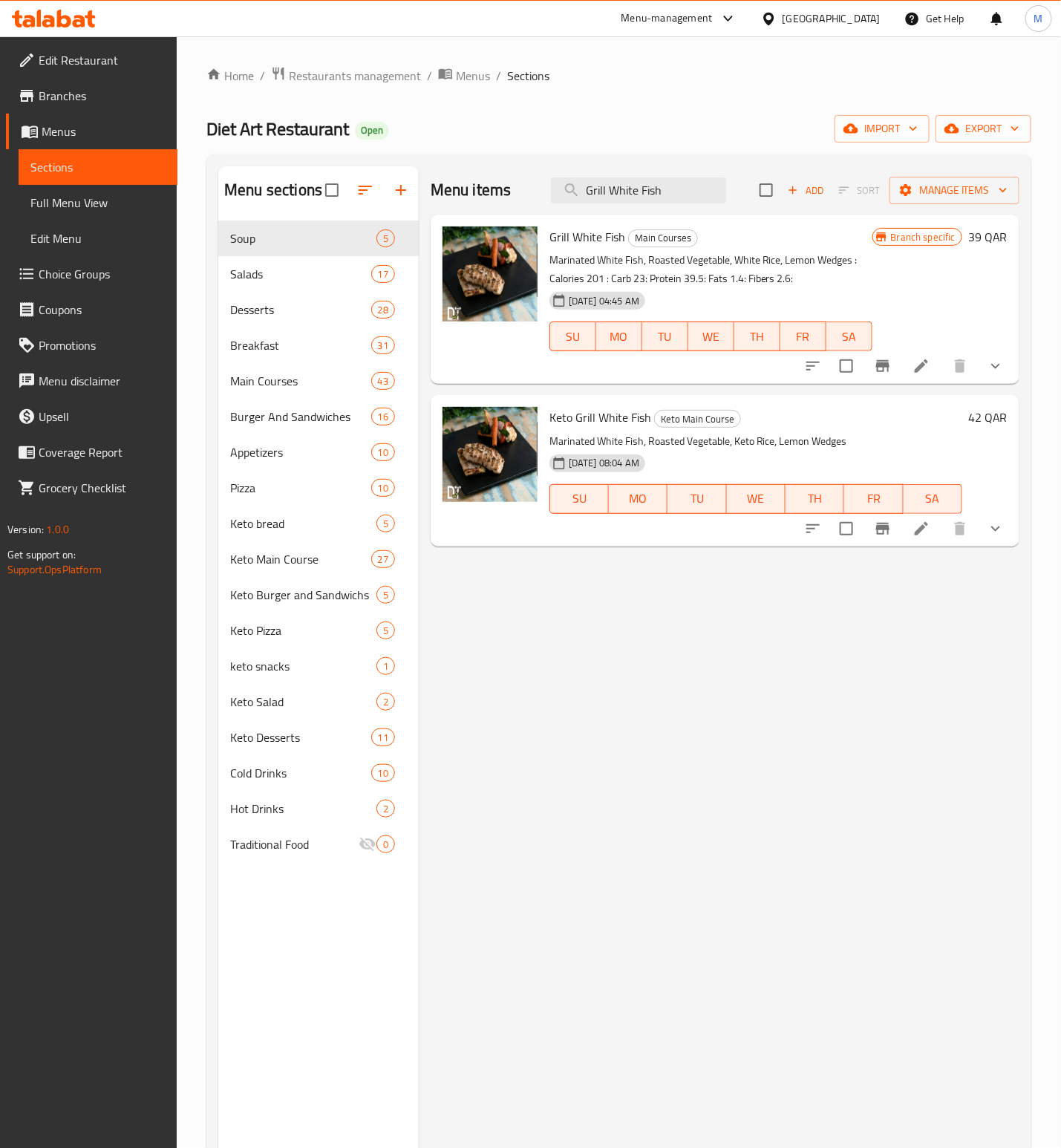
type input "Grill White Fish"
click at [890, 359] on icon "Branch-specific-item" at bounding box center [883, 366] width 18 height 18
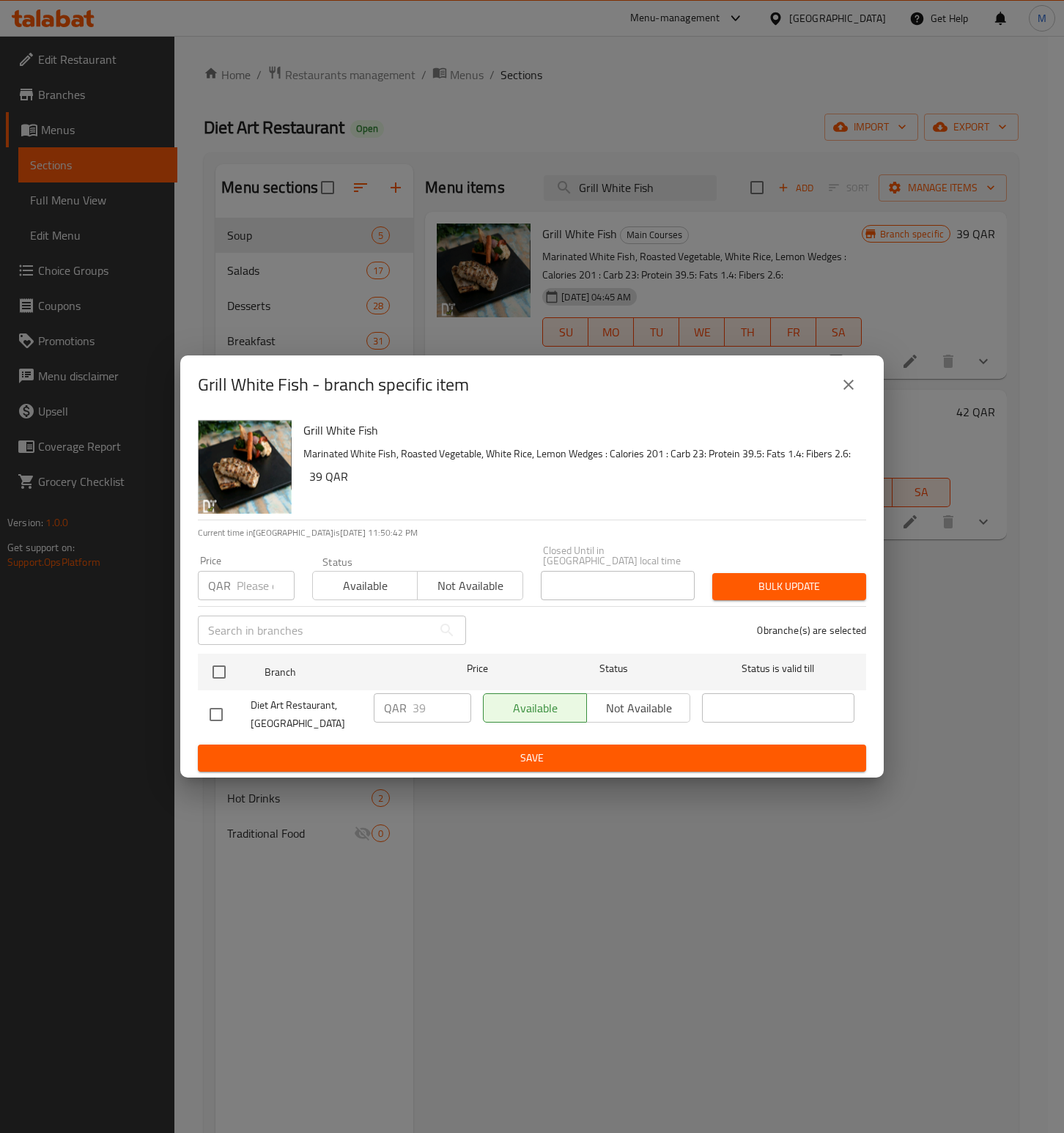
drag, startPoint x: 866, startPoint y: 388, endPoint x: 846, endPoint y: 391, distance: 20.2
click at [849, 391] on div "Grill White Fish - branch specific item" at bounding box center [532, 384] width 704 height 59
click at [846, 391] on icon "close" at bounding box center [849, 385] width 18 height 18
